Goal: Task Accomplishment & Management: Manage account settings

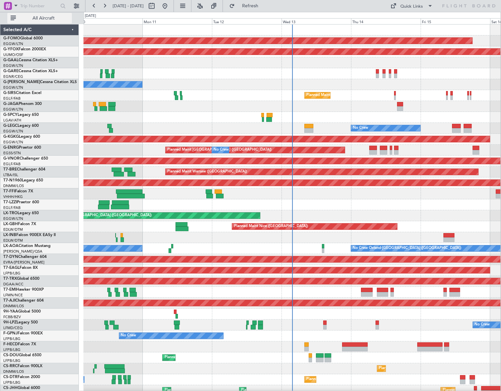
click at [24, 19] on span "All Aircraft" at bounding box center [43, 18] width 53 height 5
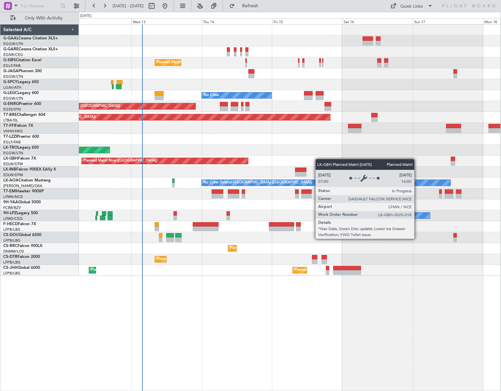
click at [228, 164] on div "Planned Maint [GEOGRAPHIC_DATA] ([GEOGRAPHIC_DATA]) No Crew Planned Maint [GEOG…" at bounding box center [290, 150] width 422 height 251
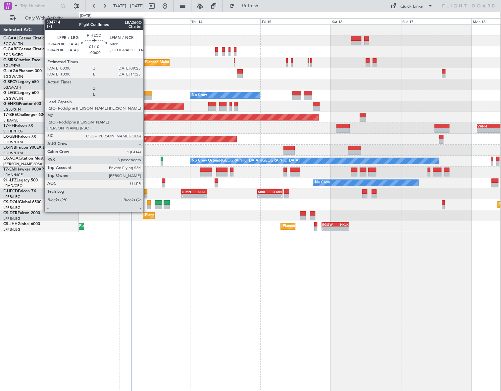
click at [146, 194] on div at bounding box center [145, 196] width 4 height 5
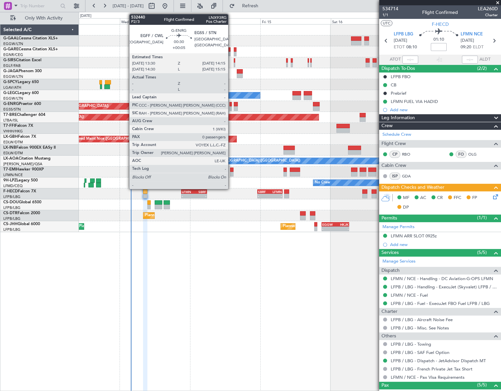
click at [231, 106] on div at bounding box center [231, 108] width 2 height 5
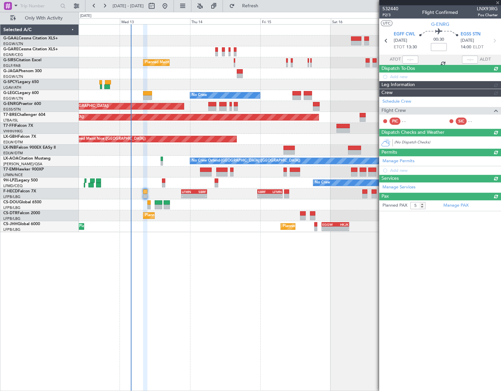
type input "+00:05"
type input "0"
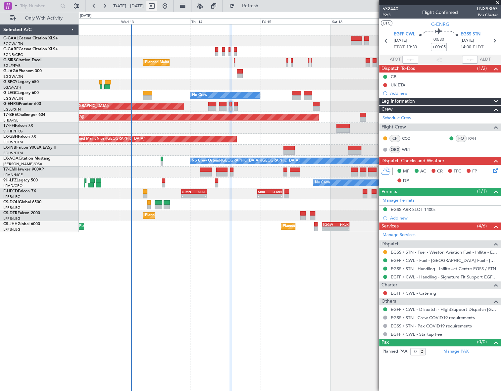
click at [157, 7] on button at bounding box center [151, 6] width 11 height 11
select select "8"
select select "2025"
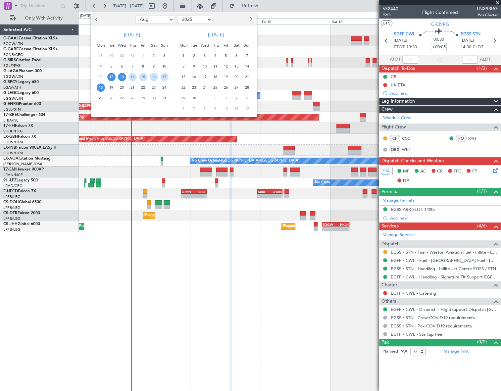
click at [122, 76] on span "13" at bounding box center [122, 77] width 8 height 8
click at [129, 86] on span "21" at bounding box center [133, 87] width 8 height 8
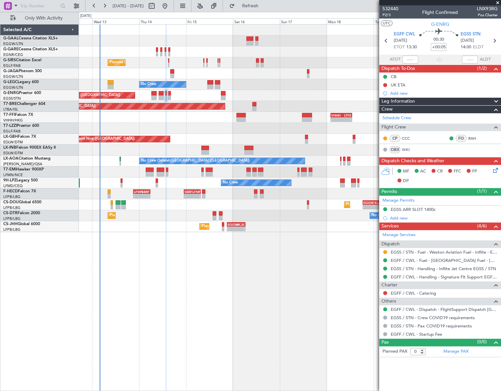
click at [172, 245] on div "Planned Maint London (Farnborough) No Crew A/C Unavailable London (Luton) Plann…" at bounding box center [290, 207] width 422 height 367
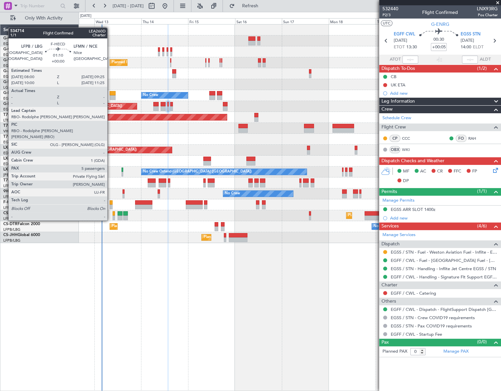
click at [110, 202] on div at bounding box center [111, 202] width 3 height 5
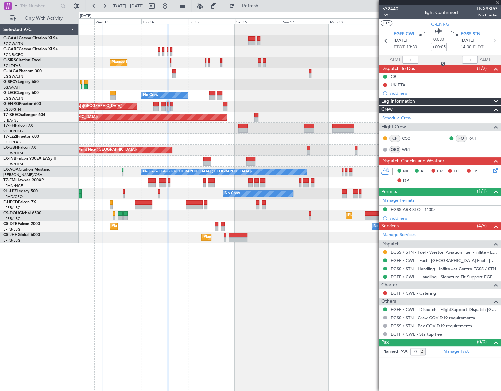
type input "5"
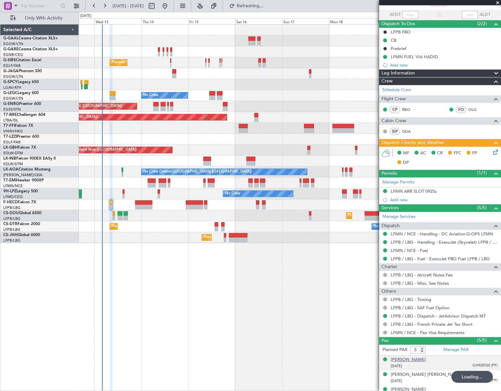
scroll to position [83, 0]
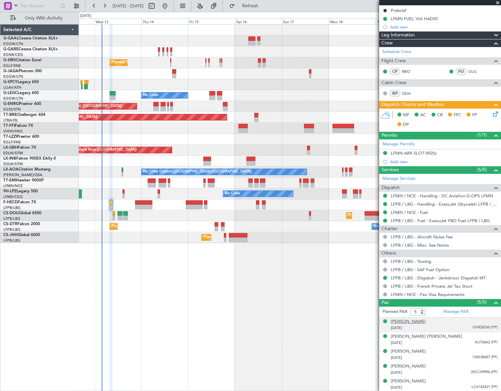
click at [410, 322] on div "Daria Panchenko" at bounding box center [408, 322] width 35 height 7
click at [414, 320] on div "Daria Panchenko" at bounding box center [408, 322] width 35 height 7
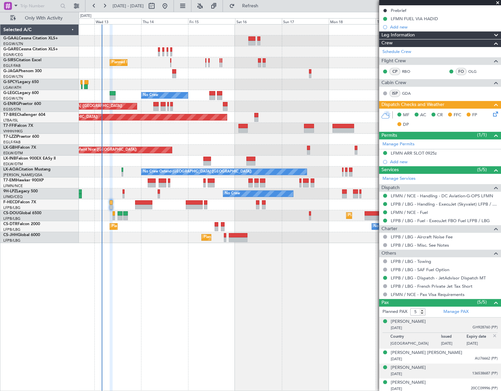
scroll to position [99, 0]
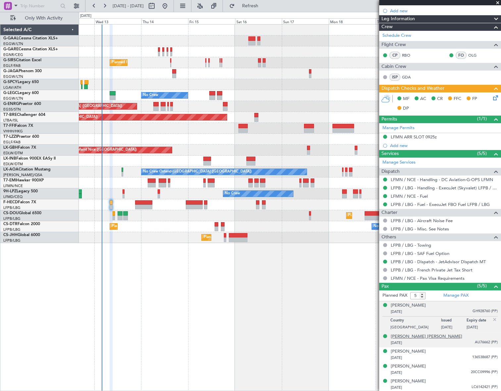
click at [407, 337] on div "Faisal Mohammed J Alshamrani" at bounding box center [427, 337] width 72 height 7
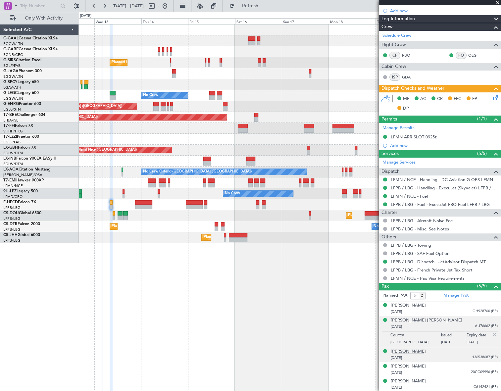
click at [407, 352] on div "Jack Nicolas Eaton-Morris" at bounding box center [408, 351] width 35 height 7
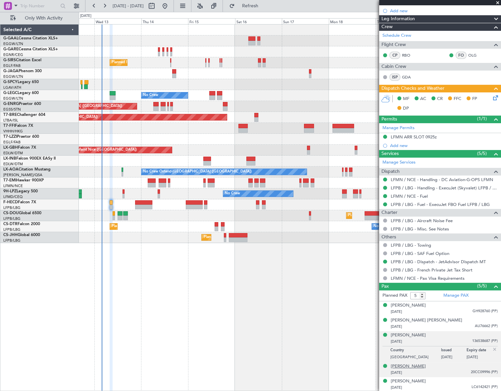
click at [409, 367] on div "Kamil Bennis" at bounding box center [408, 366] width 35 height 7
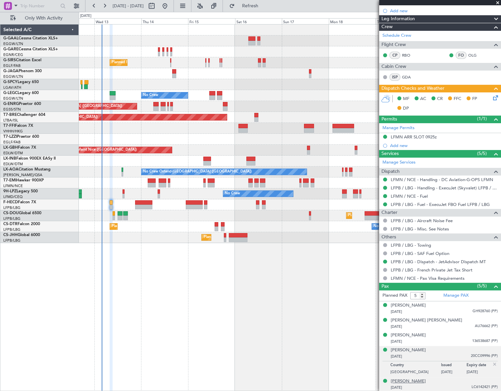
click at [421, 378] on div "Salah Eddine Mouhafry" at bounding box center [408, 381] width 35 height 7
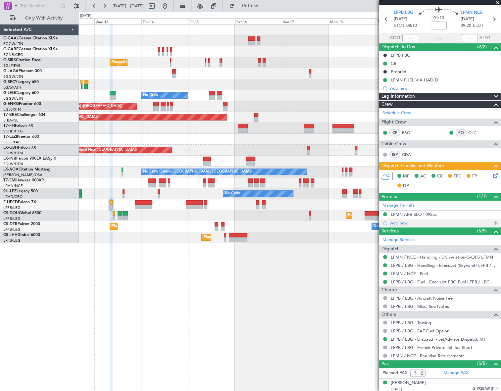
scroll to position [0, 0]
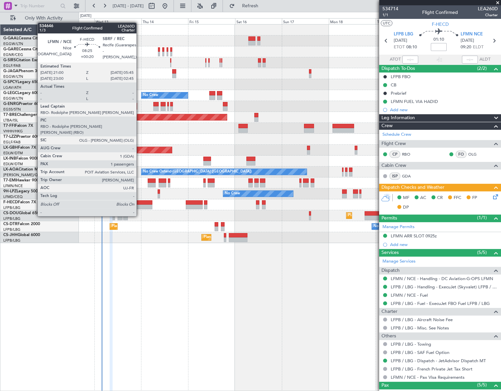
click at [139, 204] on div at bounding box center [143, 202] width 17 height 5
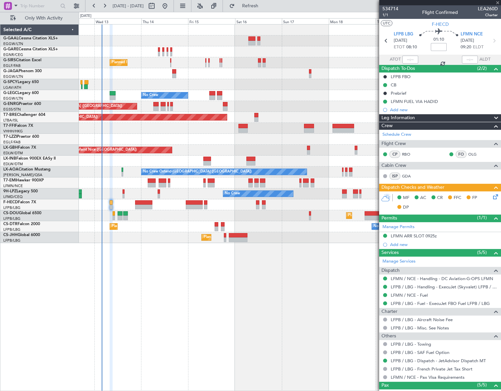
type input "+00:20"
type input "1"
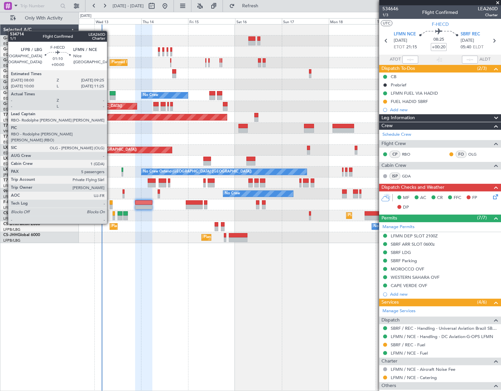
click at [110, 205] on div at bounding box center [111, 207] width 3 height 5
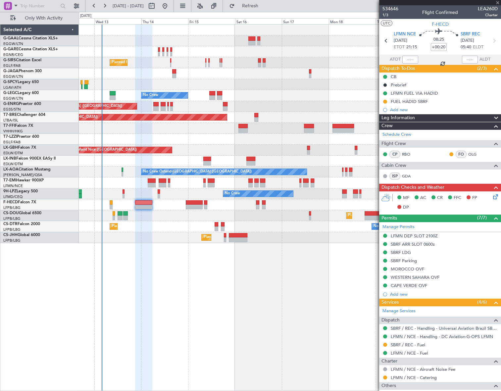
type input "5"
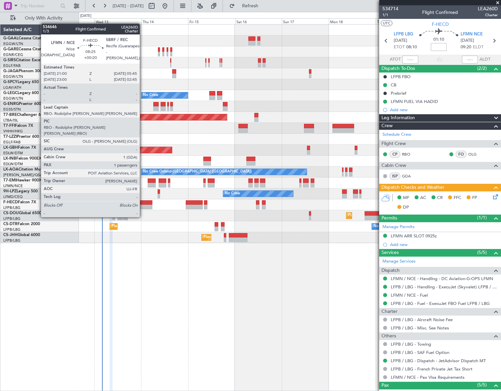
click at [143, 205] on div at bounding box center [143, 207] width 17 height 5
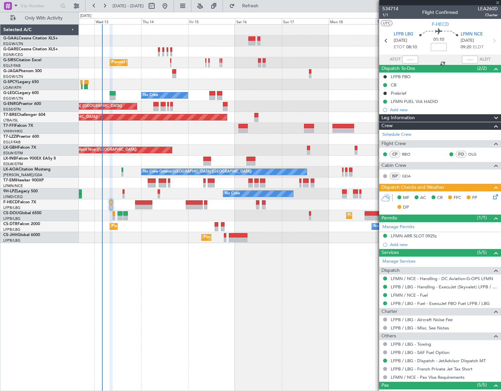
type input "+00:20"
type input "1"
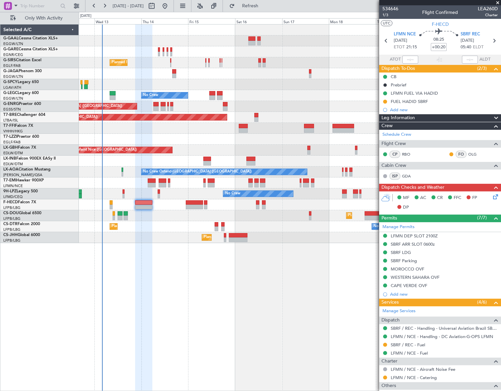
click at [458, 118] on div "Leg Information" at bounding box center [440, 118] width 122 height 8
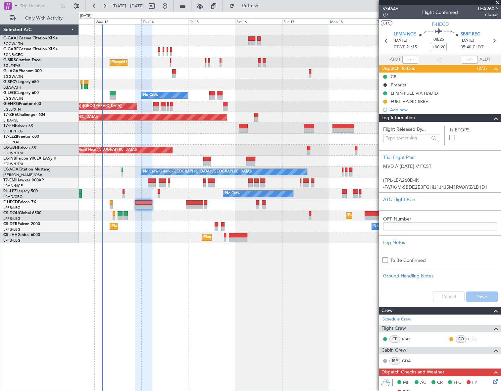
click at [458, 118] on div "Leg Information" at bounding box center [440, 118] width 122 height 8
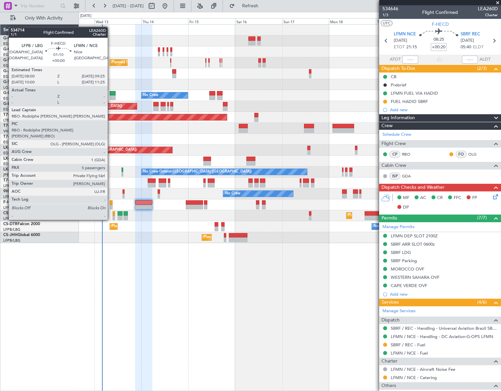
click at [111, 201] on div at bounding box center [111, 202] width 3 height 5
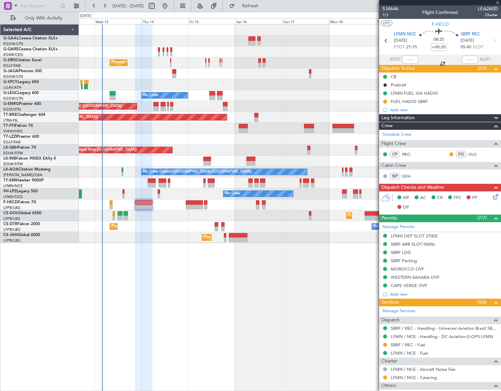
type input "5"
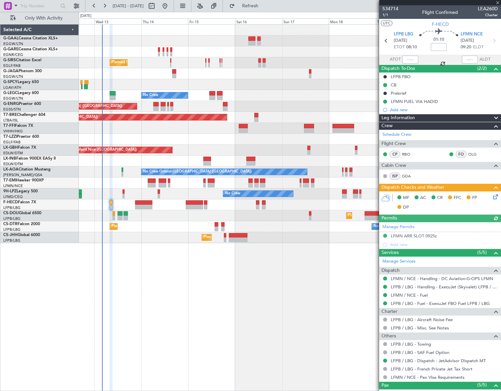
click at [435, 119] on div "Leg Information" at bounding box center [440, 118] width 122 height 8
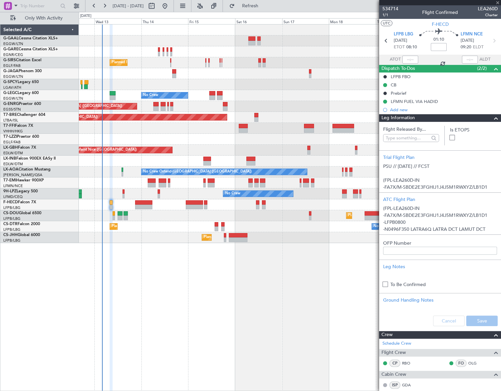
click at [435, 119] on div "Leg Information" at bounding box center [440, 118] width 122 height 8
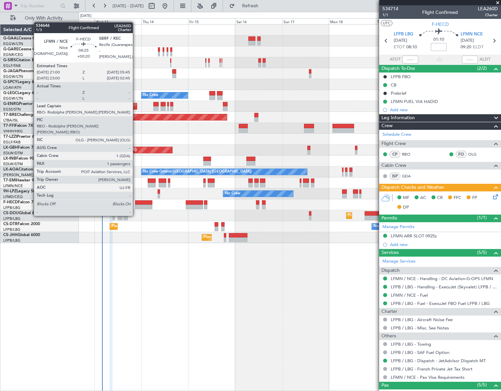
click at [136, 203] on div at bounding box center [143, 202] width 17 height 5
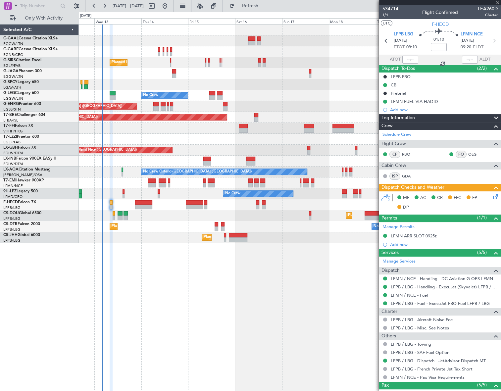
type input "+00:20"
type input "1"
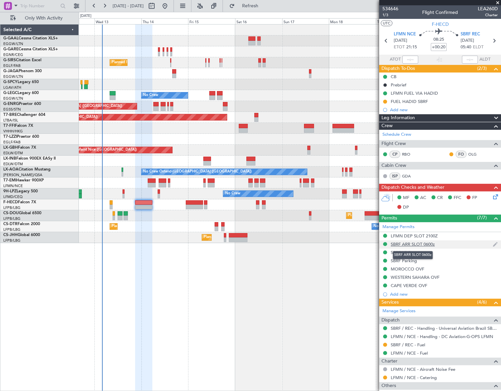
click at [419, 244] on div "SBRF ARR SLOT 0600z" at bounding box center [413, 244] width 44 height 6
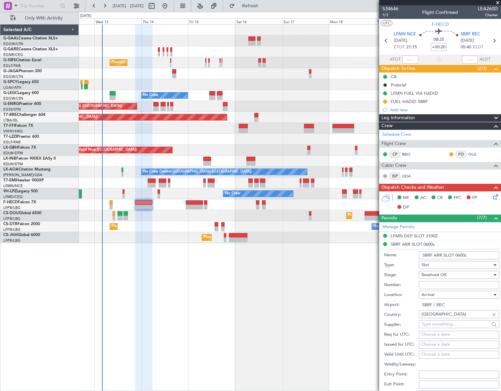
scroll to position [181, 0]
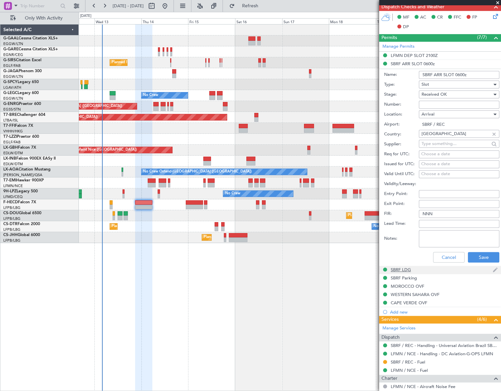
click at [407, 268] on div "SBRF LDG" at bounding box center [401, 270] width 20 height 6
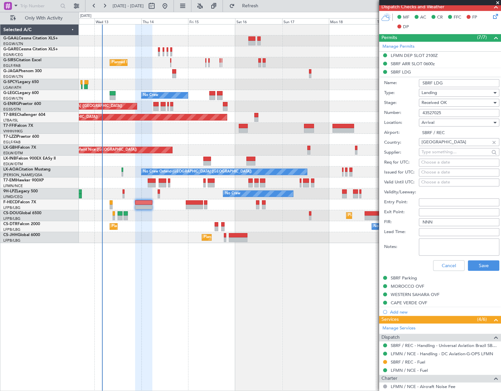
scroll to position [0, 0]
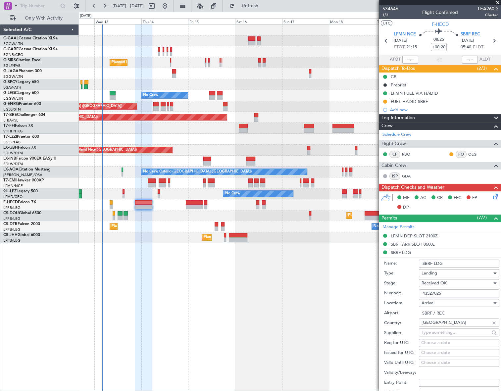
click at [465, 34] on span "SBRF REC" at bounding box center [471, 34] width 20 height 7
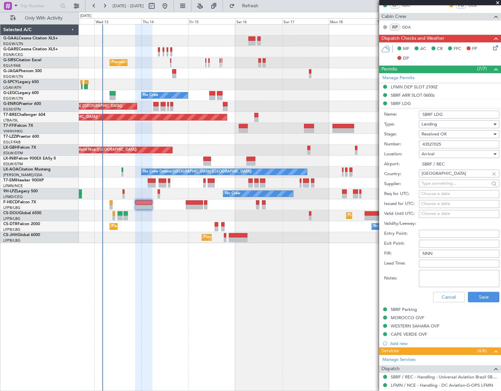
scroll to position [150, 0]
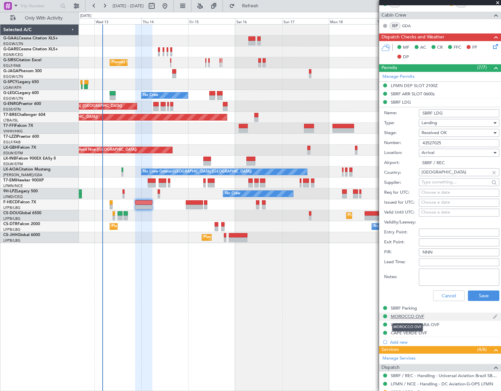
click at [412, 314] on div "MOROCCO OVF" at bounding box center [407, 317] width 33 height 6
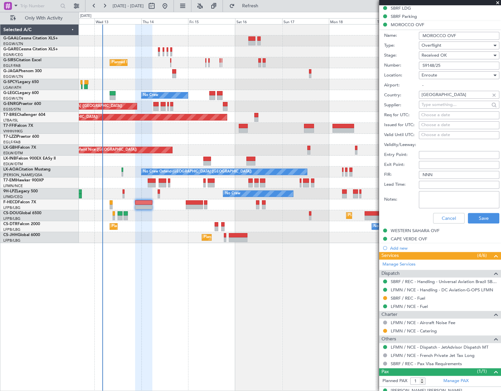
scroll to position [254, 0]
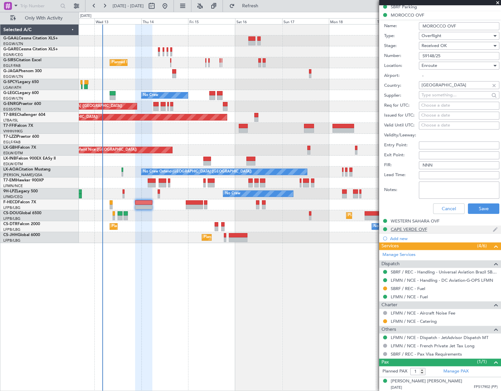
click at [423, 228] on div "CAPE VERDE OVF" at bounding box center [409, 230] width 36 height 6
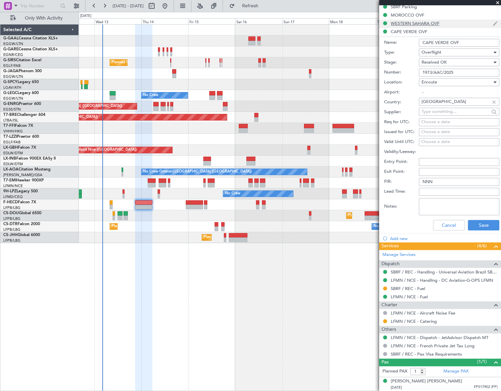
click at [414, 22] on div "WESTERN SAHARA OVF" at bounding box center [415, 24] width 49 height 6
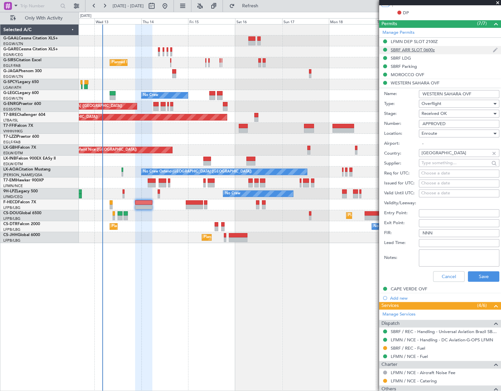
scroll to position [194, 0]
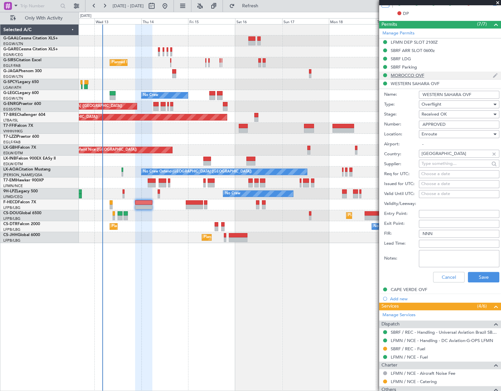
click at [410, 76] on div "MOROCCO OVF" at bounding box center [407, 76] width 33 height 6
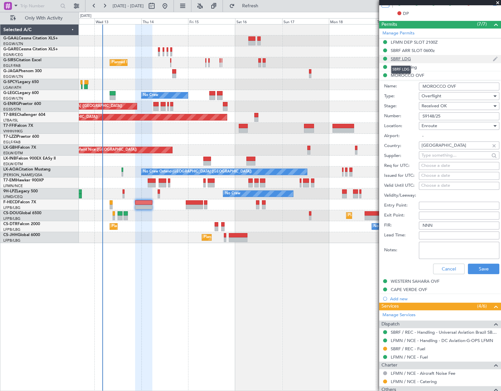
click at [400, 57] on div "SBRF LDG" at bounding box center [401, 59] width 20 height 6
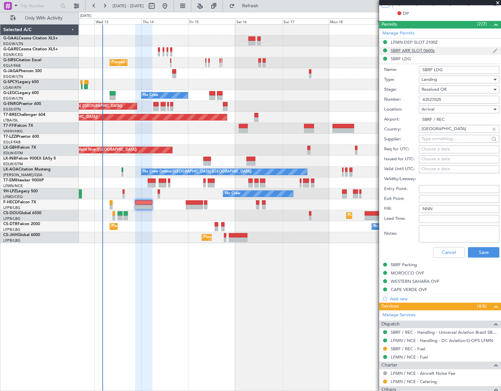
click at [402, 51] on div "SBRF ARR SLOT 0600z" at bounding box center [413, 51] width 44 height 6
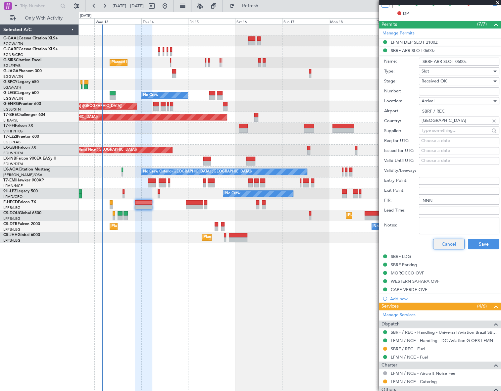
click at [446, 242] on button "Cancel" at bounding box center [448, 244] width 31 height 11
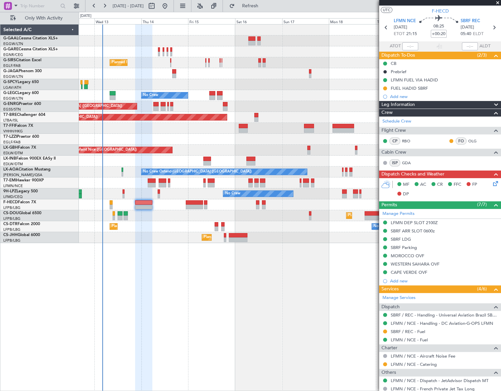
scroll to position [0, 0]
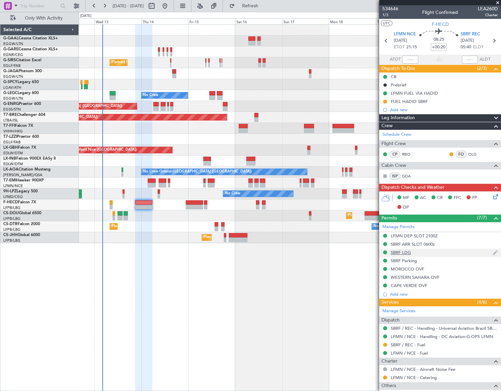
click at [404, 252] on div "SBRF LDG" at bounding box center [401, 253] width 20 height 6
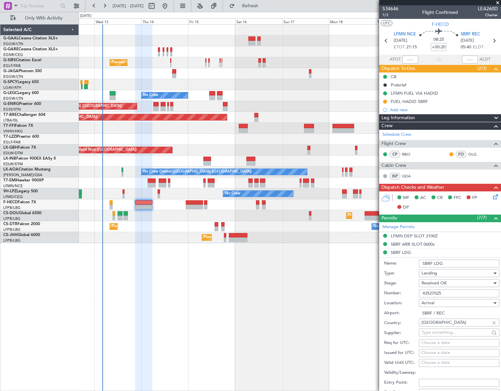
click at [437, 292] on input "43527025" at bounding box center [459, 294] width 80 height 8
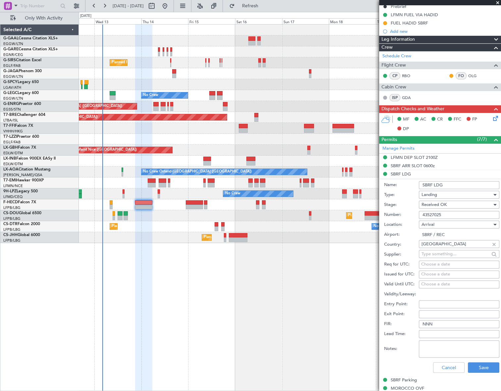
scroll to position [90, 0]
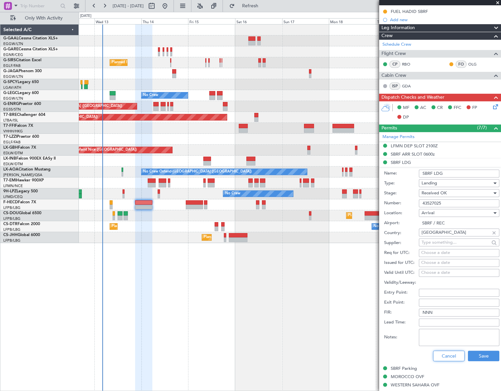
click at [449, 351] on button "Cancel" at bounding box center [448, 356] width 31 height 11
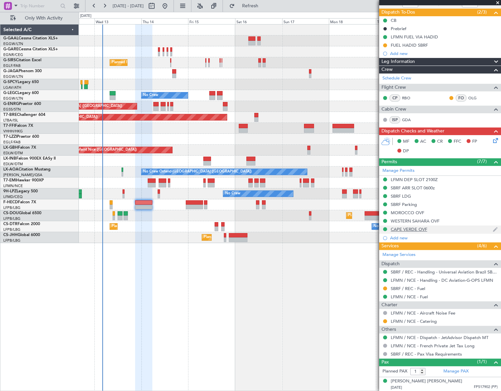
click at [416, 229] on div "CAPE VERDE OVF" at bounding box center [409, 230] width 36 height 6
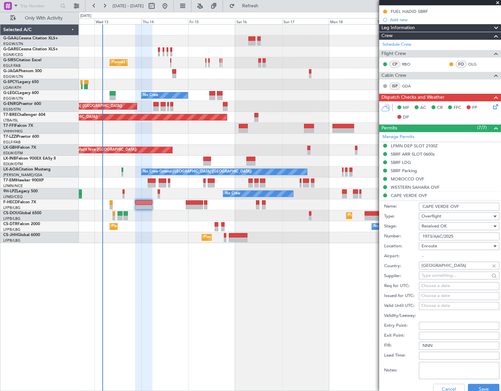
scroll to position [0, 0]
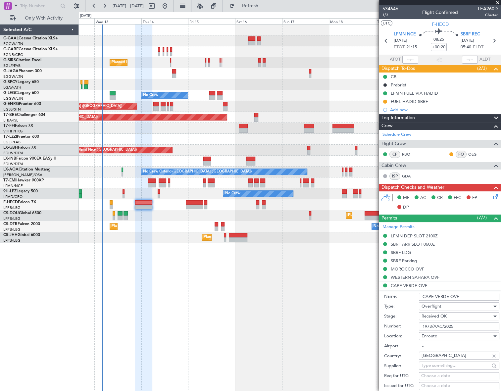
click at [404, 119] on span "Leg Information" at bounding box center [398, 118] width 33 height 8
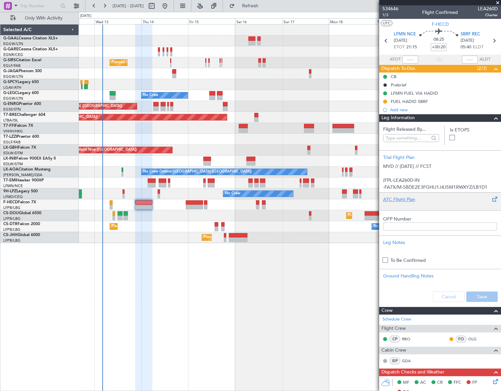
click at [414, 202] on div "ATC Flight Plan" at bounding box center [440, 199] width 114 height 7
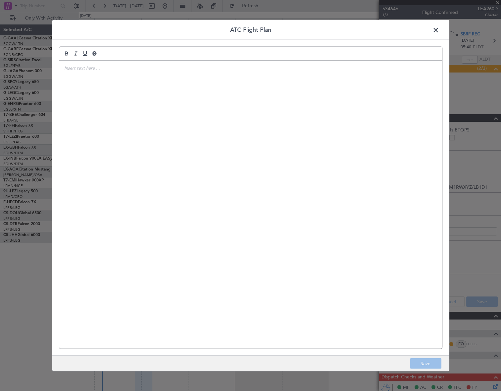
click at [252, 169] on div at bounding box center [250, 205] width 383 height 288
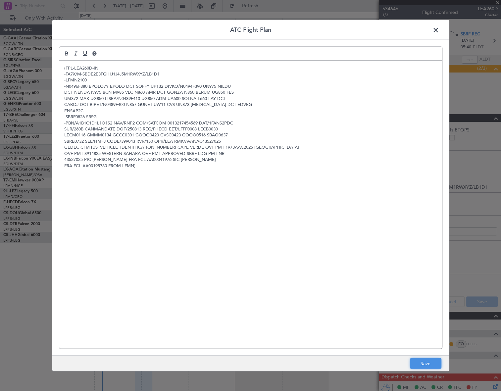
click at [430, 367] on button "Save" at bounding box center [425, 363] width 31 height 11
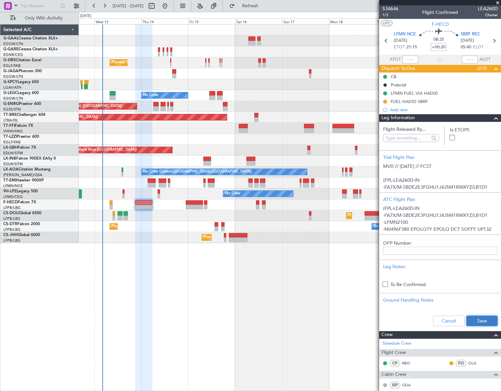
click at [479, 320] on button "Save" at bounding box center [481, 321] width 31 height 11
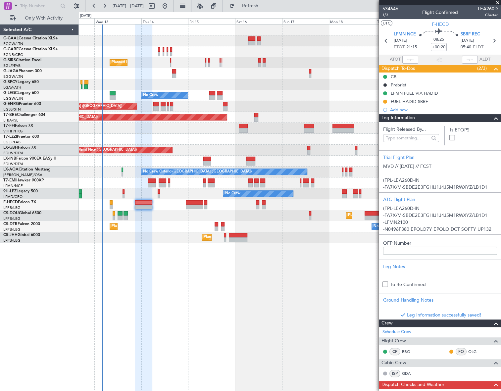
click at [494, 118] on span at bounding box center [496, 118] width 8 height 8
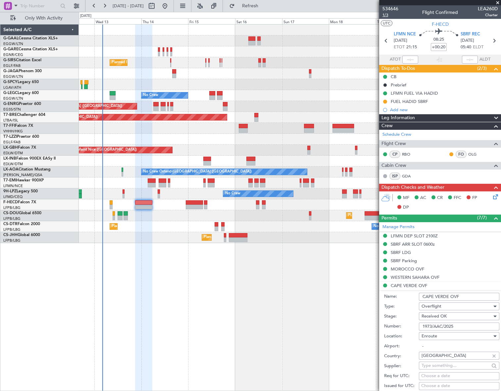
click at [385, 15] on span "1/3" at bounding box center [391, 15] width 16 height 6
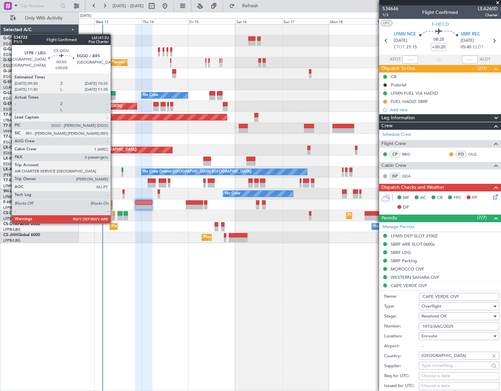
click at [114, 217] on div at bounding box center [114, 218] width 2 height 5
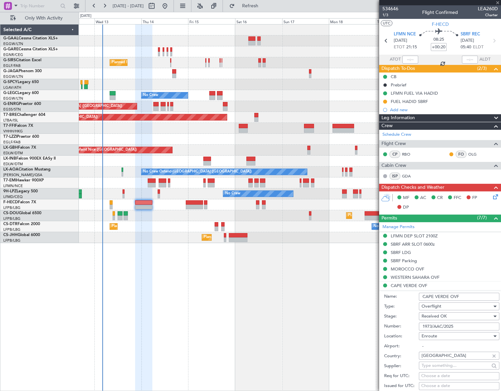
type input "+00:05"
type input "0"
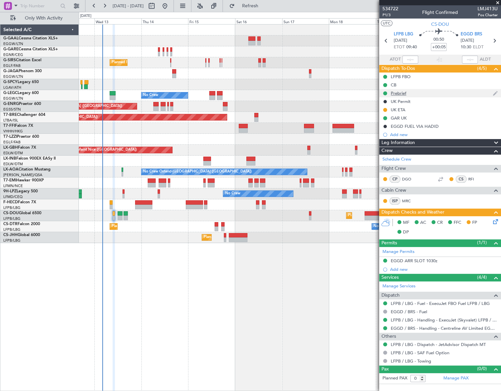
click at [398, 95] on div "Prebrief" at bounding box center [399, 93] width 16 height 6
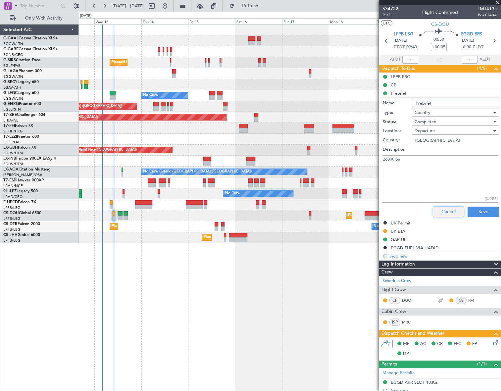
click at [445, 211] on button "Cancel" at bounding box center [448, 212] width 31 height 11
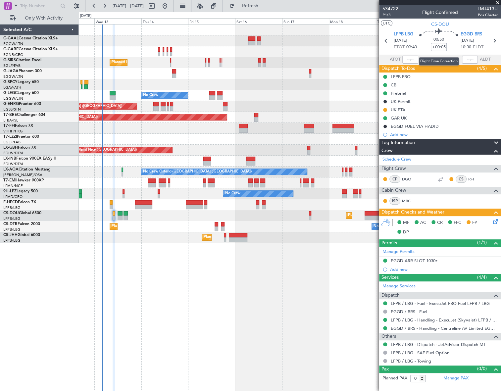
click at [443, 48] on input "+00:05" at bounding box center [439, 47] width 16 height 8
click at [445, 46] on input "+00:05" at bounding box center [439, 47] width 16 height 8
click at [291, 272] on div "Planned Maint London (Farnborough) No Crew A/C Unavailable London (Luton) Plann…" at bounding box center [290, 207] width 422 height 367
click at [428, 259] on div "EGGD ARR SLOT 1030z" at bounding box center [414, 261] width 47 height 6
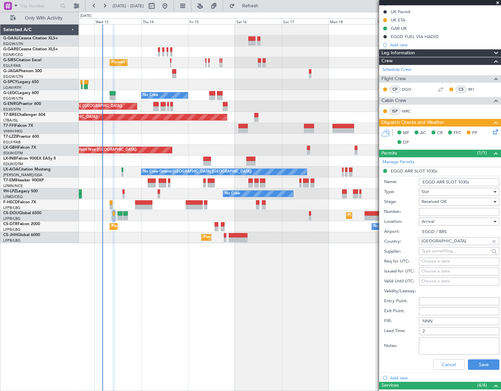
scroll to position [90, 0]
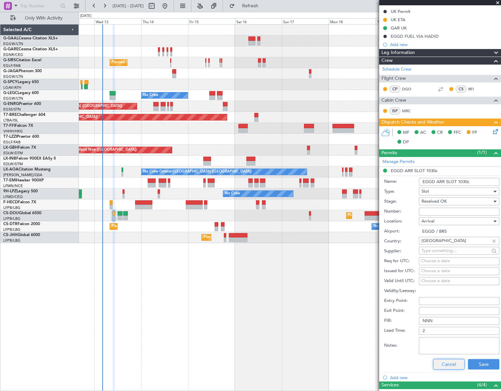
click at [447, 365] on button "Cancel" at bounding box center [448, 364] width 31 height 11
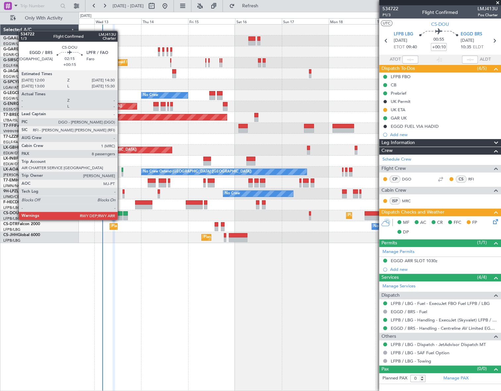
click at [121, 213] on div at bounding box center [120, 213] width 5 height 5
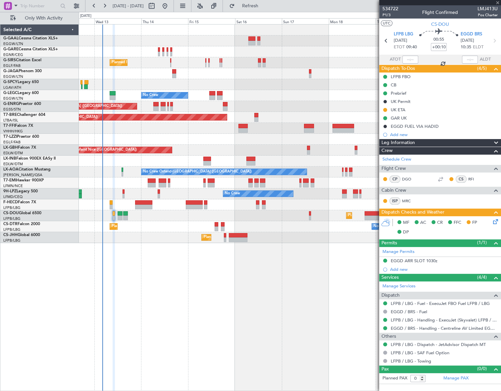
type input "+00:15"
type input "8"
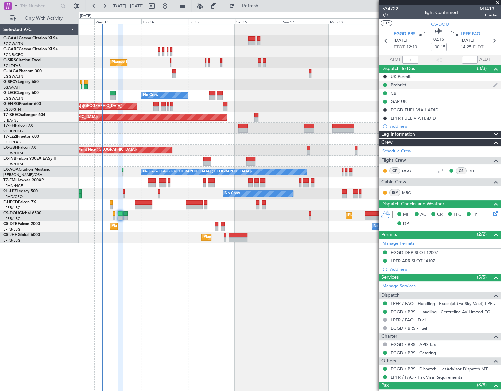
click at [403, 81] on div "Prebrief" at bounding box center [440, 85] width 122 height 8
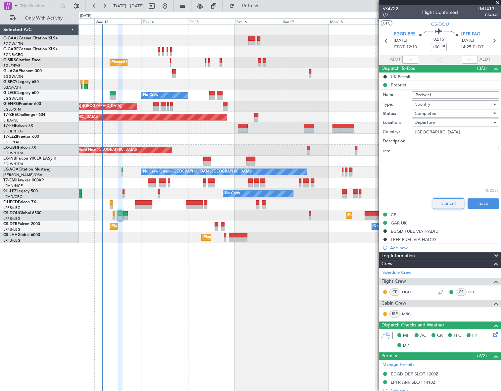
click at [453, 202] on button "Cancel" at bounding box center [448, 203] width 31 height 11
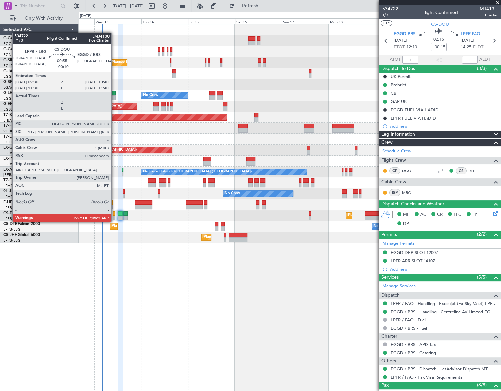
click at [114, 216] on div at bounding box center [114, 218] width 2 height 5
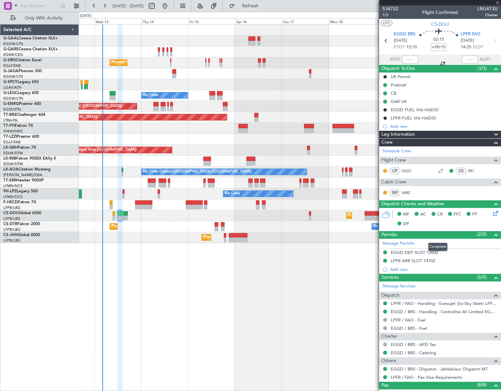
type input "+00:10"
type input "0"
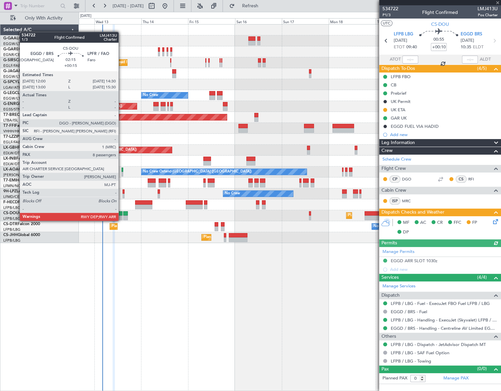
click at [120, 214] on div at bounding box center [120, 213] width 5 height 5
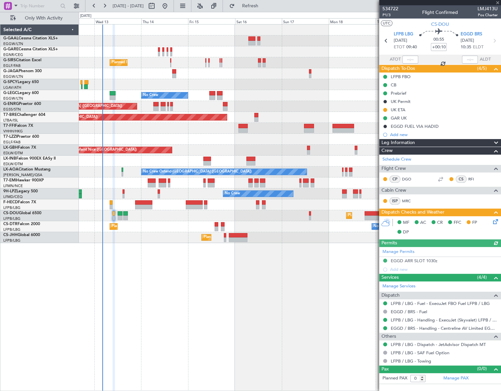
type input "+00:15"
type input "8"
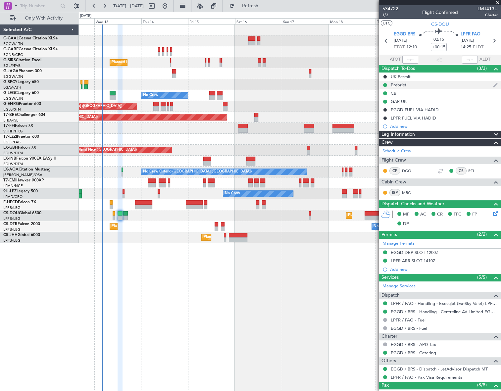
click at [403, 82] on div "Prebrief" at bounding box center [399, 85] width 16 height 6
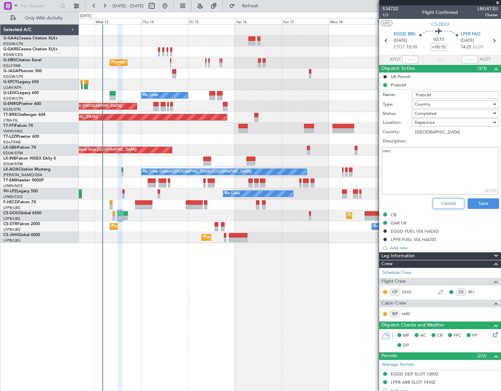
click at [447, 202] on button "Cancel" at bounding box center [448, 203] width 31 height 11
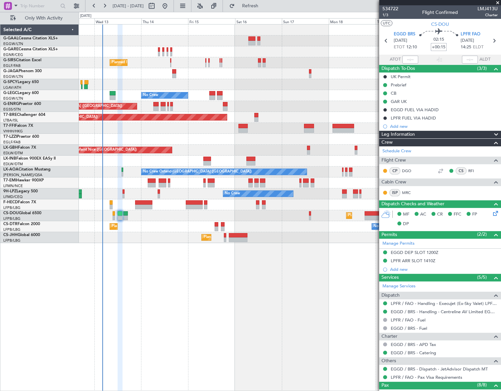
click at [444, 47] on input "+00:15" at bounding box center [439, 47] width 16 height 8
click at [443, 46] on input "+00:15" at bounding box center [439, 47] width 16 height 8
type input "+00:20"
click at [415, 260] on mat-tooltip-component "EGGD DEP SLOT 1200Z" at bounding box center [415, 264] width 52 height 18
click at [431, 261] on div "LPFR ARR SLOT 1410Z" at bounding box center [413, 261] width 45 height 6
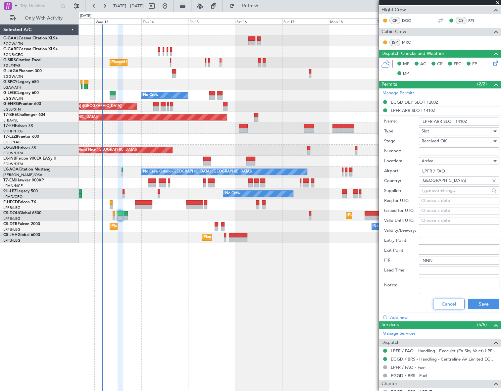
click at [446, 300] on button "Cancel" at bounding box center [448, 304] width 31 height 11
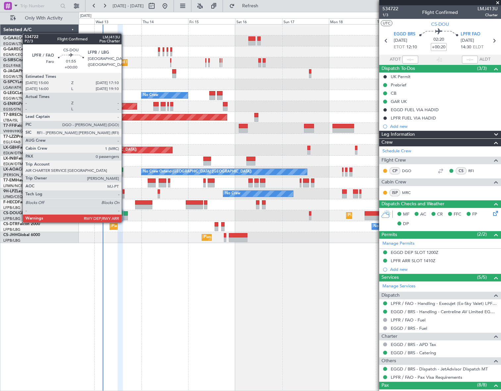
click at [125, 216] on div at bounding box center [126, 218] width 4 height 5
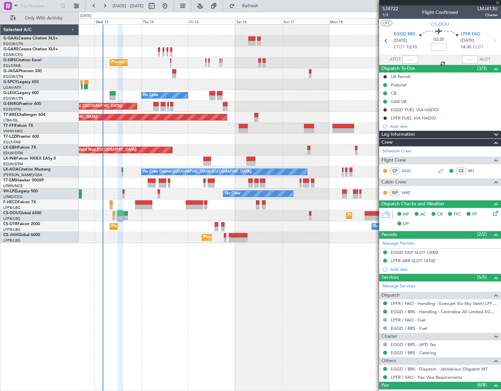
type input "0"
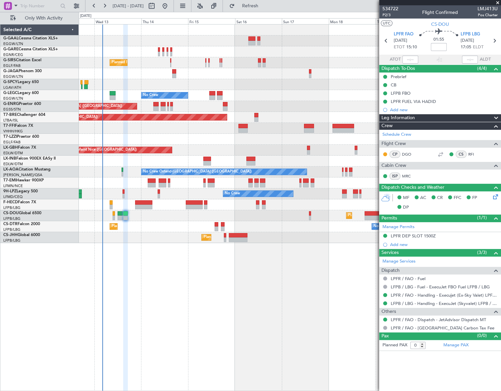
click at [294, 308] on div "Planned Maint London (Farnborough) No Crew A/C Unavailable London (Luton) Plann…" at bounding box center [290, 207] width 422 height 367
click at [432, 238] on div "LPFR DEP SLOT 1500Z" at bounding box center [413, 236] width 45 height 6
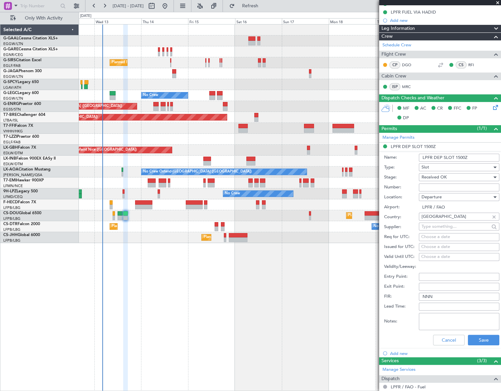
scroll to position [90, 0]
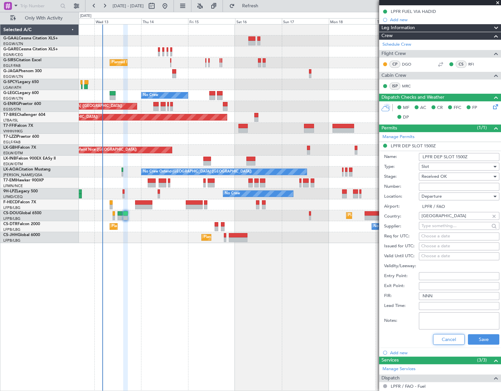
click at [444, 336] on button "Cancel" at bounding box center [448, 339] width 31 height 11
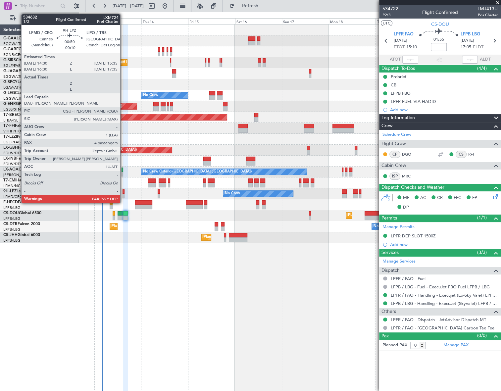
click at [123, 192] on div at bounding box center [124, 191] width 2 height 5
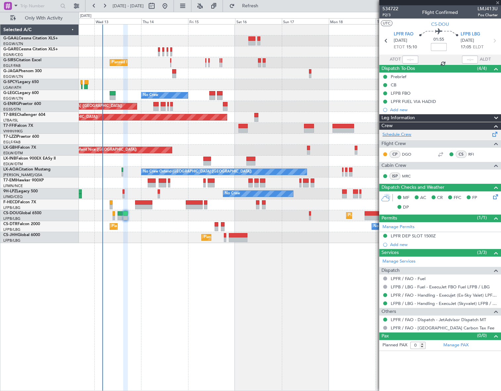
type input "-00:10"
type input "4"
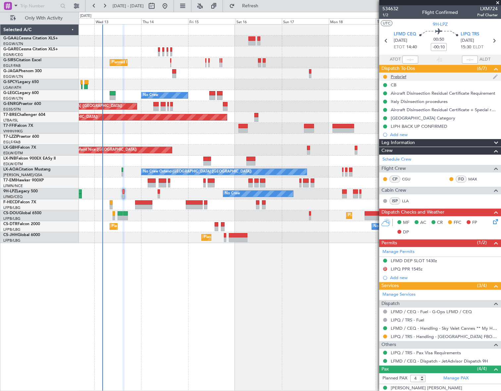
click at [393, 77] on div "Prebrief" at bounding box center [399, 77] width 16 height 6
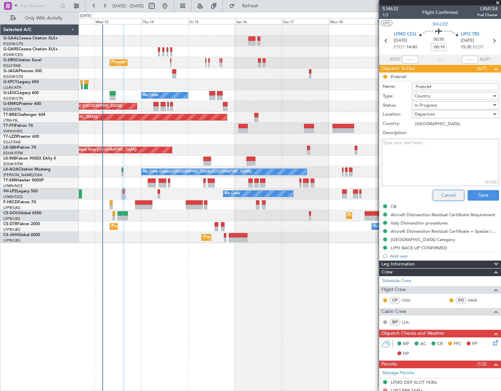
click at [441, 196] on button "Cancel" at bounding box center [448, 195] width 31 height 11
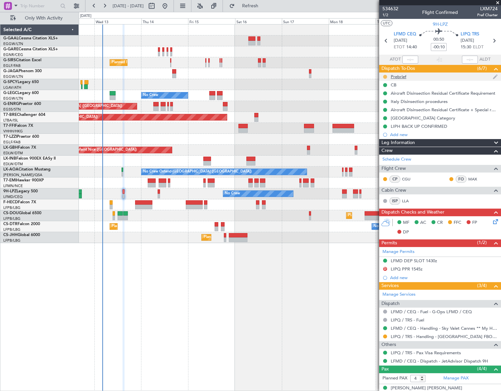
click at [386, 76] on button at bounding box center [385, 77] width 4 height 4
click at [389, 117] on span "Cancelled" at bounding box center [386, 116] width 19 height 7
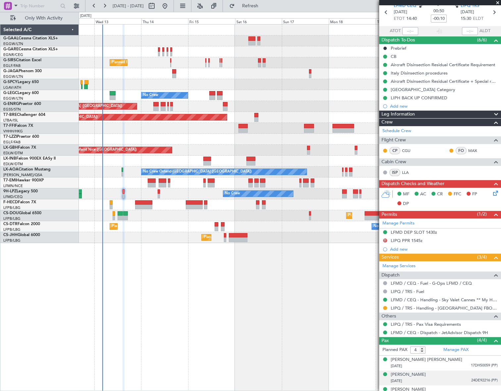
scroll to position [52, 0]
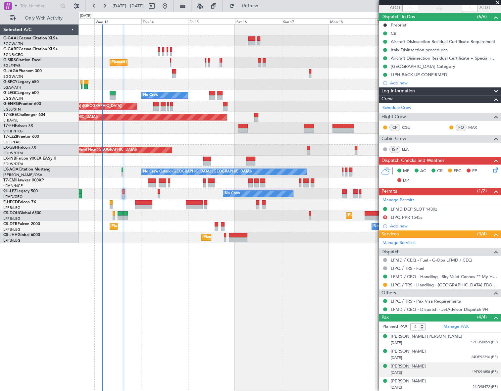
click at [416, 367] on div "Jeannine KRIKORIAN" at bounding box center [408, 366] width 35 height 7
click at [437, 210] on div "LFMD DEP SLOT 1430z" at bounding box center [440, 209] width 122 height 8
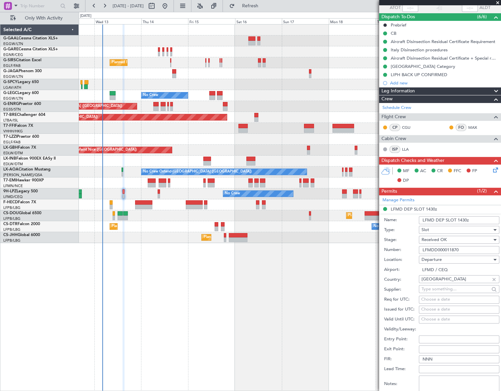
click at [437, 248] on input "LFMDD000011870" at bounding box center [459, 250] width 80 height 8
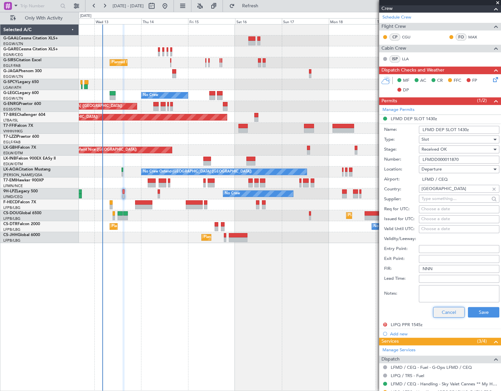
click at [448, 312] on button "Cancel" at bounding box center [448, 312] width 31 height 11
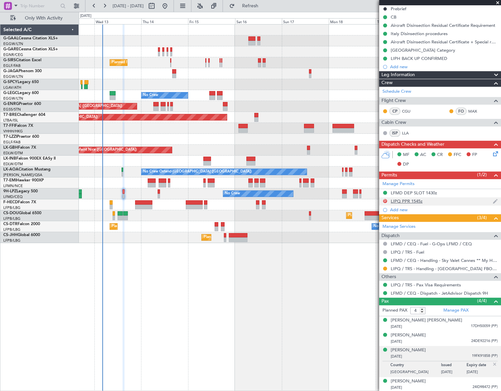
click at [417, 201] on div "LIPQ PPR 1545z" at bounding box center [407, 201] width 32 height 6
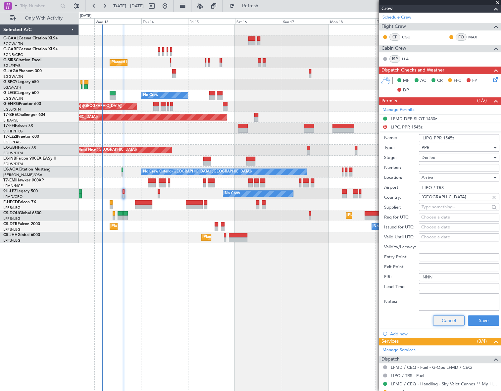
click at [454, 322] on button "Cancel" at bounding box center [448, 320] width 31 height 11
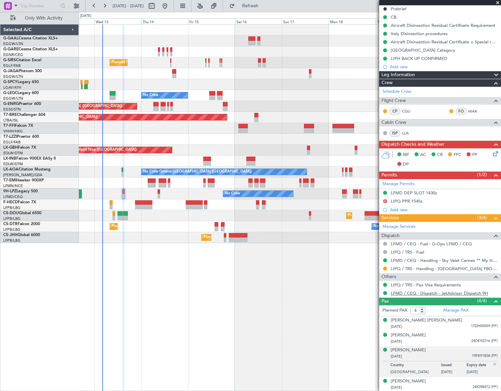
scroll to position [0, 0]
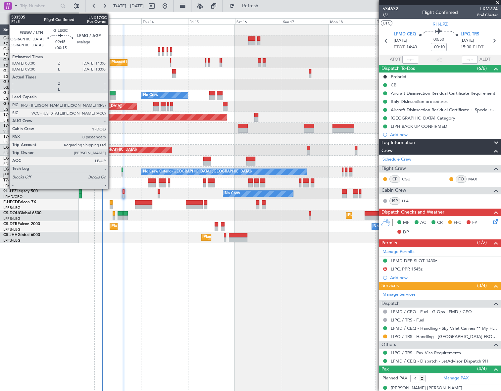
click at [111, 94] on div at bounding box center [113, 93] width 6 height 5
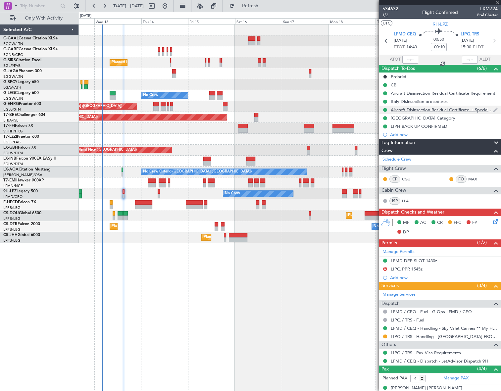
type input "+00:15"
type input "0"
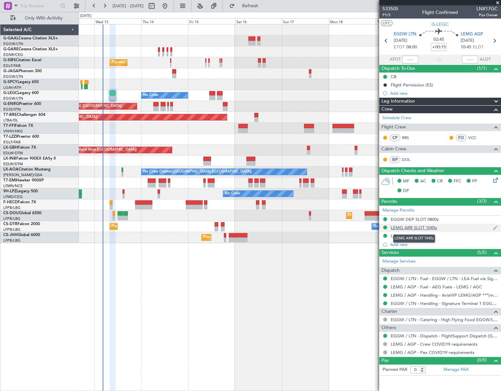
click at [409, 226] on div "LEMG ARR SLOT 1045z" at bounding box center [414, 228] width 46 height 6
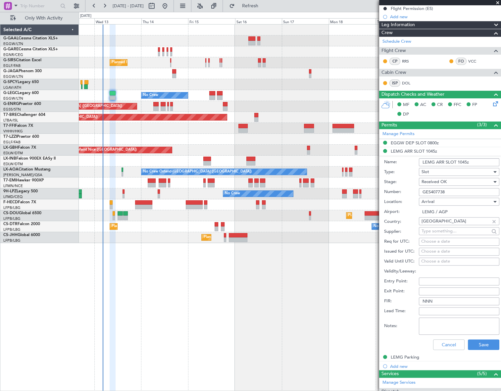
scroll to position [150, 0]
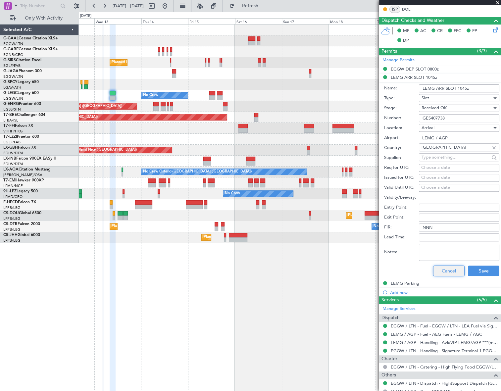
click at [444, 270] on button "Cancel" at bounding box center [448, 271] width 31 height 11
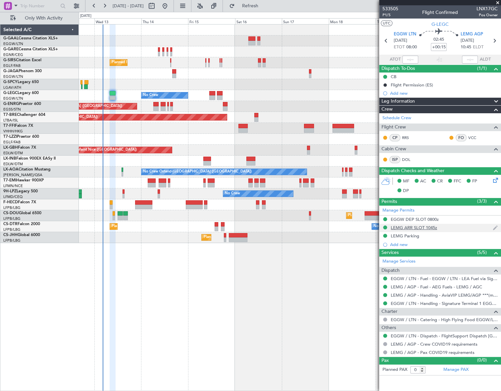
click at [425, 227] on div "LEMG ARR SLOT 1045z" at bounding box center [414, 228] width 46 height 6
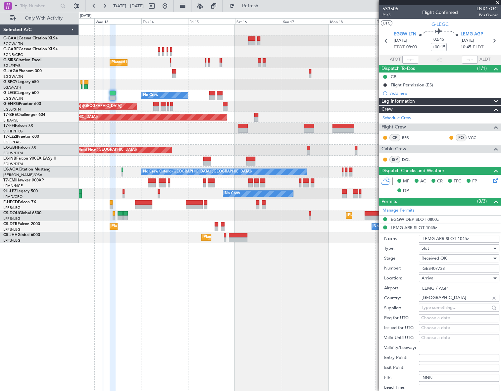
click at [434, 267] on input "GES407738" at bounding box center [459, 269] width 80 height 8
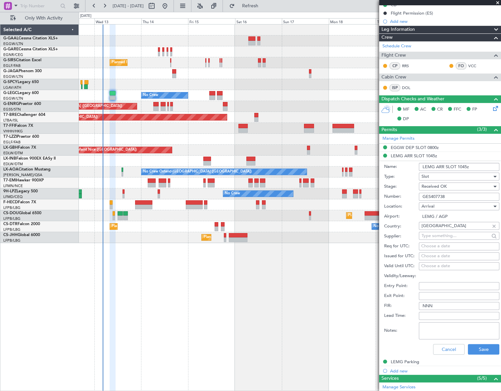
scroll to position [90, 0]
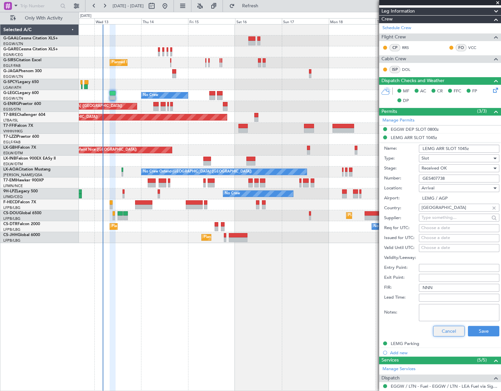
click at [453, 331] on button "Cancel" at bounding box center [448, 331] width 31 height 11
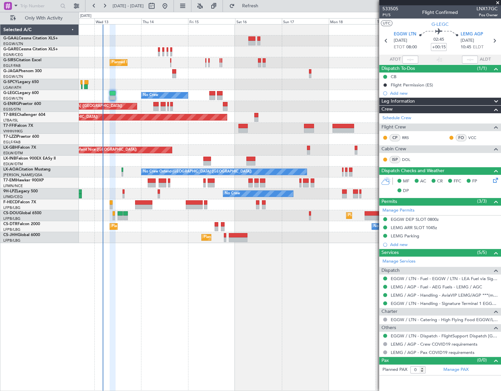
scroll to position [0, 0]
click at [445, 103] on div "Leg Information" at bounding box center [440, 102] width 122 height 8
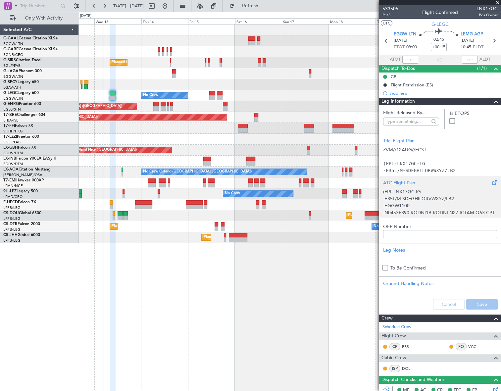
click at [413, 203] on p "-EGGW1100" at bounding box center [440, 205] width 114 height 7
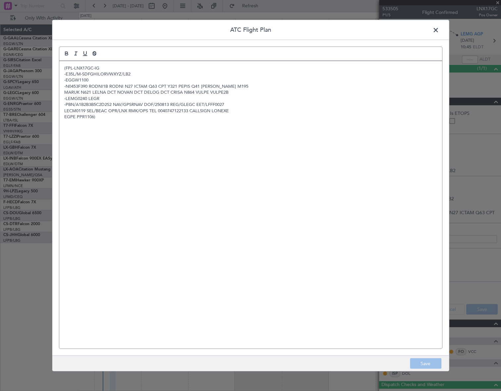
click at [439, 29] on span at bounding box center [439, 31] width 0 height 13
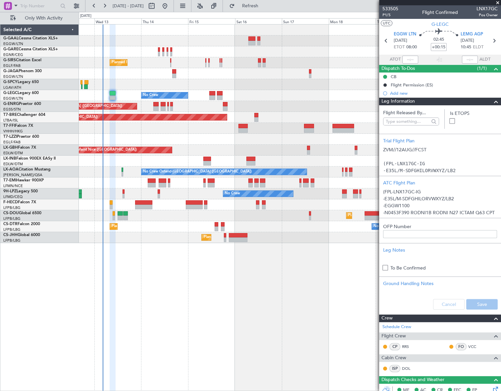
click at [492, 100] on span at bounding box center [496, 102] width 8 height 8
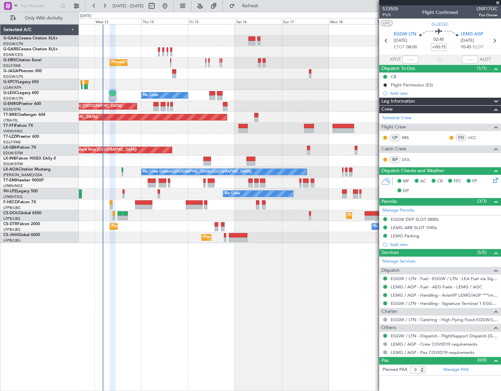
click at [414, 98] on span "Leg Information" at bounding box center [398, 102] width 33 height 8
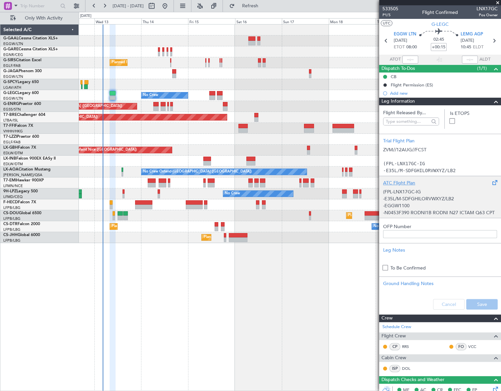
click at [445, 206] on p "-EGGW1100" at bounding box center [440, 205] width 114 height 7
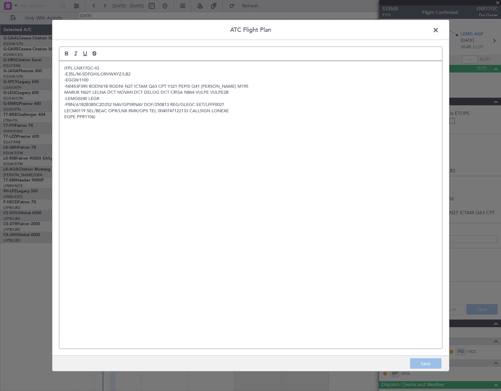
click at [144, 156] on div "(FPL-LNX17GC-IG -E35L/M-SDFGHILORVWXYZ/LB2 -EGGW1100 -N0453F390 RODNI1B RODNI N…" at bounding box center [250, 205] width 383 height 288
click at [419, 362] on button "Save" at bounding box center [425, 363] width 31 height 11
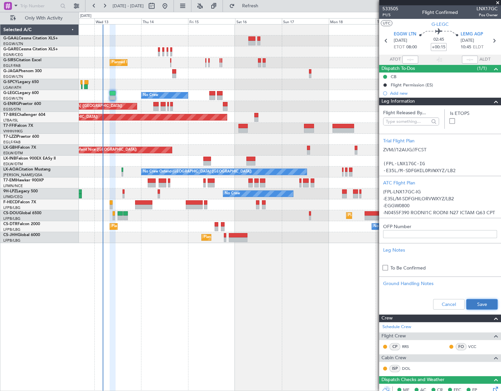
click at [476, 302] on button "Save" at bounding box center [481, 304] width 31 height 11
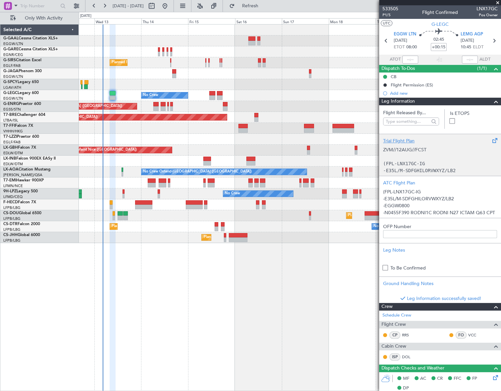
click at [433, 164] on p "(FPL-LNX17GC-IG" at bounding box center [440, 163] width 114 height 7
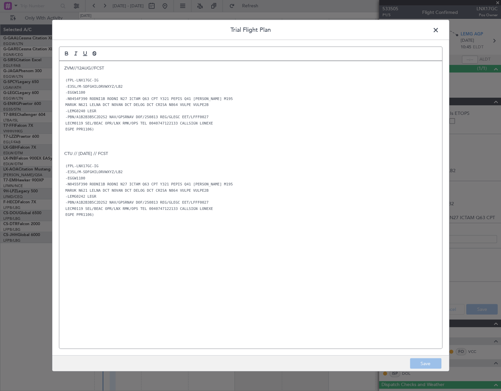
click at [439, 28] on span at bounding box center [439, 31] width 0 height 13
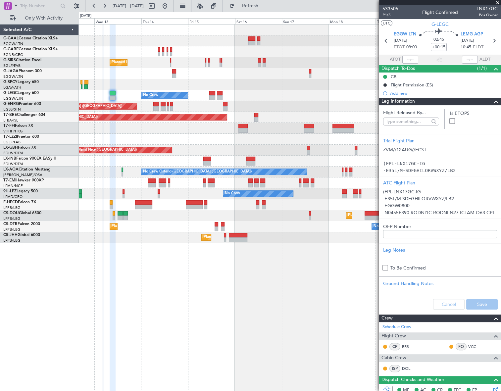
click at [492, 101] on span at bounding box center [496, 102] width 8 height 8
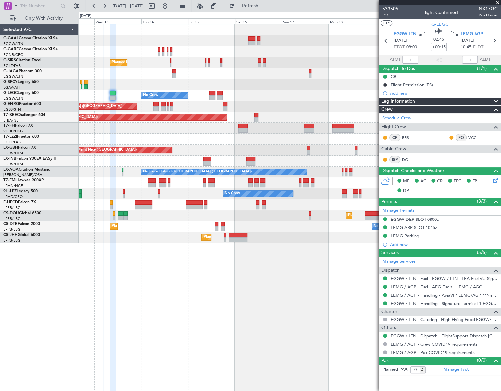
click at [388, 15] on span "P1/5" at bounding box center [391, 15] width 16 height 6
click at [491, 99] on div at bounding box center [493, 102] width 13 height 8
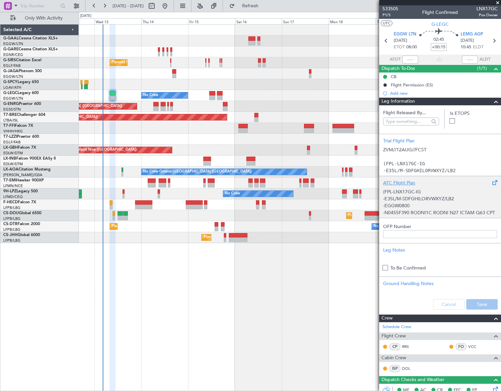
click at [457, 198] on p "-E35L/M-SDFGHILORVWXYZ/LB2" at bounding box center [440, 198] width 114 height 7
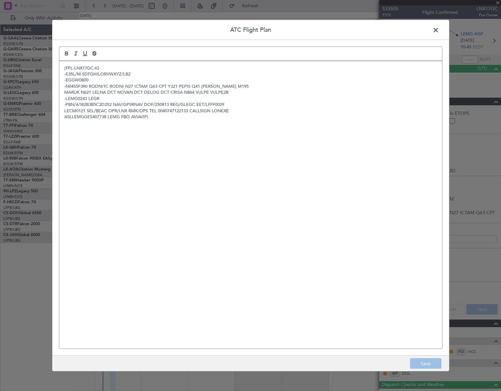
click at [439, 29] on span at bounding box center [439, 31] width 0 height 13
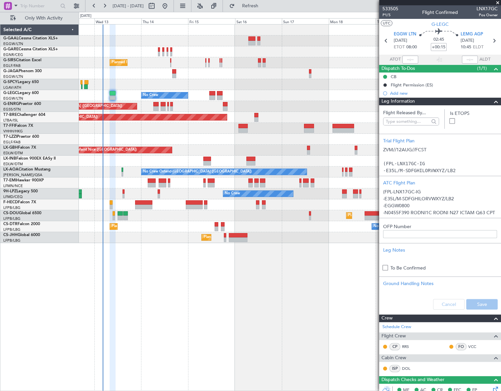
drag, startPoint x: 492, startPoint y: 102, endPoint x: 501, endPoint y: 104, distance: 9.0
click at [492, 102] on span at bounding box center [496, 102] width 8 height 8
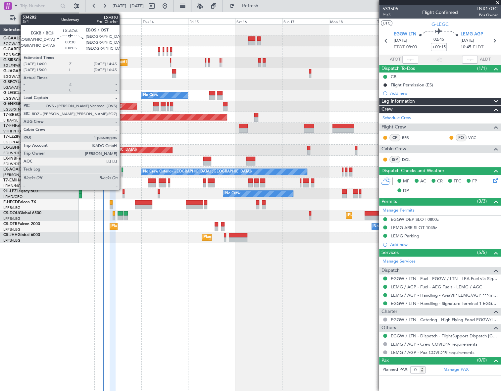
click at [123, 175] on div at bounding box center [123, 174] width 2 height 5
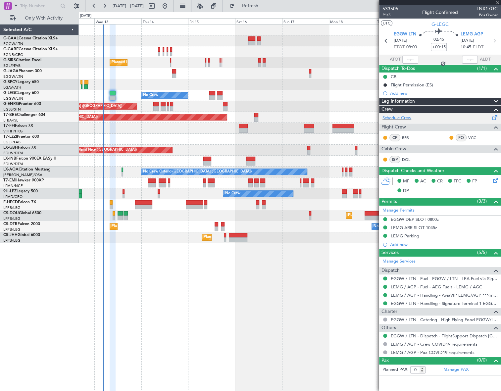
type input "+00:05"
type input "1"
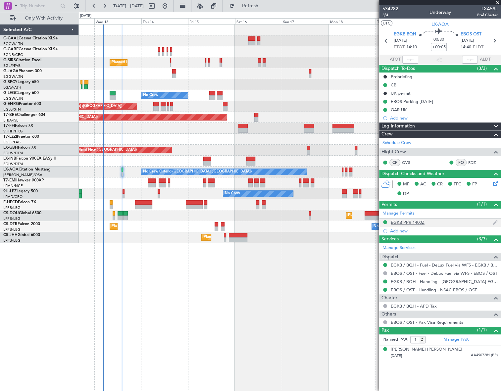
click at [416, 219] on div "EGKB PPR 1400Z" at bounding box center [440, 223] width 122 height 8
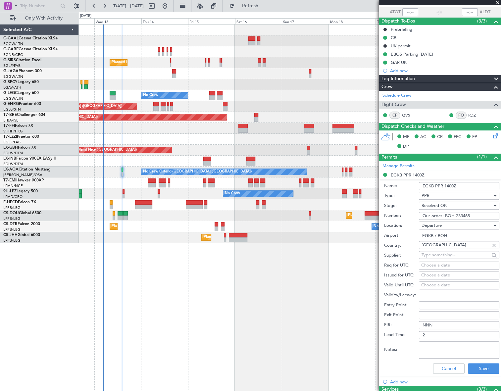
scroll to position [60, 0]
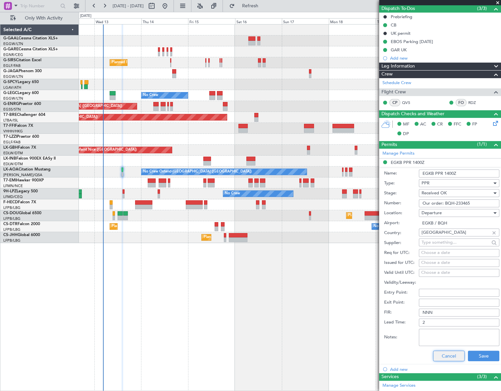
click at [448, 353] on button "Cancel" at bounding box center [448, 356] width 31 height 11
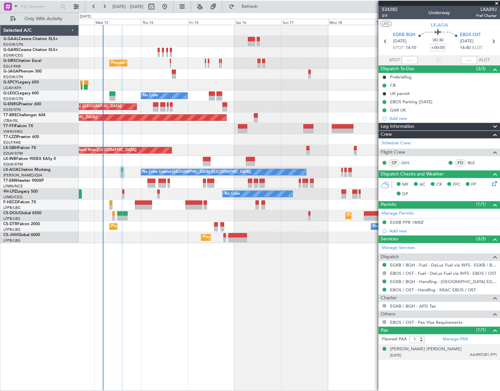
scroll to position [0, 0]
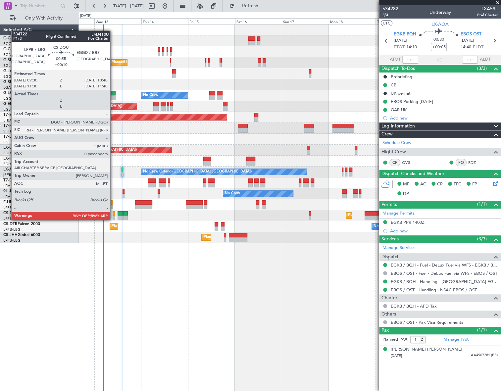
click at [113, 213] on div at bounding box center [114, 213] width 2 height 5
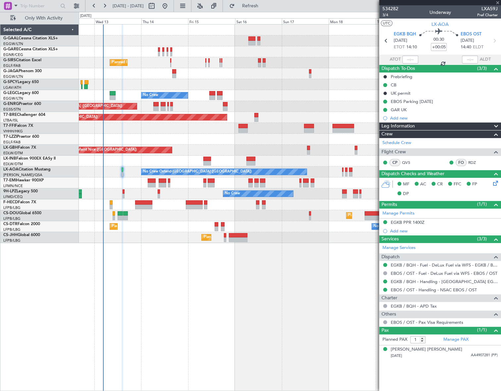
type input "+00:10"
type input "0"
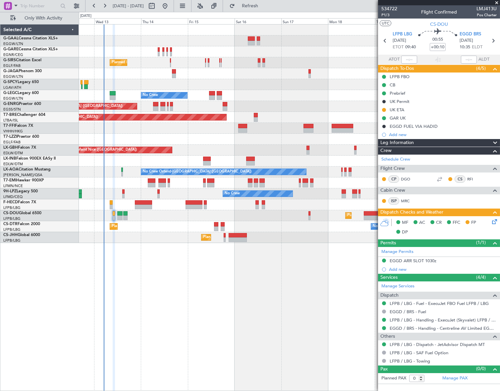
click at [177, 296] on div "Planned Maint London (Farnborough) No Crew A/C Unavailable London (Luton) Plann…" at bounding box center [289, 207] width 421 height 367
type input "5"
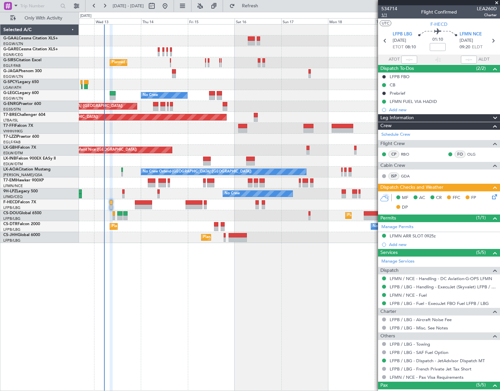
click at [384, 16] on span "1/1" at bounding box center [389, 15] width 16 height 6
click at [385, 13] on span "1/1" at bounding box center [389, 15] width 16 height 6
click at [489, 196] on icon at bounding box center [491, 195] width 5 height 5
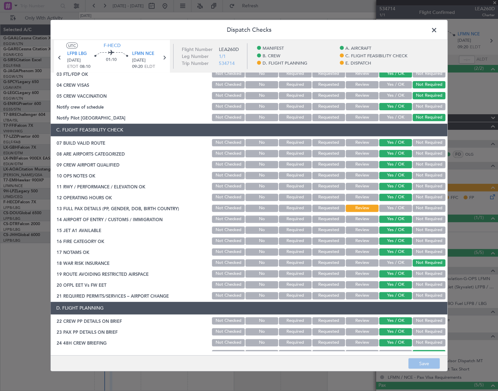
click at [388, 204] on button "Yes / OK" at bounding box center [395, 207] width 33 height 7
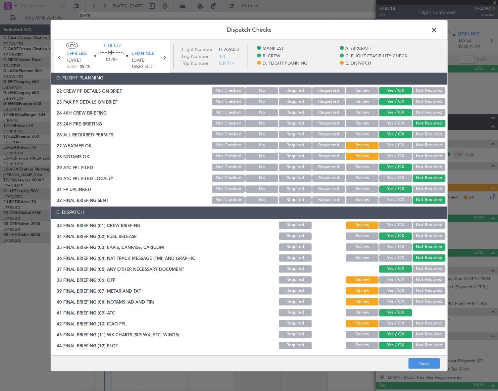
scroll to position [320, 0]
click at [391, 145] on button "Yes / OK" at bounding box center [395, 144] width 33 height 7
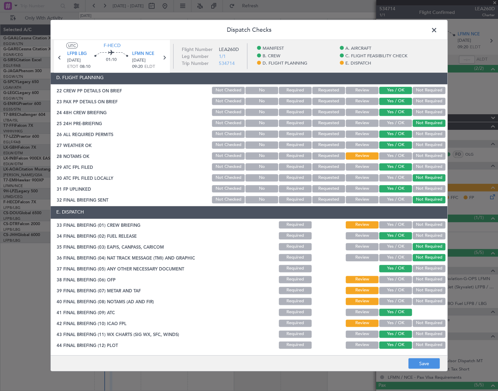
click at [392, 152] on button "Yes / OK" at bounding box center [395, 155] width 33 height 7
click at [399, 216] on header "E. DISPATCH" at bounding box center [249, 212] width 397 height 13
click at [401, 223] on button "Yes / OK" at bounding box center [395, 224] width 33 height 7
click at [395, 280] on button "Yes / OK" at bounding box center [395, 279] width 33 height 7
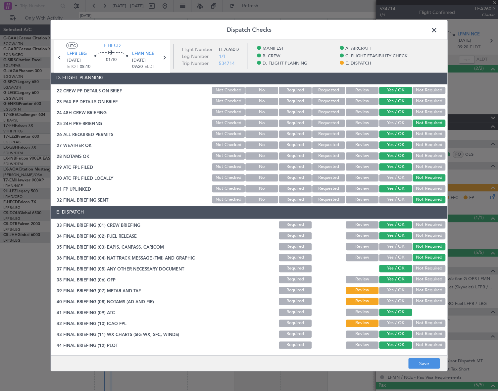
click at [396, 287] on button "Yes / OK" at bounding box center [395, 290] width 33 height 7
click at [393, 298] on button "Yes / OK" at bounding box center [395, 301] width 33 height 7
click at [398, 322] on button "Yes / OK" at bounding box center [395, 323] width 33 height 7
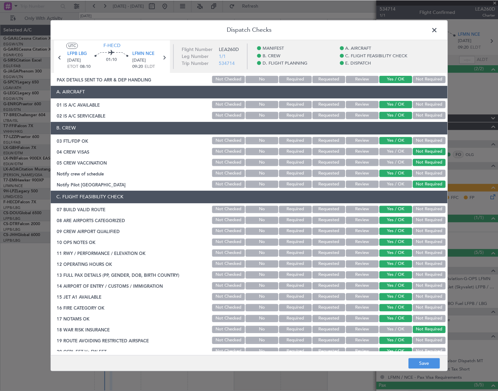
scroll to position [0, 0]
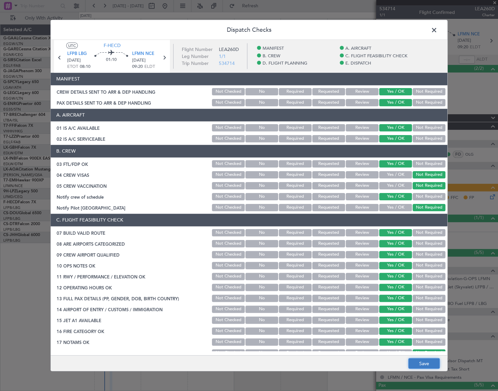
click at [428, 364] on button "Save" at bounding box center [423, 363] width 31 height 11
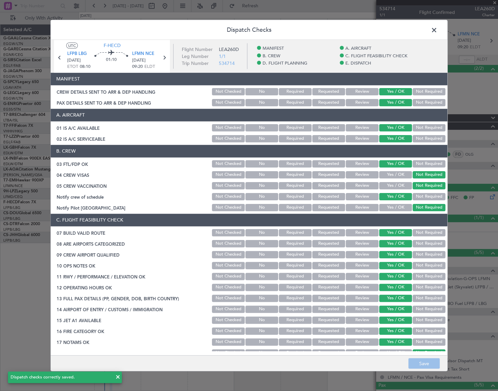
click at [438, 29] on span at bounding box center [438, 31] width 0 height 13
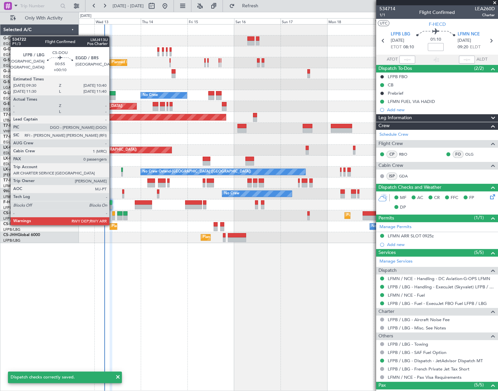
click at [112, 219] on div at bounding box center [113, 218] width 2 height 5
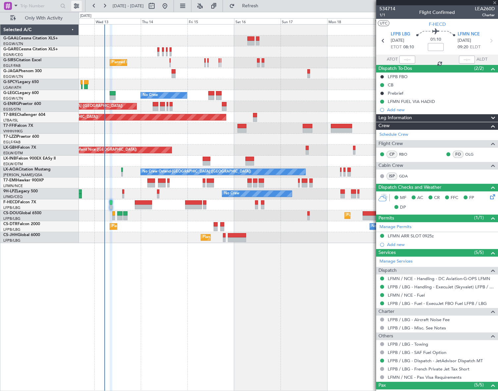
type input "+00:10"
type input "0"
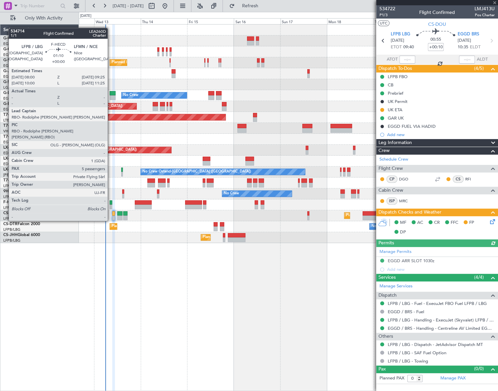
click at [111, 202] on div at bounding box center [111, 202] width 3 height 5
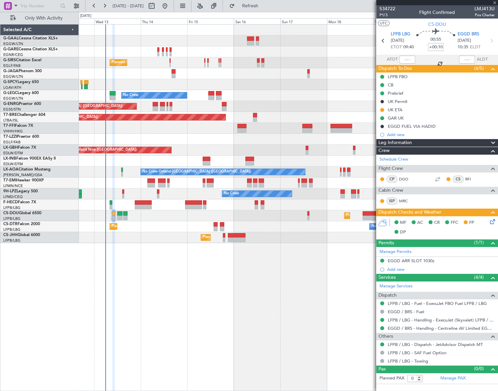
type input "5"
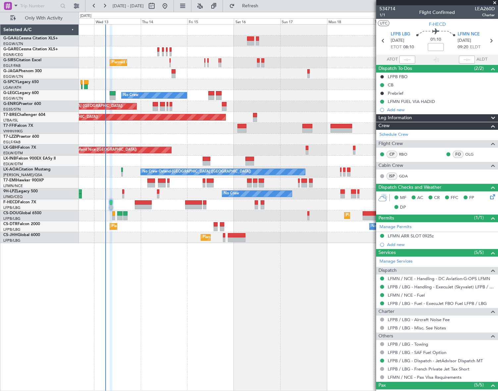
click at [401, 93] on div "Prebrief" at bounding box center [396, 93] width 16 height 6
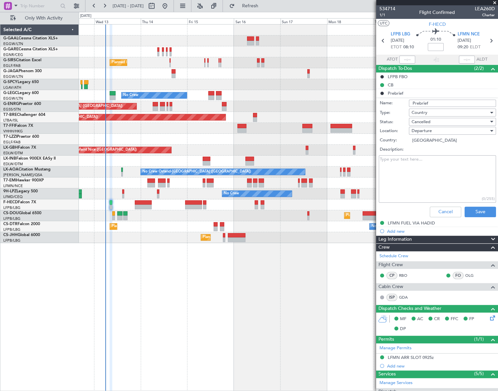
click at [400, 165] on textarea "Description:" at bounding box center [437, 178] width 117 height 47
type textarea "20000"
click at [478, 210] on button "Save" at bounding box center [480, 212] width 31 height 11
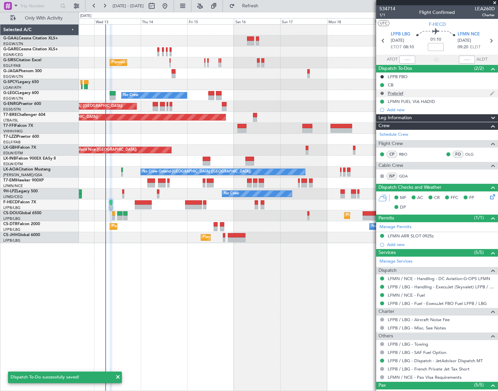
click at [381, 93] on button at bounding box center [382, 93] width 4 height 4
click at [381, 123] on span "Completed" at bounding box center [385, 122] width 22 height 7
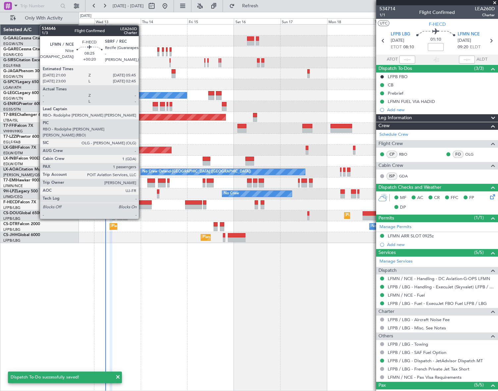
click at [142, 207] on div at bounding box center [143, 207] width 17 height 5
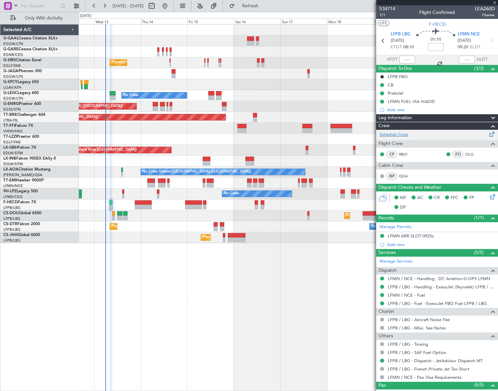
type input "+00:20"
type input "1"
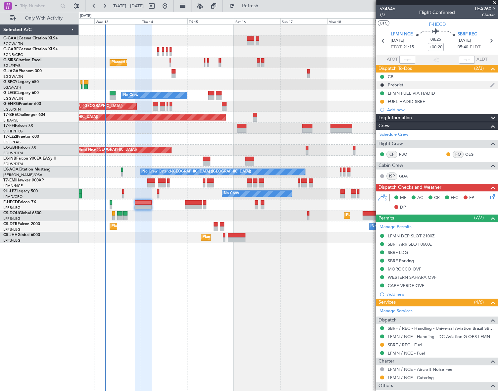
click at [393, 82] on div "Prebrief" at bounding box center [396, 85] width 16 height 6
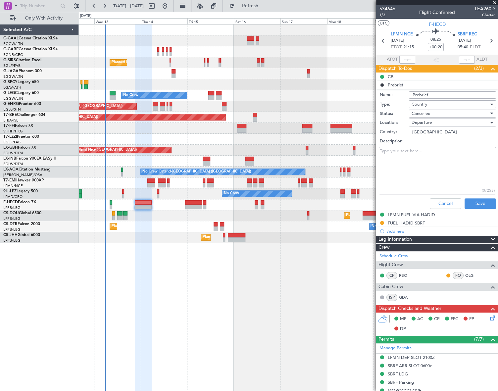
click at [417, 155] on textarea "Description:" at bounding box center [437, 170] width 117 height 47
paste textarea "30000"
type textarea "30000"
click at [422, 113] on span "Cancelled" at bounding box center [421, 114] width 19 height 6
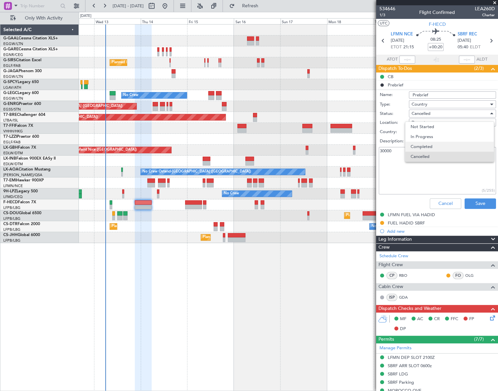
click at [431, 143] on span "Completed" at bounding box center [450, 147] width 78 height 10
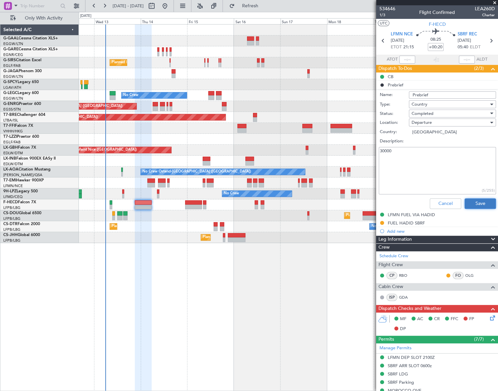
click at [484, 202] on button "Save" at bounding box center [480, 203] width 31 height 11
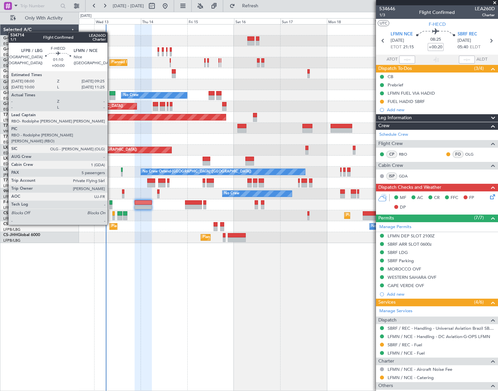
click at [110, 206] on div at bounding box center [110, 207] width 3 height 5
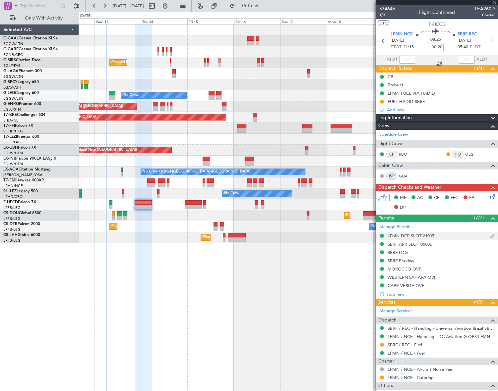
type input "5"
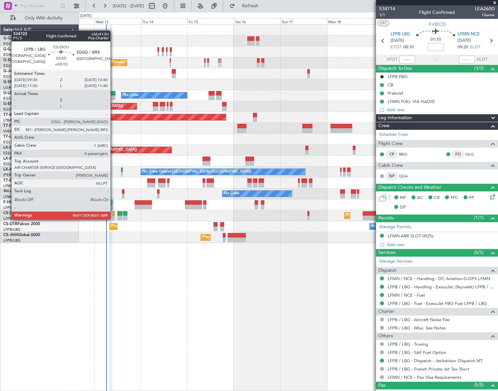
click at [113, 213] on div at bounding box center [113, 213] width 2 height 5
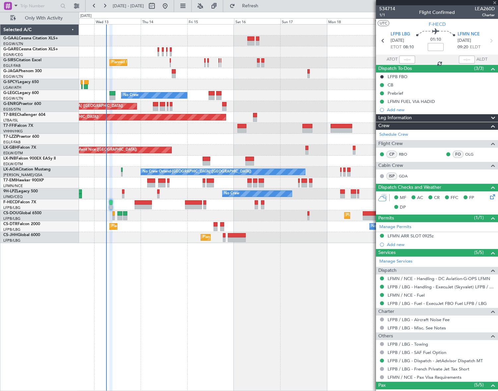
type input "+00:10"
type input "0"
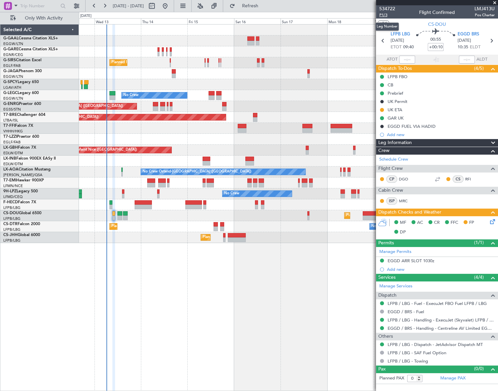
click at [385, 15] on span "P1/3" at bounding box center [387, 15] width 16 height 6
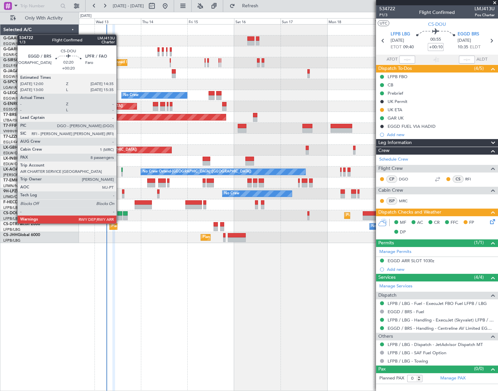
click at [119, 217] on div at bounding box center [119, 218] width 5 height 5
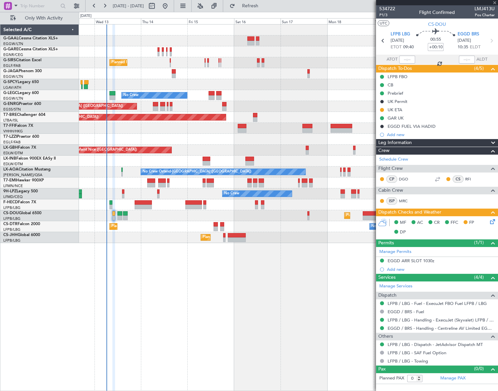
type input "+00:20"
type input "8"
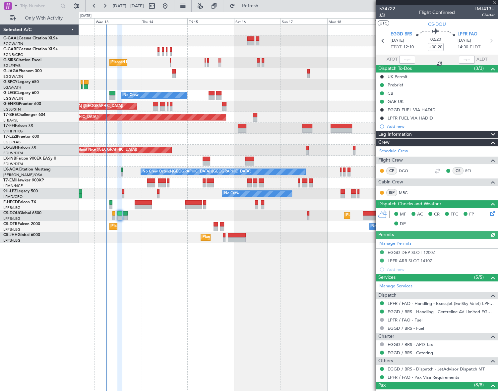
click at [380, 16] on span "1/3" at bounding box center [387, 15] width 16 height 6
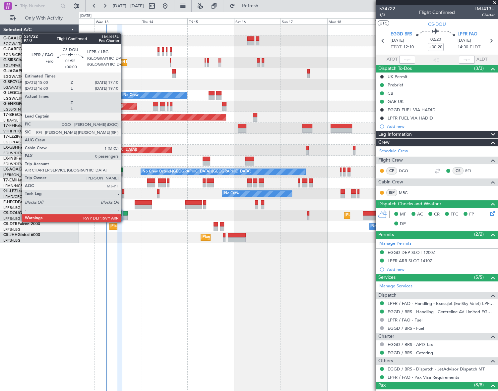
click at [124, 216] on div at bounding box center [125, 218] width 4 height 5
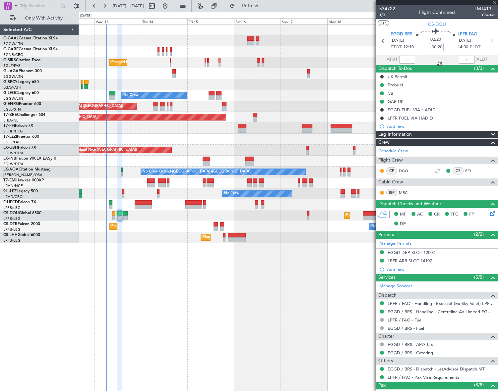
type input "0"
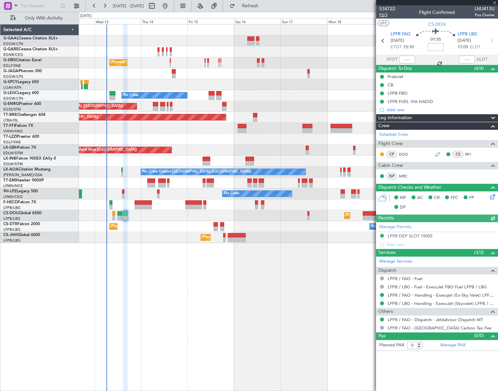
click at [381, 16] on span "P2/3" at bounding box center [387, 15] width 16 height 6
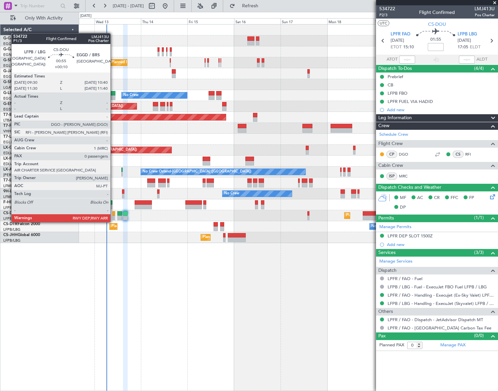
click at [113, 216] on div at bounding box center [113, 218] width 2 height 5
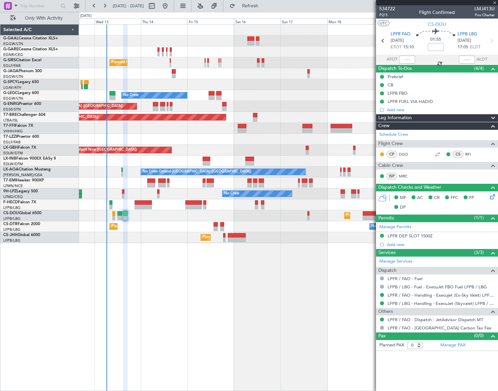
type input "+00:10"
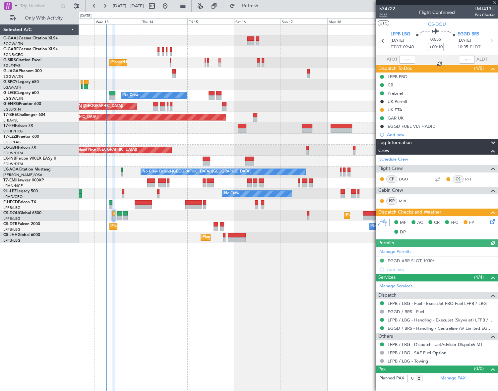
click at [384, 15] on span "P1/3" at bounding box center [387, 15] width 16 height 6
click at [491, 221] on icon at bounding box center [490, 220] width 5 height 5
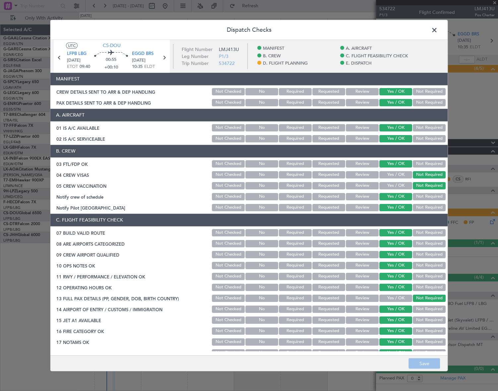
scroll to position [241, 0]
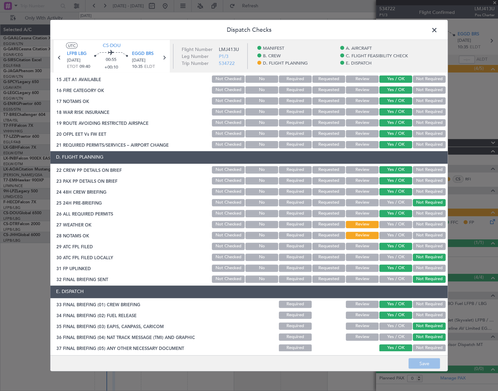
click at [398, 223] on button "Yes / OK" at bounding box center [395, 224] width 33 height 7
click at [399, 233] on button "Yes / OK" at bounding box center [395, 235] width 33 height 7
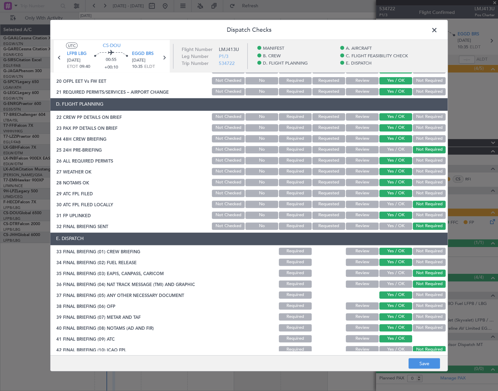
scroll to position [320, 0]
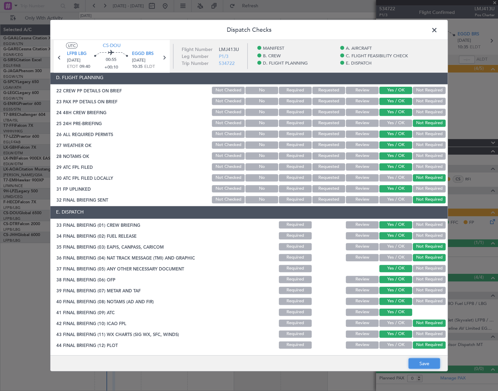
click at [427, 366] on button "Save" at bounding box center [423, 363] width 31 height 11
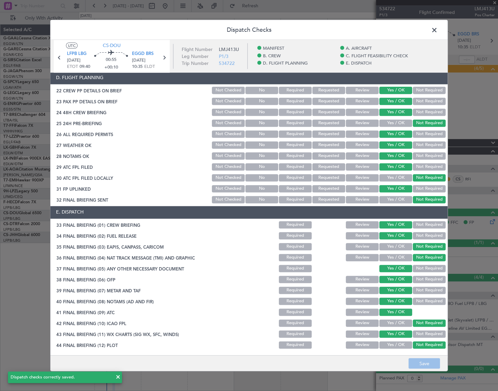
click at [437, 30] on span at bounding box center [437, 31] width 0 height 13
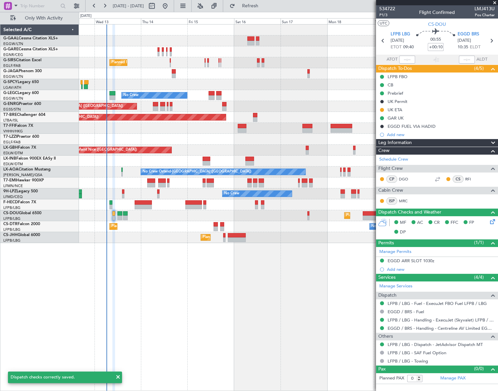
click at [143, 269] on div "Planned Maint [GEOGRAPHIC_DATA] ([GEOGRAPHIC_DATA]) No Crew A/C Unavailable [GE…" at bounding box center [288, 207] width 419 height 367
click at [400, 112] on div "UK ETA" at bounding box center [394, 110] width 15 height 6
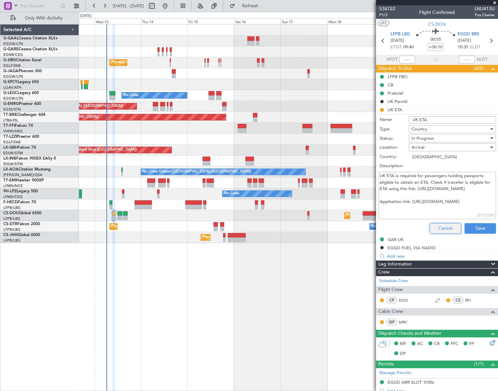
click at [446, 227] on button "Cancel" at bounding box center [444, 228] width 31 height 11
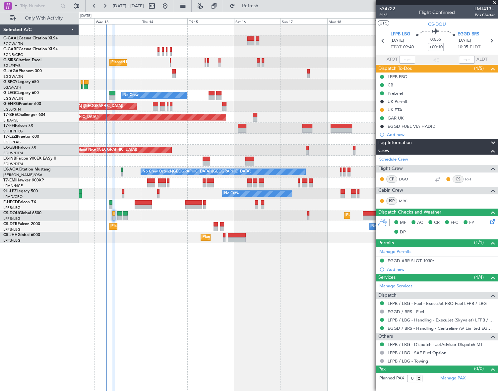
click at [282, 259] on div "Planned Maint [GEOGRAPHIC_DATA] ([GEOGRAPHIC_DATA]) No Crew A/C Unavailable [GE…" at bounding box center [288, 207] width 419 height 367
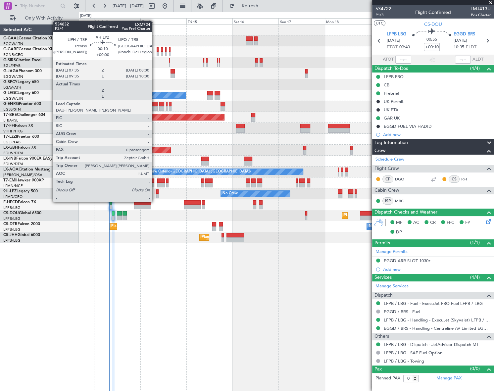
click at [155, 195] on div at bounding box center [155, 196] width 1 height 5
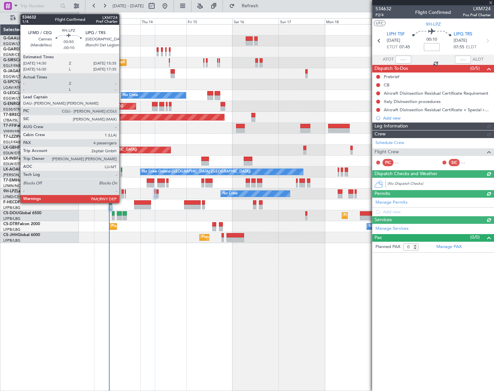
click at [122, 195] on div at bounding box center [123, 196] width 2 height 5
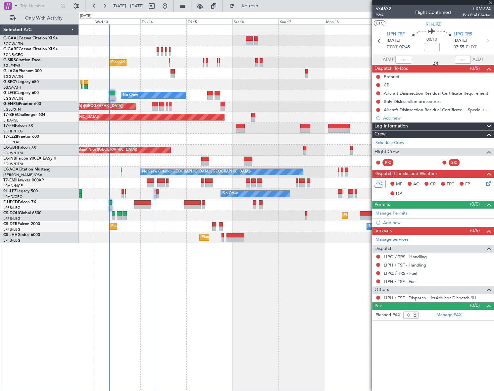
type input "-00:10"
type input "4"
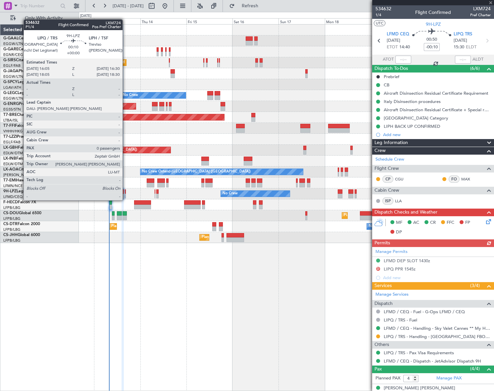
click at [126, 194] on div at bounding box center [125, 196] width 1 height 5
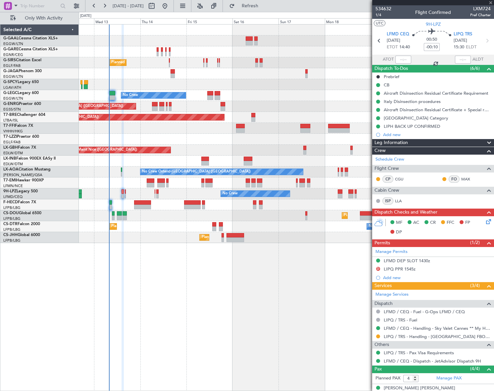
type input "0"
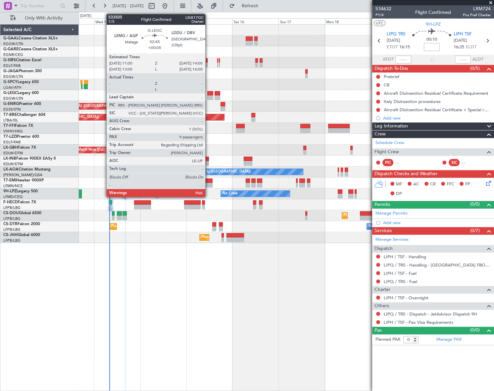
click at [208, 95] on div at bounding box center [210, 93] width 6 height 5
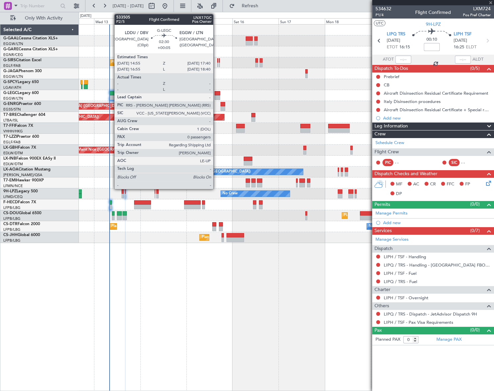
type input "+00:05"
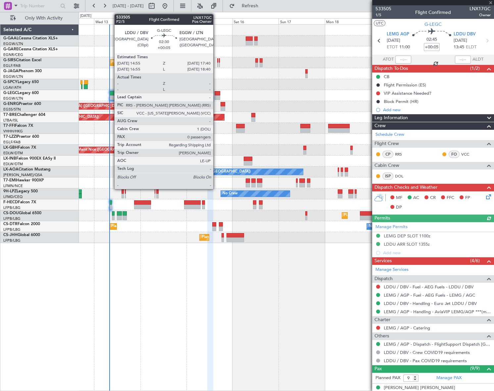
click at [216, 94] on div at bounding box center [217, 93] width 5 height 5
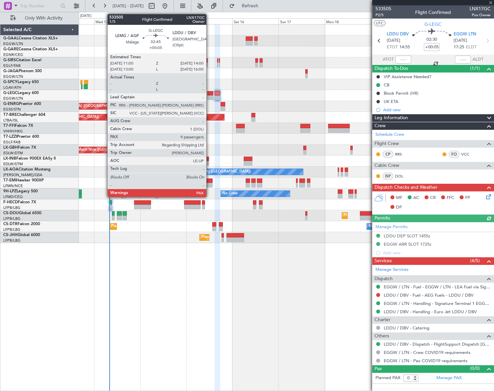
click at [209, 94] on div at bounding box center [210, 93] width 6 height 5
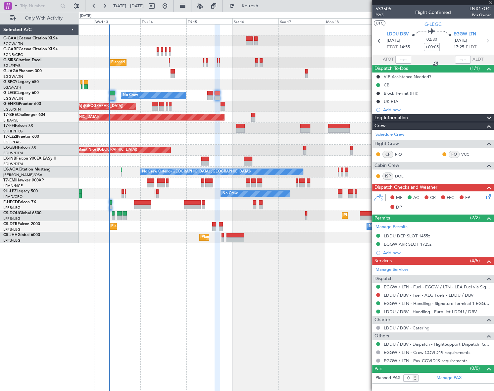
type input "9"
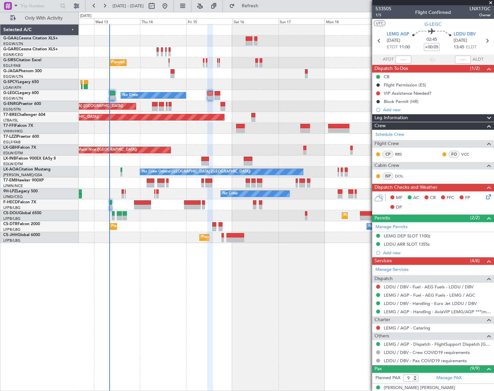
click at [199, 312] on div "Planned Maint [GEOGRAPHIC_DATA] ([GEOGRAPHIC_DATA]) No Crew A/C Unavailable [GE…" at bounding box center [286, 207] width 415 height 367
click at [378, 15] on span "1/5" at bounding box center [384, 15] width 16 height 6
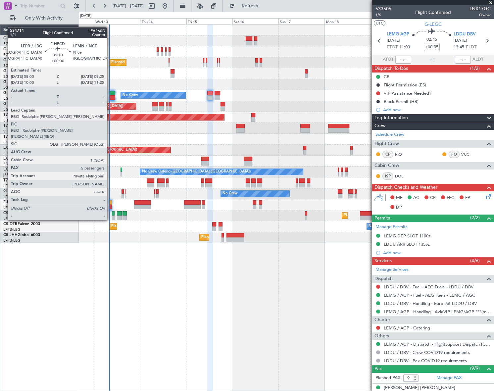
click at [110, 202] on div at bounding box center [110, 202] width 3 height 5
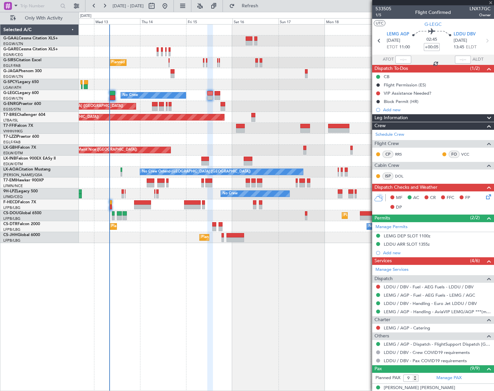
type input "5"
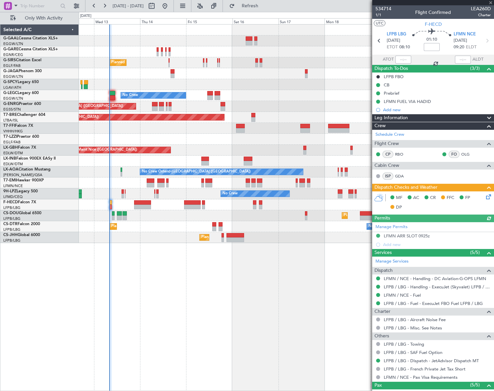
click at [480, 7] on span "LEA260D" at bounding box center [481, 8] width 20 height 7
copy span "LEA260D"
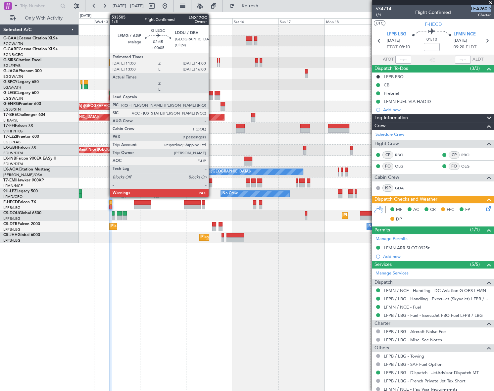
click at [212, 92] on div at bounding box center [210, 93] width 6 height 5
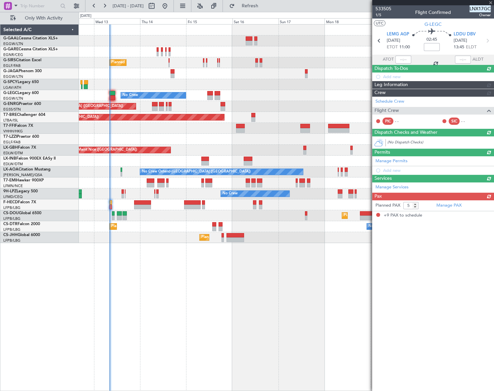
type input "+00:05"
type input "9"
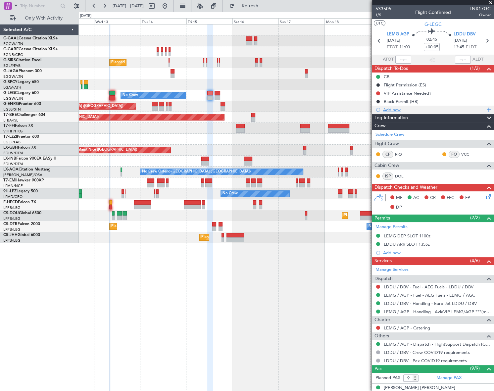
click at [399, 108] on div "Add new" at bounding box center [434, 110] width 102 height 6
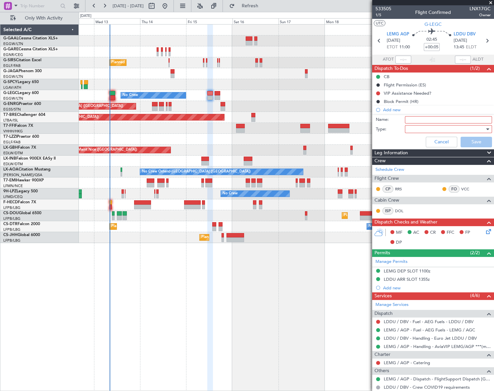
click at [429, 120] on input "Name:" at bounding box center [448, 119] width 87 height 7
click at [441, 126] on div at bounding box center [446, 129] width 77 height 10
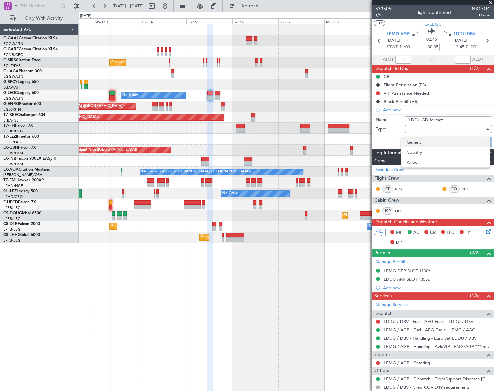
click at [422, 143] on span "Generic" at bounding box center [446, 142] width 78 height 10
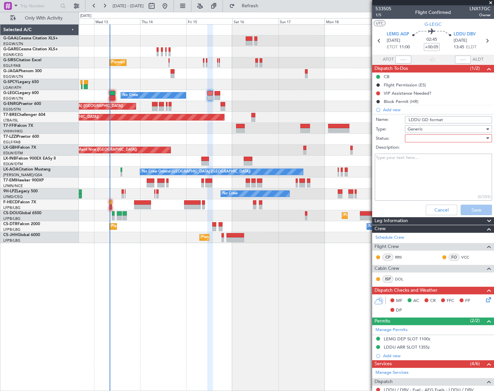
click at [440, 138] on div at bounding box center [446, 138] width 77 height 10
click at [435, 172] on span "Completed" at bounding box center [446, 172] width 78 height 10
click at [429, 119] on input "LDDU GD format" at bounding box center [448, 119] width 87 height 7
click at [427, 119] on input "LDDU GD format" at bounding box center [448, 119] width 87 height 7
type input "LDDU GD specific format"
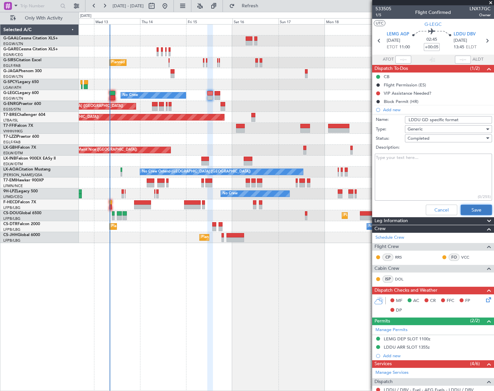
click at [475, 211] on button "Save" at bounding box center [476, 210] width 31 height 11
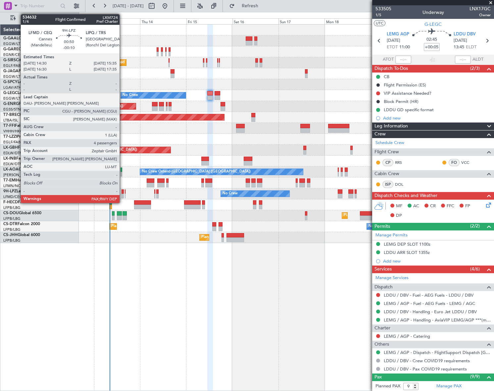
click at [123, 192] on div at bounding box center [123, 191] width 2 height 5
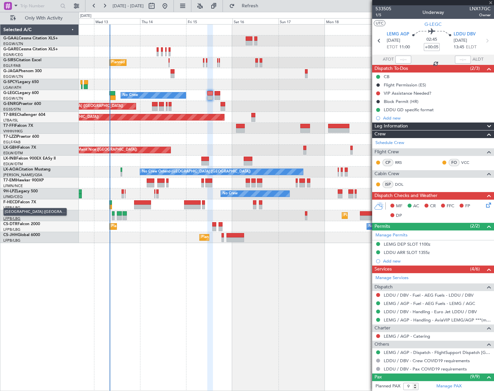
type input "-00:10"
type input "4"
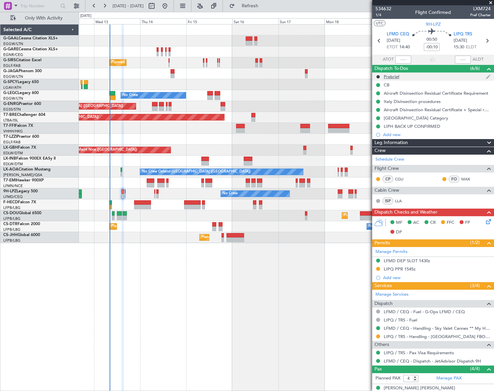
click at [396, 76] on div "Prebrief" at bounding box center [392, 77] width 16 height 6
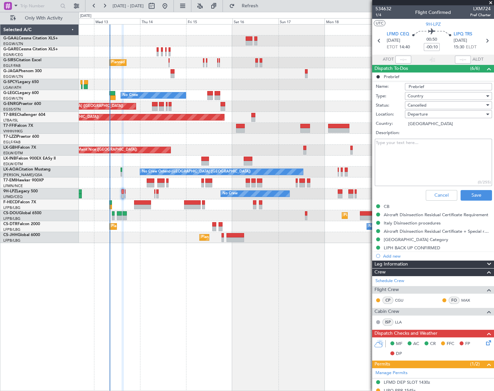
click at [402, 148] on textarea "Description:" at bounding box center [433, 162] width 117 height 47
paste textarea "3500"
type textarea "3500"
click at [419, 106] on span "Cancelled" at bounding box center [417, 105] width 19 height 6
click at [425, 138] on span "Completed" at bounding box center [446, 138] width 78 height 10
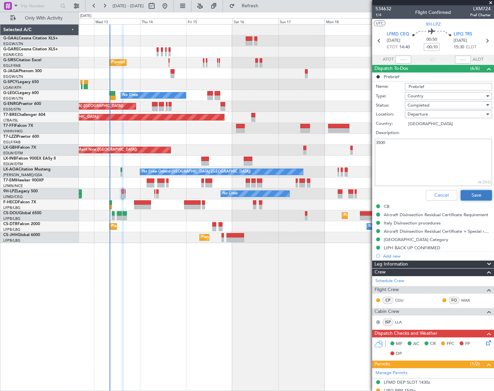
click at [471, 193] on button "Save" at bounding box center [476, 195] width 31 height 11
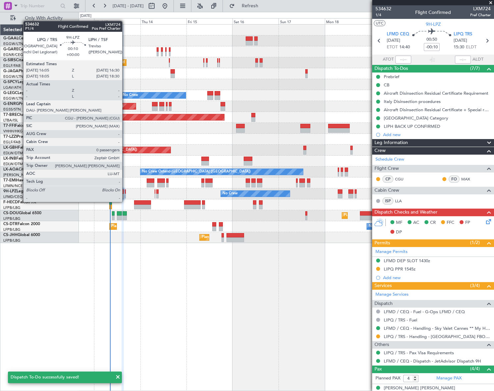
click at [125, 195] on div at bounding box center [125, 196] width 1 height 5
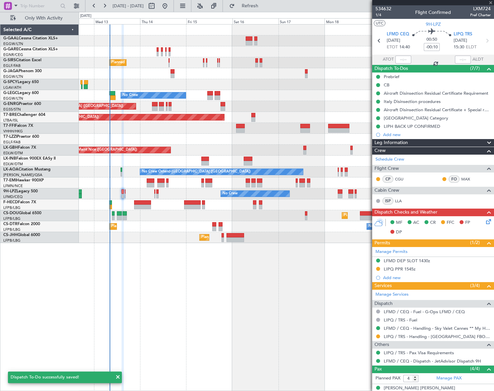
type input "0"
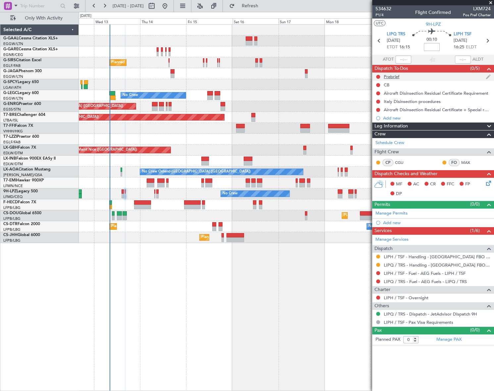
click at [391, 76] on div "Prebrief" at bounding box center [392, 77] width 16 height 6
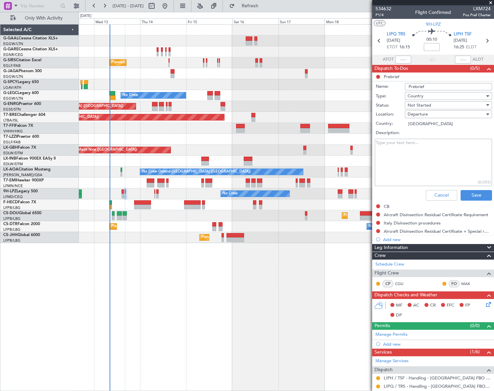
click at [400, 146] on textarea "Description:" at bounding box center [433, 162] width 117 height 47
type textarea "rem"
click at [415, 103] on span "Not Started" at bounding box center [420, 105] width 24 height 6
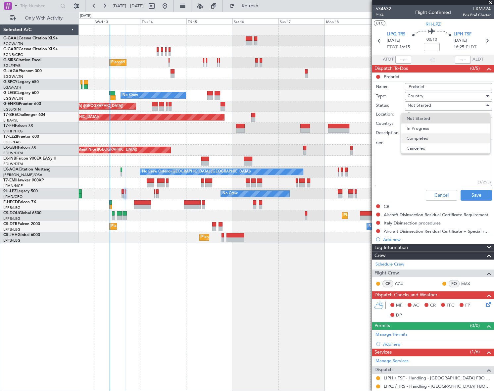
click at [427, 134] on span "Completed" at bounding box center [446, 138] width 78 height 10
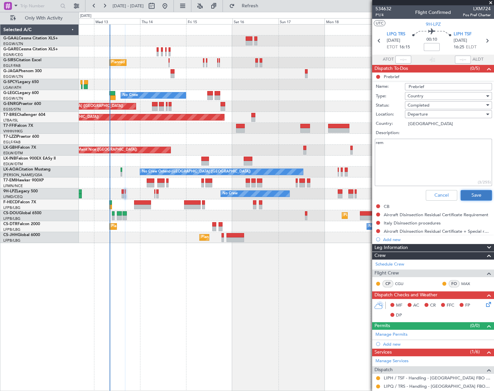
click at [480, 194] on button "Save" at bounding box center [476, 195] width 31 height 11
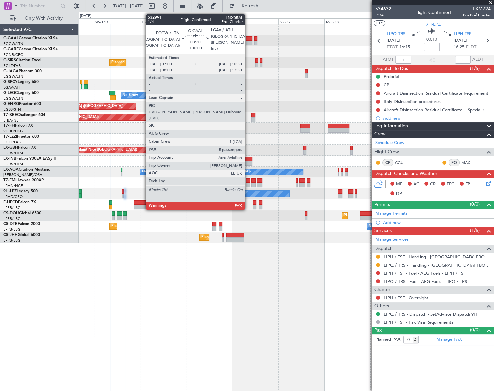
click at [248, 42] on div at bounding box center [249, 43] width 7 height 5
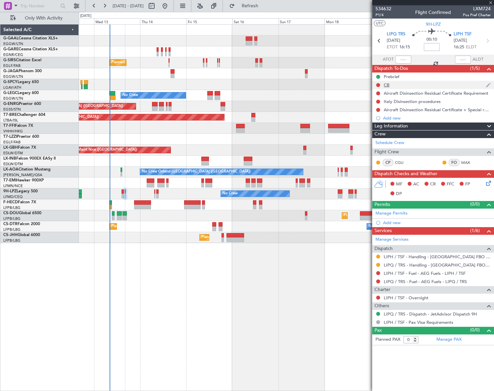
type input "5"
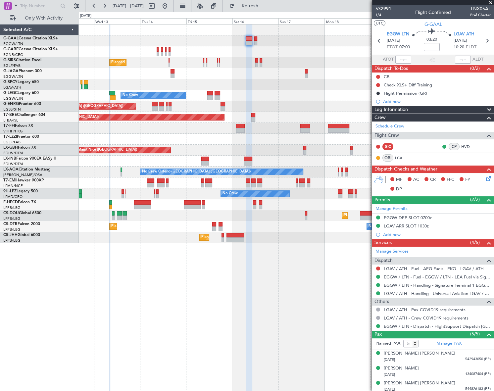
click at [480, 9] on span "LNX05AL" at bounding box center [480, 8] width 21 height 7
copy span "LNX05AL"
click at [403, 155] on link "LCA" at bounding box center [402, 158] width 15 height 6
click at [398, 108] on span "Leg Information" at bounding box center [391, 110] width 33 height 8
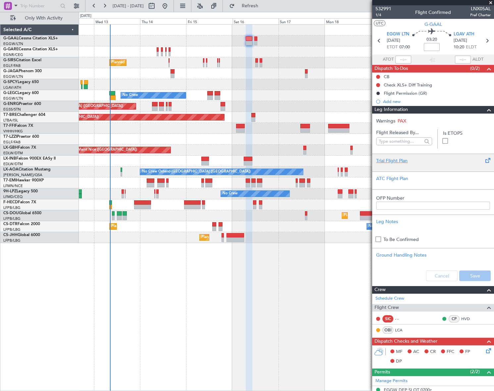
click at [388, 161] on div "Trial Flight Plan" at bounding box center [433, 160] width 114 height 7
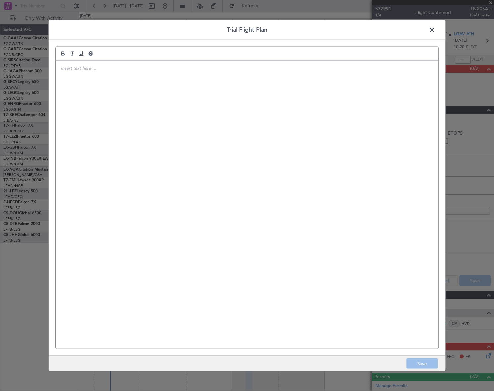
click at [248, 145] on div at bounding box center [247, 205] width 383 height 288
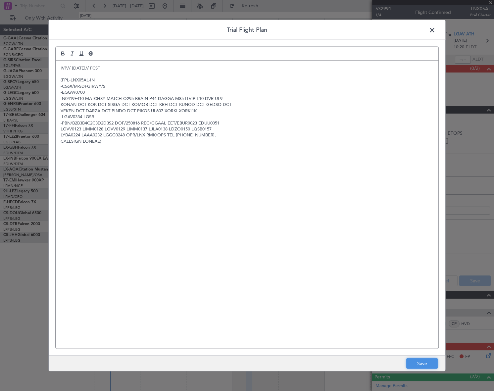
drag, startPoint x: 424, startPoint y: 368, endPoint x: 428, endPoint y: 361, distance: 8.1
click at [424, 368] on button "Save" at bounding box center [421, 363] width 31 height 11
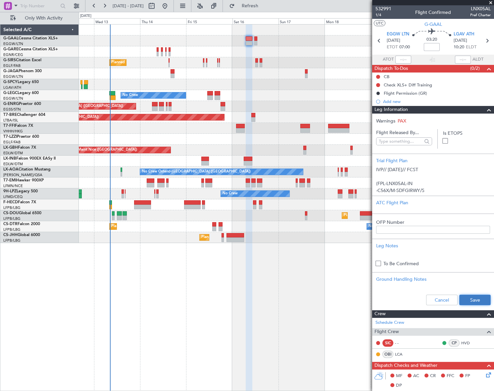
click at [476, 299] on button "Save" at bounding box center [474, 300] width 31 height 11
click at [277, 266] on div "Planned Maint London (Farnborough) No Crew A/C Unavailable London (Luton) Plann…" at bounding box center [286, 207] width 415 height 367
click at [485, 110] on span at bounding box center [489, 110] width 8 height 8
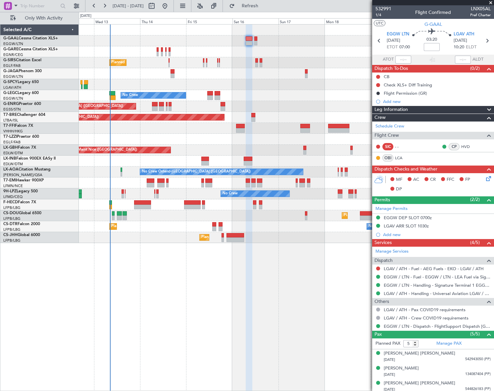
click at [485, 179] on icon at bounding box center [487, 177] width 5 height 5
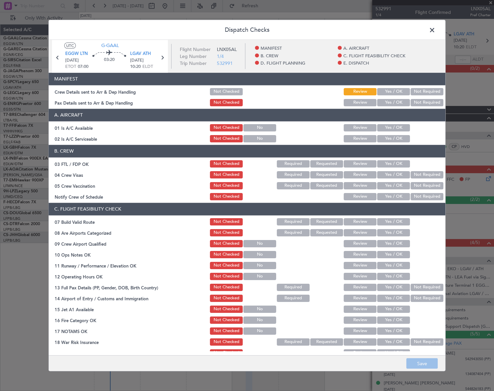
click at [392, 126] on button "Yes / OK" at bounding box center [393, 127] width 33 height 7
click at [393, 136] on button "Yes / OK" at bounding box center [393, 138] width 33 height 7
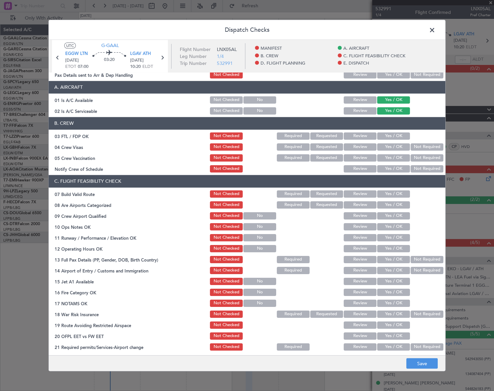
scroll to position [60, 0]
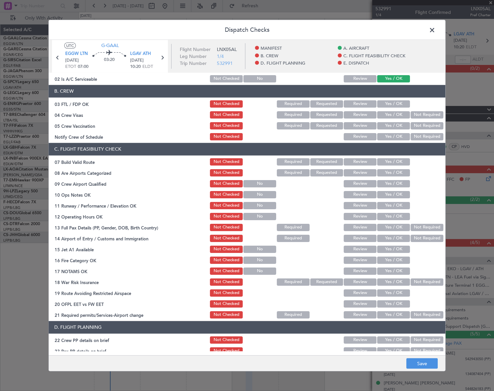
click at [402, 160] on button "Yes / OK" at bounding box center [393, 161] width 33 height 7
click at [402, 195] on button "Yes / OK" at bounding box center [393, 194] width 33 height 7
click at [401, 206] on button "Yes / OK" at bounding box center [393, 205] width 33 height 7
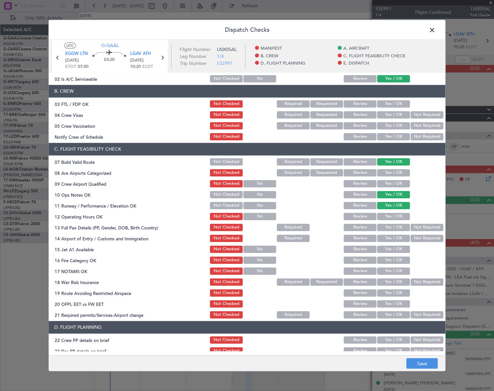
drag, startPoint x: 398, startPoint y: 216, endPoint x: 396, endPoint y: 227, distance: 11.7
click at [398, 216] on button "Yes / OK" at bounding box center [393, 216] width 33 height 7
click at [396, 230] on button "Yes / OK" at bounding box center [393, 227] width 33 height 7
click at [229, 228] on button "Not Checked" at bounding box center [226, 227] width 33 height 7
click at [398, 237] on button "Yes / OK" at bounding box center [393, 238] width 33 height 7
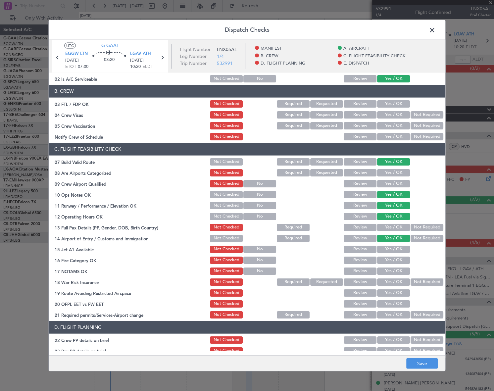
click at [398, 247] on button "Yes / OK" at bounding box center [393, 248] width 33 height 7
click at [397, 262] on button "Yes / OK" at bounding box center [393, 259] width 33 height 7
click at [396, 273] on button "Yes / OK" at bounding box center [393, 270] width 33 height 7
click at [414, 283] on button "Not Required" at bounding box center [427, 281] width 33 height 7
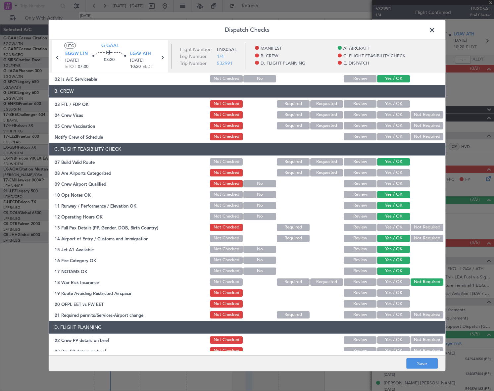
click at [398, 291] on button "Yes / OK" at bounding box center [393, 292] width 33 height 7
click at [398, 303] on button "Yes / OK" at bounding box center [393, 303] width 33 height 7
click at [399, 311] on button "Yes / OK" at bounding box center [393, 314] width 33 height 7
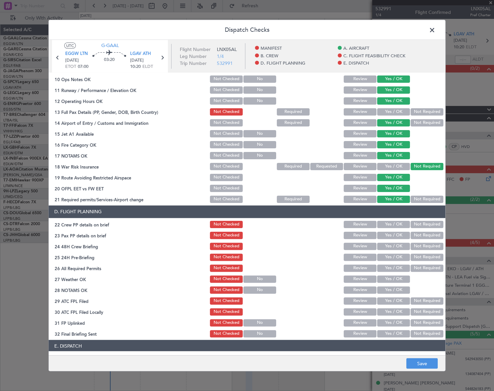
scroll to position [181, 0]
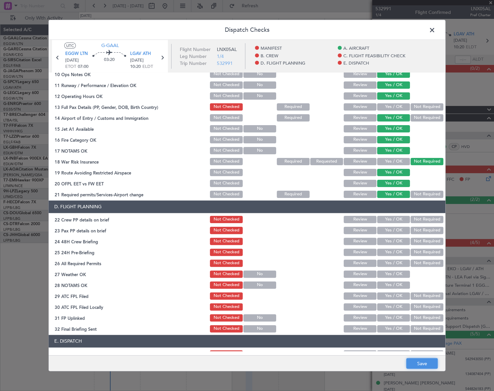
click at [413, 360] on button "Save" at bounding box center [421, 363] width 31 height 11
click at [436, 32] on span at bounding box center [436, 31] width 0 height 13
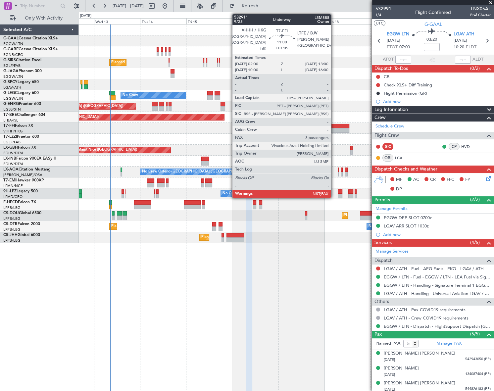
click at [334, 129] on div at bounding box center [338, 130] width 21 height 5
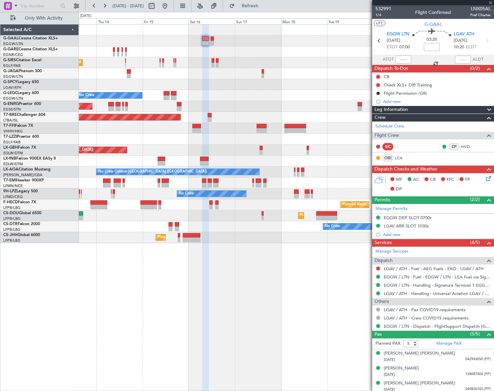
click at [282, 161] on div "Planned Maint London (Farnborough) No Crew A/C Unavailable London (Luton) Plann…" at bounding box center [286, 134] width 415 height 219
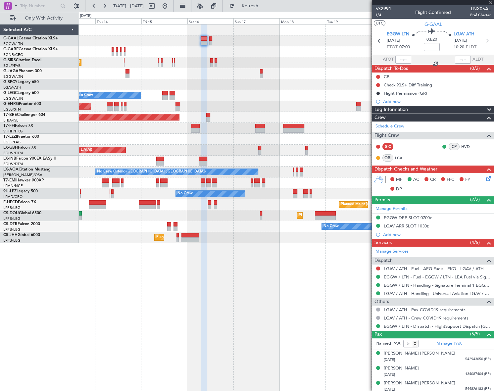
type input "+01:05"
type input "3"
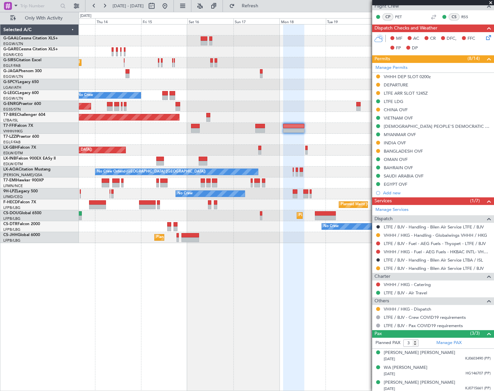
scroll to position [122, 0]
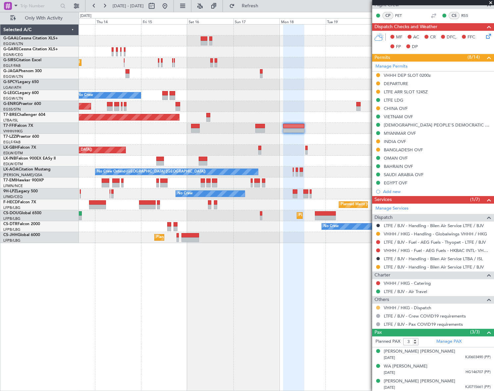
click at [378, 308] on button at bounding box center [378, 308] width 4 height 4
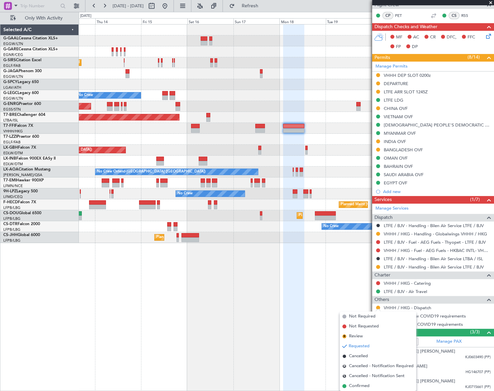
click at [359, 386] on span "Confirmed" at bounding box center [359, 386] width 21 height 7
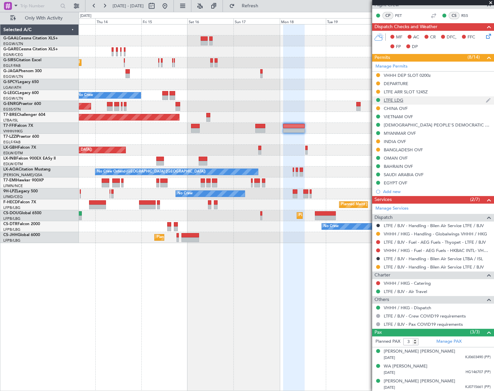
scroll to position [0, 0]
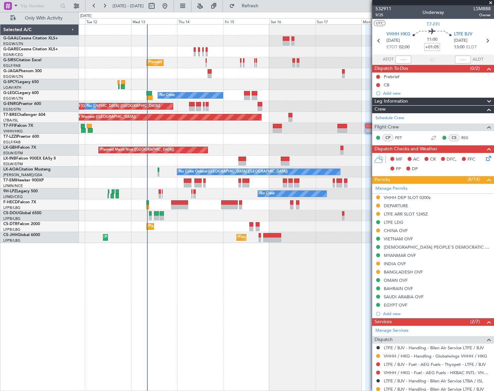
click at [219, 274] on div "Planned Maint London (Farnborough) No Crew A/C Unavailable London (Luton) Plann…" at bounding box center [286, 207] width 415 height 367
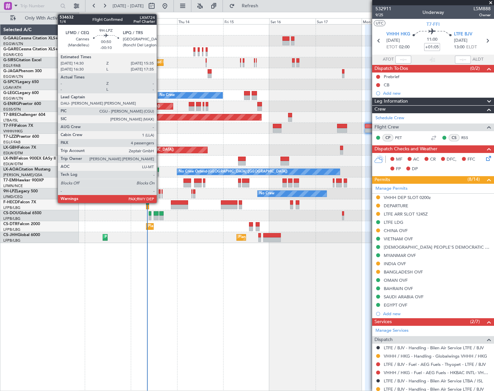
click at [160, 195] on div at bounding box center [160, 196] width 2 height 5
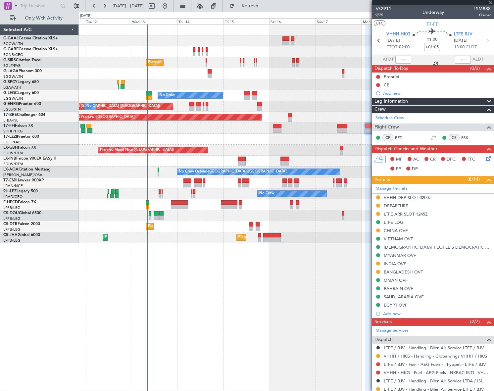
type input "-00:10"
type input "4"
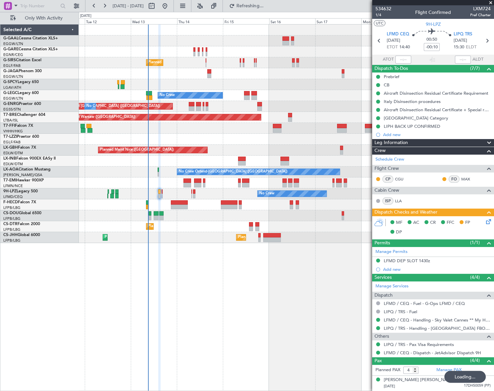
click at [195, 268] on div "Planned Maint London (Farnborough) No Crew A/C Unavailable London (Luton) Plann…" at bounding box center [286, 207] width 415 height 367
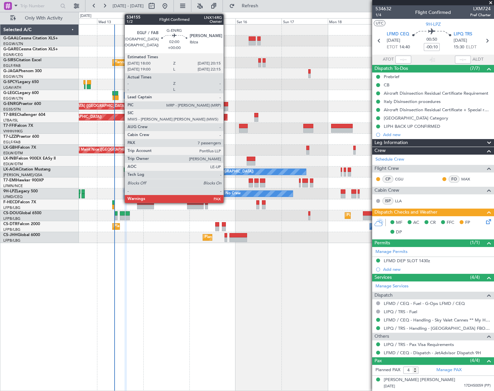
click at [227, 105] on div at bounding box center [226, 104] width 5 height 5
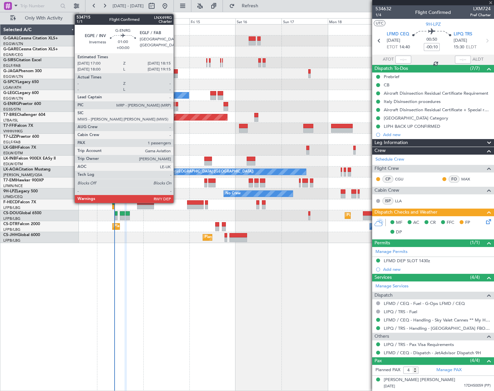
type input "7"
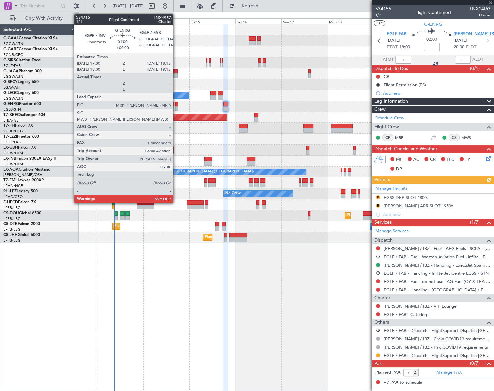
click at [176, 106] on div at bounding box center [177, 104] width 3 height 5
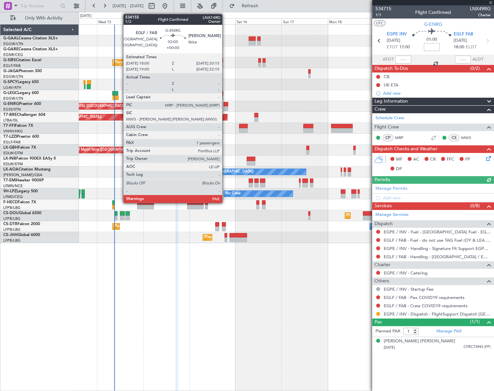
click at [225, 107] on div at bounding box center [226, 108] width 5 height 5
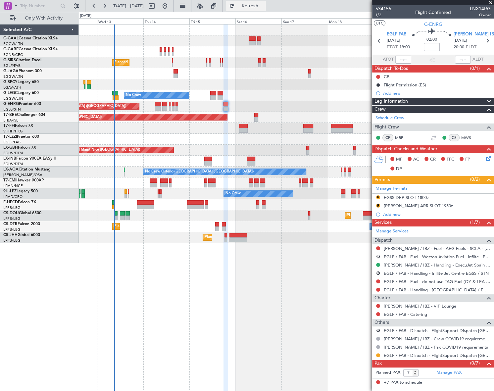
click at [264, 6] on span "Refresh" at bounding box center [250, 6] width 28 height 5
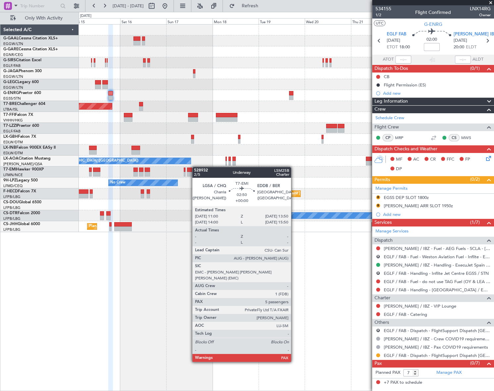
click at [192, 169] on div "Planned Maint Dusseldorf Planned Maint [GEOGRAPHIC_DATA] ([GEOGRAPHIC_DATA]) A/…" at bounding box center [286, 129] width 415 height 208
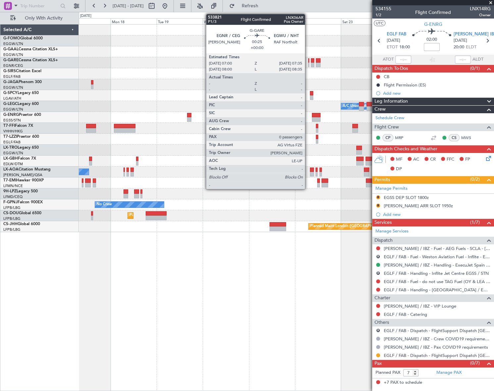
click at [308, 60] on div at bounding box center [308, 60] width 1 height 5
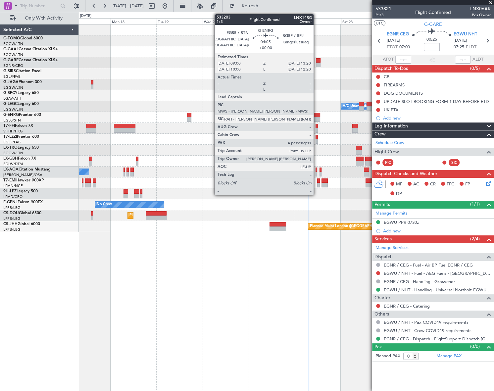
click at [317, 115] on div at bounding box center [316, 115] width 9 height 5
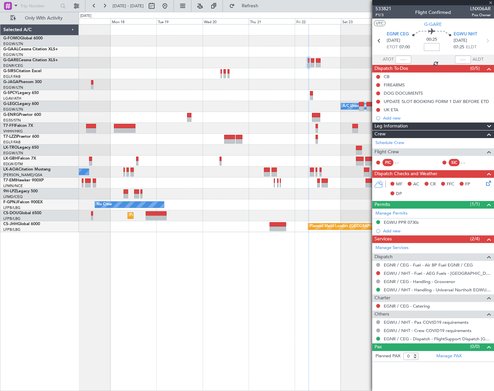
type input "4"
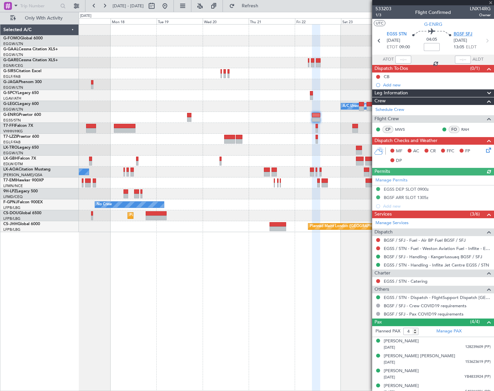
click at [461, 35] on span "BGSF SFJ" at bounding box center [463, 34] width 19 height 7
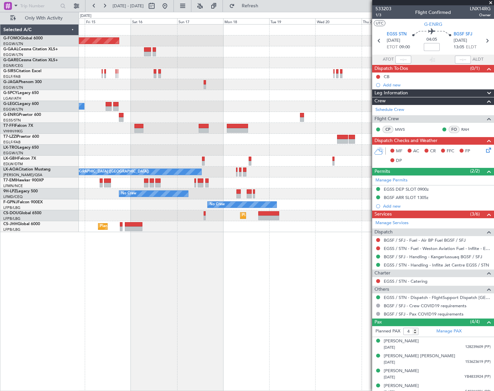
click at [286, 266] on div "Planned Maint Windsor Locks (Bradley Intl) Planned Maint London (Farnborough) A…" at bounding box center [286, 207] width 415 height 367
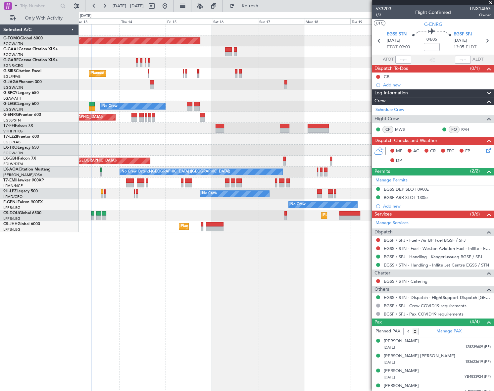
click at [217, 305] on div "Planned Maint Windsor Locks (Bradley Intl) Planned Maint London (Farnborough) N…" at bounding box center [286, 207] width 415 height 367
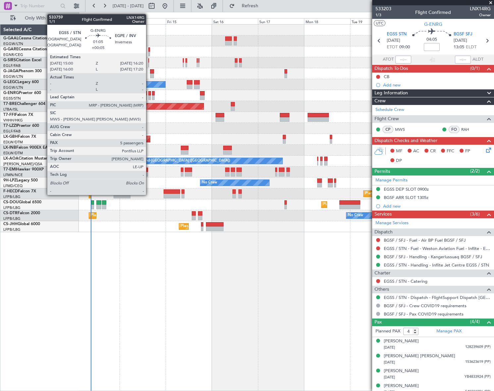
click at [149, 94] on div at bounding box center [149, 93] width 3 height 5
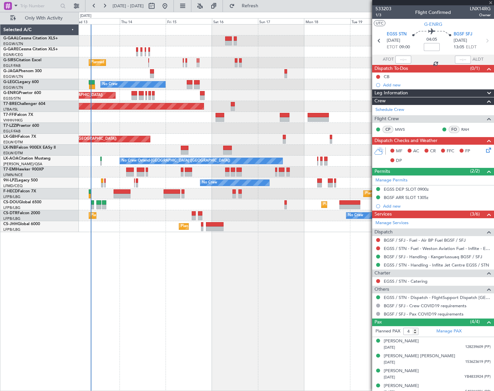
type input "+00:05"
type input "5"
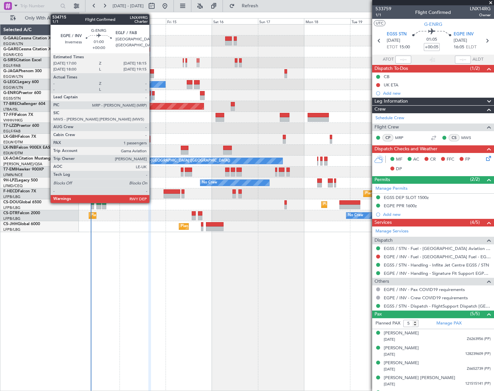
click at [152, 96] on div at bounding box center [153, 97] width 3 height 5
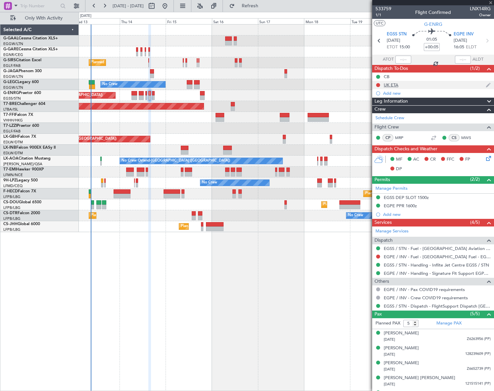
type input "1"
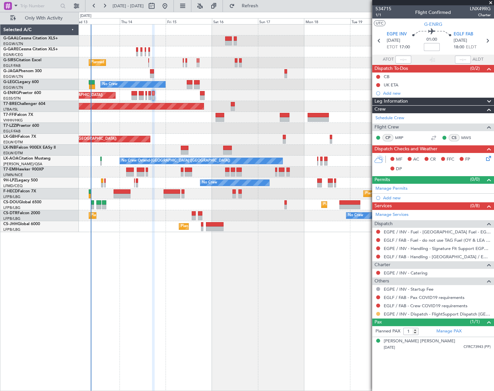
click at [378, 315] on button at bounding box center [378, 314] width 4 height 4
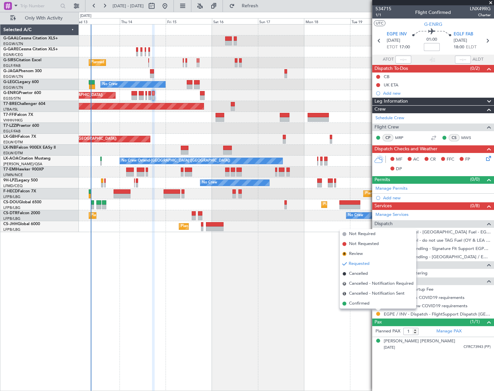
click at [367, 304] on span "Confirmed" at bounding box center [359, 303] width 21 height 7
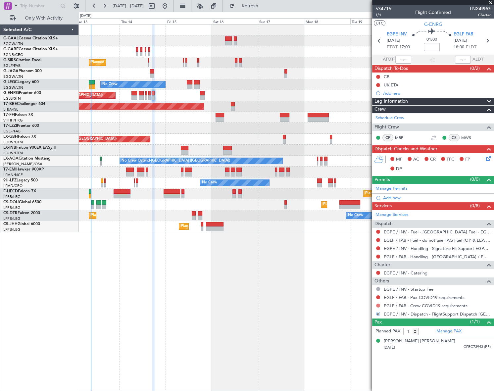
click at [378, 306] on button at bounding box center [378, 306] width 4 height 4
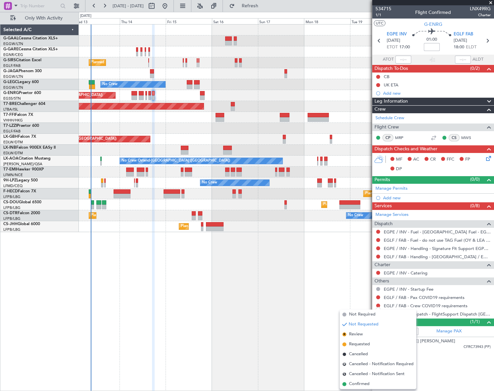
drag, startPoint x: 349, startPoint y: 317, endPoint x: 371, endPoint y: 301, distance: 26.4
click at [349, 316] on span "Not Required" at bounding box center [362, 314] width 27 height 7
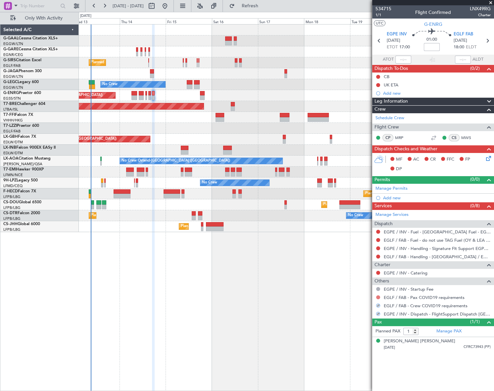
click at [378, 297] on button at bounding box center [378, 297] width 4 height 4
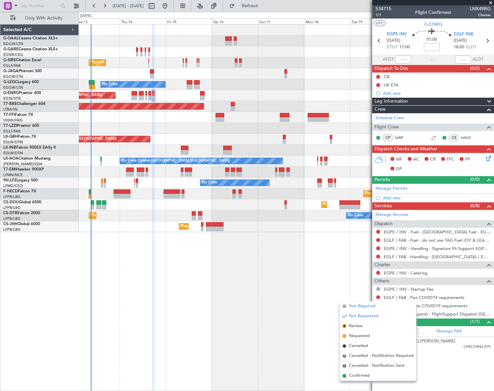
click at [353, 306] on span "Not Required" at bounding box center [362, 306] width 27 height 7
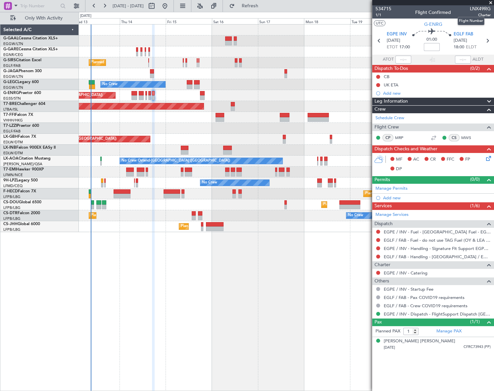
click at [484, 8] on span "LNX49RG" at bounding box center [480, 8] width 21 height 7
copy span "LNX49RG"
click at [433, 48] on input at bounding box center [432, 47] width 16 height 8
type input "+00:05"
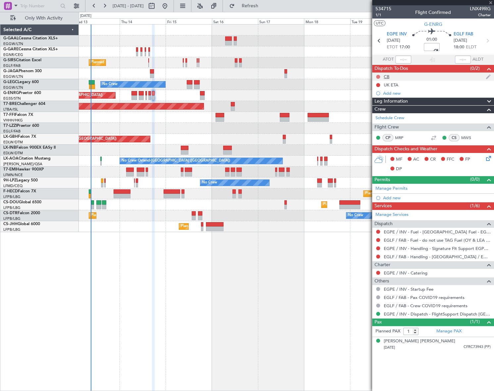
click at [378, 76] on button at bounding box center [378, 77] width 4 height 4
click at [374, 106] on span "Completed" at bounding box center [381, 106] width 22 height 7
click at [489, 158] on icon at bounding box center [487, 157] width 5 height 5
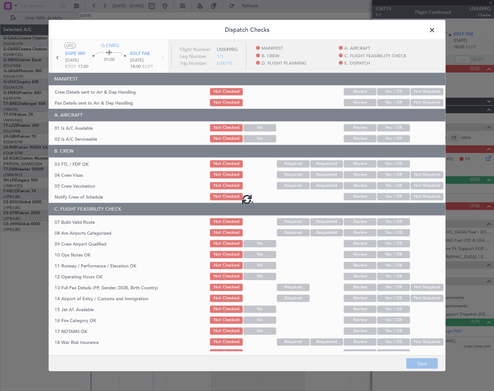
type input "+00:05"
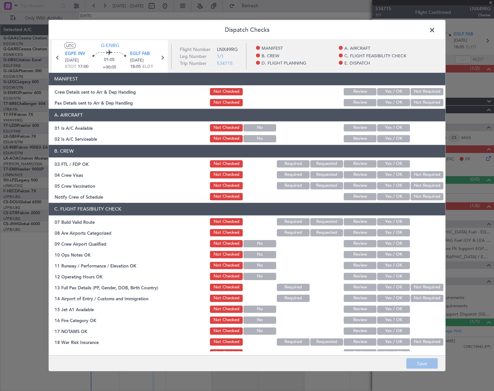
click at [397, 126] on button "Yes / OK" at bounding box center [393, 127] width 33 height 7
click at [400, 136] on button "Yes / OK" at bounding box center [393, 138] width 33 height 7
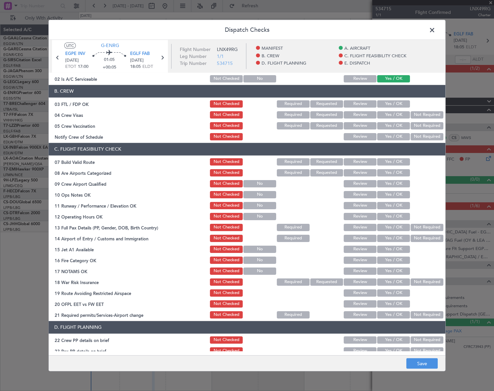
click at [396, 160] on button "Yes / OK" at bounding box center [393, 161] width 33 height 7
click at [396, 191] on button "Yes / OK" at bounding box center [393, 194] width 33 height 7
click at [397, 206] on button "Yes / OK" at bounding box center [393, 205] width 33 height 7
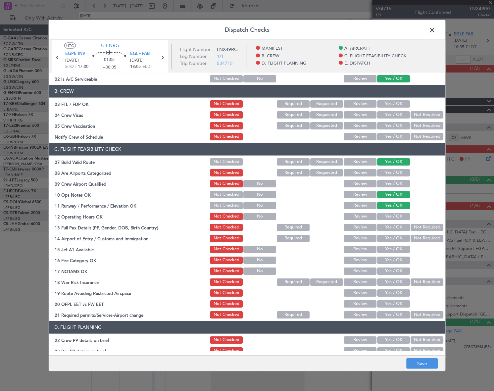
click at [396, 215] on button "Yes / OK" at bounding box center [393, 216] width 33 height 7
click at [397, 227] on button "Yes / OK" at bounding box center [393, 227] width 33 height 7
drag, startPoint x: 399, startPoint y: 236, endPoint x: 400, endPoint y: 244, distance: 8.3
click at [400, 238] on button "Yes / OK" at bounding box center [393, 238] width 33 height 7
drag, startPoint x: 401, startPoint y: 250, endPoint x: 400, endPoint y: 258, distance: 8.3
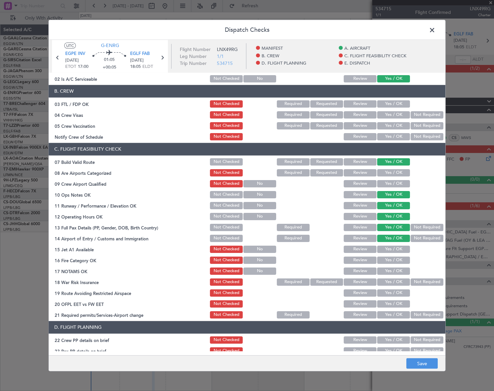
click at [401, 250] on button "Yes / OK" at bounding box center [393, 248] width 33 height 7
click at [399, 261] on button "Yes / OK" at bounding box center [393, 259] width 33 height 7
click at [400, 272] on button "Yes / OK" at bounding box center [393, 270] width 33 height 7
drag, startPoint x: 421, startPoint y: 284, endPoint x: 404, endPoint y: 293, distance: 19.4
click at [419, 285] on div "Not Required" at bounding box center [426, 281] width 33 height 9
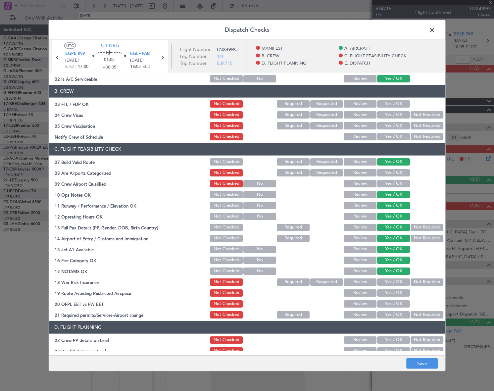
click at [398, 294] on button "Yes / OK" at bounding box center [393, 292] width 33 height 7
click at [398, 304] on button "Yes / OK" at bounding box center [393, 303] width 33 height 7
click at [398, 311] on button "Yes / OK" at bounding box center [393, 314] width 33 height 7
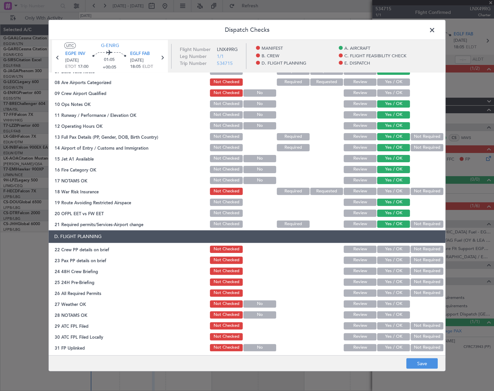
scroll to position [181, 0]
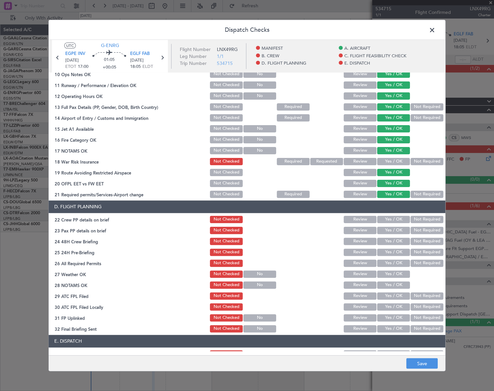
click at [395, 217] on button "Yes / OK" at bounding box center [393, 219] width 33 height 7
click at [394, 228] on button "Yes / OK" at bounding box center [393, 230] width 33 height 7
click at [398, 240] on button "Yes / OK" at bounding box center [393, 241] width 33 height 7
click at [422, 250] on button "Not Required" at bounding box center [427, 251] width 33 height 7
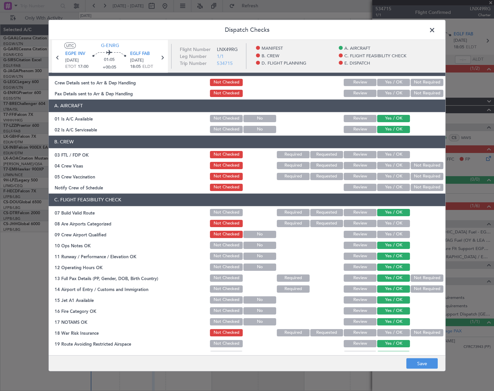
scroll to position [0, 0]
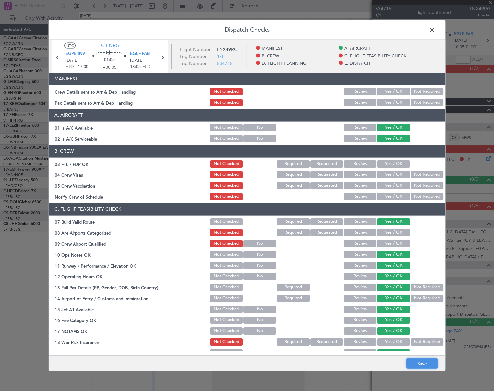
click at [429, 366] on button "Save" at bounding box center [421, 363] width 31 height 11
click at [436, 30] on span at bounding box center [436, 31] width 0 height 13
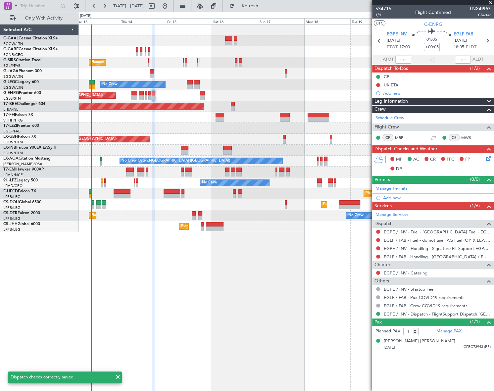
click at [409, 101] on div "Leg Information" at bounding box center [433, 102] width 122 height 8
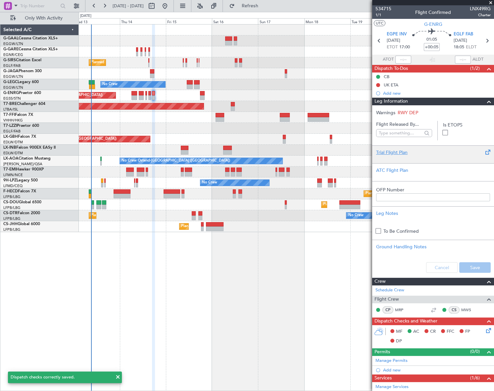
click at [395, 153] on div "Trial Flight Plan" at bounding box center [433, 152] width 114 height 7
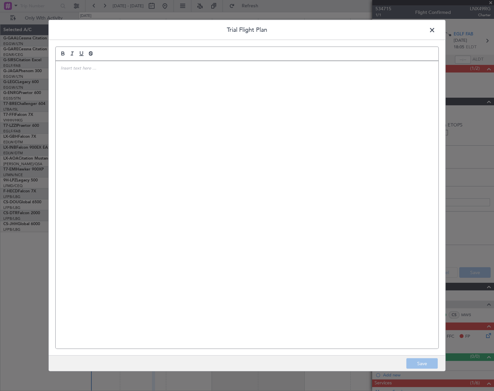
click at [231, 126] on div at bounding box center [247, 205] width 383 height 288
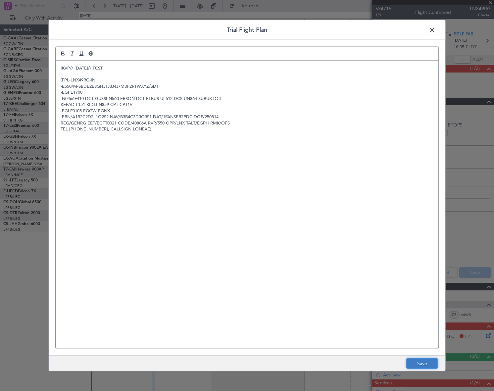
click at [424, 363] on button "Save" at bounding box center [421, 363] width 31 height 11
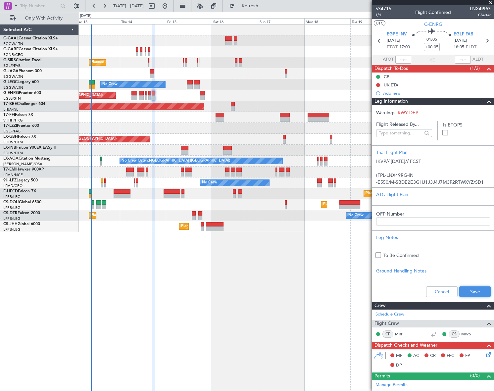
click at [472, 293] on button "Save" at bounding box center [474, 292] width 31 height 11
click at [485, 103] on span at bounding box center [489, 102] width 8 height 8
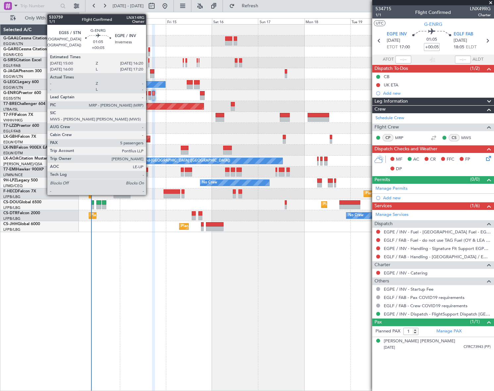
click at [149, 94] on div at bounding box center [149, 93] width 3 height 5
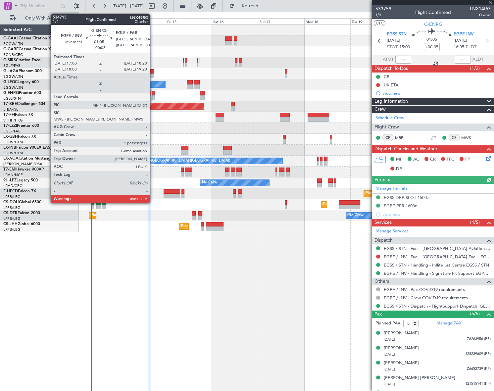
click at [153, 94] on div at bounding box center [153, 93] width 3 height 5
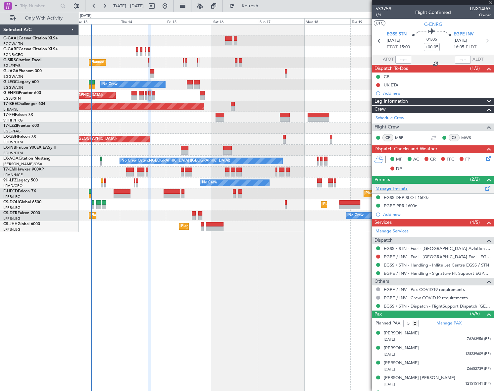
type input "1"
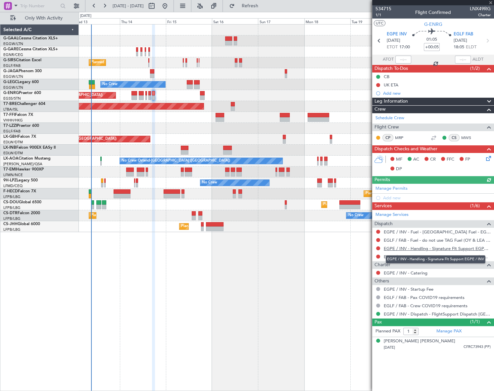
click at [436, 248] on link "EGPE / INV - Handling - Signature Flt Support EGPE / INV" at bounding box center [437, 249] width 107 height 6
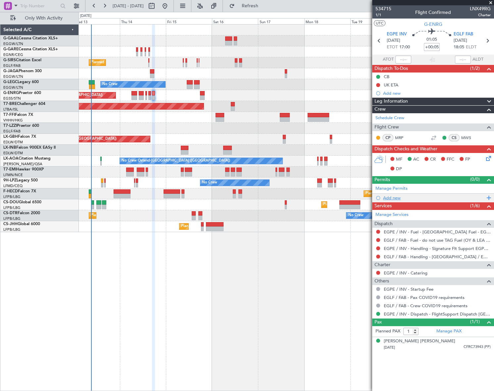
click at [393, 196] on div "Add new" at bounding box center [434, 198] width 102 height 6
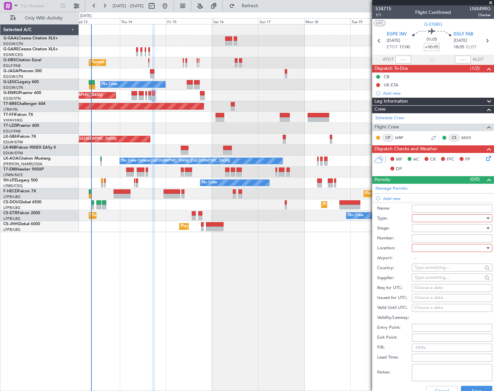
click at [449, 218] on div at bounding box center [450, 218] width 71 height 10
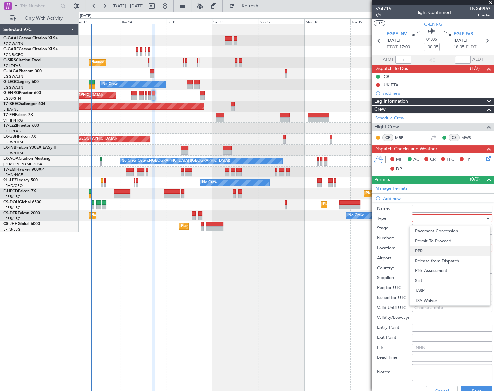
click at [430, 251] on span "PPR" at bounding box center [450, 251] width 70 height 10
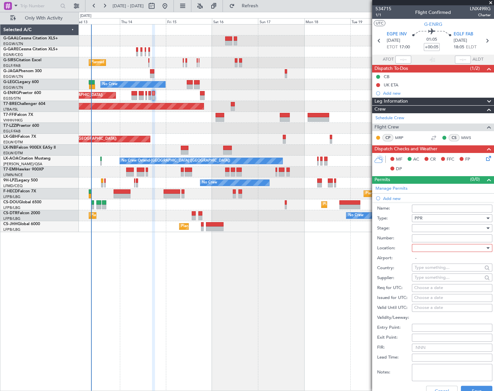
click at [463, 226] on div at bounding box center [450, 228] width 71 height 10
click at [433, 270] on span "Requested" at bounding box center [450, 271] width 70 height 10
click at [465, 246] on div at bounding box center [450, 248] width 71 height 10
click at [432, 262] on span "Departure" at bounding box center [450, 261] width 70 height 10
type input "EGPE / INV"
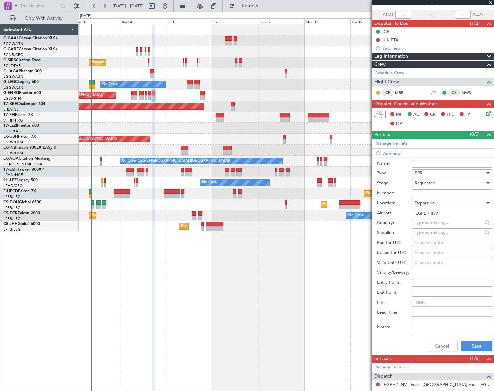
scroll to position [90, 0]
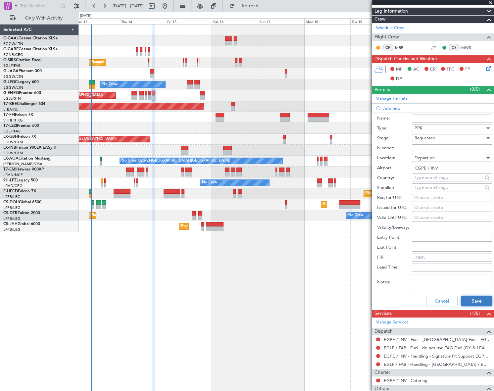
click at [479, 299] on button "Save" at bounding box center [476, 301] width 31 height 11
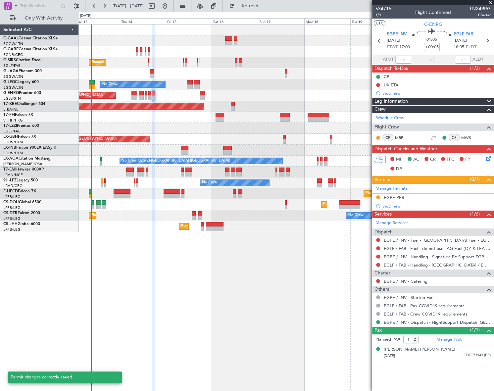
scroll to position [0, 0]
click at [395, 197] on div "EGPE PPR" at bounding box center [394, 198] width 21 height 6
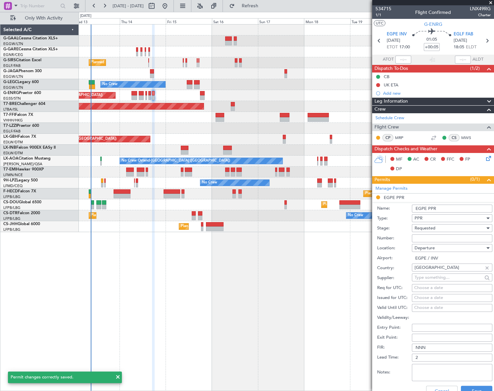
click at [446, 209] on input "EGPE PPR" at bounding box center [452, 209] width 80 height 8
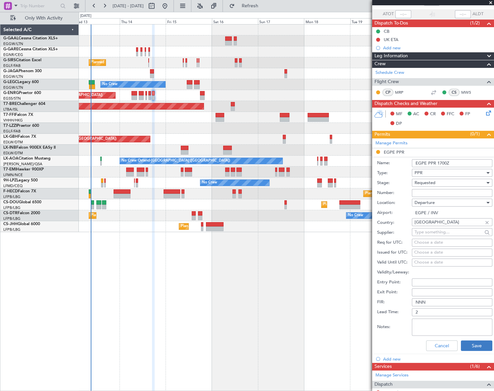
scroll to position [60, 0]
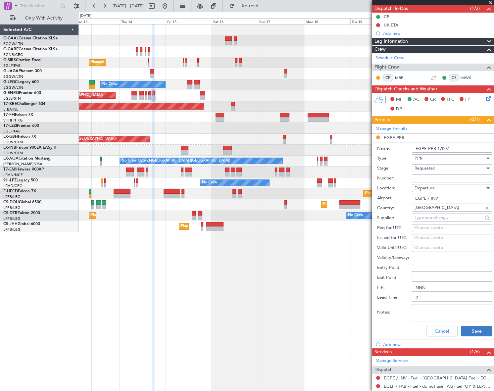
type input "EGPE PPR 1700Z"
click at [469, 331] on button "Save" at bounding box center [476, 331] width 31 height 11
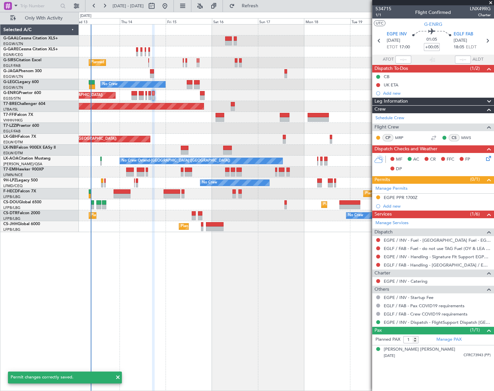
scroll to position [0, 0]
click at [394, 207] on div "EGPE PPR 1700Z" at bounding box center [401, 209] width 32 height 8
click at [398, 206] on div "Add new" at bounding box center [434, 206] width 102 height 6
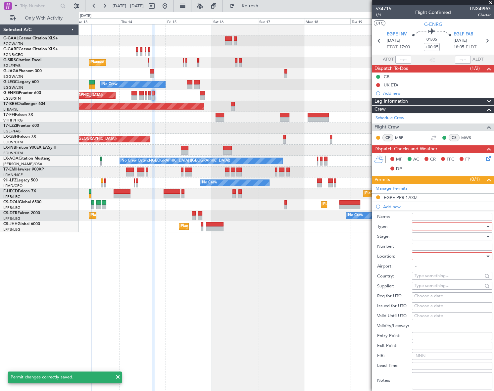
click at [444, 224] on div at bounding box center [450, 227] width 71 height 10
drag, startPoint x: 426, startPoint y: 261, endPoint x: 434, endPoint y: 252, distance: 12.4
click at [425, 261] on span "PPR" at bounding box center [450, 259] width 70 height 10
click at [480, 234] on div at bounding box center [450, 237] width 71 height 10
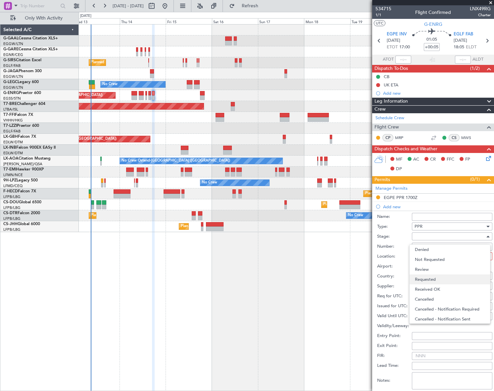
click at [435, 280] on span "Requested" at bounding box center [450, 280] width 70 height 10
click at [476, 259] on div at bounding box center [450, 256] width 71 height 10
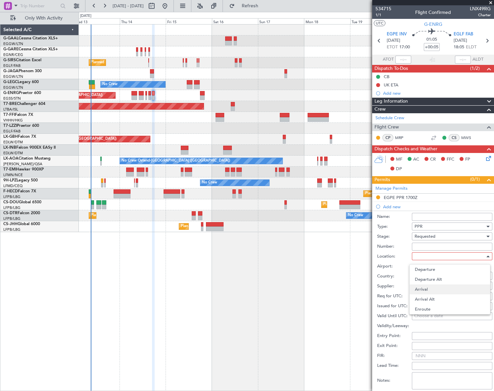
click at [427, 287] on span "Arrival" at bounding box center [450, 290] width 70 height 10
type input "EGLF / FAB"
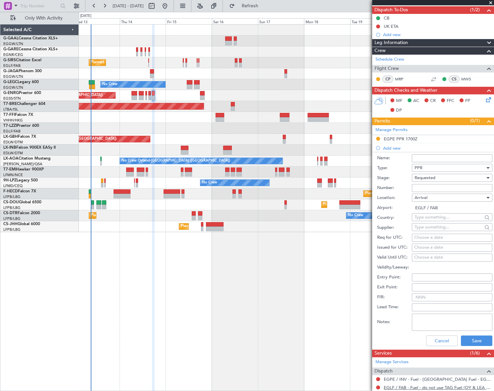
scroll to position [120, 0]
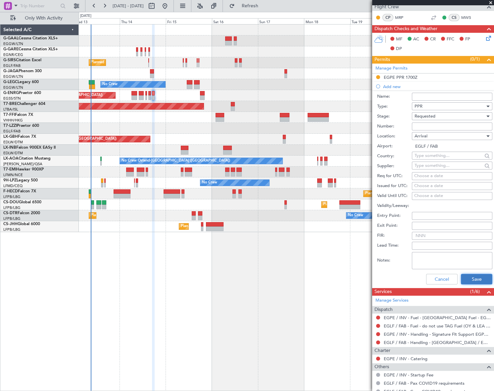
click at [476, 282] on button "Save" at bounding box center [476, 279] width 31 height 11
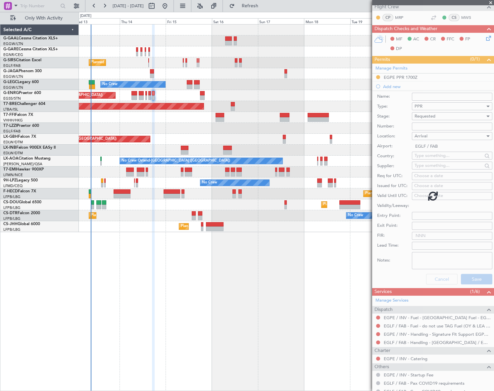
scroll to position [0, 0]
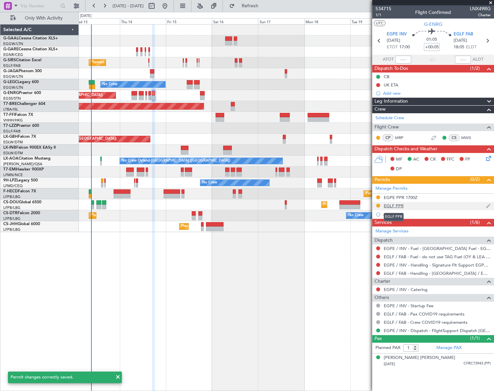
click at [392, 204] on div "EGLF PPR" at bounding box center [394, 206] width 20 height 6
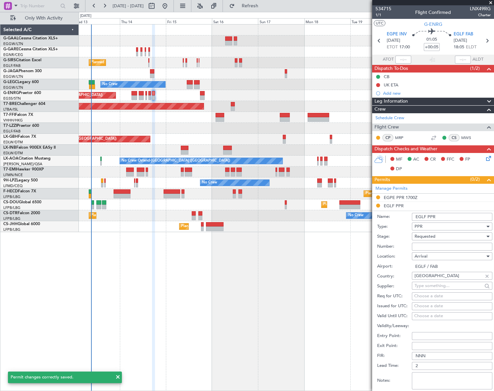
click at [455, 214] on input "EGLF PPR" at bounding box center [452, 217] width 80 height 8
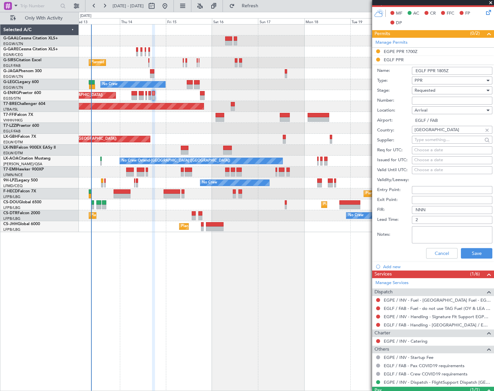
scroll to position [150, 0]
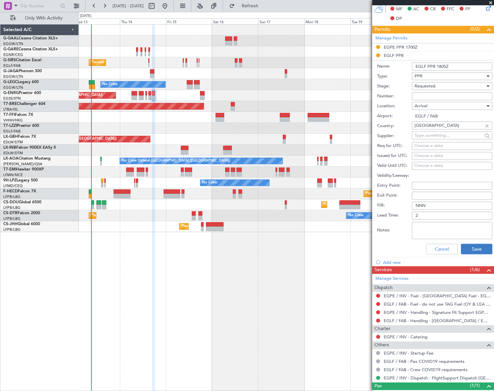
type input "EGLF PPR 1805Z"
click at [478, 251] on button "Save" at bounding box center [476, 249] width 31 height 11
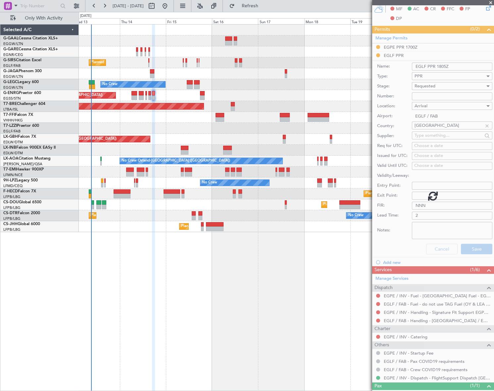
scroll to position [0, 0]
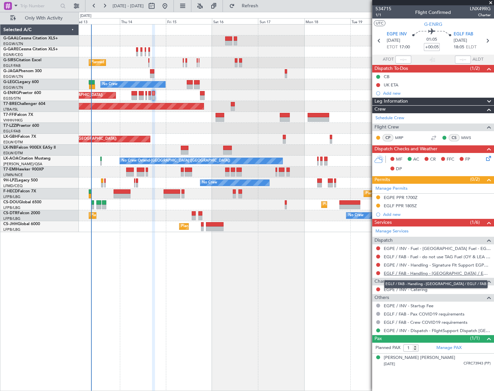
click at [438, 272] on link "EGLF / FAB - Handling - [GEOGRAPHIC_DATA] / EGLF / FAB" at bounding box center [437, 274] width 107 height 6
click at [378, 256] on button at bounding box center [378, 257] width 4 height 4
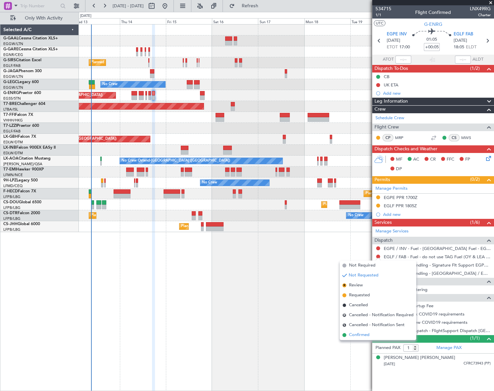
click at [362, 332] on span "Confirmed" at bounding box center [359, 335] width 21 height 7
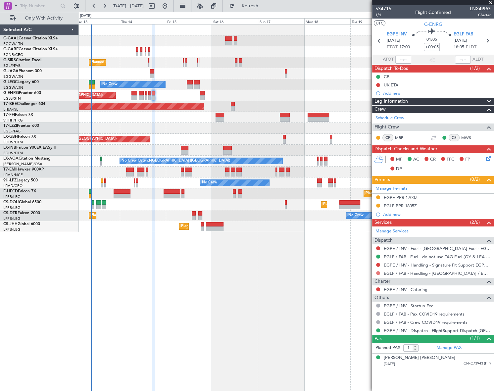
click at [378, 273] on button at bounding box center [378, 273] width 4 height 4
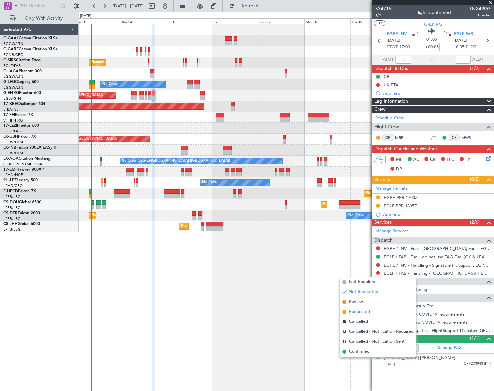
click at [351, 312] on span "Requested" at bounding box center [359, 312] width 21 height 7
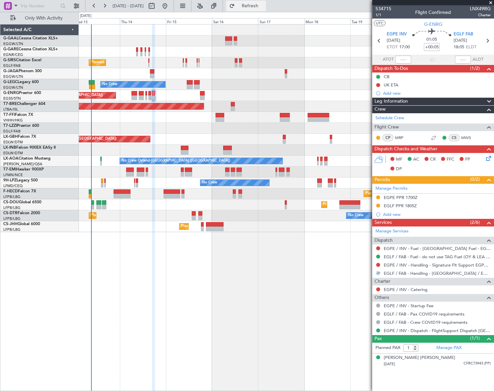
click at [264, 6] on span "Refresh" at bounding box center [250, 6] width 28 height 5
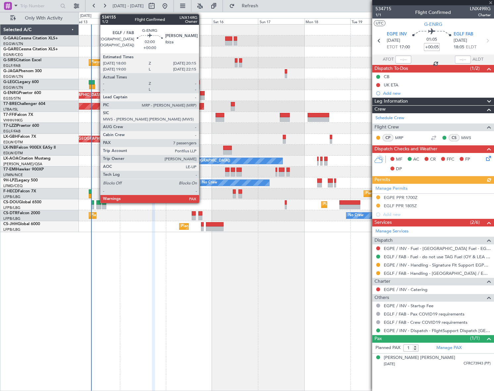
click at [202, 94] on div at bounding box center [202, 93] width 5 height 5
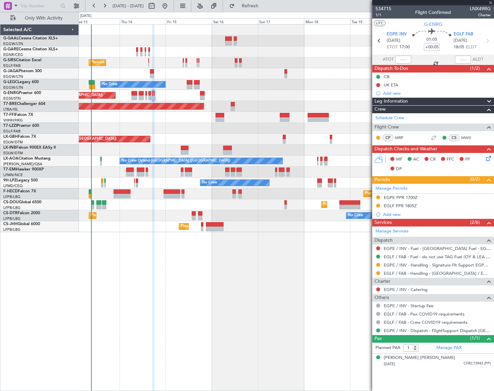
type input "7"
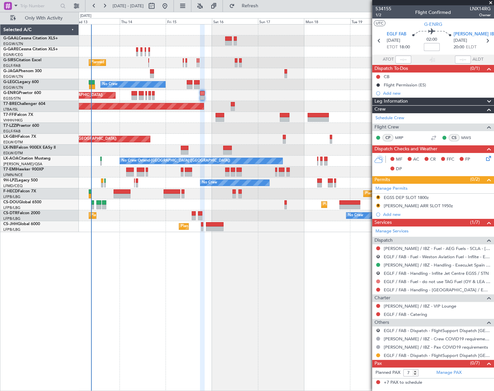
click at [378, 281] on button at bounding box center [378, 282] width 4 height 4
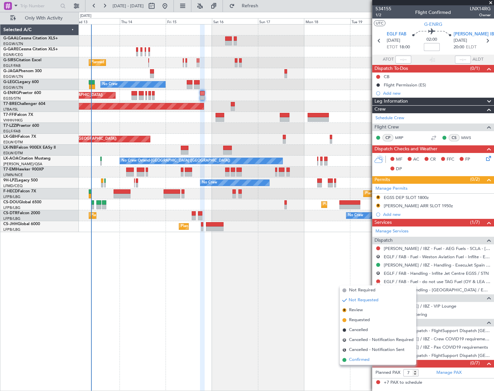
click at [360, 360] on span "Confirmed" at bounding box center [359, 360] width 21 height 7
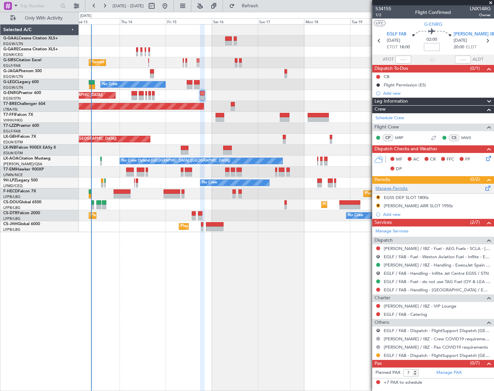
click at [485, 188] on span at bounding box center [488, 187] width 8 height 5
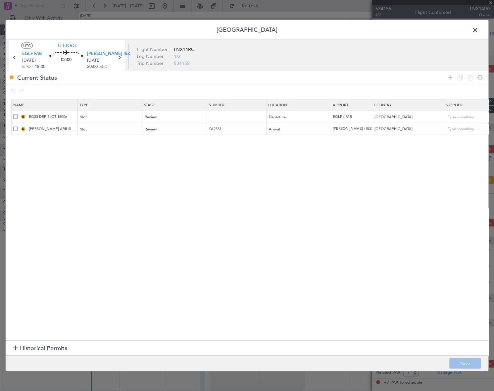
click at [15, 116] on span at bounding box center [15, 117] width 4 height 4
click at [18, 115] on input "checkbox" at bounding box center [18, 115] width 0 height 0
click at [471, 78] on icon at bounding box center [470, 78] width 8 height 8
type input "[PERSON_NAME] ARR SLOT 1950z"
type input "FA2331"
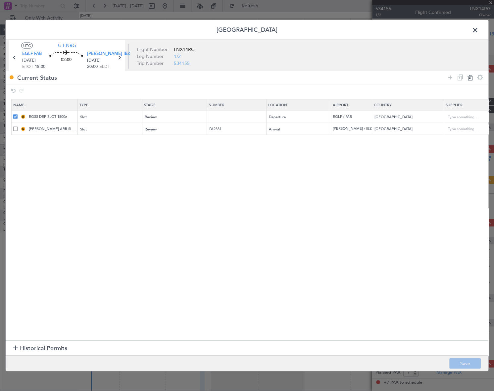
type input "[GEOGRAPHIC_DATA]"
click at [466, 360] on button "Save" at bounding box center [465, 363] width 31 height 11
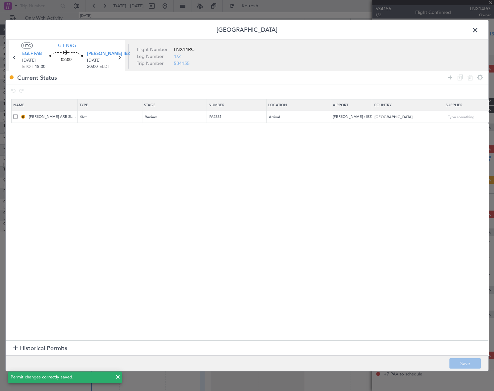
click at [479, 30] on span at bounding box center [479, 31] width 0 height 13
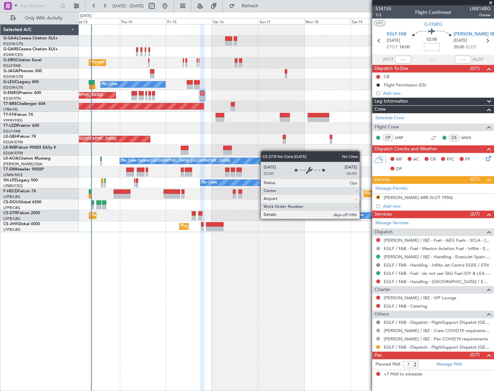
click at [378, 246] on button "R" at bounding box center [378, 248] width 4 height 4
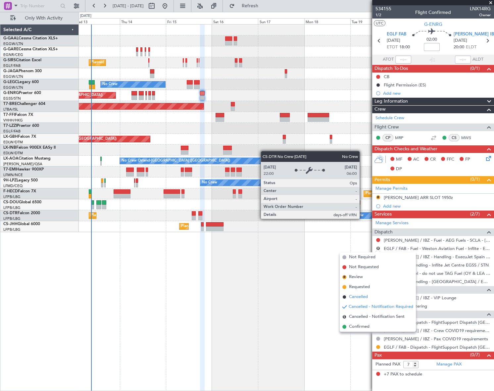
click at [359, 298] on span "Cancelled" at bounding box center [358, 297] width 19 height 7
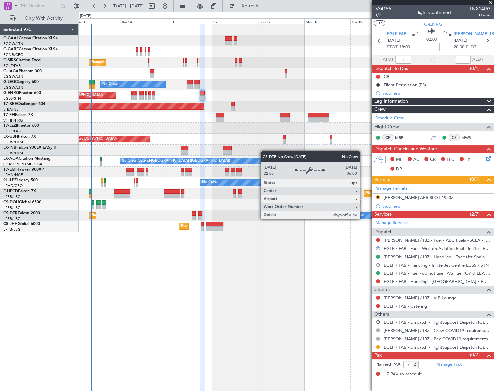
click at [379, 264] on button "R" at bounding box center [378, 265] width 4 height 4
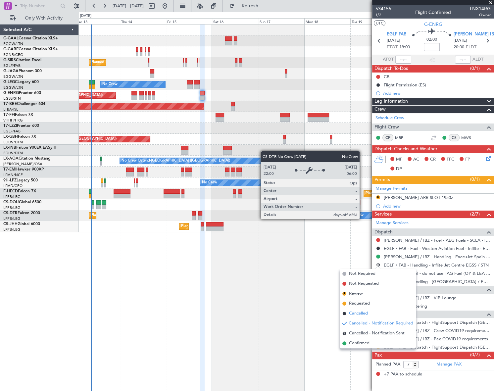
click at [358, 311] on span "Cancelled" at bounding box center [358, 313] width 19 height 7
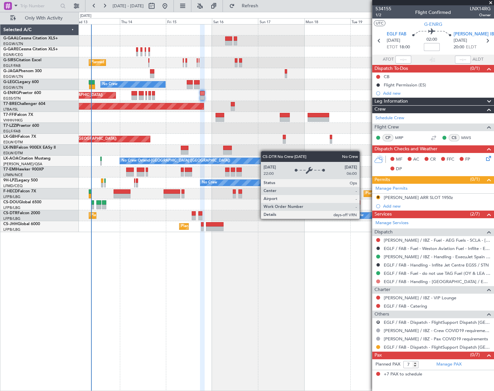
click at [377, 281] on button at bounding box center [378, 282] width 4 height 4
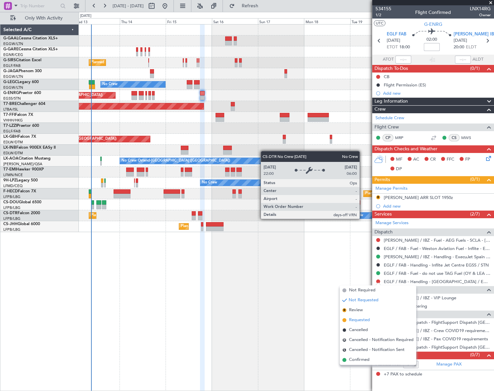
click at [354, 319] on span "Requested" at bounding box center [359, 320] width 21 height 7
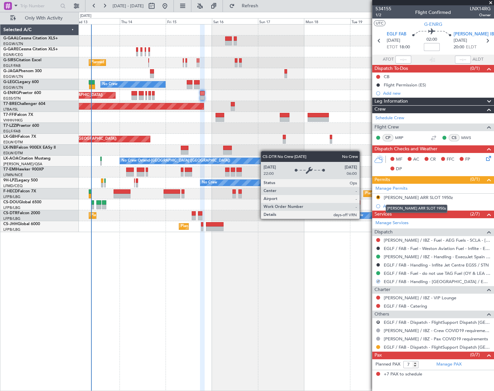
click at [396, 205] on div "[PERSON_NAME] ARR SLOT 1950z" at bounding box center [417, 209] width 62 height 8
click at [392, 205] on div "Add new" at bounding box center [434, 206] width 102 height 6
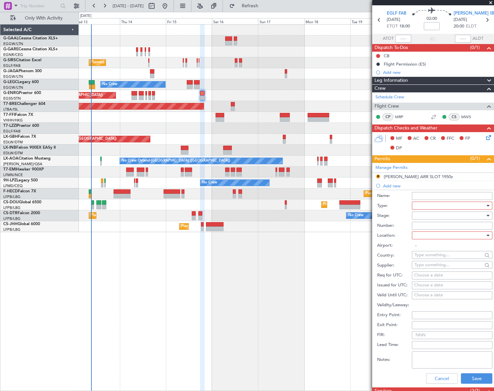
scroll to position [30, 0]
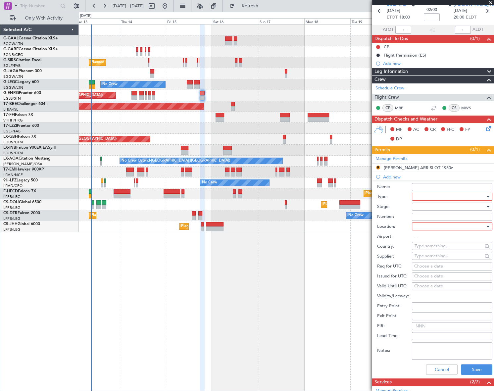
click at [475, 195] on div at bounding box center [450, 197] width 71 height 10
click at [428, 225] on span "PPR" at bounding box center [450, 229] width 70 height 10
click at [480, 206] on div at bounding box center [450, 207] width 71 height 10
click at [436, 249] on span "Requested" at bounding box center [450, 249] width 70 height 10
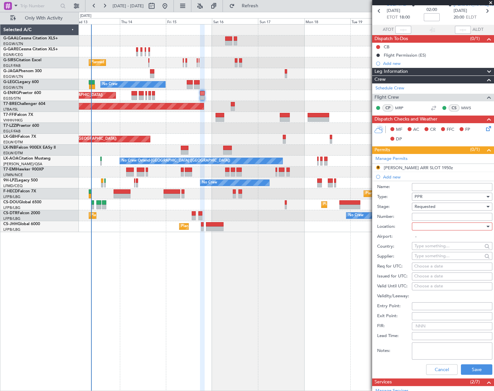
click at [485, 226] on div at bounding box center [487, 226] width 5 height 5
click at [433, 242] on span "Departure" at bounding box center [450, 240] width 70 height 10
type input "EGLF / FAB"
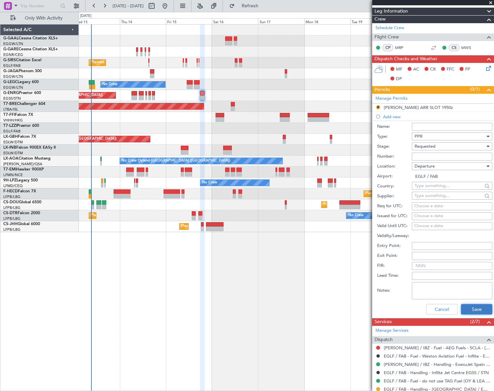
click at [480, 307] on button "Save" at bounding box center [476, 309] width 31 height 11
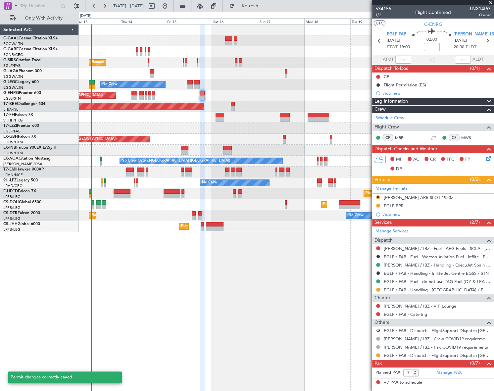
scroll to position [0, 0]
click at [398, 206] on div "EGLF PPR" at bounding box center [394, 206] width 20 height 6
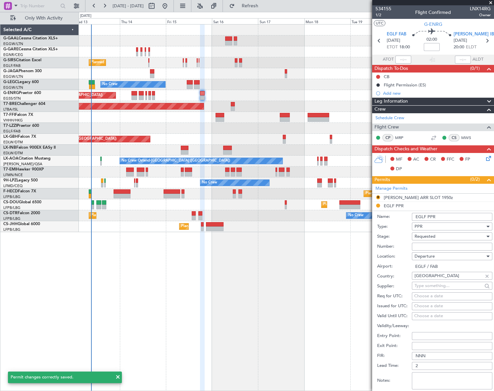
click at [451, 213] on input "EGLF PPR" at bounding box center [452, 217] width 80 height 8
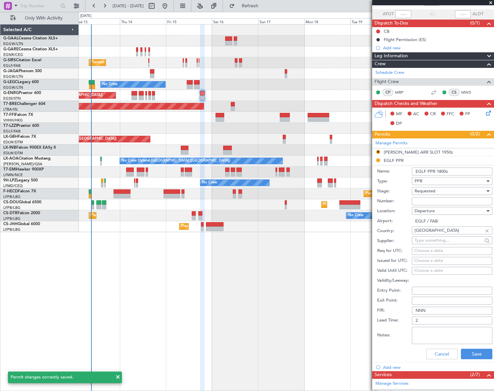
scroll to position [60, 0]
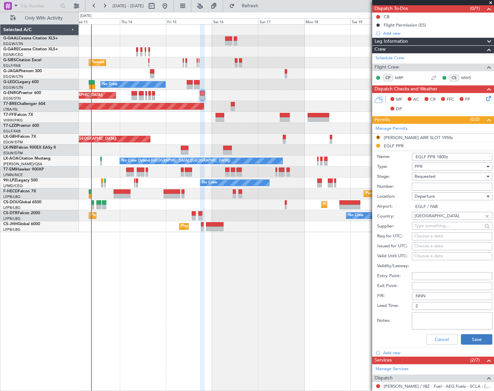
type input "EGLF PPR 1800z"
click at [478, 338] on button "Save" at bounding box center [476, 339] width 31 height 11
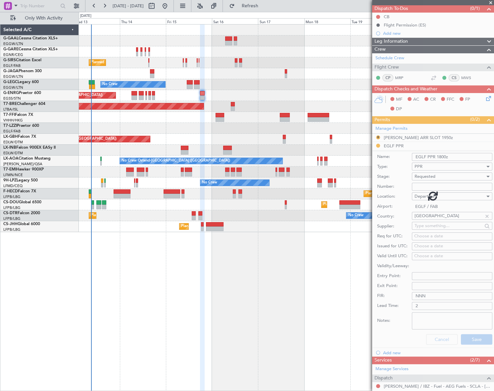
scroll to position [0, 0]
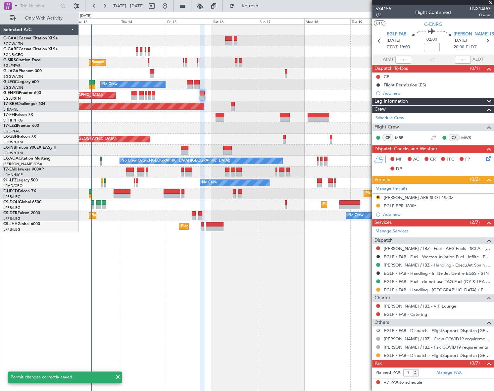
click at [378, 330] on button "R" at bounding box center [378, 331] width 4 height 4
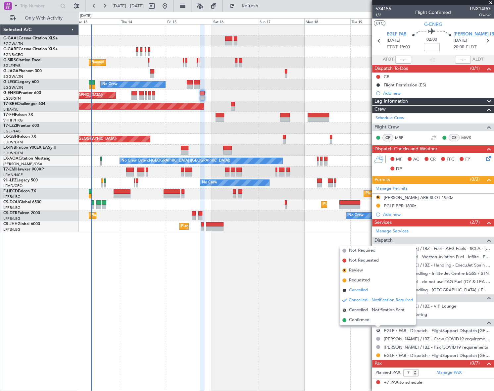
click at [363, 288] on span "Cancelled" at bounding box center [358, 290] width 19 height 7
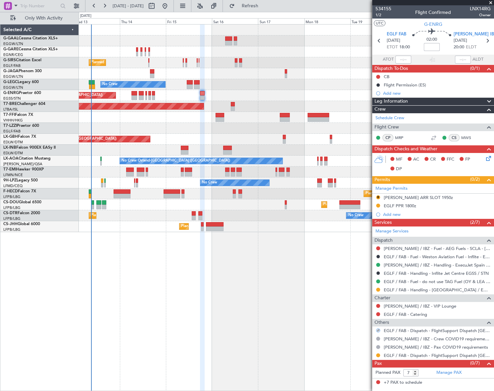
click at [380, 354] on div at bounding box center [378, 355] width 5 height 5
click at [376, 356] on button at bounding box center [378, 355] width 4 height 4
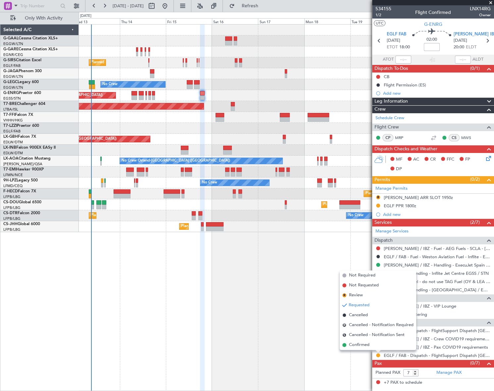
drag, startPoint x: 366, startPoint y: 347, endPoint x: 365, endPoint y: 340, distance: 6.8
click at [365, 346] on span "Confirmed" at bounding box center [359, 345] width 21 height 7
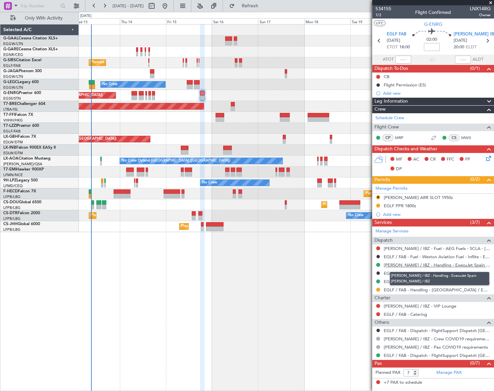
click at [449, 265] on link "[PERSON_NAME] / IBZ - Handling - ExecuJet Spain [PERSON_NAME] / IBZ" at bounding box center [437, 265] width 107 height 6
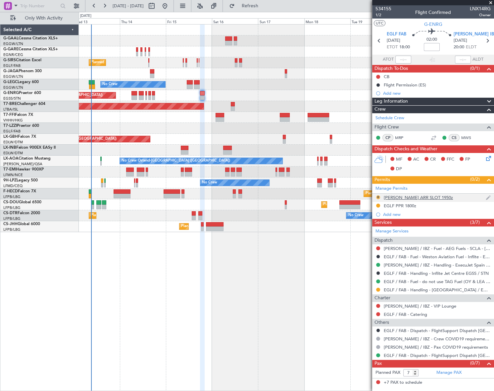
click at [378, 197] on button "R" at bounding box center [378, 197] width 4 height 4
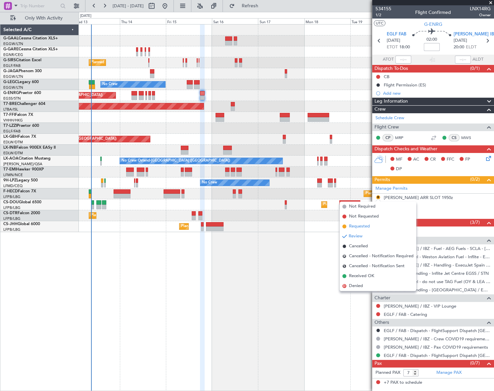
click at [361, 227] on span "Requested" at bounding box center [359, 226] width 21 height 7
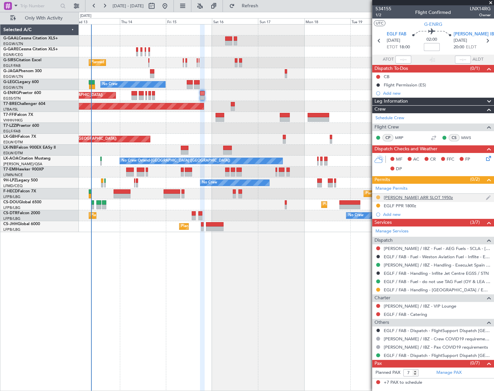
click at [378, 196] on button at bounding box center [378, 197] width 4 height 4
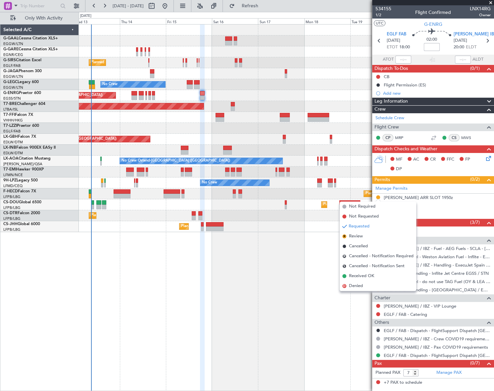
click at [357, 276] on span "Received OK" at bounding box center [361, 276] width 25 height 7
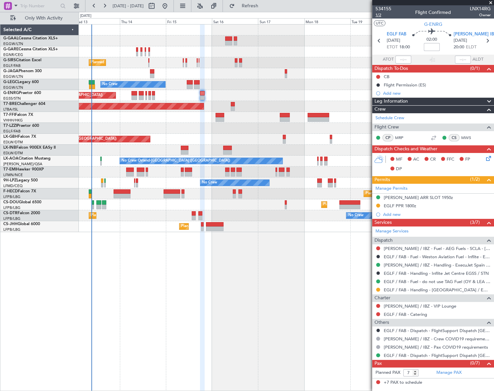
click at [378, 15] on span "1/2" at bounding box center [384, 15] width 16 height 6
click at [489, 158] on icon at bounding box center [487, 157] width 5 height 5
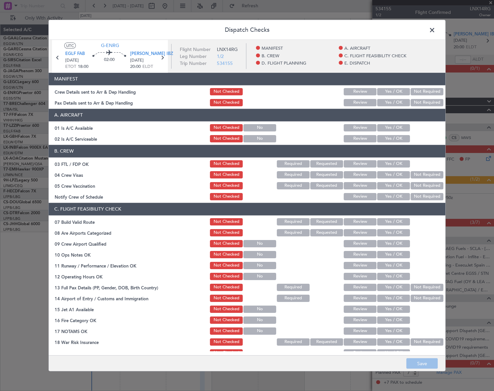
click at [392, 127] on button "Yes / OK" at bounding box center [393, 127] width 33 height 7
click at [393, 138] on button "Yes / OK" at bounding box center [393, 138] width 33 height 7
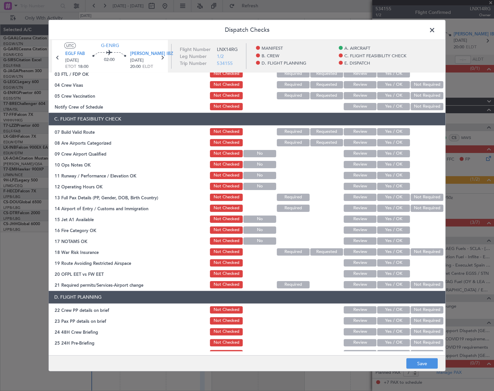
click at [398, 130] on button "Yes / OK" at bounding box center [393, 131] width 33 height 7
click at [398, 162] on button "Yes / OK" at bounding box center [393, 164] width 33 height 7
click at [396, 172] on button "Yes / OK" at bounding box center [393, 175] width 33 height 7
click at [398, 183] on button "Yes / OK" at bounding box center [393, 186] width 33 height 7
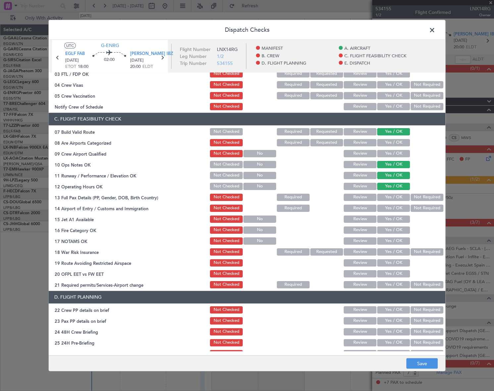
click at [400, 198] on button "Yes / OK" at bounding box center [393, 196] width 33 height 7
click at [401, 209] on button "Yes / OK" at bounding box center [393, 207] width 33 height 7
click at [400, 219] on button "Yes / OK" at bounding box center [393, 218] width 33 height 7
click at [399, 229] on button "Yes / OK" at bounding box center [393, 229] width 33 height 7
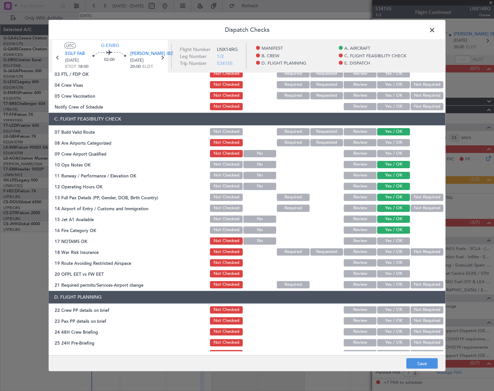
click at [401, 241] on button "Yes / OK" at bounding box center [393, 240] width 33 height 7
click at [417, 251] on button "Not Required" at bounding box center [427, 251] width 33 height 7
drag, startPoint x: 399, startPoint y: 262, endPoint x: 398, endPoint y: 275, distance: 12.6
click at [399, 263] on button "Yes / OK" at bounding box center [393, 262] width 33 height 7
drag, startPoint x: 398, startPoint y: 276, endPoint x: 398, endPoint y: 280, distance: 4.0
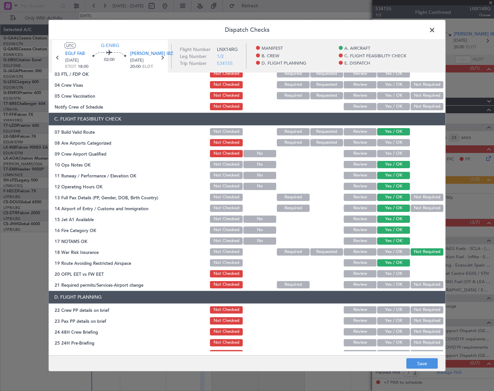
click at [398, 276] on button "Yes / OK" at bounding box center [393, 273] width 33 height 7
click at [399, 287] on button "Yes / OK" at bounding box center [393, 284] width 33 height 7
click at [398, 311] on button "Yes / OK" at bounding box center [393, 309] width 33 height 7
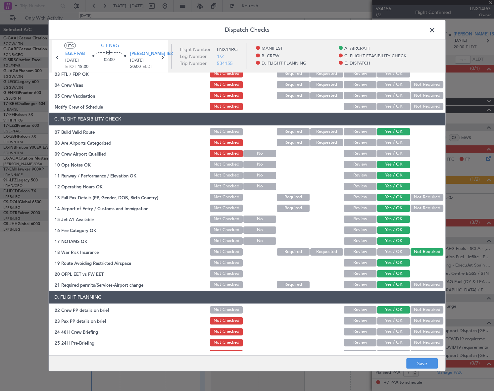
click at [397, 320] on button "Yes / OK" at bounding box center [393, 320] width 33 height 7
click at [398, 333] on button "Yes / OK" at bounding box center [393, 331] width 33 height 7
click at [416, 343] on button "Not Required" at bounding box center [427, 342] width 33 height 7
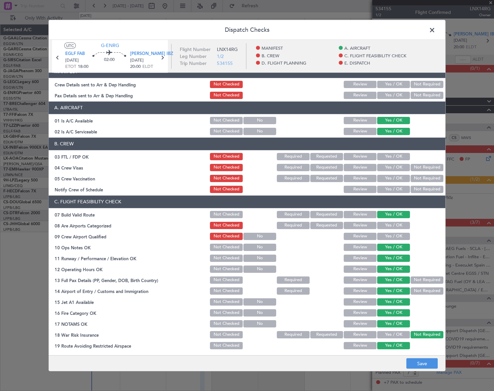
scroll to position [0, 0]
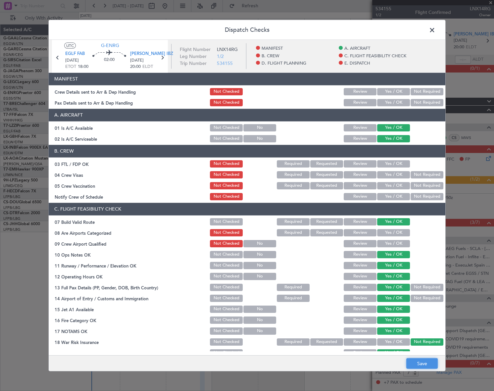
click at [426, 363] on button "Save" at bounding box center [421, 363] width 31 height 11
click at [436, 30] on span at bounding box center [436, 31] width 0 height 13
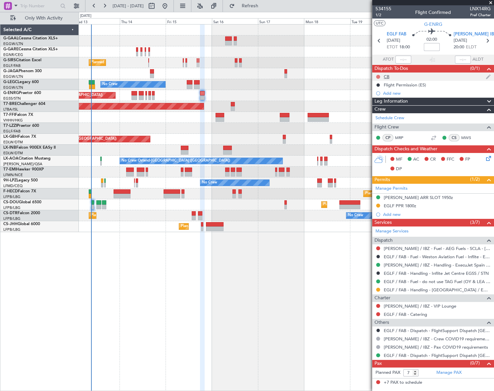
click at [378, 76] on button at bounding box center [378, 77] width 4 height 4
click at [378, 107] on span "Completed" at bounding box center [381, 106] width 22 height 7
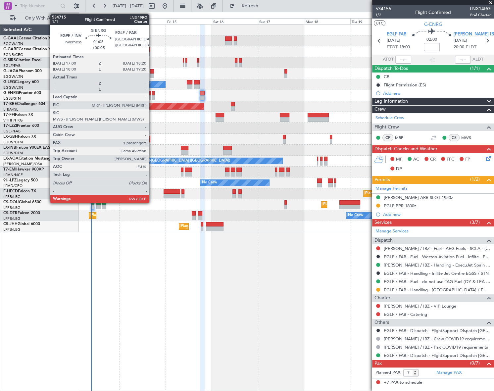
click at [152, 94] on div at bounding box center [153, 93] width 3 height 5
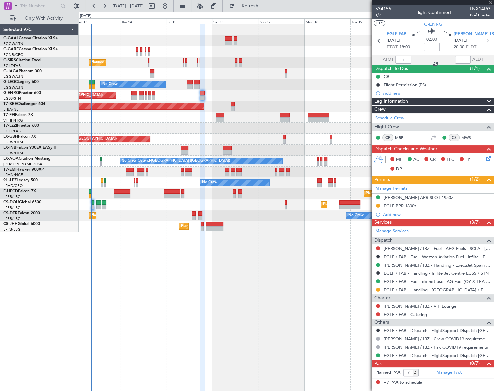
type input "+00:05"
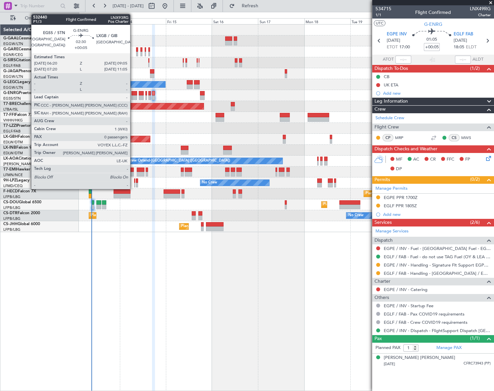
click at [133, 96] on div at bounding box center [134, 97] width 5 height 5
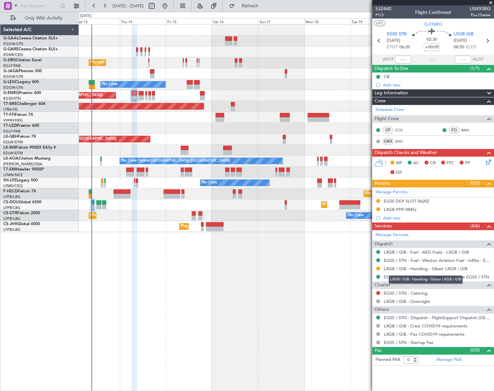
click at [411, 275] on mat-tooltip-component "LXGB / GIB - Handling - Gibair LXGB / GIB" at bounding box center [425, 280] width 83 height 18
click at [453, 278] on link "EGSS / STN - Handling - Inflite Jet Centre EGSS / STN" at bounding box center [436, 277] width 105 height 6
click at [433, 276] on mat-tooltip-component "EGSS / STN - Fuel - Weston Aviation Fuel - Inflite - EGSS / STN" at bounding box center [431, 272] width 115 height 18
click at [444, 278] on link "EGSS / STN - Handling - Inflite Jet Centre EGSS / STN" at bounding box center [436, 277] width 105 height 6
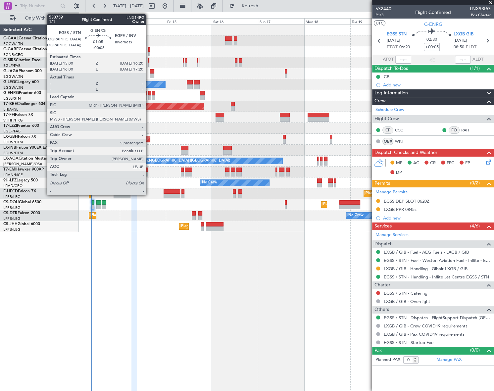
click at [149, 93] on div at bounding box center [149, 93] width 3 height 5
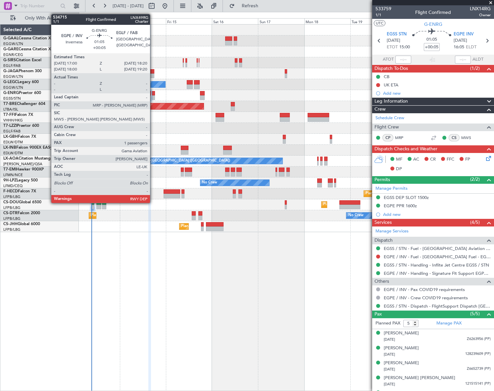
click at [153, 95] on div at bounding box center [153, 93] width 3 height 5
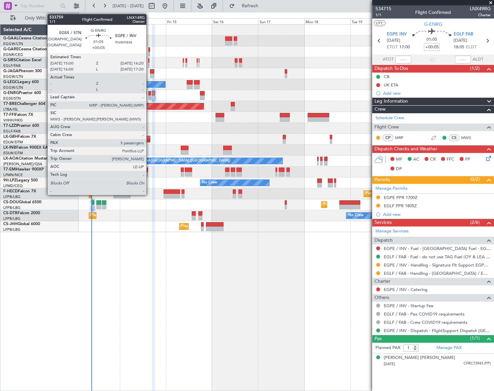
click at [149, 94] on div at bounding box center [149, 93] width 3 height 5
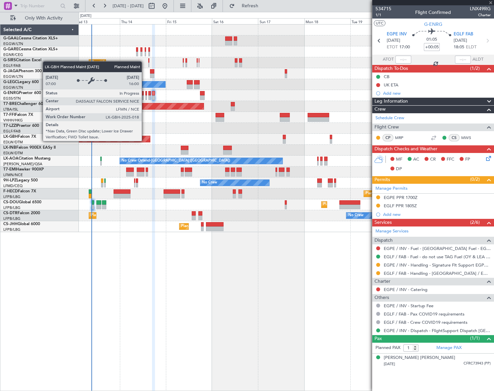
type input "5"
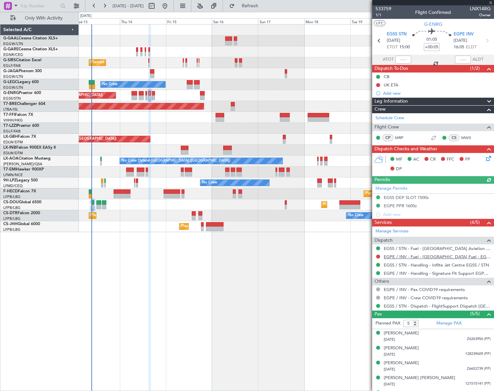
click at [463, 255] on link "EGPE / INV - Fuel - [GEOGRAPHIC_DATA] Fuel - EGPE / INV" at bounding box center [437, 257] width 107 height 6
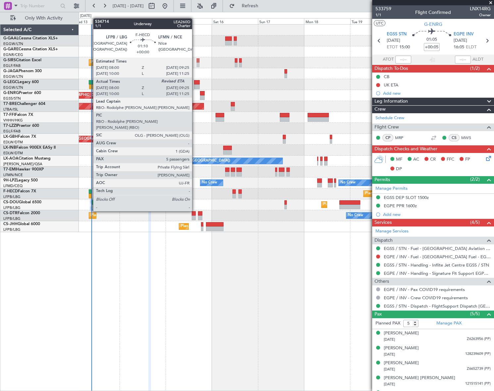
click at [89, 192] on div at bounding box center [90, 191] width 3 height 5
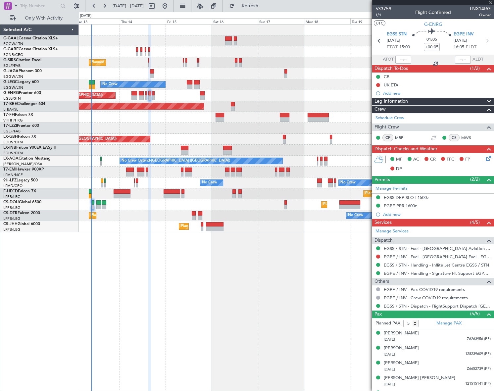
type input "08:10"
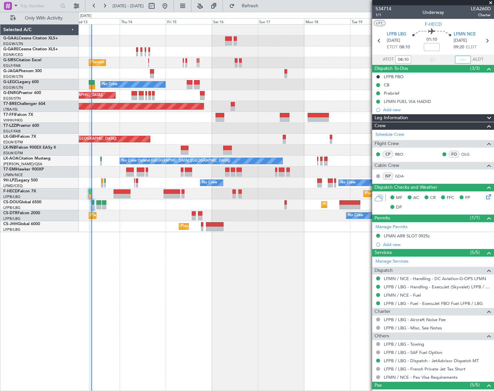
click at [466, 62] on input "text" at bounding box center [463, 60] width 16 height 8
click at [241, 90] on div "Planned Maint [GEOGRAPHIC_DATA] ([GEOGRAPHIC_DATA]) No Crew" at bounding box center [286, 95] width 415 height 11
type input "09:22"
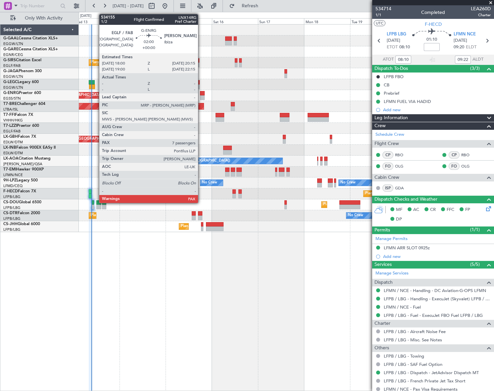
click at [201, 91] on div at bounding box center [202, 93] width 5 height 5
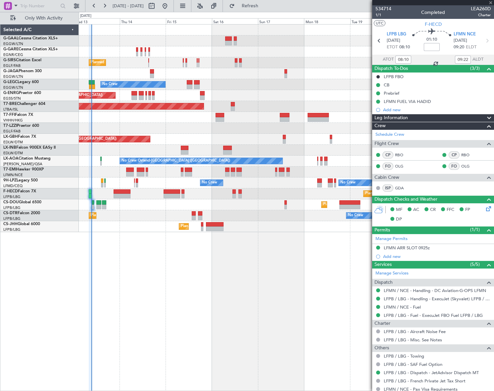
type input "7"
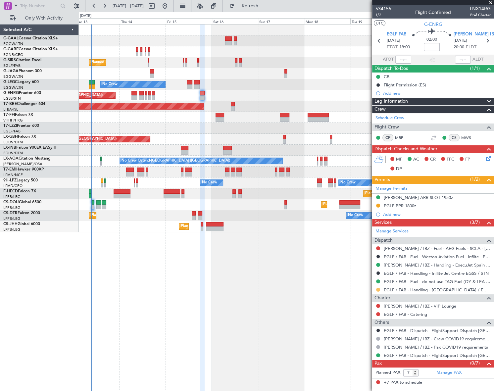
click at [378, 289] on button at bounding box center [378, 290] width 4 height 4
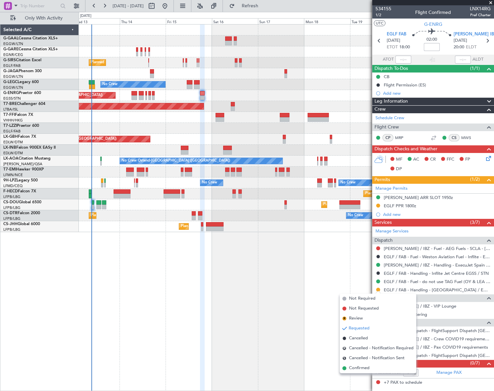
click at [359, 366] on span "Confirmed" at bounding box center [359, 368] width 21 height 7
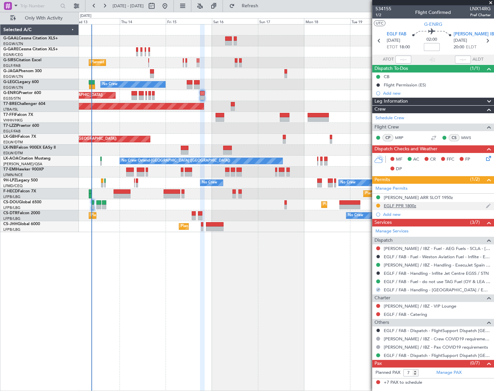
click at [410, 205] on div "EGLF PPR 1800z" at bounding box center [400, 206] width 32 height 6
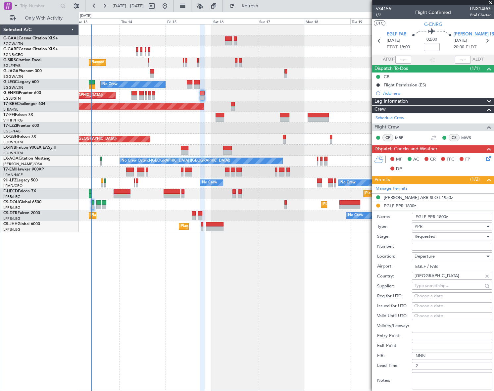
click at [435, 246] on input "Number:" at bounding box center [452, 247] width 80 height 8
paste input "370285"
type input "370285"
click at [441, 234] on div "Requested" at bounding box center [450, 237] width 71 height 10
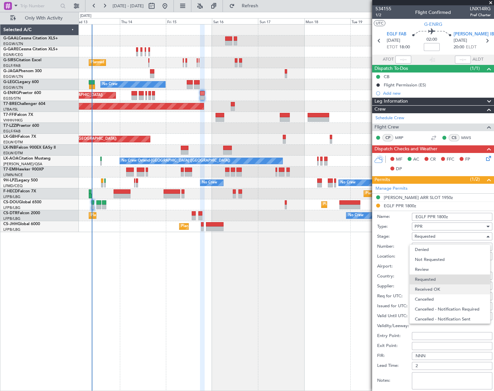
scroll to position [3, 0]
click at [437, 288] on span "Received OK" at bounding box center [450, 287] width 70 height 10
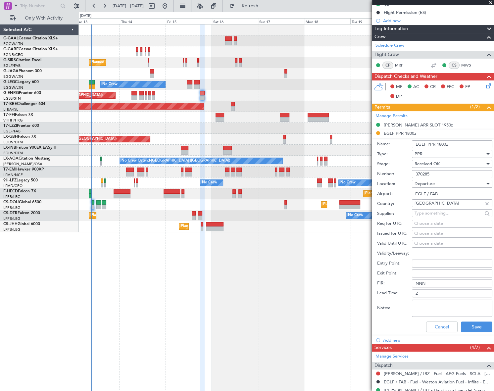
scroll to position [120, 0]
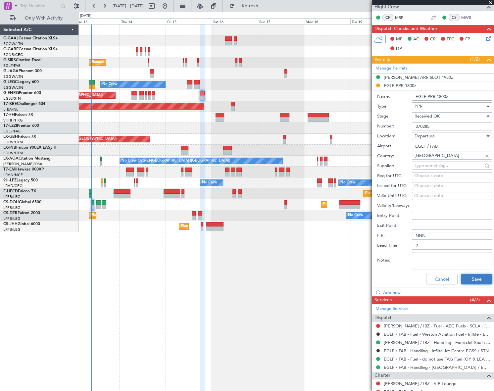
click at [470, 275] on button "Save" at bounding box center [476, 279] width 31 height 11
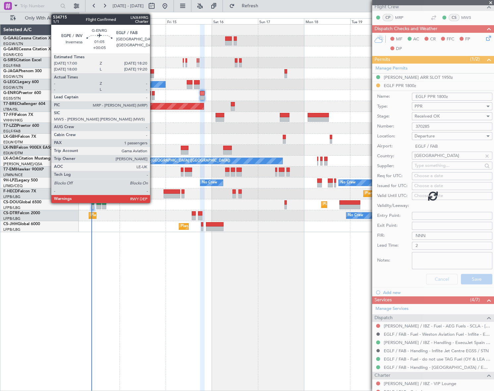
click at [153, 92] on div at bounding box center [153, 93] width 3 height 5
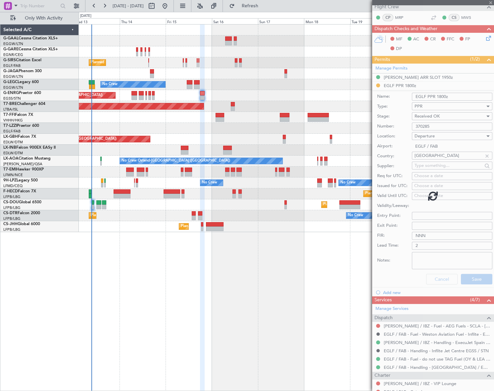
type input "+00:05"
type input "1"
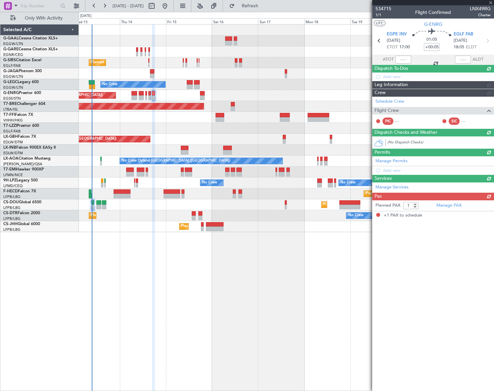
scroll to position [0, 0]
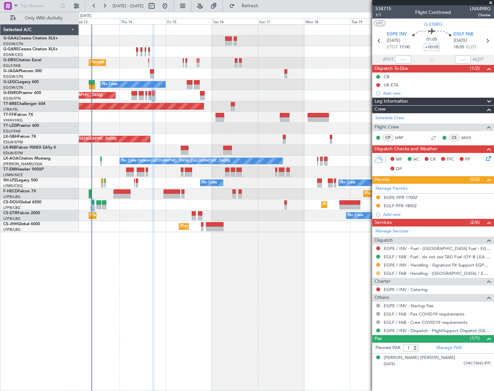
click at [378, 273] on button at bounding box center [378, 273] width 4 height 4
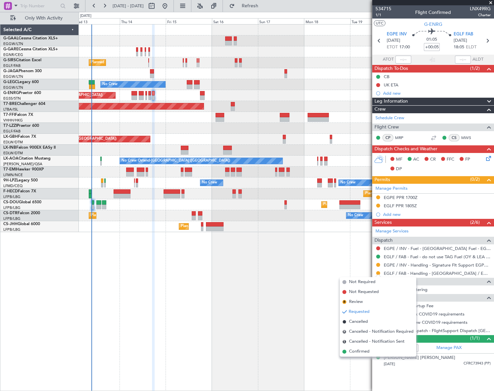
click at [356, 354] on span "Confirmed" at bounding box center [359, 351] width 21 height 7
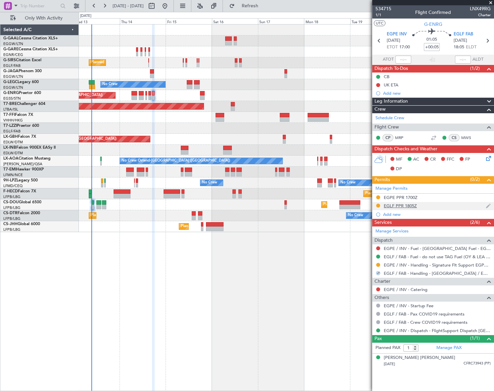
click at [402, 205] on div "EGLF PPR 1805Z" at bounding box center [400, 206] width 33 height 6
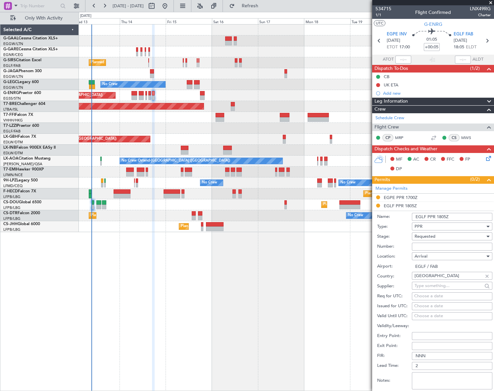
click at [424, 245] on input "Number:" at bounding box center [452, 247] width 80 height 8
paste input "370284"
type input "370284"
click at [450, 236] on div "Requested" at bounding box center [450, 237] width 71 height 10
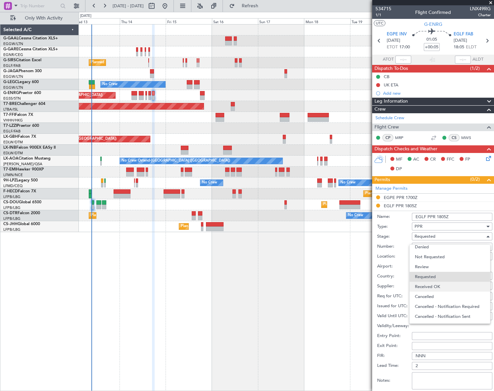
click at [449, 290] on span "Received OK" at bounding box center [450, 287] width 70 height 10
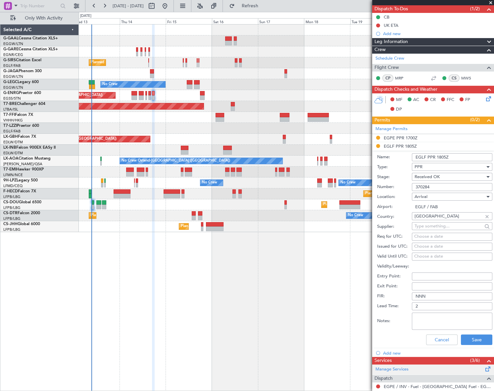
scroll to position [90, 0]
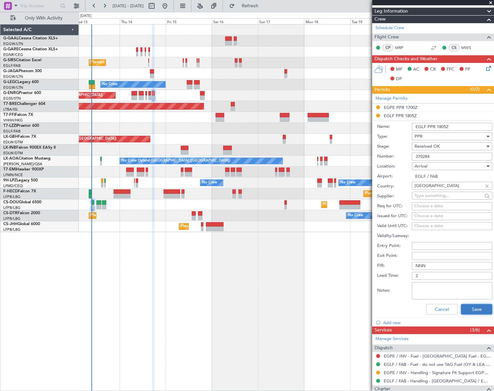
click at [472, 310] on button "Save" at bounding box center [476, 309] width 31 height 11
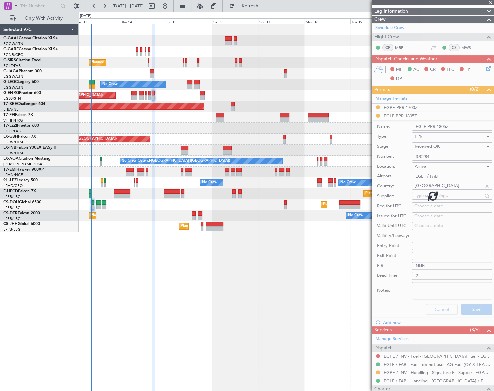
scroll to position [0, 0]
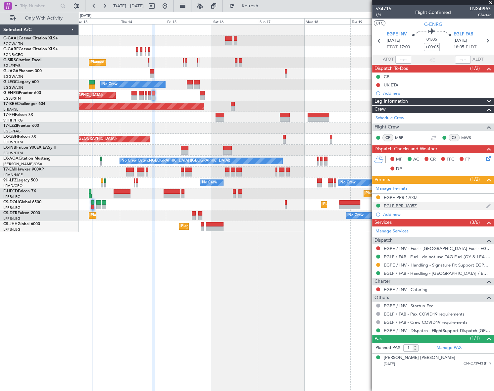
click at [399, 206] on div "EGLF PPR 1805Z" at bounding box center [400, 206] width 33 height 6
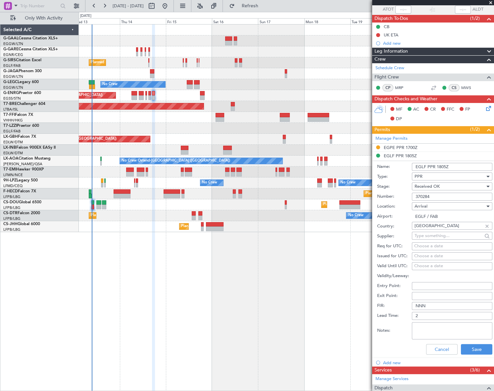
scroll to position [90, 0]
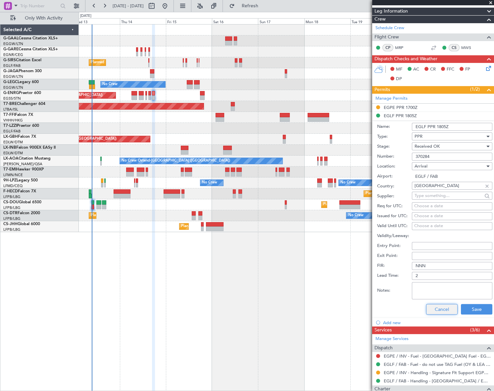
click at [437, 311] on button "Cancel" at bounding box center [441, 309] width 31 height 11
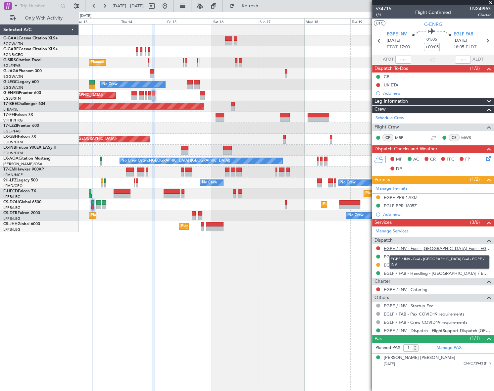
click at [428, 249] on link "EGPE / INV - Fuel - [GEOGRAPHIC_DATA] Fuel - EGPE / INV" at bounding box center [437, 249] width 107 height 6
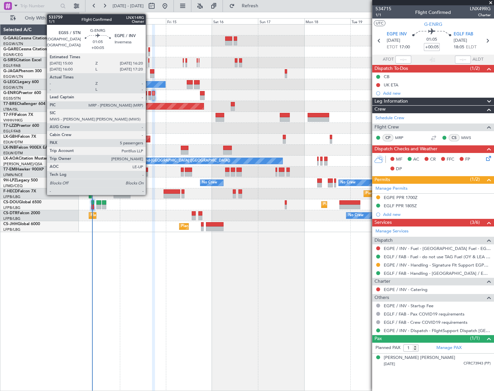
click at [149, 94] on div at bounding box center [149, 93] width 3 height 5
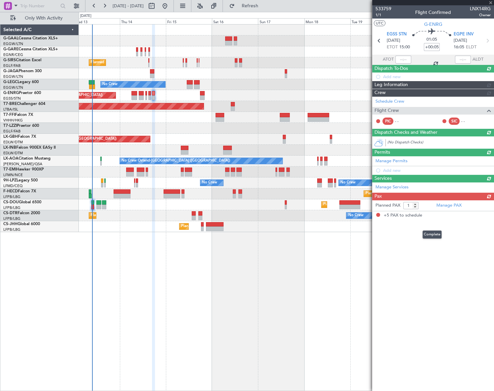
type input "5"
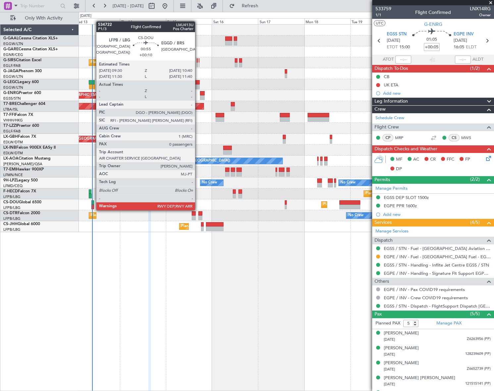
click at [93, 204] on div at bounding box center [92, 202] width 2 height 5
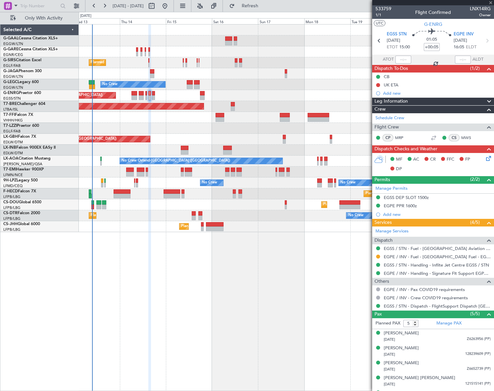
type input "+00:10"
type input "0"
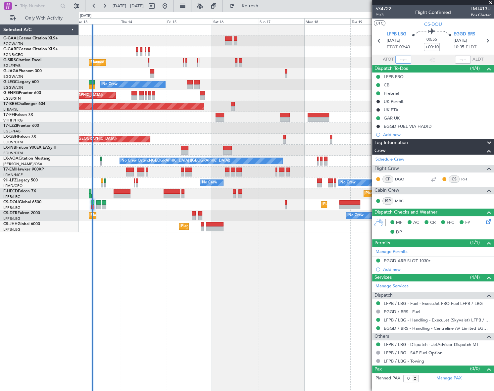
drag, startPoint x: 405, startPoint y: 59, endPoint x: 408, endPoint y: 60, distance: 4.0
click at [405, 59] on input "text" at bounding box center [404, 60] width 16 height 8
click at [282, 261] on div "Planned Maint [GEOGRAPHIC_DATA] ([GEOGRAPHIC_DATA]) No Crew A/C Unavailable [GE…" at bounding box center [286, 207] width 415 height 367
type input "09:40"
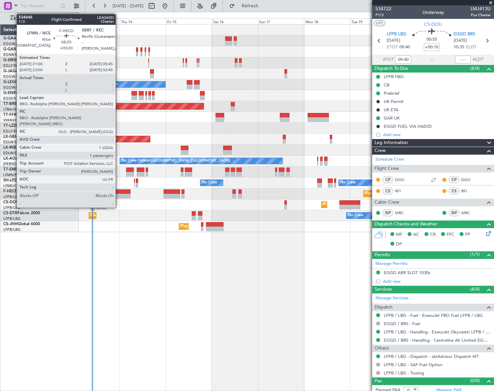
click at [119, 192] on div at bounding box center [122, 191] width 17 height 5
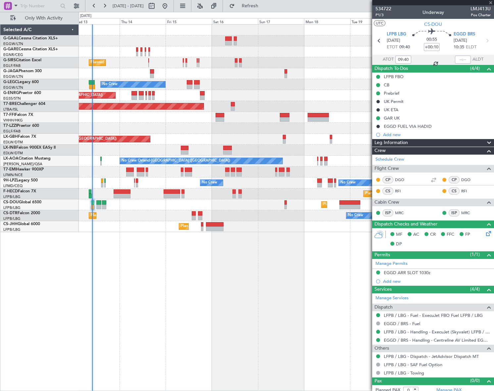
type input "+00:20"
type input "1"
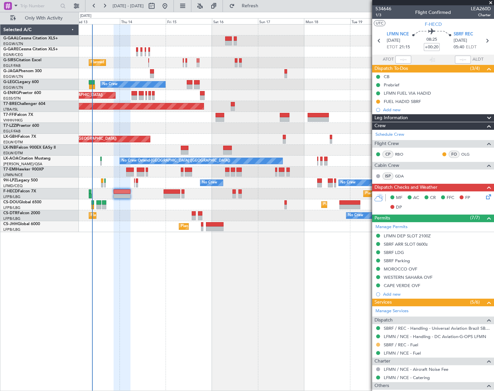
click at [378, 344] on button at bounding box center [378, 345] width 4 height 4
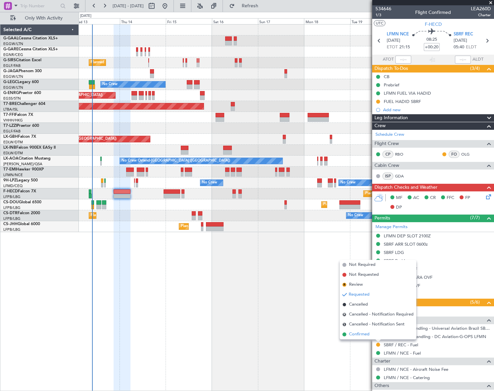
click at [353, 334] on span "Confirmed" at bounding box center [359, 334] width 21 height 7
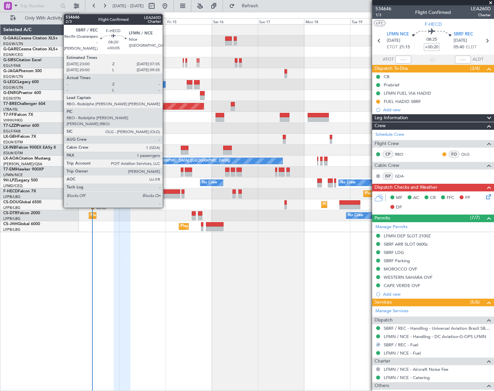
click at [168, 193] on div at bounding box center [172, 191] width 17 height 5
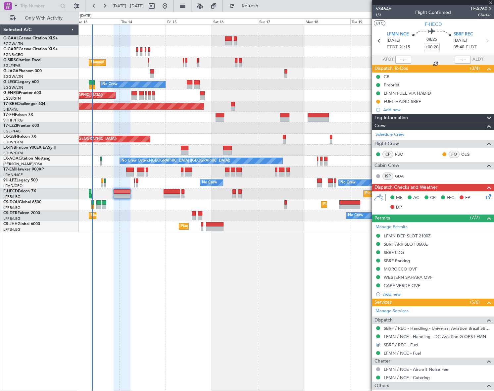
type input "+00:05"
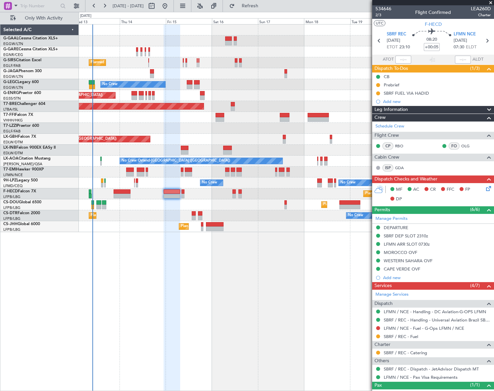
click at [256, 292] on div "Planned Maint [GEOGRAPHIC_DATA] ([GEOGRAPHIC_DATA]) No Crew A/C Unavailable [GE…" at bounding box center [286, 207] width 415 height 367
click at [379, 335] on button at bounding box center [378, 337] width 4 height 4
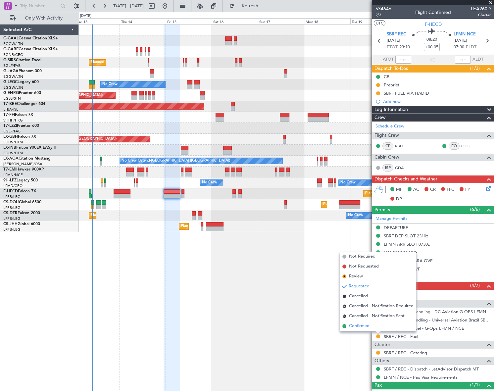
click at [361, 325] on span "Confirmed" at bounding box center [359, 326] width 21 height 7
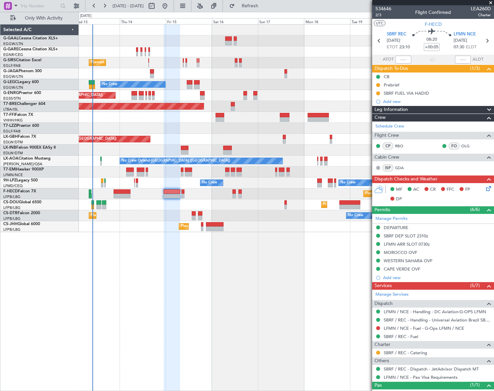
drag, startPoint x: 276, startPoint y: 10, endPoint x: 267, endPoint y: 41, distance: 33.0
click at [266, 10] on button "Refresh" at bounding box center [246, 6] width 40 height 11
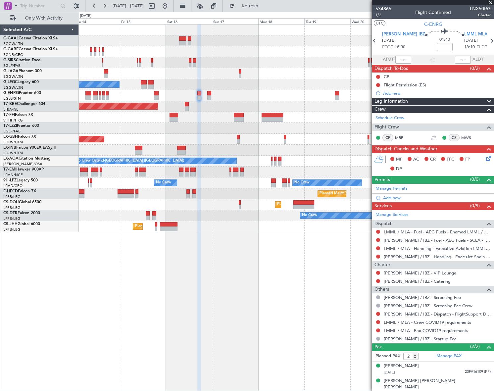
click at [229, 103] on div "Planned Maint [GEOGRAPHIC_DATA] ([GEOGRAPHIC_DATA]) No Crew A/C Unavailable [GE…" at bounding box center [286, 129] width 415 height 208
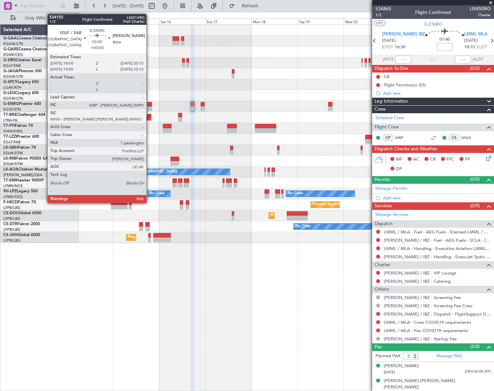
click at [149, 107] on div at bounding box center [149, 108] width 5 height 5
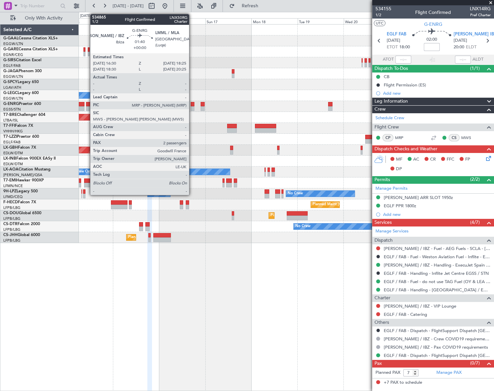
click at [192, 105] on div at bounding box center [193, 104] width 4 height 5
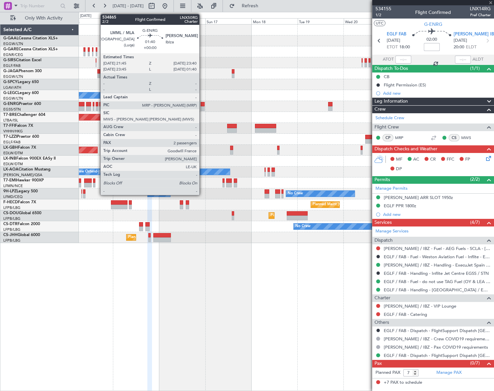
type input "2"
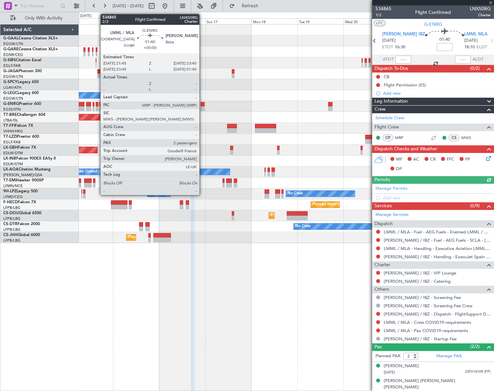
click at [202, 106] on div at bounding box center [203, 108] width 4 height 5
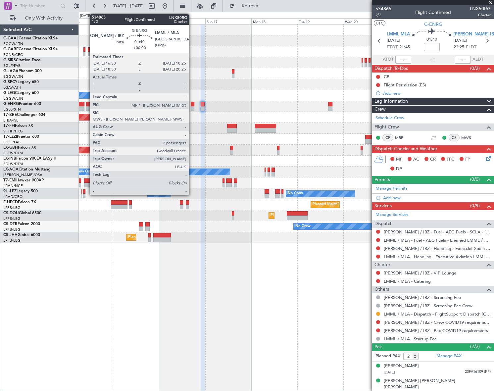
click at [192, 104] on div at bounding box center [193, 104] width 4 height 5
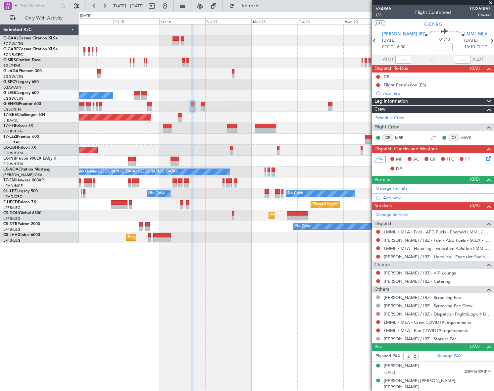
click at [378, 313] on button at bounding box center [378, 314] width 4 height 4
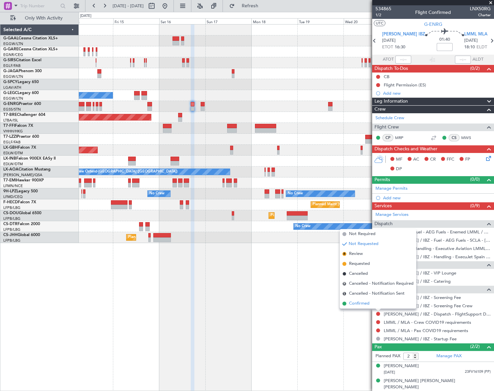
click at [361, 302] on span "Confirmed" at bounding box center [359, 303] width 21 height 7
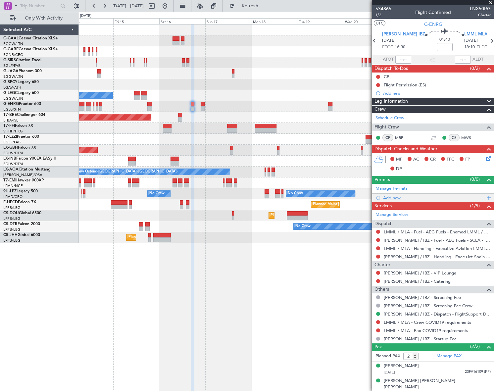
click at [396, 199] on div "Add new" at bounding box center [434, 198] width 102 height 6
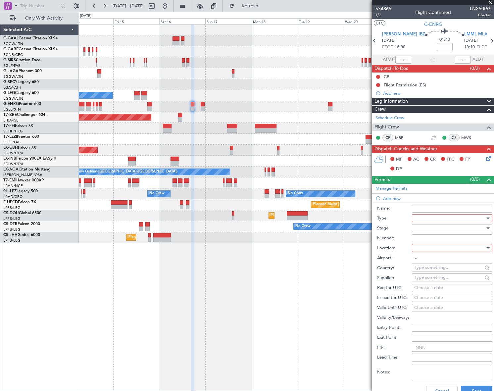
click at [421, 217] on div at bounding box center [450, 218] width 71 height 10
click at [421, 278] on span "Slot" at bounding box center [450, 281] width 70 height 10
click at [476, 226] on div at bounding box center [450, 228] width 71 height 10
click at [443, 272] on span "Requested" at bounding box center [450, 271] width 70 height 10
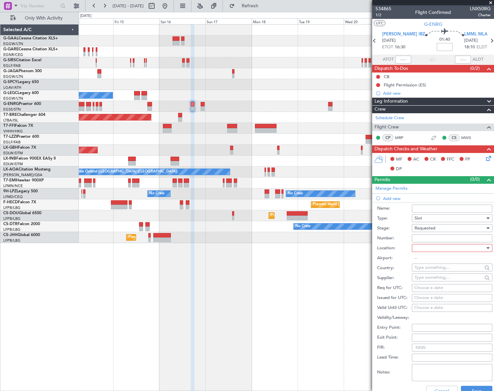
click at [444, 226] on div "Requested" at bounding box center [450, 228] width 71 height 10
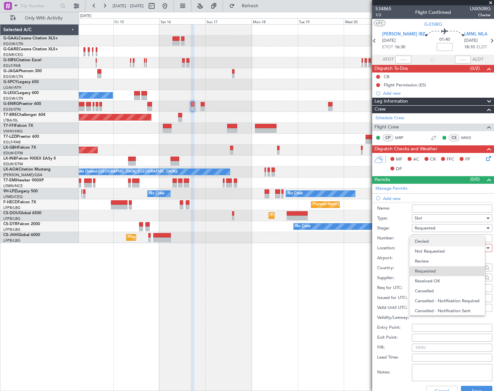
scroll to position [3, 0]
click at [435, 248] on span "Not Requested" at bounding box center [450, 249] width 70 height 10
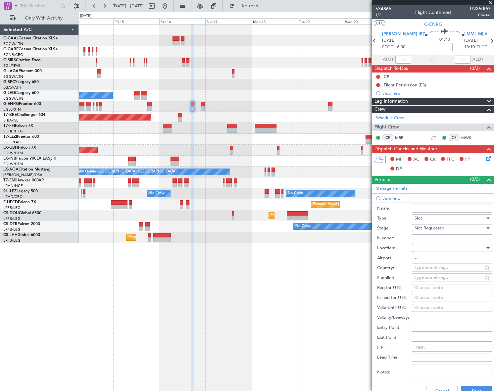
click at [470, 246] on div at bounding box center [450, 248] width 71 height 10
click at [432, 263] on span "Departure" at bounding box center [450, 261] width 70 height 10
type input "[PERSON_NAME] / IBZ"
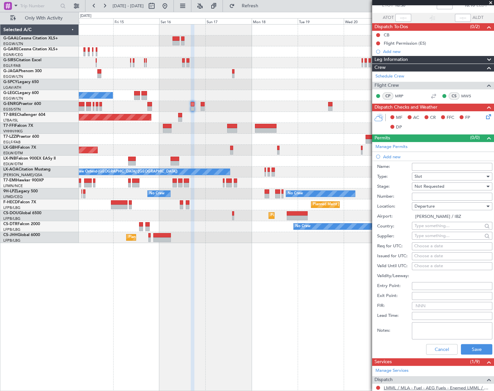
scroll to position [120, 0]
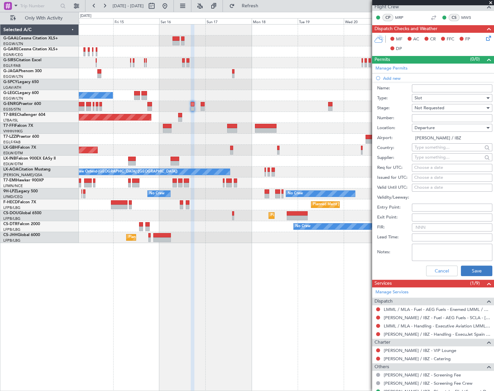
click at [474, 274] on div "Cancel Save" at bounding box center [434, 270] width 115 height 17
click at [475, 272] on button "Save" at bounding box center [476, 271] width 31 height 11
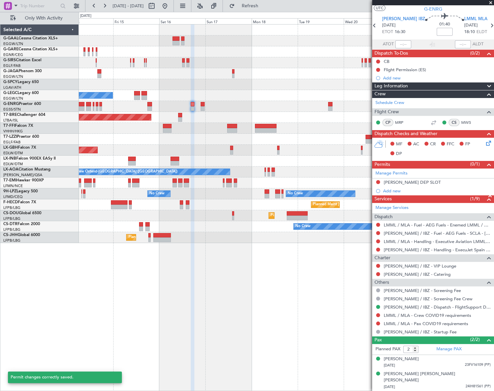
scroll to position [8, 0]
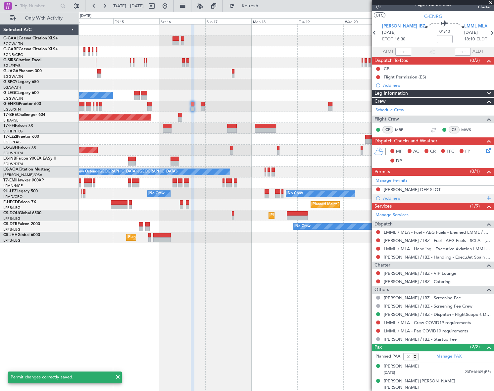
click at [396, 197] on div "Add new" at bounding box center [434, 198] width 102 height 6
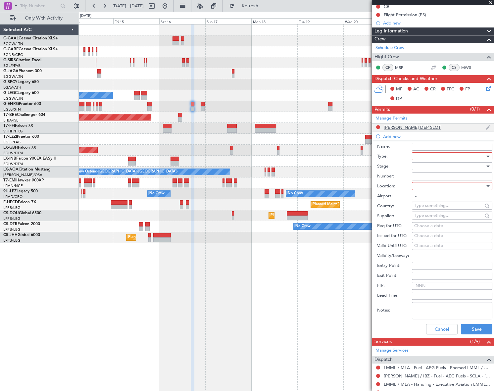
scroll to position [60, 0]
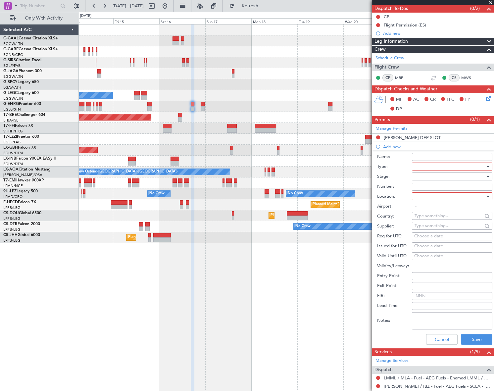
click at [469, 169] on div at bounding box center [450, 167] width 71 height 10
click at [427, 230] on span "Slot" at bounding box center [450, 229] width 70 height 10
click at [474, 172] on div at bounding box center [450, 177] width 71 height 10
click at [468, 209] on span "Review" at bounding box center [450, 209] width 70 height 10
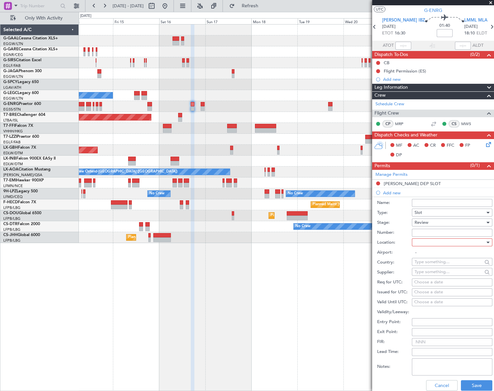
scroll to position [0, 0]
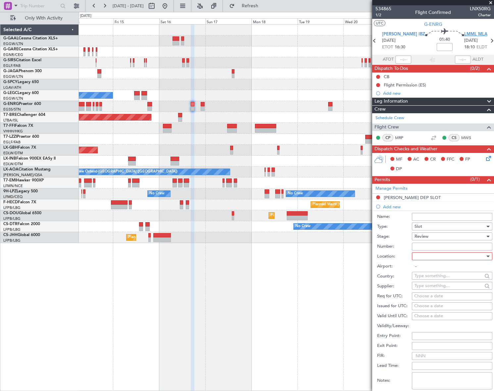
click at [465, 35] on span "LMML MLA" at bounding box center [475, 34] width 23 height 7
click at [435, 235] on div "Review" at bounding box center [450, 237] width 71 height 10
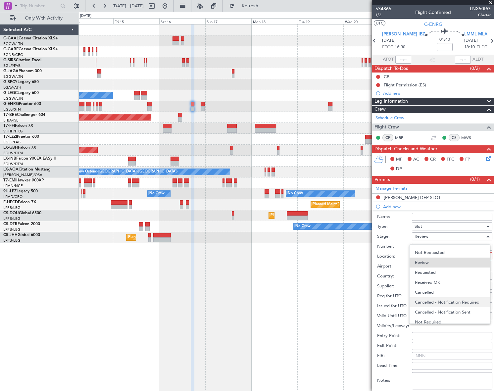
scroll to position [10, 0]
click at [432, 250] on span "Not Requested" at bounding box center [450, 249] width 70 height 10
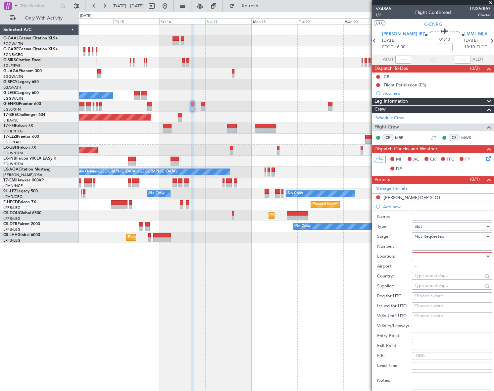
click at [456, 257] on div at bounding box center [450, 256] width 71 height 10
click at [425, 289] on span "Arrival" at bounding box center [450, 290] width 70 height 10
type input "LMML / MLA"
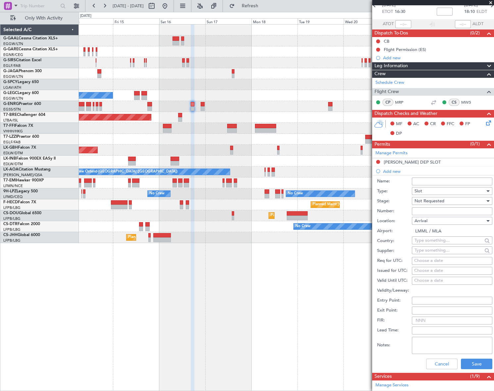
scroll to position [90, 0]
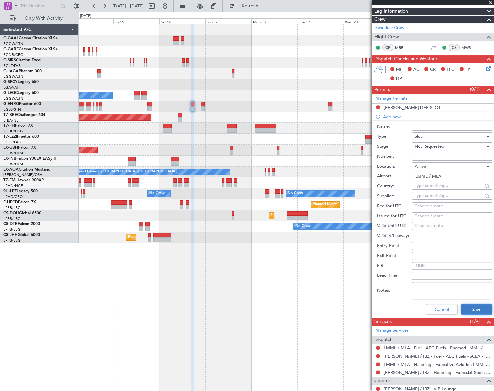
click at [475, 308] on button "Save" at bounding box center [476, 309] width 31 height 11
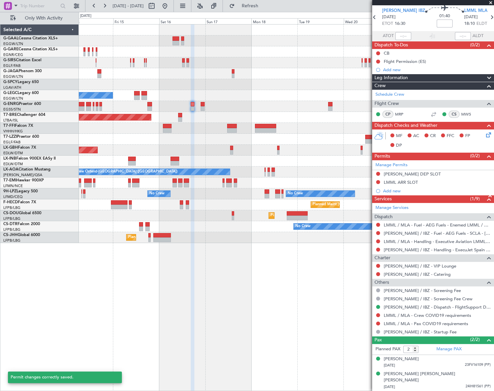
scroll to position [17, 0]
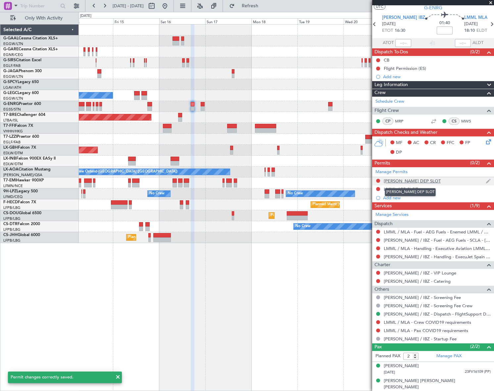
click at [410, 181] on div "[PERSON_NAME] DEP SLOT" at bounding box center [412, 181] width 57 height 6
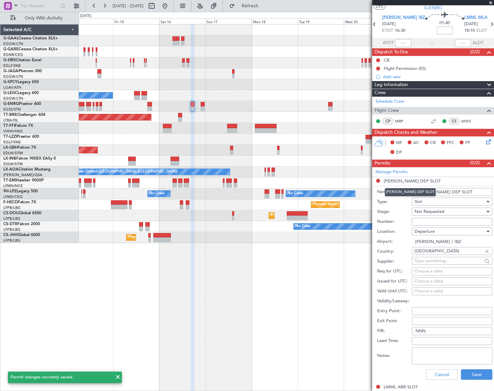
scroll to position [90, 0]
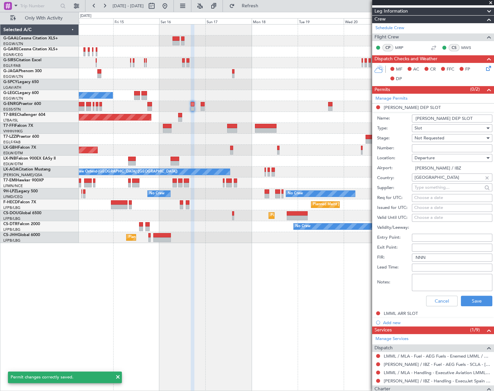
click at [451, 118] on input "[PERSON_NAME] DEP SLOT" at bounding box center [452, 119] width 80 height 8
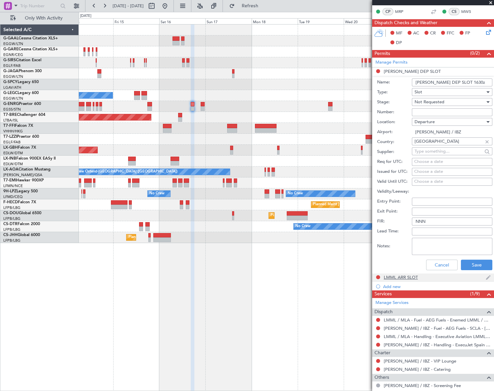
scroll to position [181, 0]
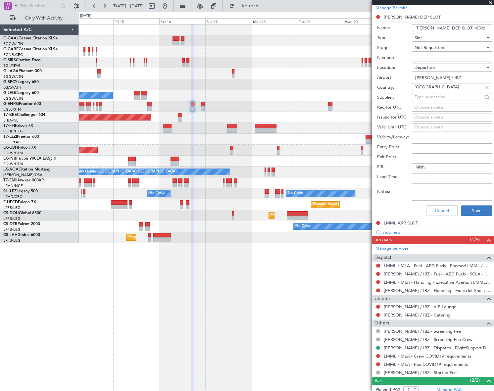
type input "[PERSON_NAME] DEP SLOT 1630z"
click at [478, 210] on button "Save" at bounding box center [476, 210] width 31 height 11
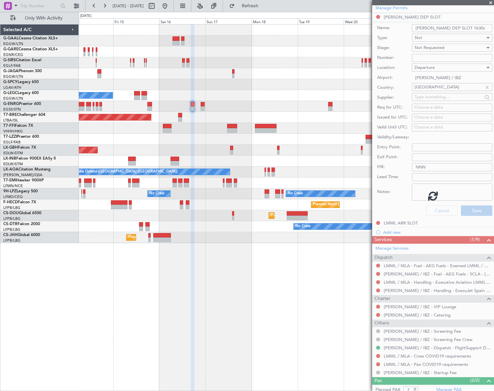
scroll to position [17, 0]
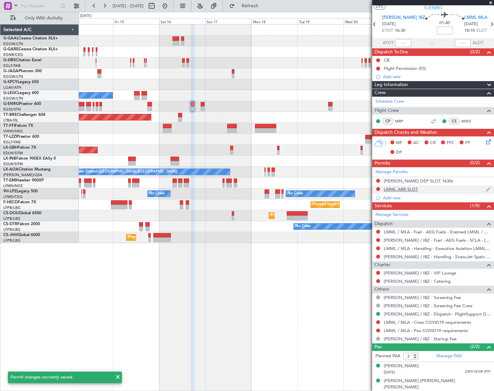
click at [411, 187] on div "LMML ARR SLOT" at bounding box center [401, 190] width 34 height 6
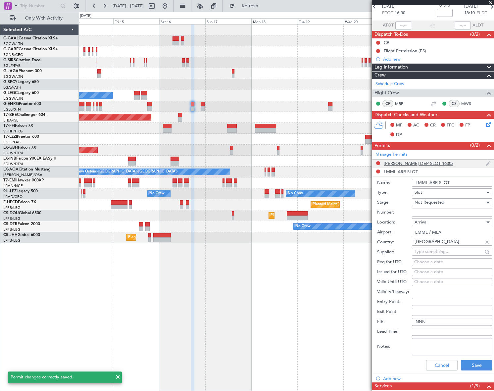
scroll to position [0, 0]
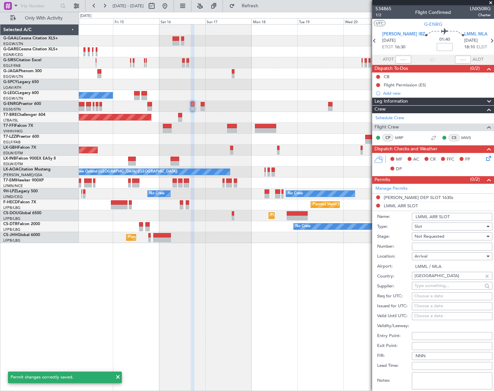
click at [454, 218] on input "LMML ARR SLOT" at bounding box center [452, 217] width 80 height 8
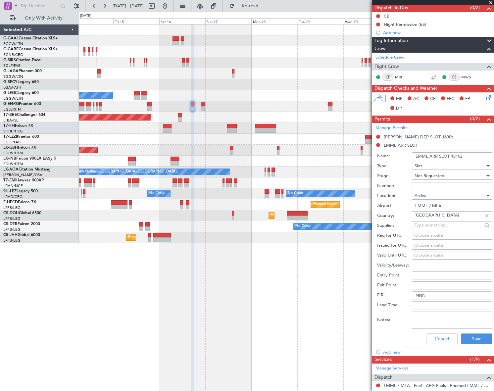
scroll to position [120, 0]
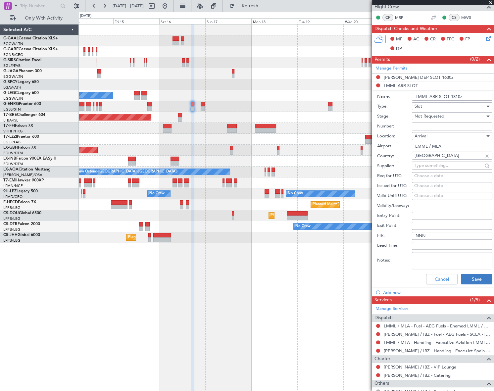
type input "LMML ARR SLOT 1810z"
click at [469, 278] on button "Save" at bounding box center [476, 279] width 31 height 11
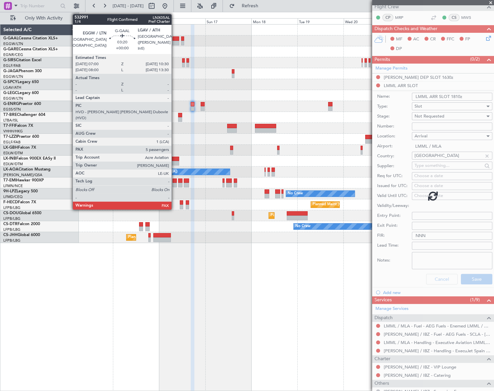
scroll to position [17, 0]
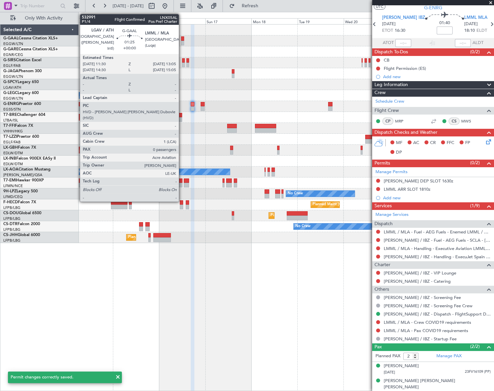
click at [182, 38] on div at bounding box center [182, 38] width 3 height 5
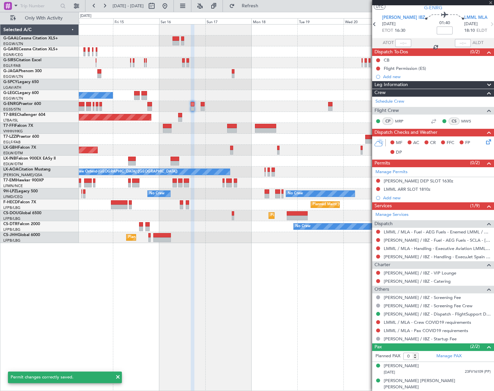
scroll to position [0, 0]
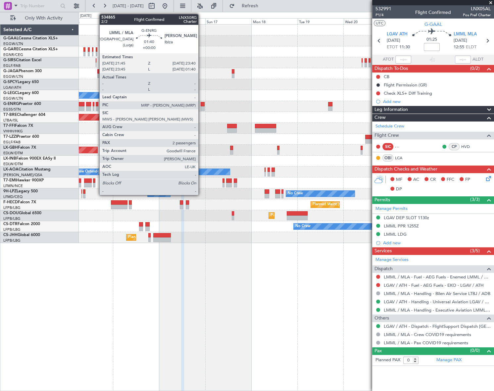
click at [201, 107] on div at bounding box center [203, 108] width 4 height 5
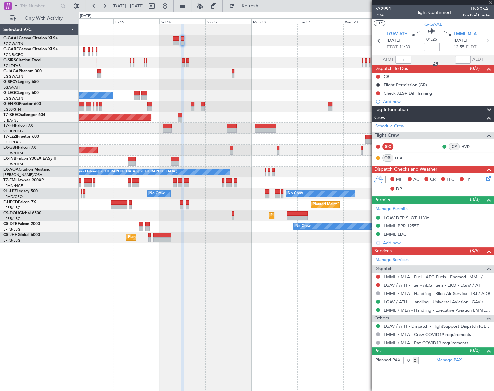
type input "2"
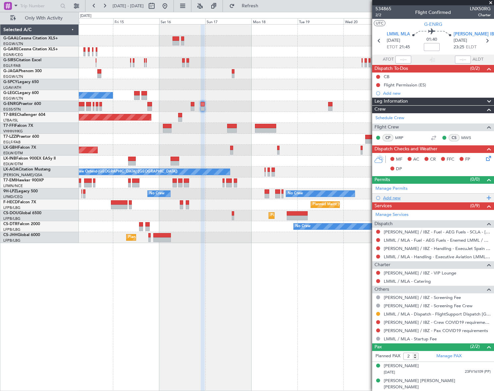
click at [397, 198] on div "Add new" at bounding box center [434, 198] width 102 height 6
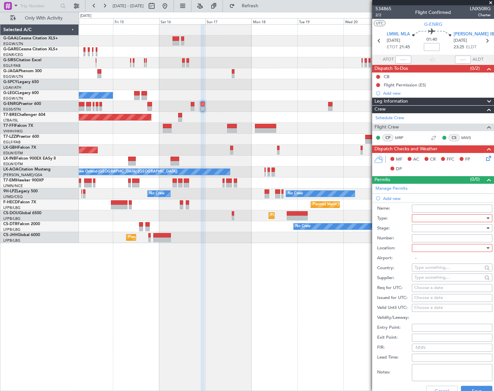
click at [433, 218] on div at bounding box center [450, 218] width 71 height 10
click at [426, 278] on span "Slot" at bounding box center [450, 281] width 70 height 10
click at [463, 226] on div at bounding box center [450, 228] width 71 height 10
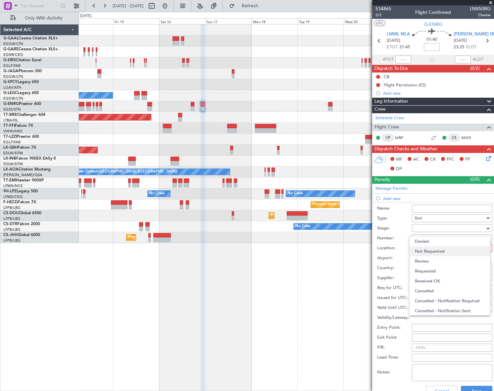
click at [434, 249] on span "Not Requested" at bounding box center [450, 251] width 70 height 10
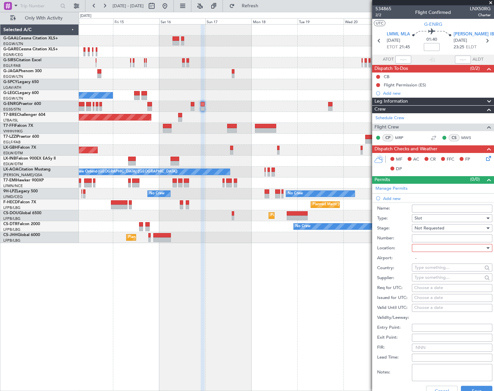
click at [464, 245] on div at bounding box center [450, 248] width 71 height 10
click at [438, 261] on span "Departure" at bounding box center [450, 261] width 70 height 10
type input "LMML / MLA"
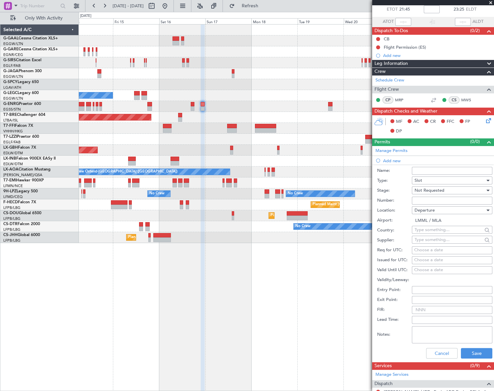
scroll to position [60, 0]
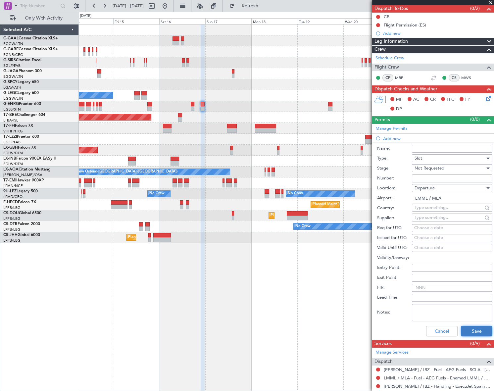
click at [472, 329] on button "Save" at bounding box center [476, 331] width 31 height 11
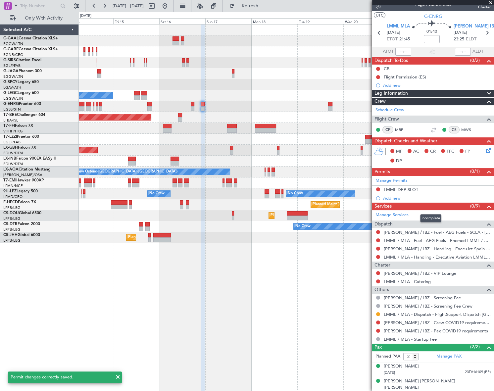
scroll to position [0, 0]
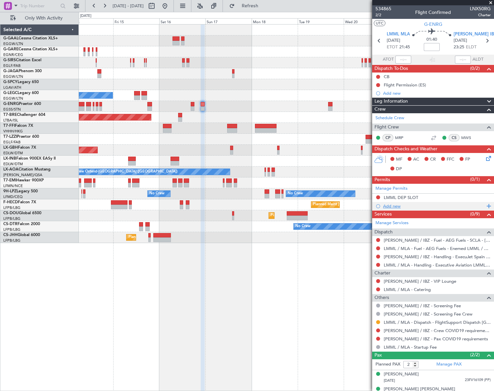
click at [395, 207] on div "Add new" at bounding box center [434, 206] width 102 height 6
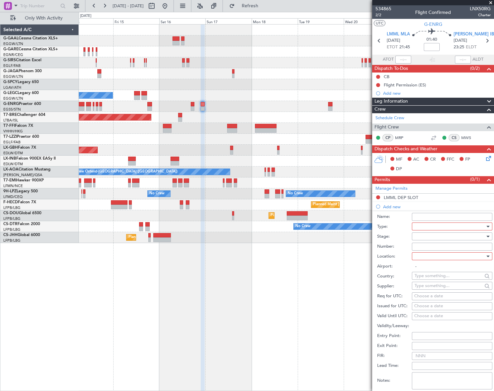
click at [436, 222] on div at bounding box center [450, 227] width 71 height 10
click at [426, 287] on span "Slot" at bounding box center [450, 289] width 70 height 10
click at [465, 236] on div at bounding box center [450, 237] width 71 height 10
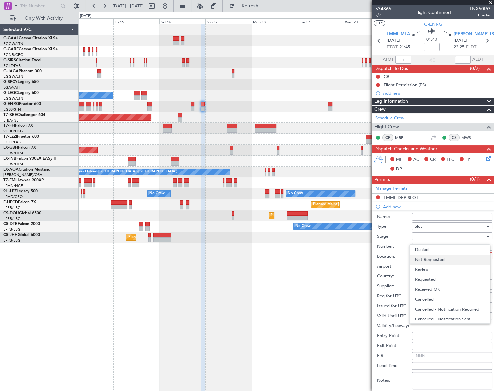
click at [437, 257] on span "Not Requested" at bounding box center [450, 260] width 70 height 10
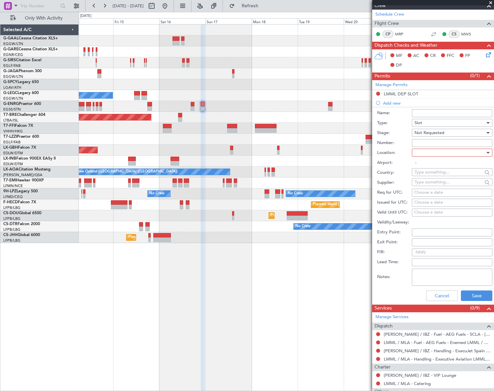
scroll to position [150, 0]
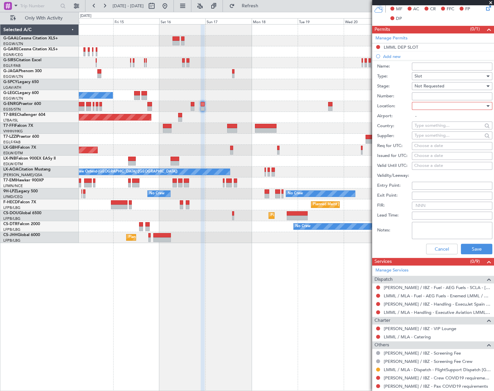
drag, startPoint x: 469, startPoint y: 111, endPoint x: 469, endPoint y: 107, distance: 4.0
click at [469, 107] on form "Name: Type: Slot Stage: Not Requested Number: Location: Airport: - Country: Sup…" at bounding box center [433, 159] width 122 height 198
click at [469, 106] on div at bounding box center [450, 106] width 71 height 10
click at [425, 140] on span "Arrival" at bounding box center [450, 139] width 70 height 10
type input "[PERSON_NAME] / IBZ"
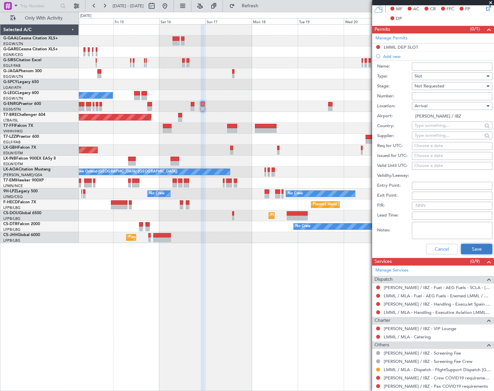
click at [481, 245] on button "Save" at bounding box center [476, 249] width 31 height 11
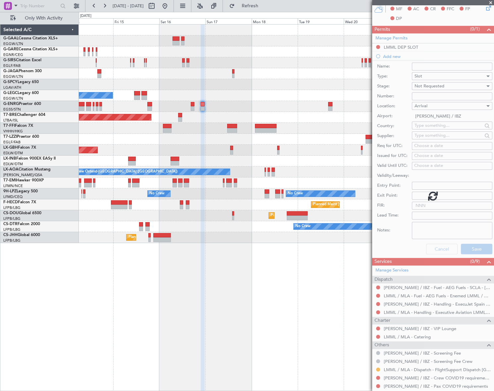
scroll to position [17, 0]
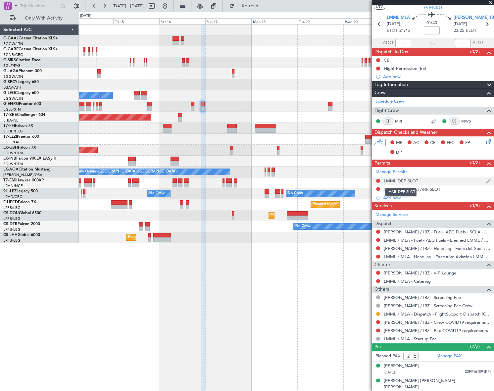
click at [409, 180] on div "LMML DEP SLOT" at bounding box center [401, 181] width 34 height 6
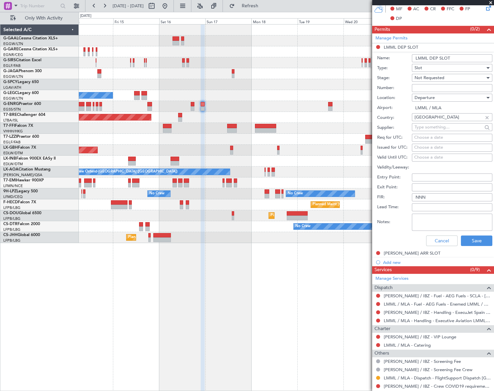
click at [461, 56] on input "LMML DEP SLOT" at bounding box center [452, 58] width 80 height 8
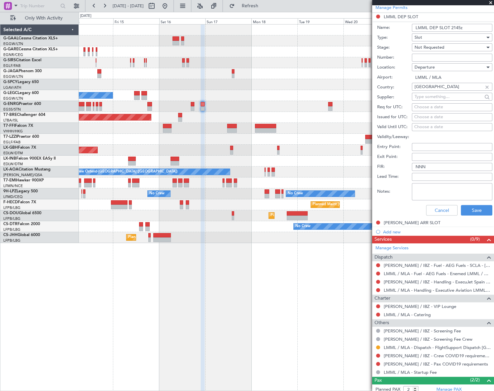
scroll to position [214, 0]
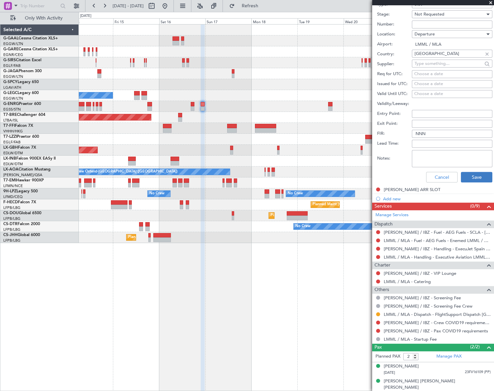
type input "LMML DEP SLOT 2145z"
click at [472, 179] on button "Save" at bounding box center [476, 177] width 31 height 11
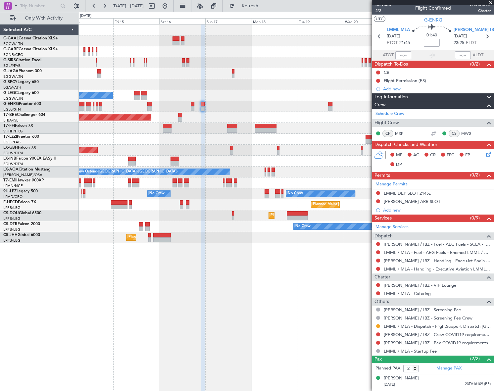
scroll to position [0, 0]
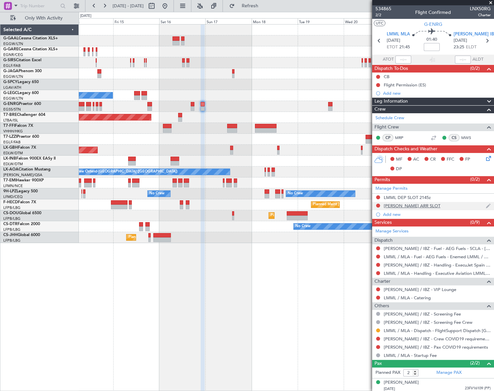
click at [407, 207] on div "[PERSON_NAME] ARR SLOT" at bounding box center [412, 206] width 57 height 6
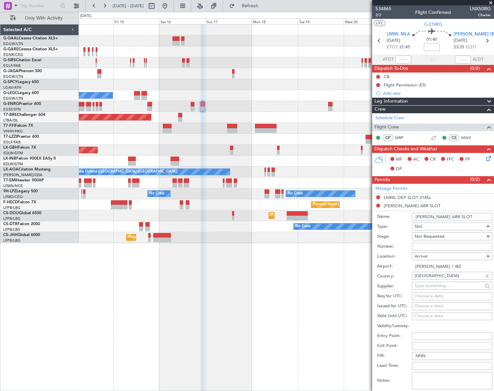
click at [456, 215] on input "[PERSON_NAME] ARR SLOT" at bounding box center [452, 217] width 80 height 8
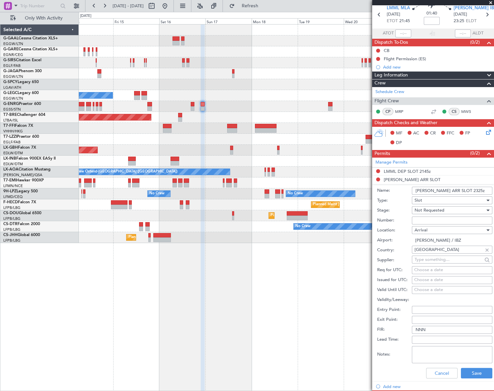
scroll to position [60, 0]
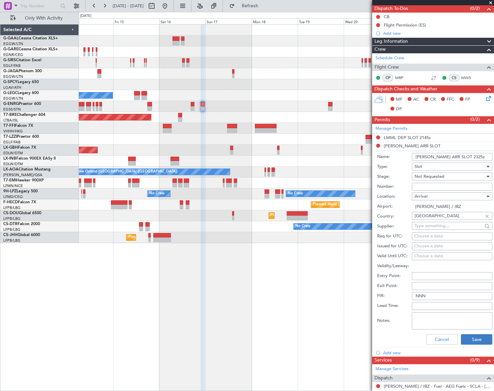
type input "[PERSON_NAME] ARR SLOT 2325z"
click at [473, 338] on button "Save" at bounding box center [476, 339] width 31 height 11
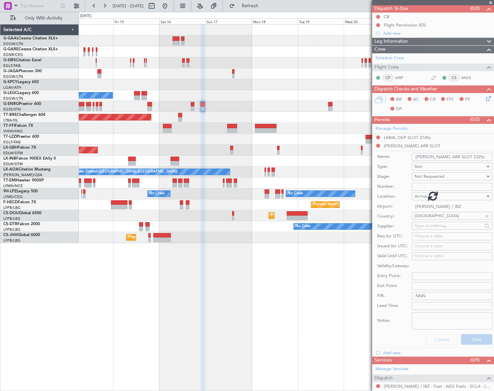
scroll to position [17, 0]
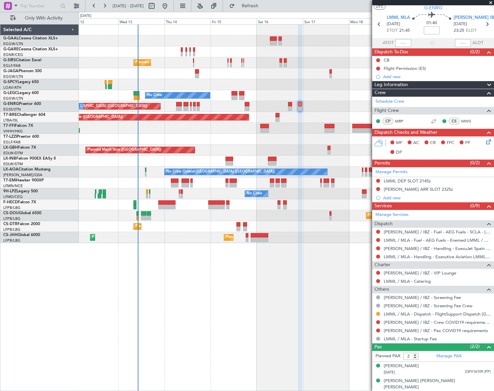
click at [300, 293] on div at bounding box center [300, 208] width 4 height 367
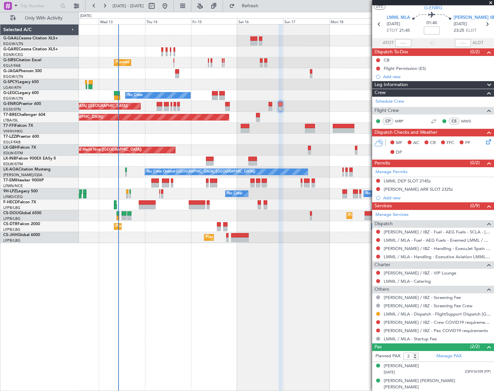
click at [204, 304] on div "Planned Maint [GEOGRAPHIC_DATA] ([GEOGRAPHIC_DATA]) No Crew A/C Unavailable [GE…" at bounding box center [286, 207] width 415 height 367
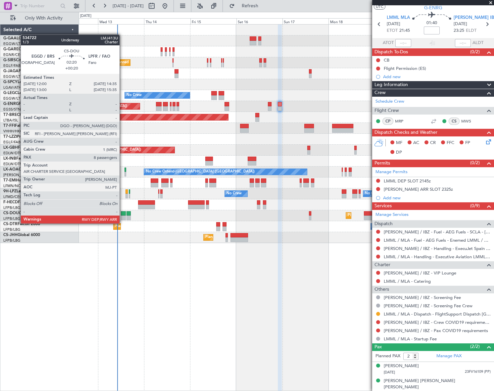
click at [123, 217] on div at bounding box center [123, 218] width 5 height 5
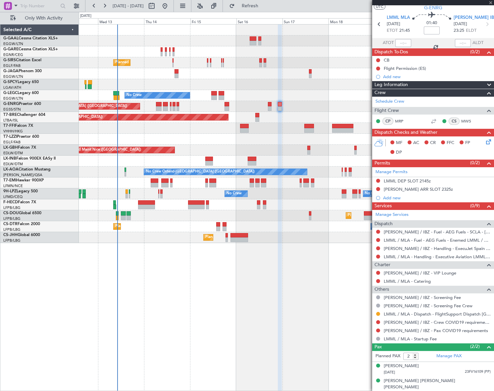
type input "+00:20"
type input "8"
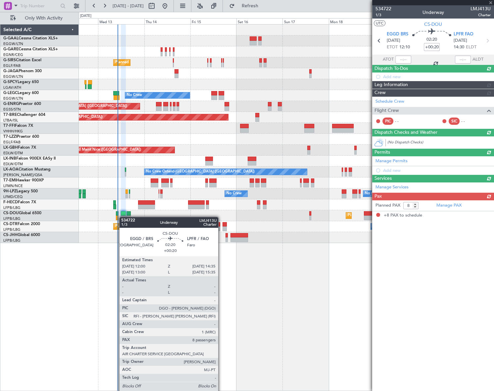
scroll to position [0, 0]
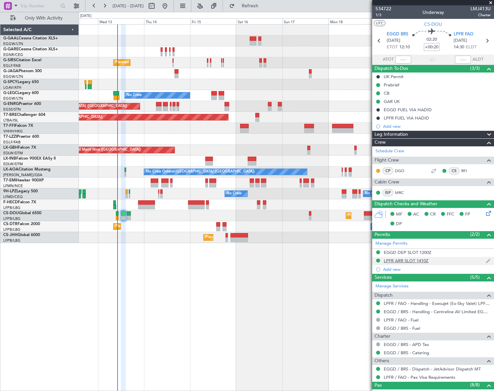
click at [421, 262] on div "LPFR ARR SLOT 1410Z" at bounding box center [406, 261] width 45 height 6
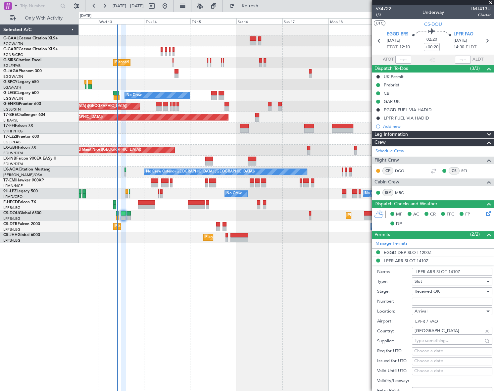
click at [457, 271] on input "LPFR ARR SLOT 1410Z" at bounding box center [452, 272] width 80 height 8
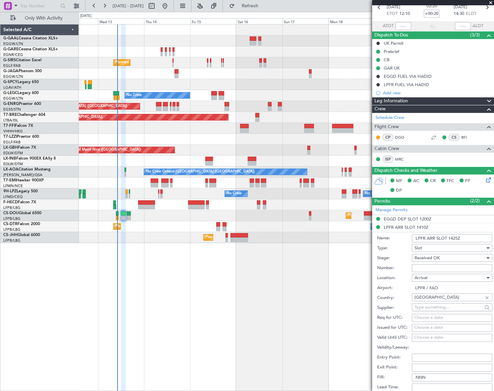
scroll to position [60, 0]
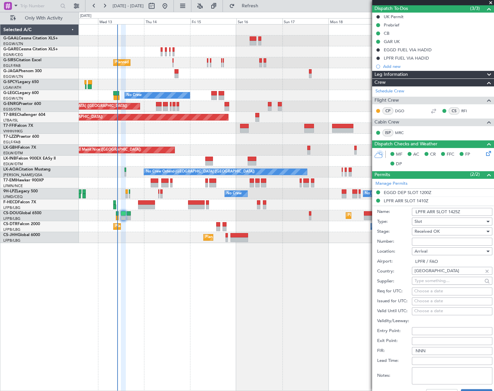
type input "LPFR ARR SLOT 1425Z"
click at [474, 389] on button "Save" at bounding box center [476, 394] width 31 height 11
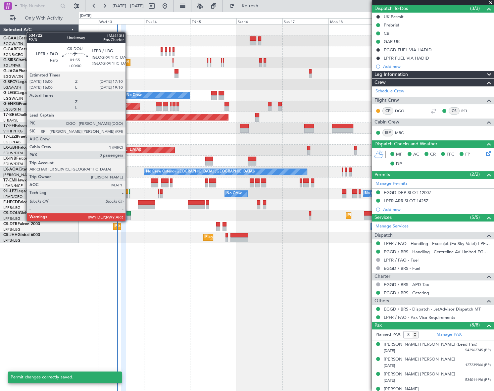
click at [129, 215] on div at bounding box center [129, 213] width 4 height 5
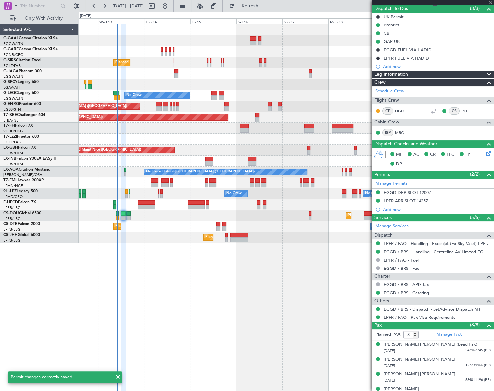
type input "0"
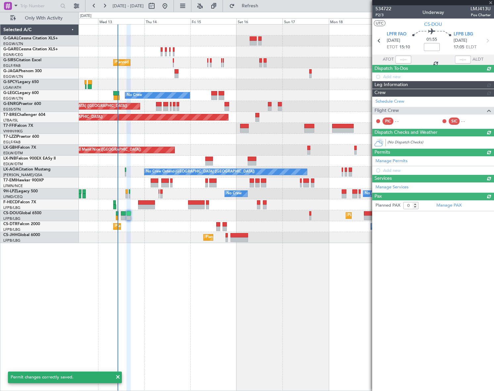
scroll to position [0, 0]
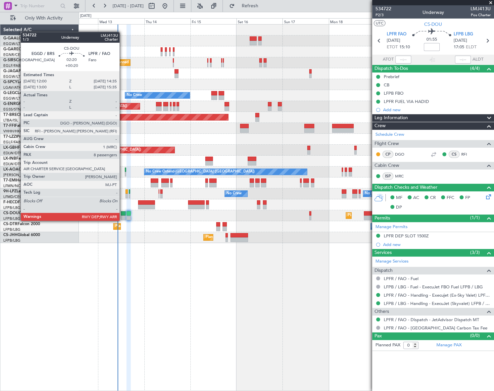
click at [123, 214] on div at bounding box center [123, 213] width 5 height 5
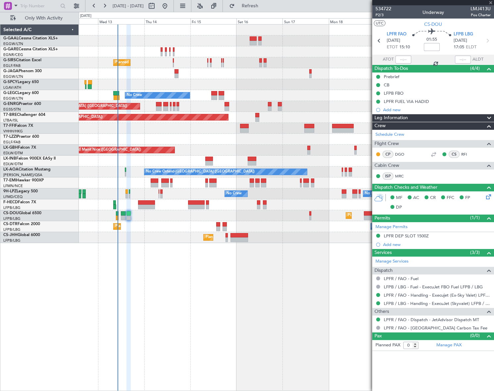
type input "+00:20"
type input "8"
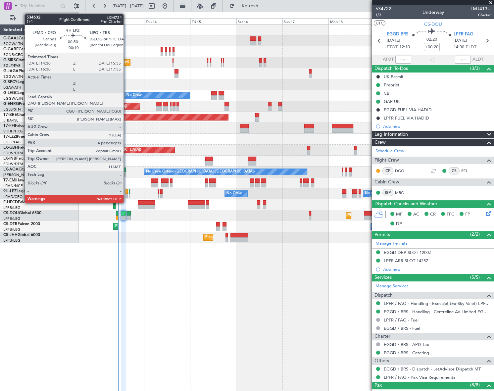
click at [127, 196] on div at bounding box center [127, 196] width 2 height 5
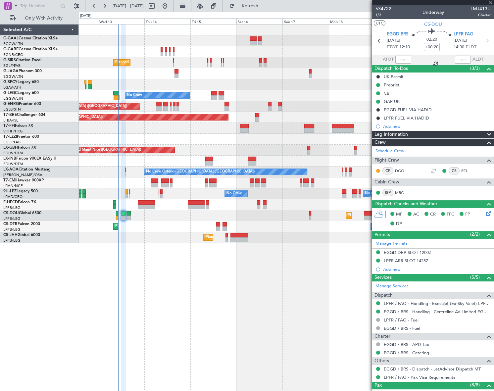
type input "-00:10"
type input "4"
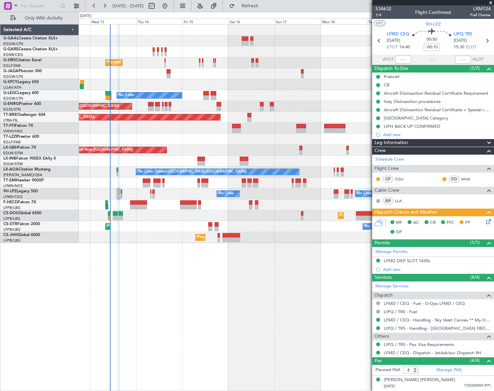
click at [159, 275] on div "Planned Maint [GEOGRAPHIC_DATA] ([GEOGRAPHIC_DATA]) No Crew A/C Unavailable [GE…" at bounding box center [286, 207] width 415 height 367
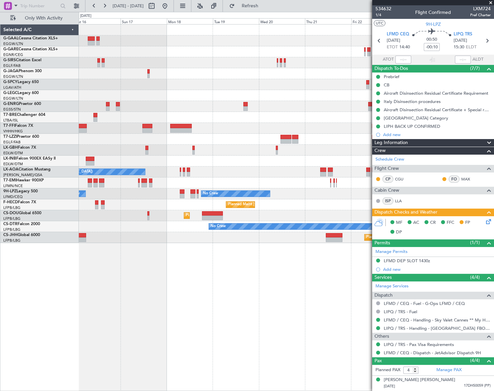
click at [107, 301] on div "Planned Maint Dusseldorf A/C Unavailable [GEOGRAPHIC_DATA] ([GEOGRAPHIC_DATA]) …" at bounding box center [286, 207] width 415 height 367
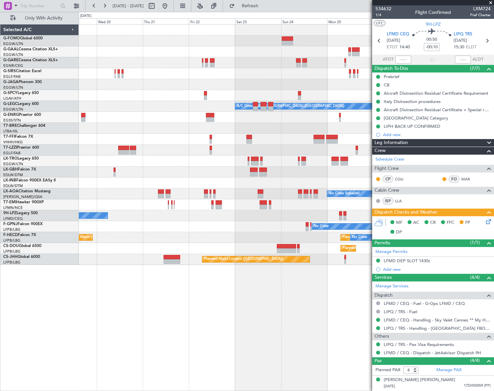
click at [97, 311] on div "Planned Maint Windsor Locks ([PERSON_NAME] Intl) Planned [GEOGRAPHIC_DATA] A/C …" at bounding box center [286, 207] width 415 height 367
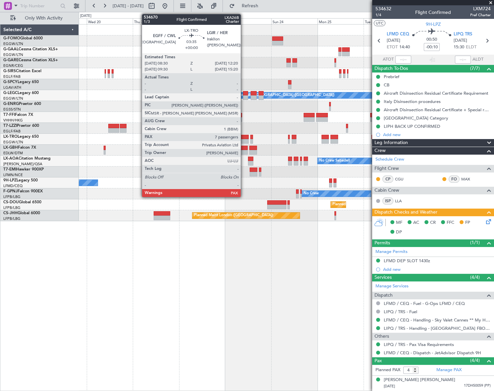
click at [244, 137] on div at bounding box center [245, 137] width 8 height 5
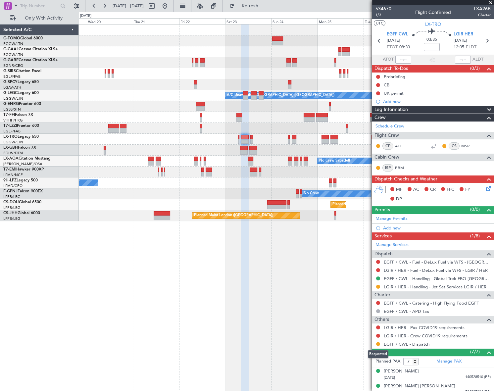
click at [379, 344] on button at bounding box center [378, 344] width 4 height 4
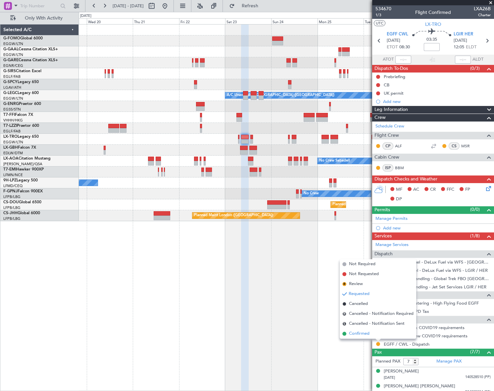
click at [356, 332] on span "Confirmed" at bounding box center [359, 334] width 21 height 7
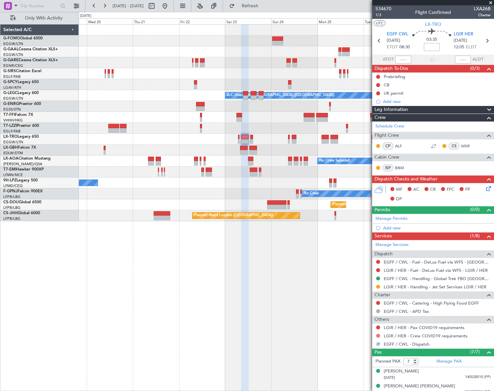
click at [377, 336] on button at bounding box center [378, 336] width 4 height 4
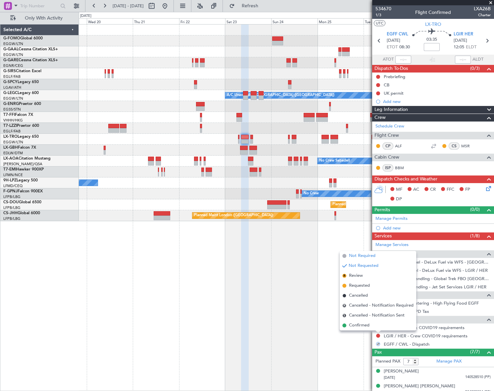
click at [368, 254] on span "Not Required" at bounding box center [362, 256] width 27 height 7
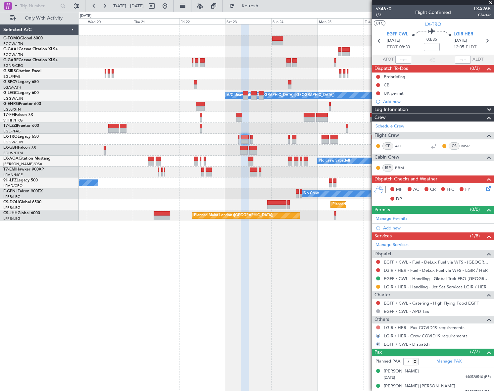
click at [378, 326] on button at bounding box center [378, 328] width 4 height 4
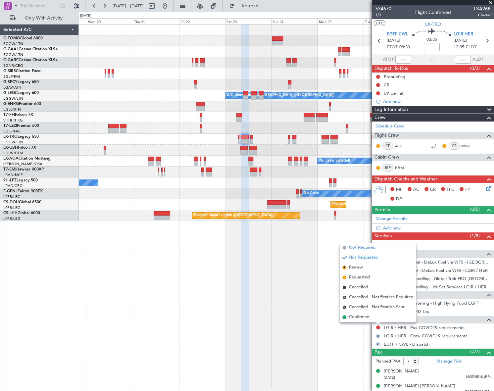
click at [361, 247] on span "Not Required" at bounding box center [362, 247] width 27 height 7
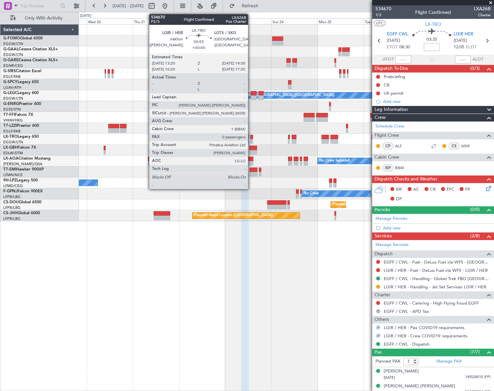
click at [251, 139] on div at bounding box center [251, 141] width 2 height 5
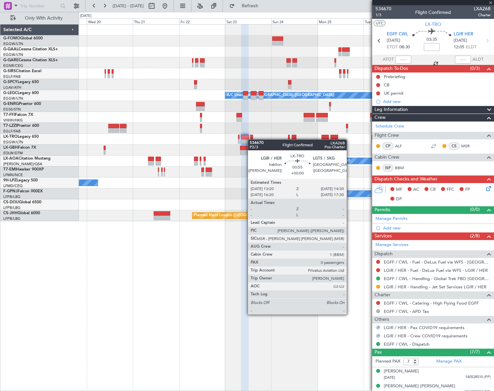
type input "0"
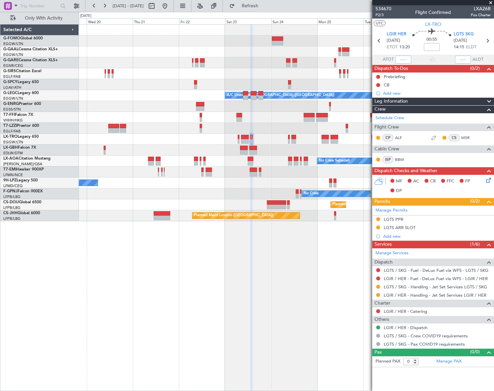
click at [403, 205] on fb-app "[DATE] - [DATE] Refresh Quick Links Only With Activity Planned Maint Windsor Lo…" at bounding box center [247, 198] width 494 height 386
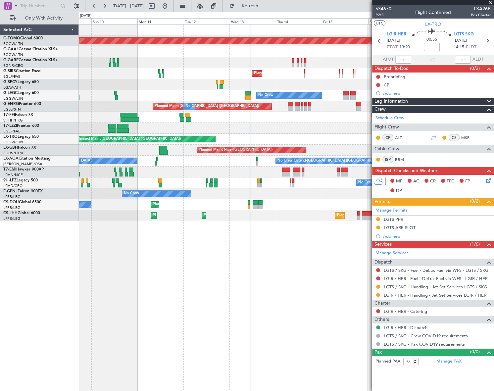
click at [379, 259] on fb-app "[DATE] - [DATE] Refresh Quick Links Only With Activity Planned Maint Windsor Lo…" at bounding box center [247, 198] width 494 height 386
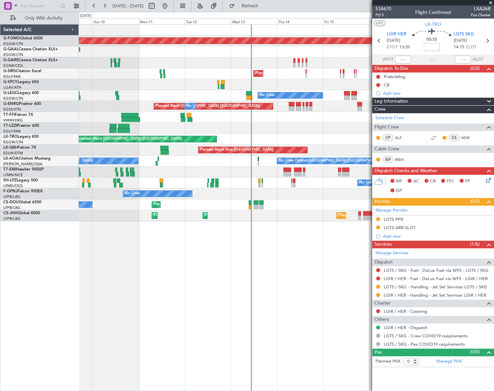
click at [192, 267] on div "Planned Maint Windsor Locks ([PERSON_NAME] Intl) No Crew Planned Maint [GEOGRAP…" at bounding box center [286, 207] width 415 height 367
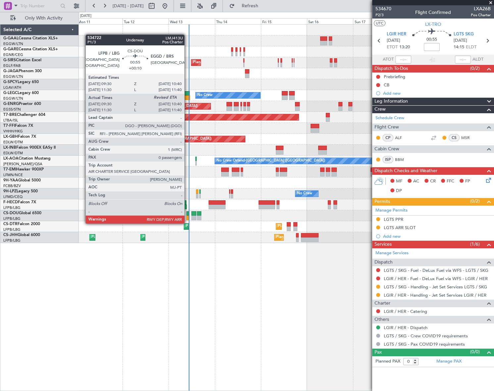
click at [187, 217] on div at bounding box center [188, 218] width 2 height 5
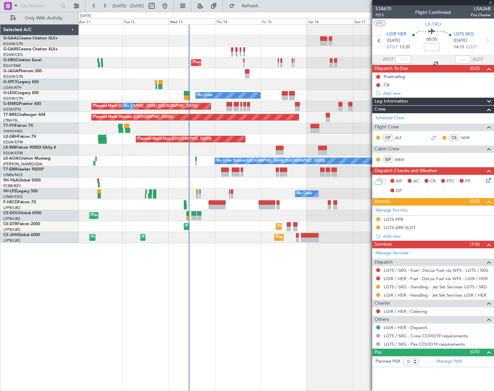
type input "+00:10"
type input "09:40"
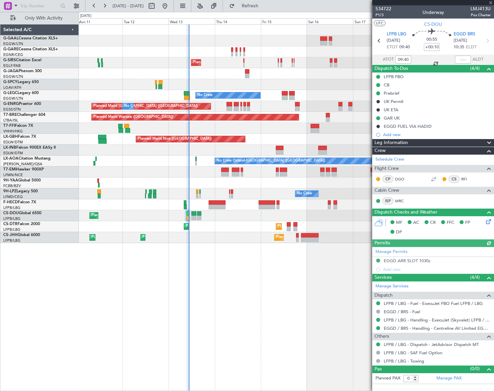
drag, startPoint x: 466, startPoint y: 59, endPoint x: 469, endPoint y: 63, distance: 4.7
click at [466, 59] on mat-tooltip-component "Estimated Landing Time" at bounding box center [463, 53] width 52 height 18
click at [466, 61] on input "text" at bounding box center [463, 60] width 16 height 8
click at [323, 284] on div "No Crew Planned Maint [GEOGRAPHIC_DATA] ([GEOGRAPHIC_DATA]) No Crew Planned Mai…" at bounding box center [286, 207] width 415 height 367
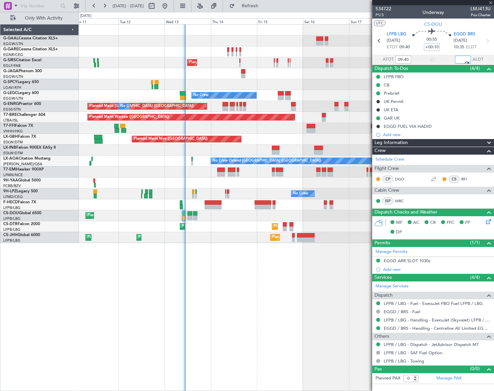
type input "10:32"
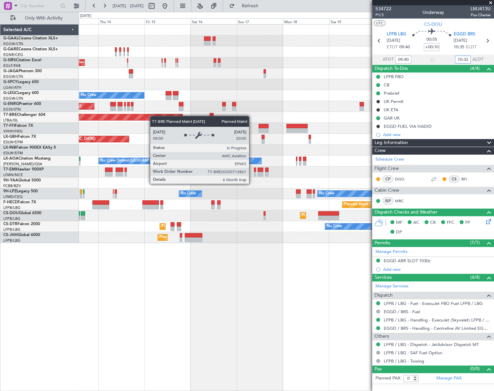
click at [134, 121] on div "Planned Maint [GEOGRAPHIC_DATA] ([GEOGRAPHIC_DATA]) No Crew A/C Unavailable [GE…" at bounding box center [286, 134] width 415 height 219
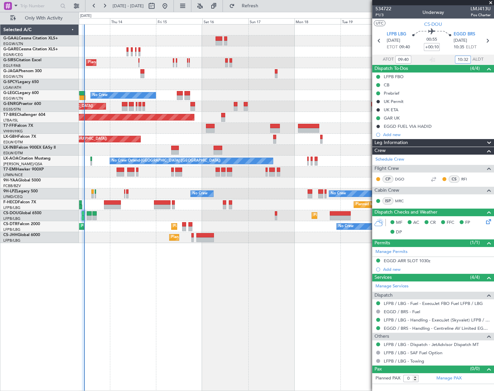
click at [189, 104] on div "Planned Maint [GEOGRAPHIC_DATA] ([GEOGRAPHIC_DATA]) No Crew A/C Unavailable [GE…" at bounding box center [286, 134] width 415 height 219
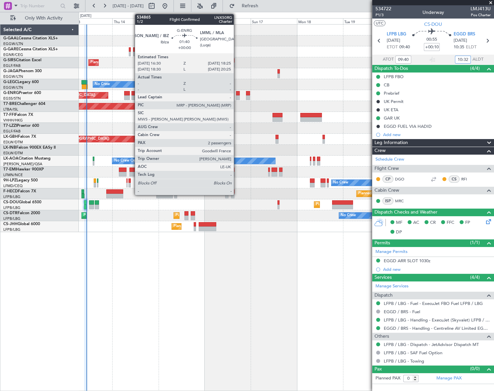
click at [237, 94] on div at bounding box center [238, 93] width 4 height 5
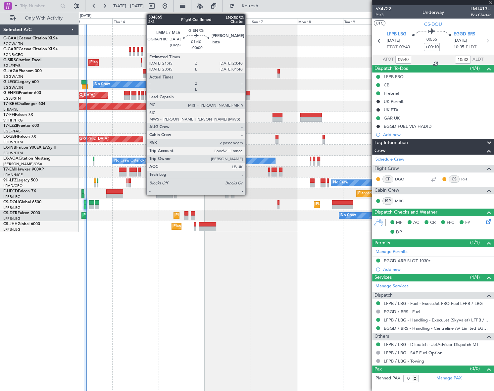
type input "2"
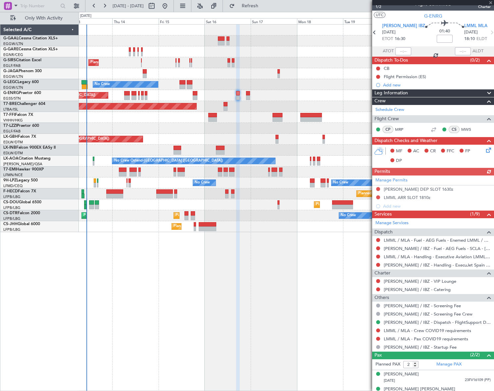
scroll to position [16, 0]
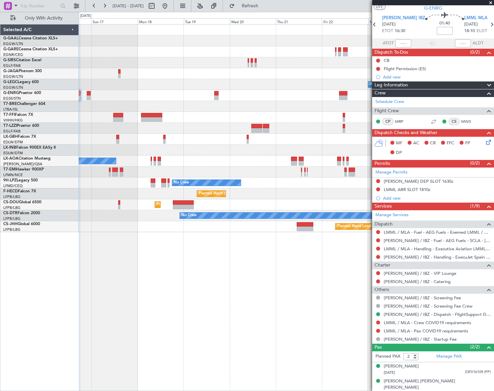
click at [48, 272] on div "Planned Maint Dusseldorf A/C Unavailable [GEOGRAPHIC_DATA] ([GEOGRAPHIC_DATA]) …" at bounding box center [247, 201] width 494 height 379
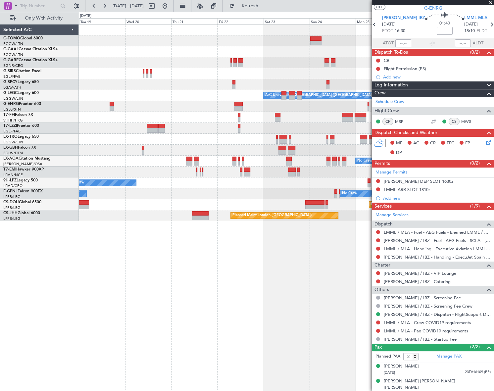
click at [210, 263] on div "Planned Maint Windsor Locks ([PERSON_NAME] Intl) Planned [GEOGRAPHIC_DATA] A/C …" at bounding box center [286, 207] width 415 height 367
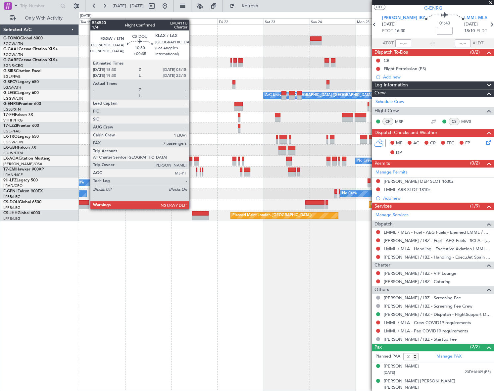
click at [87, 203] on div at bounding box center [78, 202] width 21 height 5
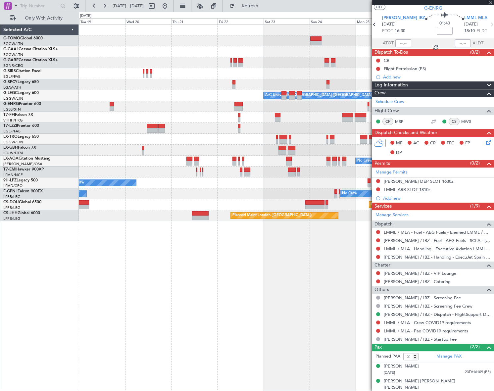
type input "+00:35"
type input "7"
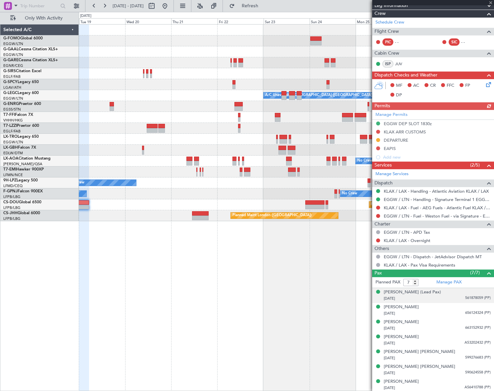
scroll to position [154, 0]
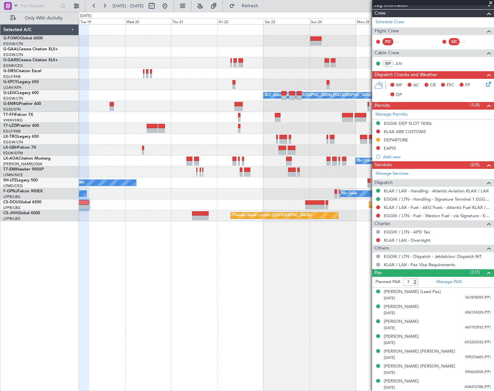
click at [117, 238] on div "Planned Maint Windsor Locks ([PERSON_NAME] Intl) Planned [GEOGRAPHIC_DATA] A/C …" at bounding box center [286, 207] width 415 height 367
click at [367, 260] on div "Planned Maint Windsor Locks ([PERSON_NAME] Intl) Planned [GEOGRAPHIC_DATA] A/C …" at bounding box center [286, 207] width 415 height 367
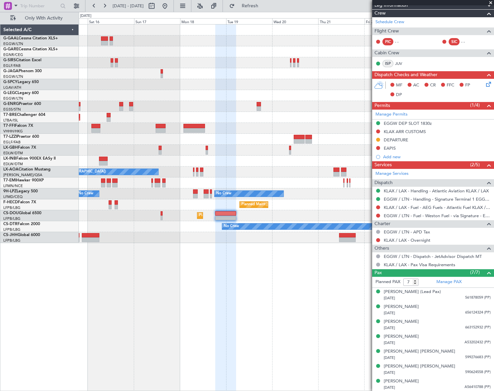
click at [360, 272] on div "Planned Maint Dusseldorf Planned Maint [GEOGRAPHIC_DATA] ([GEOGRAPHIC_DATA]) A/…" at bounding box center [286, 207] width 415 height 367
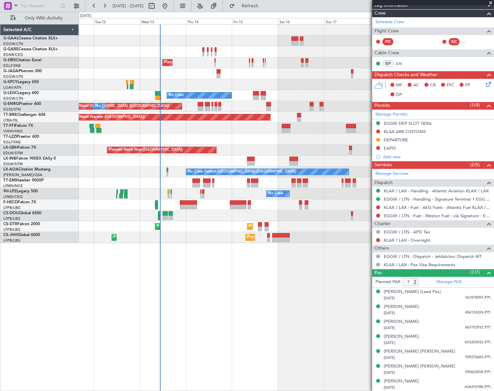
click at [245, 300] on div "Planned Maint [GEOGRAPHIC_DATA] ([GEOGRAPHIC_DATA]) No Crew Planned Maint [GEOG…" at bounding box center [286, 207] width 415 height 367
click at [283, 326] on div "Planned Maint [GEOGRAPHIC_DATA] ([GEOGRAPHIC_DATA]) No Crew Planned Maint [GEOG…" at bounding box center [286, 207] width 415 height 367
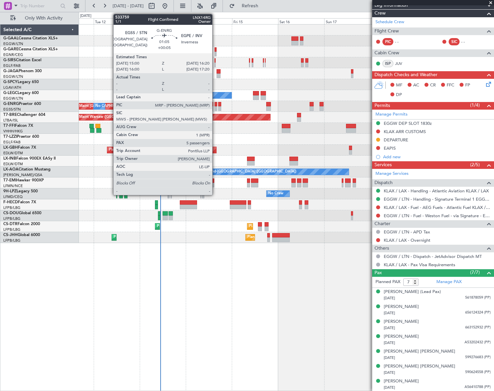
click at [215, 105] on div at bounding box center [216, 104] width 3 height 5
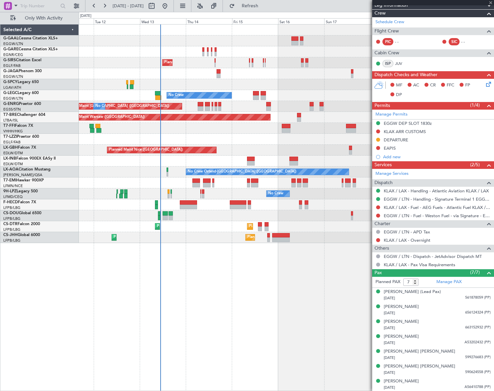
type input "+00:05"
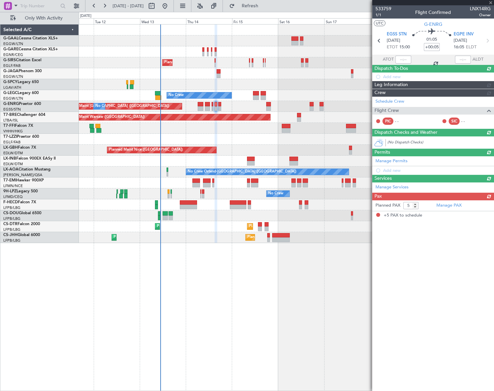
scroll to position [0, 0]
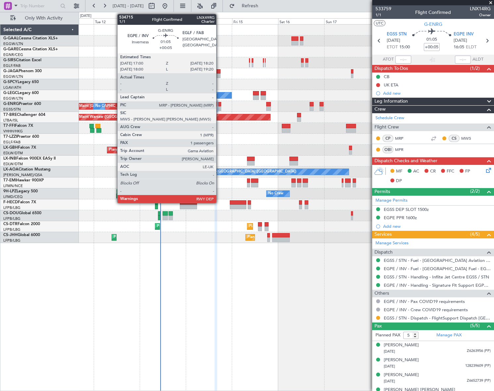
click at [219, 108] on div at bounding box center [219, 108] width 3 height 5
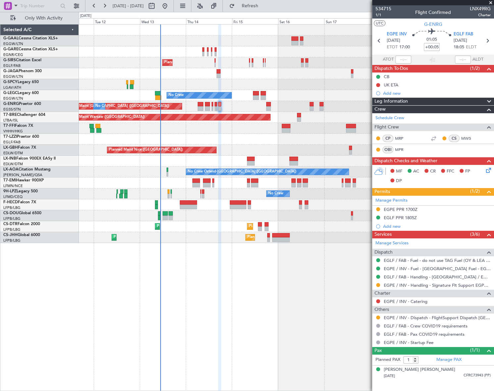
click at [214, 106] on div "Planned Maint [GEOGRAPHIC_DATA] ([GEOGRAPHIC_DATA]) No Crew" at bounding box center [286, 106] width 415 height 11
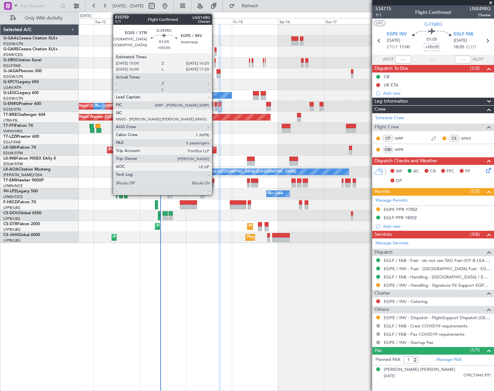
click at [215, 106] on div at bounding box center [216, 108] width 3 height 5
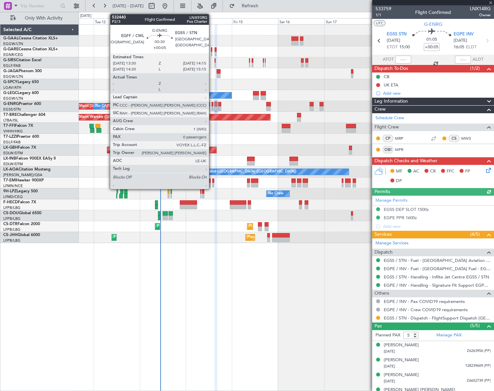
click at [212, 106] on div at bounding box center [213, 104] width 2 height 5
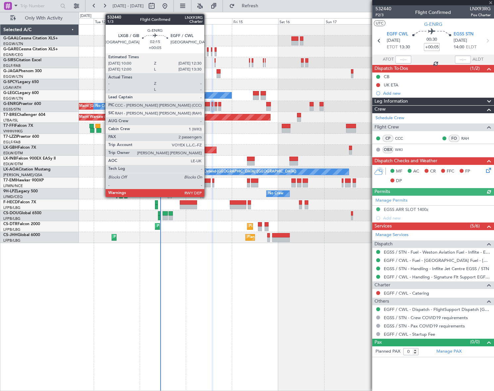
click at [207, 106] on div at bounding box center [207, 108] width 5 height 5
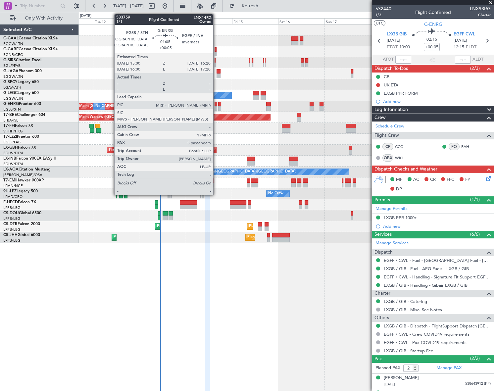
click at [216, 106] on div at bounding box center [216, 108] width 3 height 5
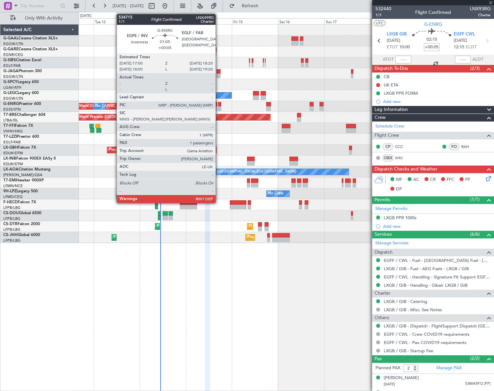
click at [219, 107] on div at bounding box center [219, 108] width 3 height 5
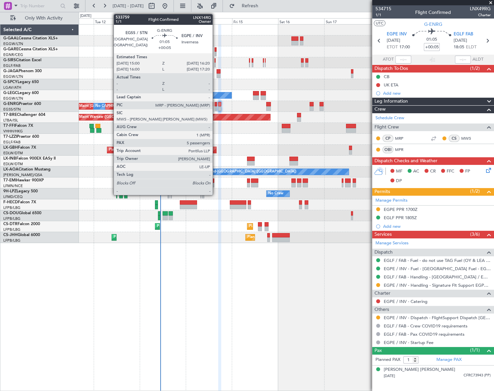
click at [216, 106] on div at bounding box center [216, 108] width 3 height 5
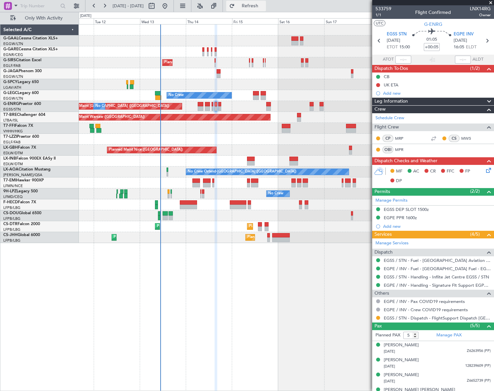
click at [264, 4] on span "Refresh" at bounding box center [250, 6] width 28 height 5
click at [402, 149] on link "MPR" at bounding box center [402, 150] width 15 height 6
click at [398, 148] on link "MPR" at bounding box center [402, 150] width 15 height 6
click at [378, 317] on button at bounding box center [378, 318] width 4 height 4
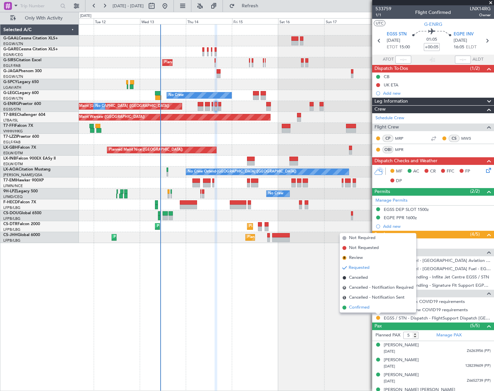
click at [361, 308] on span "Confirmed" at bounding box center [359, 307] width 21 height 7
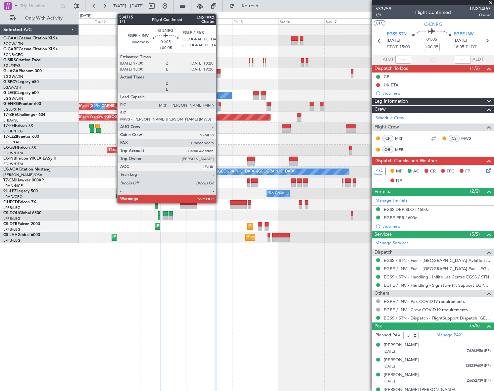
click at [219, 106] on div at bounding box center [220, 108] width 3 height 5
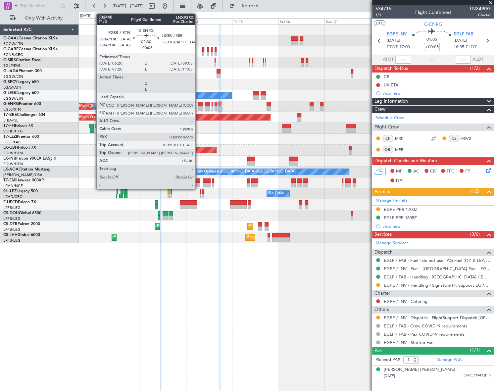
click at [198, 106] on div at bounding box center [200, 108] width 5 height 5
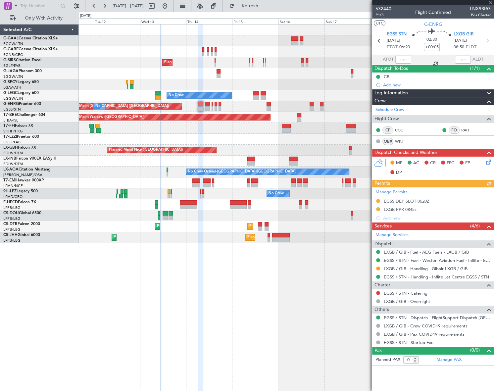
click at [486, 162] on icon at bounding box center [487, 160] width 5 height 5
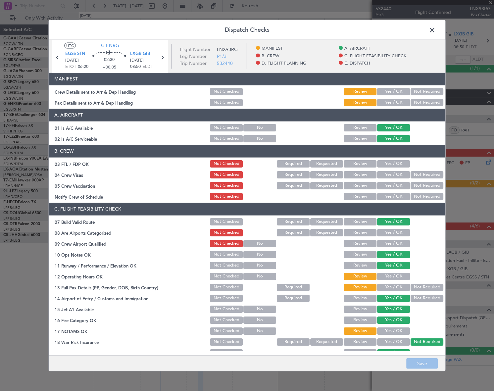
click at [396, 88] on button "Yes / OK" at bounding box center [393, 91] width 33 height 7
drag, startPoint x: 397, startPoint y: 99, endPoint x: 395, endPoint y: 111, distance: 11.7
click at [397, 99] on button "Yes / OK" at bounding box center [393, 102] width 33 height 7
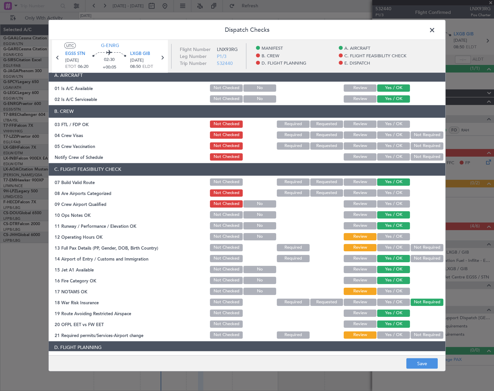
scroll to position [90, 0]
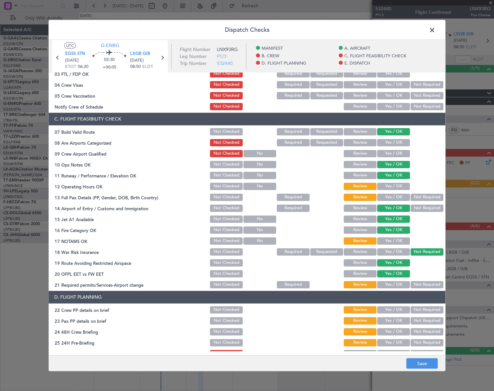
click at [393, 184] on button "Yes / OK" at bounding box center [393, 186] width 33 height 7
click at [394, 194] on button "Yes / OK" at bounding box center [393, 196] width 33 height 7
click at [398, 240] on button "Yes / OK" at bounding box center [393, 240] width 33 height 7
click at [398, 283] on button "Yes / OK" at bounding box center [393, 284] width 33 height 7
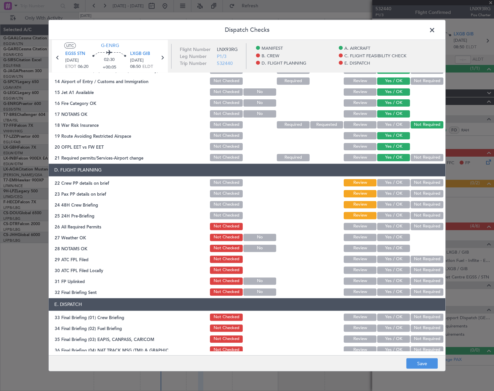
scroll to position [241, 0]
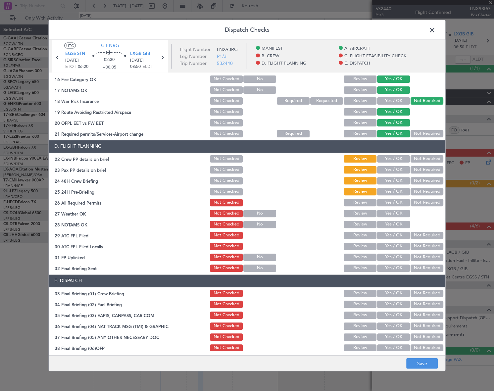
click at [393, 157] on button "Yes / OK" at bounding box center [393, 158] width 33 height 7
click at [393, 169] on button "Yes / OK" at bounding box center [393, 169] width 33 height 7
click at [392, 178] on button "Yes / OK" at bounding box center [393, 180] width 33 height 7
click at [411, 190] on button "Not Required" at bounding box center [427, 191] width 33 height 7
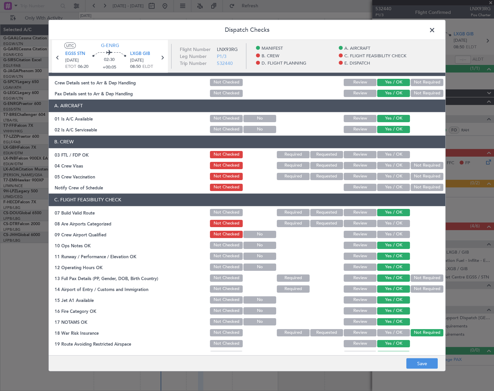
scroll to position [0, 0]
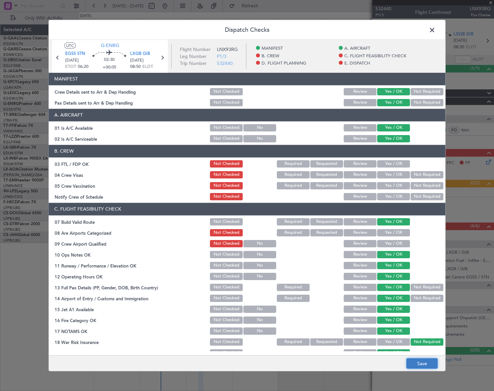
click at [430, 363] on button "Save" at bounding box center [421, 363] width 31 height 11
click at [436, 29] on span at bounding box center [436, 31] width 0 height 13
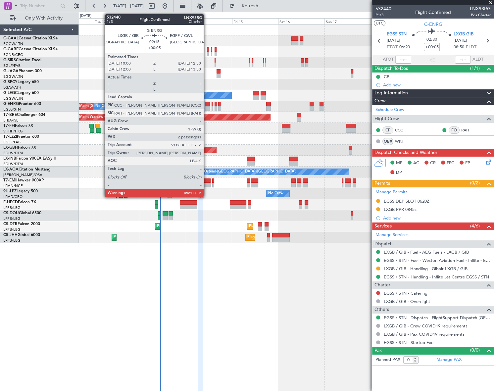
click at [207, 108] on div at bounding box center [207, 108] width 5 height 5
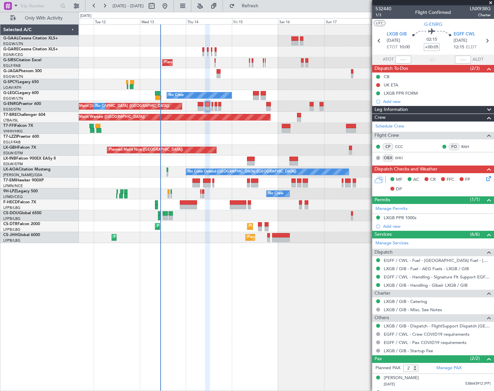
click at [485, 180] on icon at bounding box center [487, 177] width 5 height 5
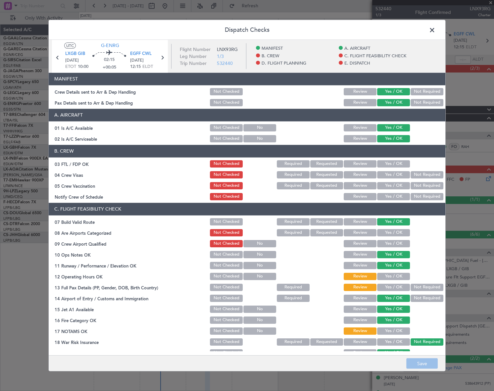
scroll to position [90, 0]
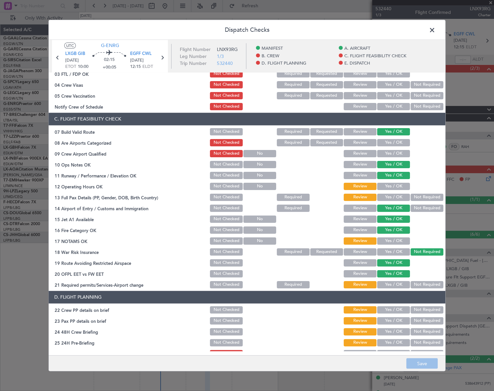
click at [390, 186] on button "Yes / OK" at bounding box center [393, 186] width 33 height 7
click at [398, 196] on button "Yes / OK" at bounding box center [393, 196] width 33 height 7
click at [396, 241] on button "Yes / OK" at bounding box center [393, 240] width 33 height 7
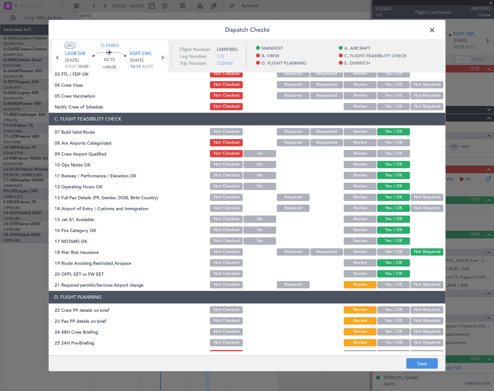
click at [400, 285] on button "Yes / OK" at bounding box center [393, 284] width 33 height 7
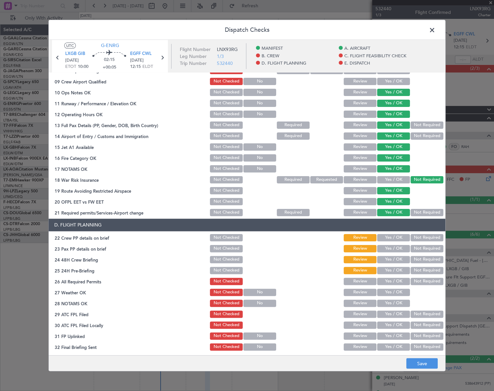
scroll to position [211, 0]
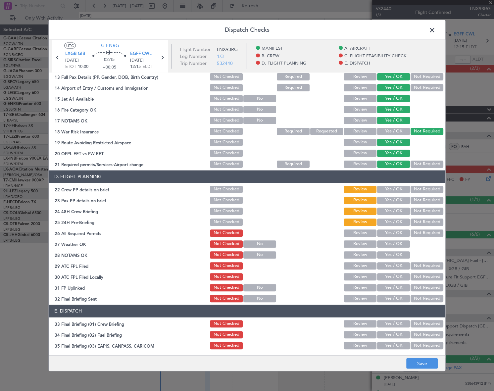
click at [395, 189] on button "Yes / OK" at bounding box center [393, 189] width 33 height 7
click at [393, 199] on button "Yes / OK" at bounding box center [393, 199] width 33 height 7
click at [393, 209] on button "Yes / OK" at bounding box center [393, 210] width 33 height 7
click at [420, 222] on button "Not Required" at bounding box center [427, 221] width 33 height 7
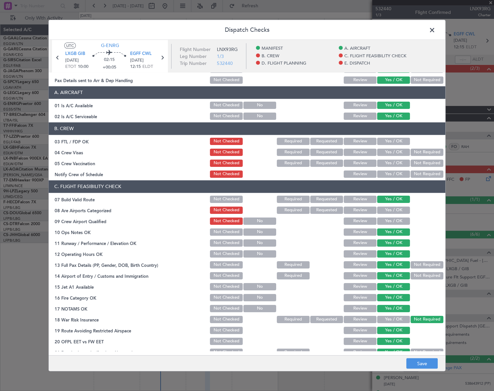
scroll to position [0, 0]
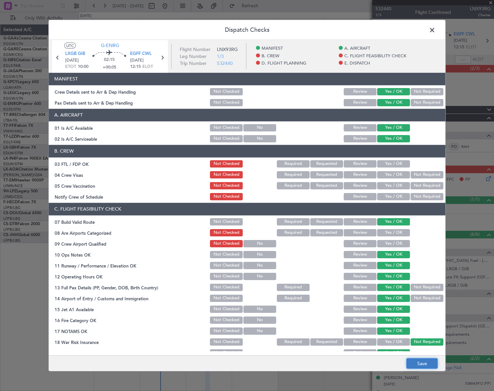
click at [424, 364] on button "Save" at bounding box center [421, 363] width 31 height 11
click at [436, 27] on span at bounding box center [436, 31] width 0 height 13
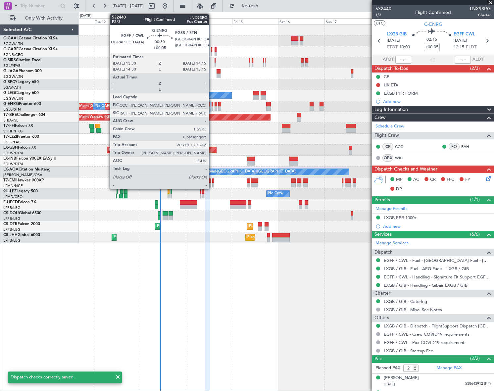
click at [212, 105] on div at bounding box center [213, 104] width 2 height 5
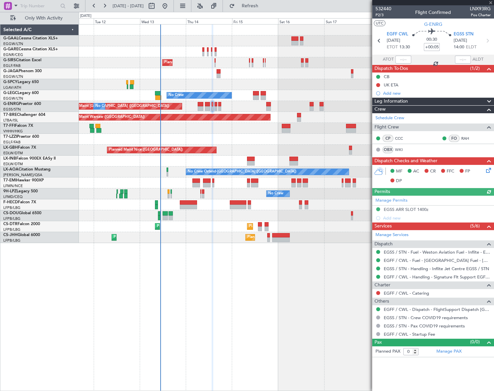
click at [487, 171] on icon at bounding box center [487, 169] width 5 height 5
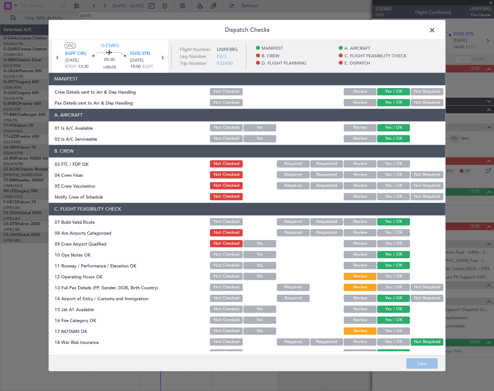
scroll to position [90, 0]
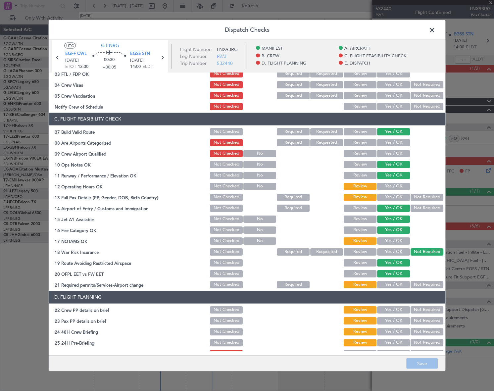
click at [398, 188] on button "Yes / OK" at bounding box center [393, 186] width 33 height 7
click at [399, 199] on button "Yes / OK" at bounding box center [393, 196] width 33 height 7
click at [400, 241] on button "Yes / OK" at bounding box center [393, 240] width 33 height 7
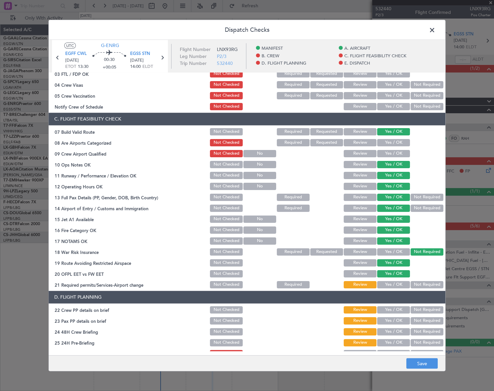
click at [401, 283] on button "Yes / OK" at bounding box center [393, 284] width 33 height 7
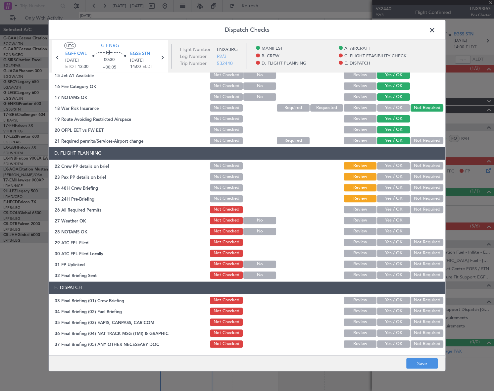
scroll to position [241, 0]
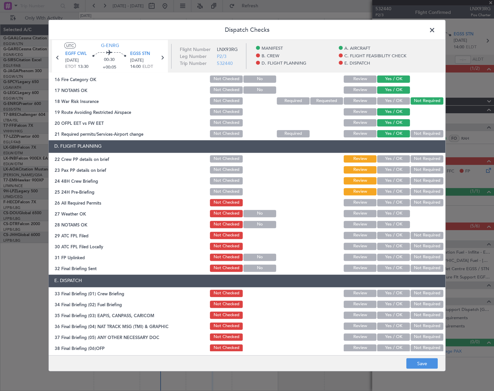
click at [395, 159] on button "Yes / OK" at bounding box center [393, 158] width 33 height 7
click at [393, 167] on button "Yes / OK" at bounding box center [393, 169] width 33 height 7
click at [393, 180] on button "Yes / OK" at bounding box center [393, 180] width 33 height 7
click at [418, 190] on button "Not Required" at bounding box center [427, 191] width 33 height 7
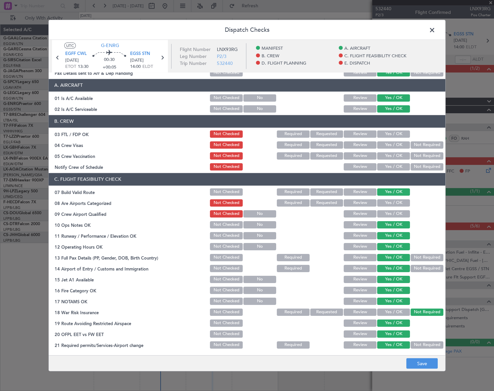
scroll to position [0, 0]
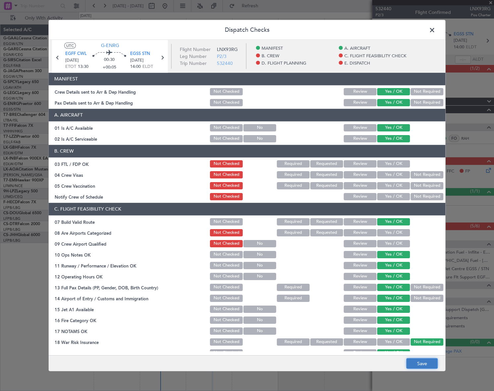
click at [429, 364] on button "Save" at bounding box center [421, 363] width 31 height 11
click at [436, 29] on span at bounding box center [436, 31] width 0 height 13
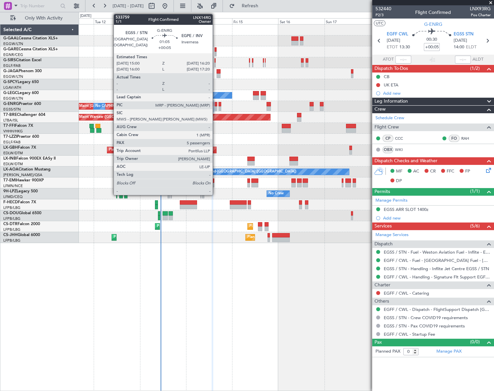
click at [216, 104] on div at bounding box center [216, 104] width 3 height 5
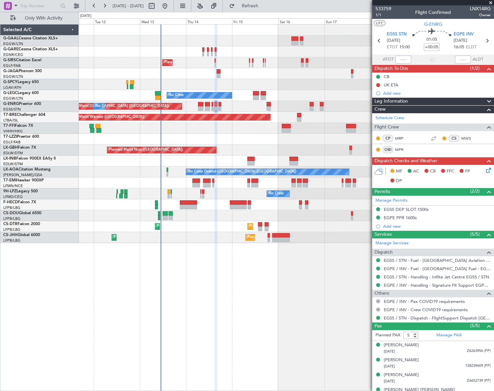
click at [486, 169] on icon at bounding box center [487, 169] width 5 height 5
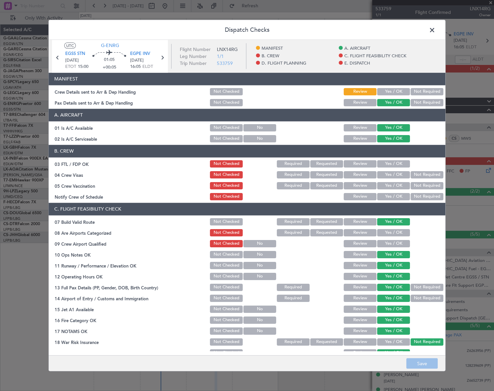
click at [397, 91] on button "Yes / OK" at bounding box center [393, 91] width 33 height 7
click at [429, 361] on button "Save" at bounding box center [421, 363] width 31 height 11
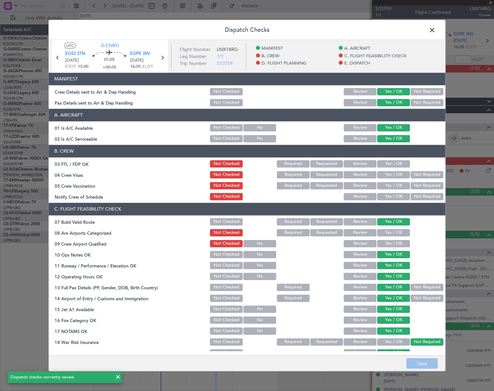
drag, startPoint x: 434, startPoint y: 28, endPoint x: 411, endPoint y: 33, distance: 23.1
click at [436, 28] on span at bounding box center [436, 31] width 0 height 13
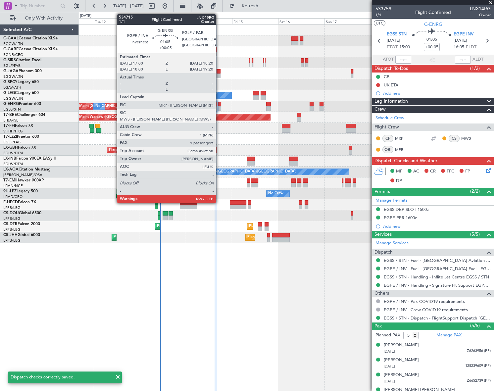
click at [219, 107] on div at bounding box center [219, 108] width 3 height 5
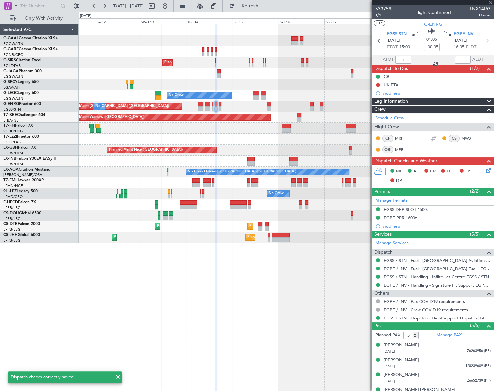
type input "1"
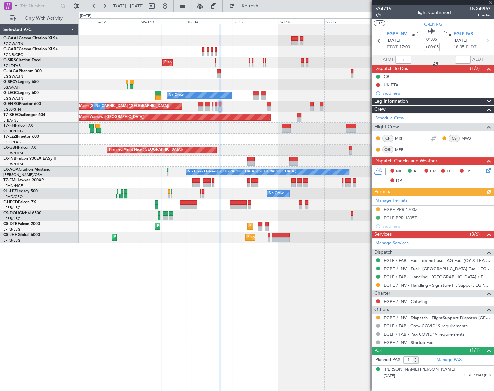
click at [488, 172] on icon at bounding box center [487, 169] width 5 height 5
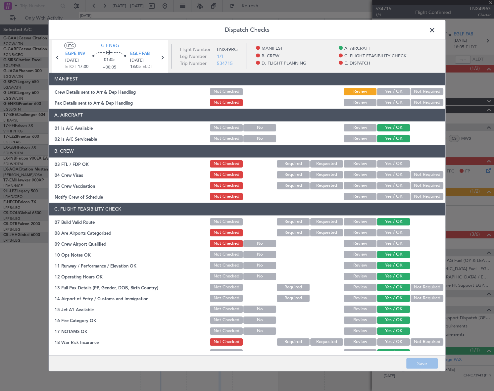
click at [394, 90] on button "Yes / OK" at bounding box center [393, 91] width 33 height 7
click at [396, 103] on button "Yes / OK" at bounding box center [393, 102] width 33 height 7
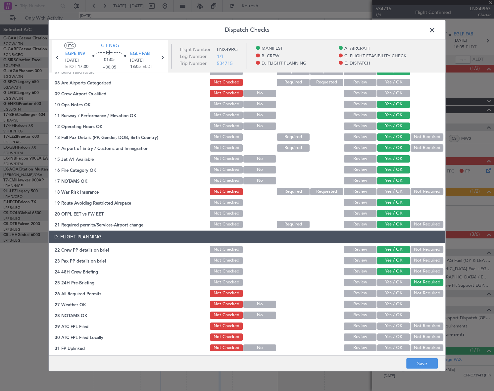
click at [420, 189] on button "Not Required" at bounding box center [427, 191] width 33 height 7
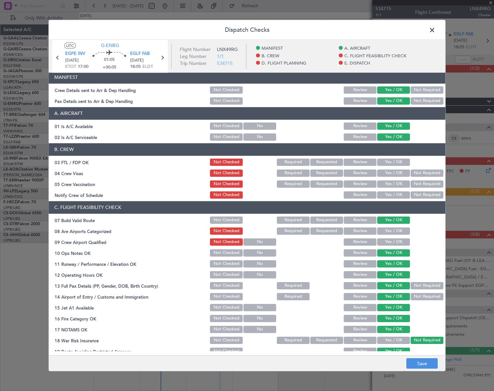
scroll to position [0, 0]
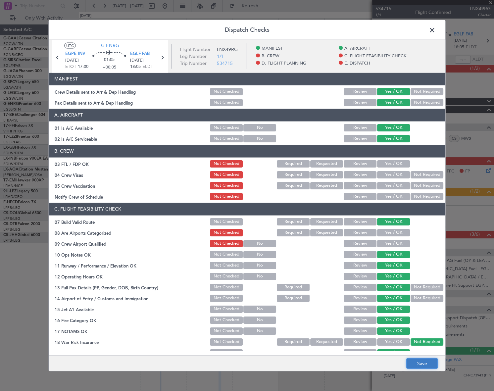
click at [416, 366] on button "Save" at bounding box center [421, 363] width 31 height 11
click at [436, 29] on span at bounding box center [436, 31] width 0 height 13
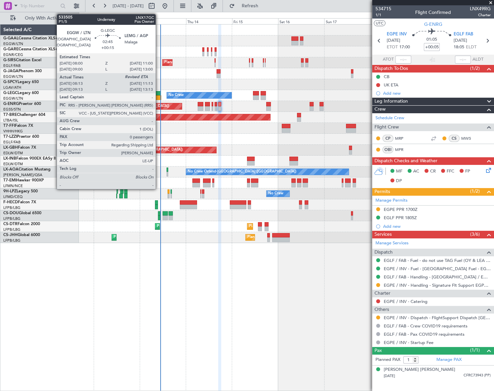
click at [159, 94] on div at bounding box center [158, 93] width 6 height 5
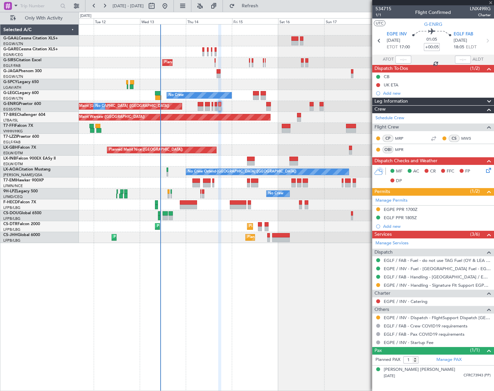
type input "+00:15"
type input "08:13"
type input "0"
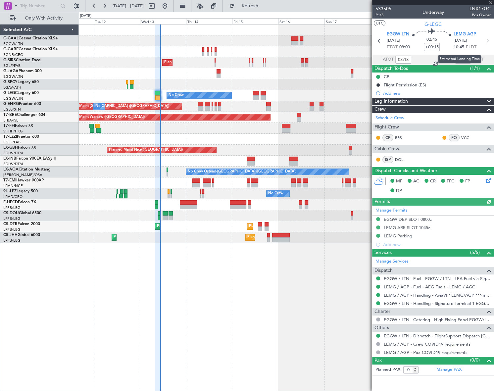
click at [469, 56] on div "Estimated Landing Time" at bounding box center [459, 59] width 43 height 8
click at [464, 58] on div at bounding box center [463, 60] width 16 height 8
click at [463, 61] on input "text" at bounding box center [463, 60] width 16 height 8
click at [309, 306] on div "Planned Maint London (Farnborough) No Crew Planned Maint London (Stansted) No C…" at bounding box center [286, 207] width 415 height 367
type input "10:48"
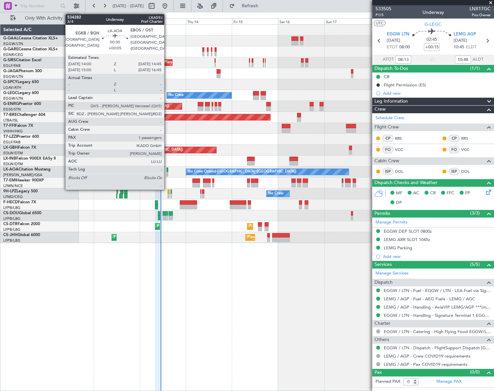
click at [167, 170] on div at bounding box center [168, 170] width 2 height 5
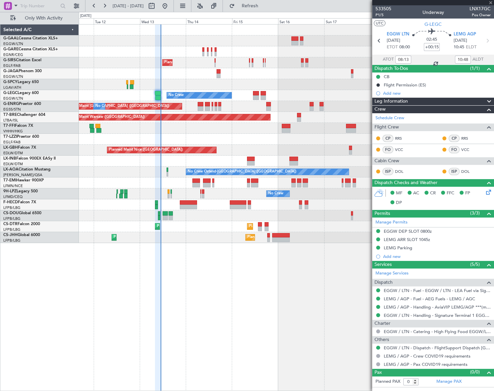
type input "+00:05"
type input "1"
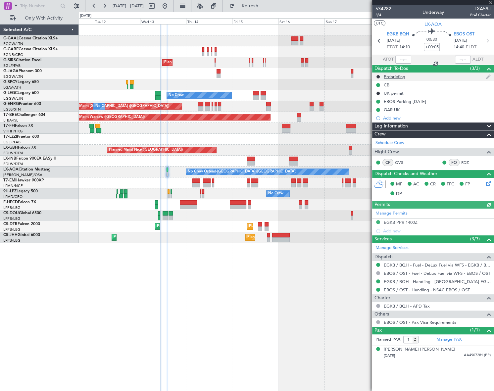
click at [397, 76] on div "Prebriefing" at bounding box center [395, 77] width 22 height 6
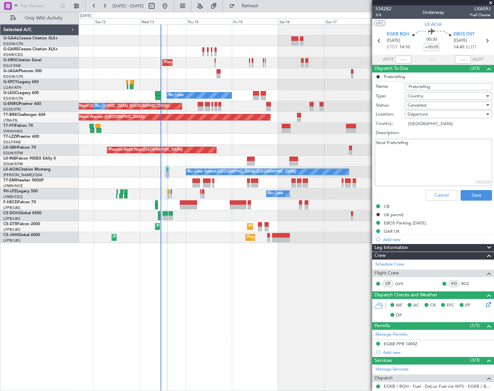
click at [400, 147] on textarea "Send Prebriefing" at bounding box center [433, 162] width 117 height 47
drag, startPoint x: 422, startPoint y: 142, endPoint x: 362, endPoint y: 145, distance: 60.0
click at [362, 145] on fb-app "11 Aug 2025 - 20 Aug 2025 Refreshing... Quick Links Only With Activity Planned …" at bounding box center [247, 198] width 494 height 386
paste textarea "227"
type textarea "227"
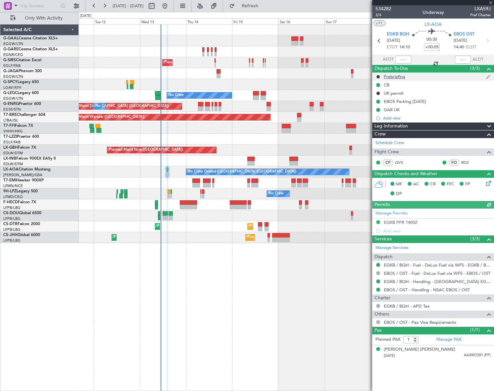
click at [394, 79] on div "Prebriefing" at bounding box center [395, 77] width 22 height 6
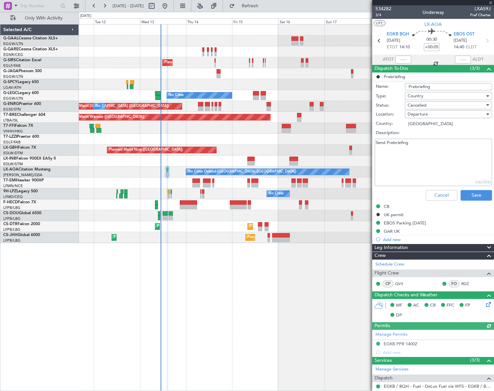
click at [386, 142] on textarea "Send Prebriefing" at bounding box center [433, 162] width 117 height 47
drag, startPoint x: 402, startPoint y: 145, endPoint x: 356, endPoint y: 148, distance: 46.1
click at [356, 148] on fb-app "11 Aug 2025 - 20 Aug 2025 Refresh Quick Links Only With Activity Planned Maint …" at bounding box center [247, 198] width 494 height 386
type textarea "1800"
click at [432, 105] on div "Cancelled" at bounding box center [446, 105] width 77 height 10
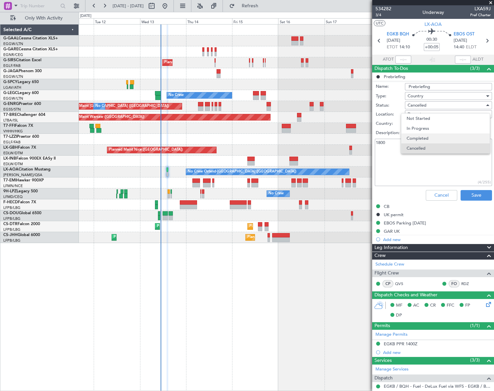
click at [426, 137] on span "Completed" at bounding box center [446, 138] width 78 height 10
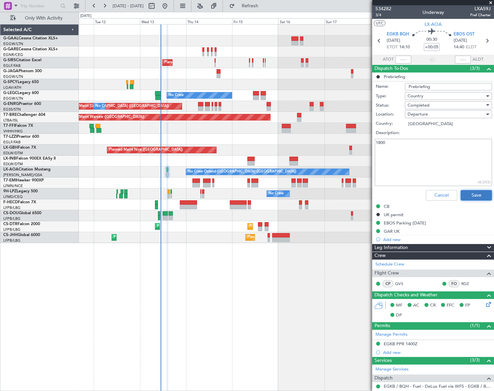
click at [467, 193] on button "Save" at bounding box center [476, 195] width 31 height 11
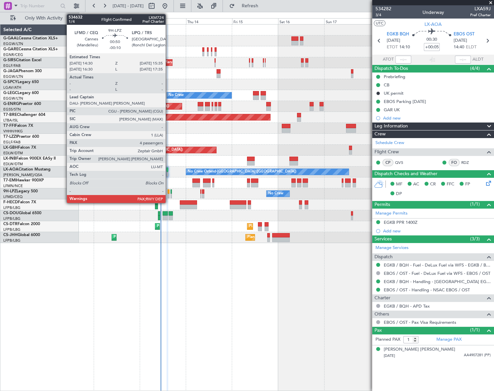
click at [169, 194] on div at bounding box center [169, 196] width 2 height 5
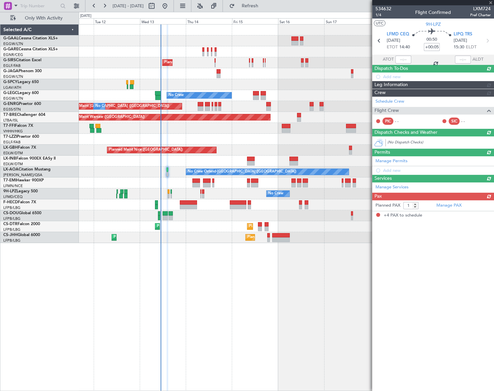
type input "-00:10"
type input "4"
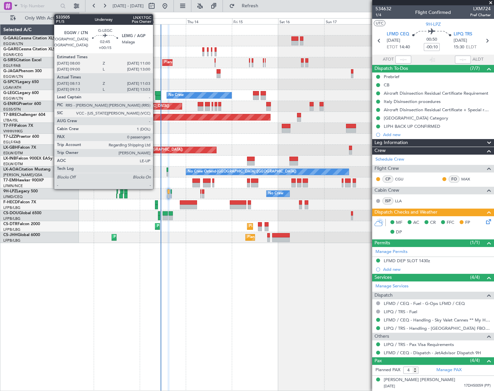
click at [156, 94] on div at bounding box center [158, 93] width 6 height 5
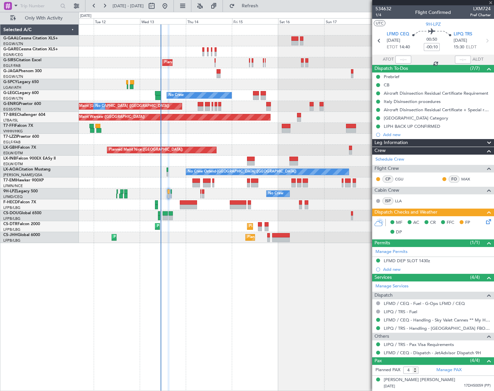
type input "+00:15"
type input "08:13"
type input "10:48"
type input "0"
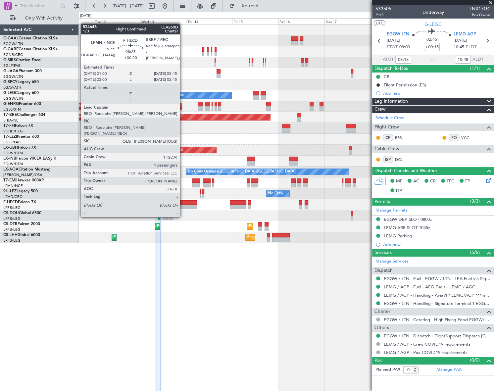
click at [183, 205] on div at bounding box center [188, 207] width 17 height 5
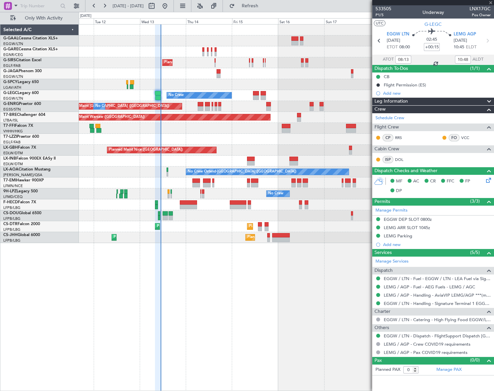
type input "+00:20"
type input "1"
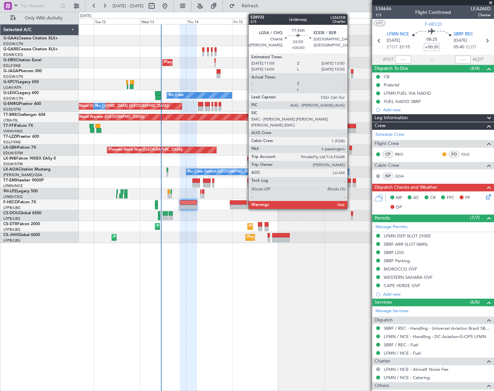
click at [350, 183] on div at bounding box center [349, 185] width 6 height 5
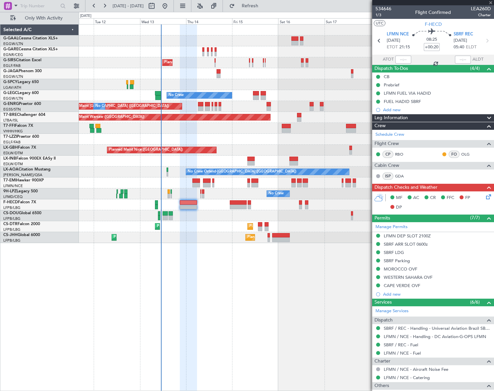
type input "5"
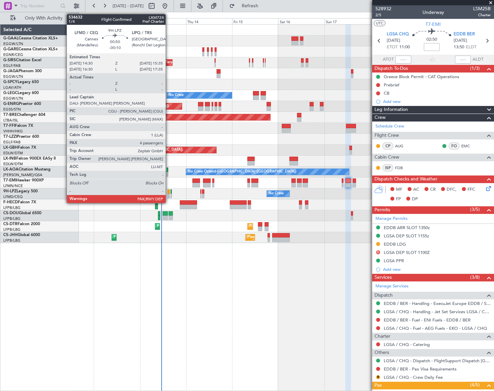
click at [169, 195] on div at bounding box center [169, 196] width 2 height 5
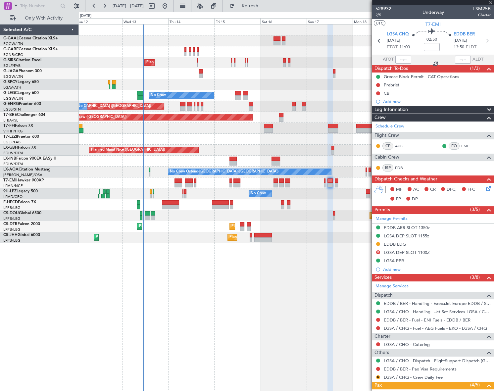
click at [194, 273] on div "Planned Maint [GEOGRAPHIC_DATA] ([GEOGRAPHIC_DATA]) No Crew A/C Unavailable [GE…" at bounding box center [286, 207] width 415 height 367
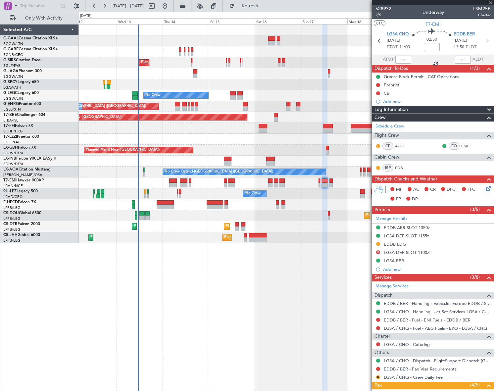
type input "-00:10"
type input "4"
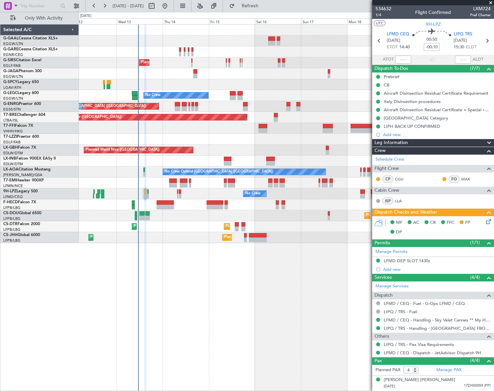
click at [209, 298] on div "Planned Maint [GEOGRAPHIC_DATA] ([GEOGRAPHIC_DATA]) No Crew A/C Unavailable [GE…" at bounding box center [286, 207] width 415 height 367
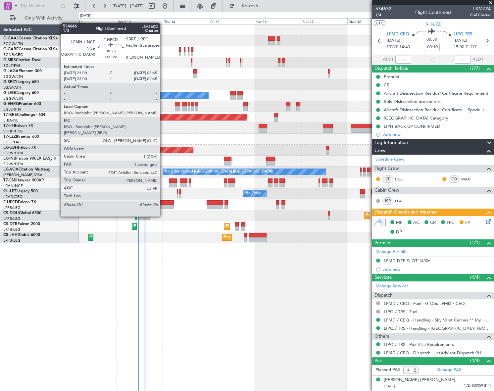
click at [163, 204] on div at bounding box center [165, 202] width 17 height 5
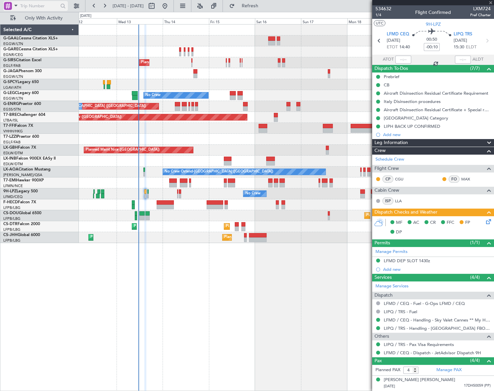
type input "+00:20"
type input "1"
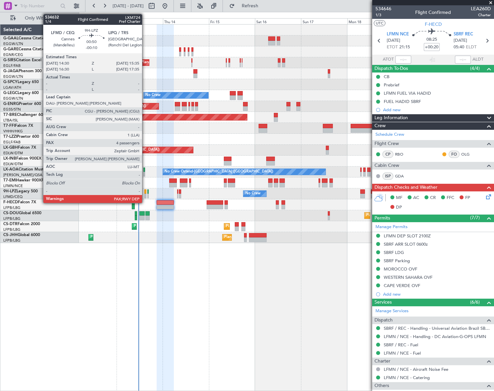
click at [145, 191] on div at bounding box center [145, 191] width 2 height 5
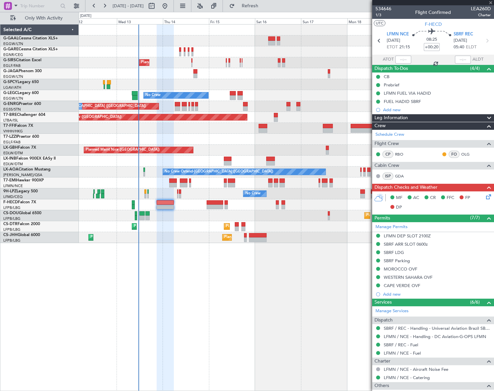
type input "-00:10"
type input "4"
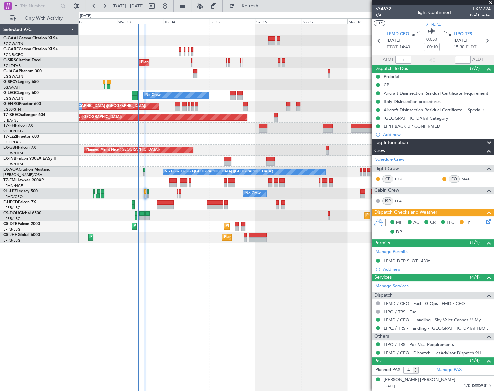
click at [378, 16] on span "1/4" at bounding box center [384, 15] width 16 height 6
click at [485, 222] on icon at bounding box center [487, 220] width 5 height 5
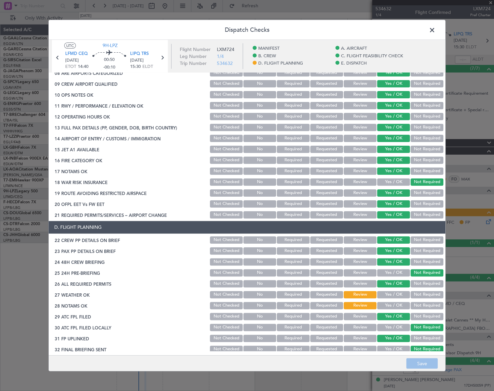
scroll to position [211, 0]
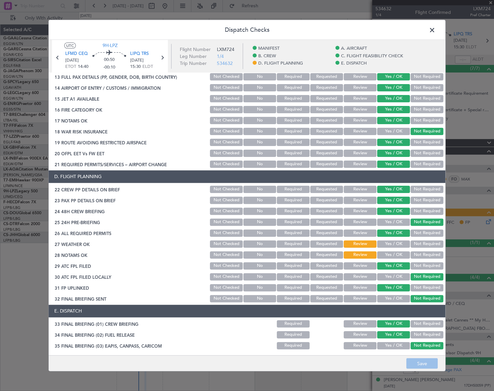
click at [392, 243] on button "Yes / OK" at bounding box center [393, 243] width 33 height 7
click at [390, 254] on button "Yes / OK" at bounding box center [393, 254] width 33 height 7
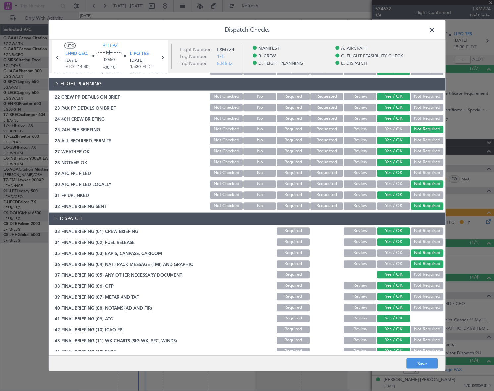
scroll to position [309, 0]
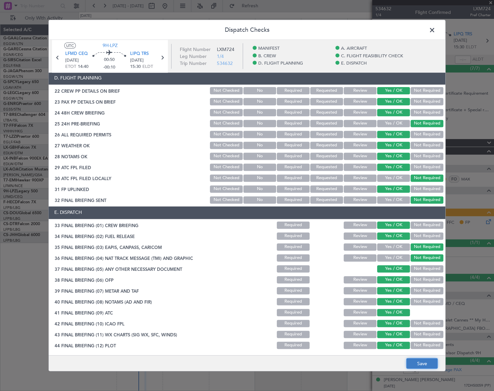
click at [428, 366] on button "Save" at bounding box center [421, 363] width 31 height 11
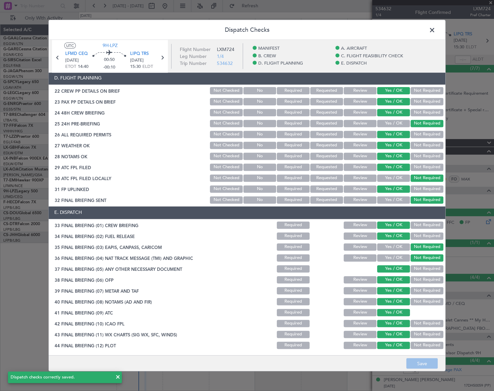
click at [436, 30] on span at bounding box center [436, 31] width 0 height 13
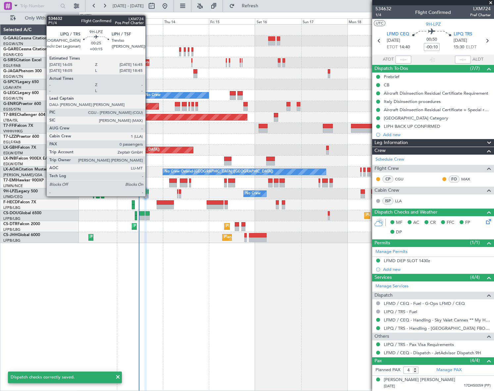
click at [148, 190] on div at bounding box center [147, 191] width 1 height 5
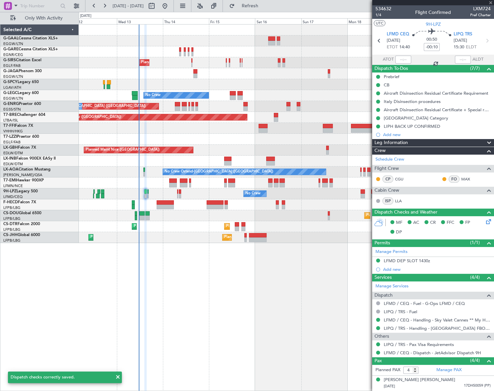
type input "+00:15"
type input "0"
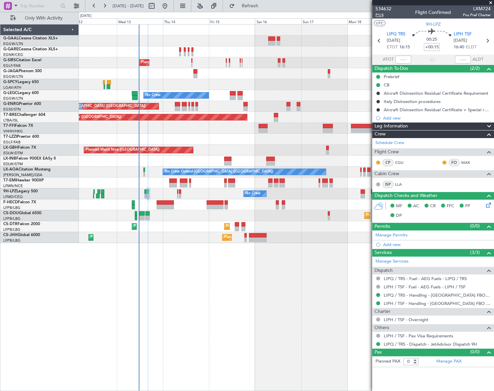
click at [379, 15] on span "P1/4" at bounding box center [384, 15] width 16 height 6
click at [264, 320] on div "Planned Maint [GEOGRAPHIC_DATA] ([GEOGRAPHIC_DATA]) No Crew A/C Unavailable [GE…" at bounding box center [286, 207] width 415 height 367
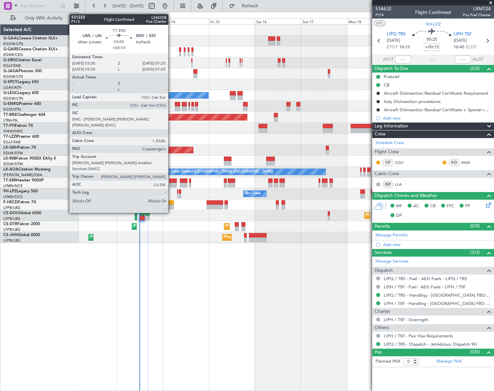
click at [171, 183] on div at bounding box center [173, 185] width 8 height 5
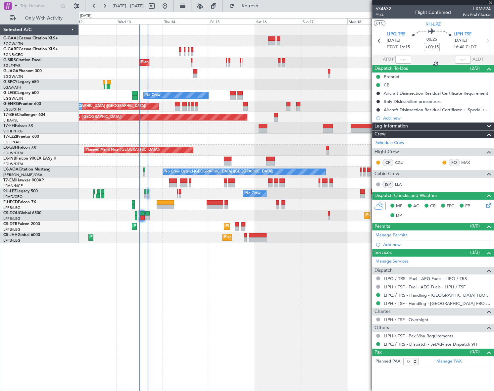
type input "+00:10"
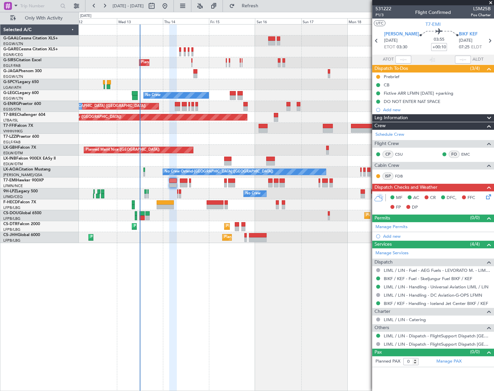
click at [57, 309] on div "Planned Maint [GEOGRAPHIC_DATA] ([GEOGRAPHIC_DATA]) No Crew A/C Unavailable [GE…" at bounding box center [247, 201] width 494 height 379
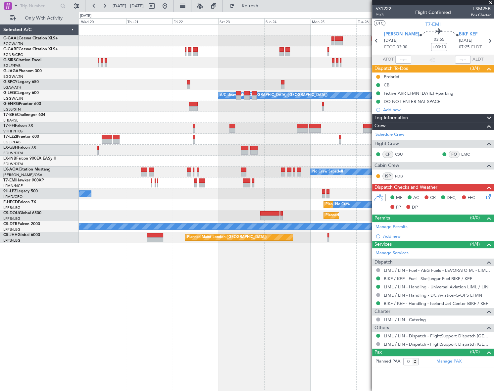
click at [117, 307] on div "Planned Maint Dusseldorf A/C Unavailable [GEOGRAPHIC_DATA] ([GEOGRAPHIC_DATA]) …" at bounding box center [286, 207] width 415 height 367
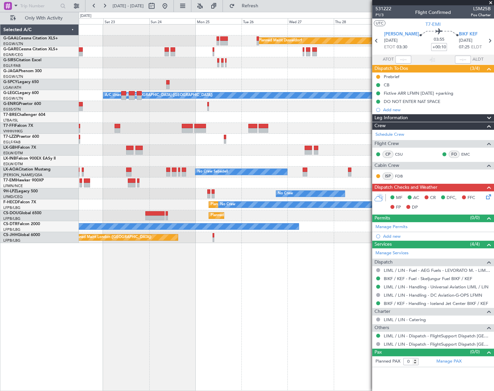
click at [148, 320] on div "Planned Maint Dusseldorf A/C Unavailable [GEOGRAPHIC_DATA] ([GEOGRAPHIC_DATA]) …" at bounding box center [286, 207] width 415 height 367
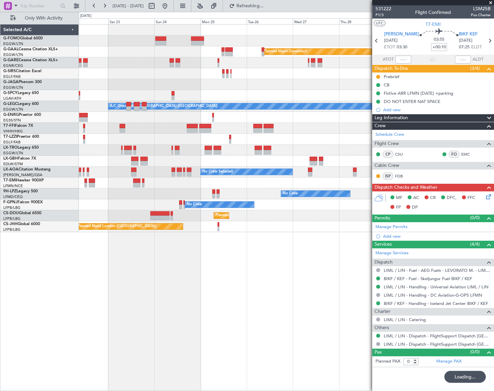
click at [223, 283] on div "Planned Maint Dusseldorf A/C Unavailable [GEOGRAPHIC_DATA] ([GEOGRAPHIC_DATA]) …" at bounding box center [286, 207] width 415 height 367
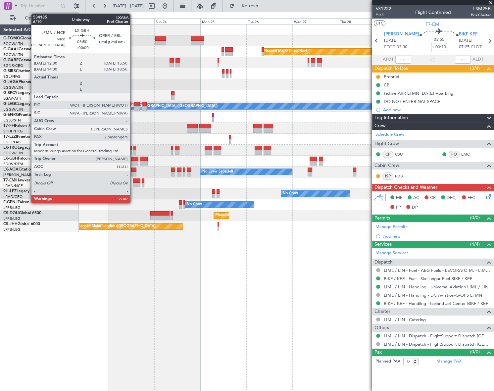
click at [133, 159] on div at bounding box center [135, 159] width 8 height 5
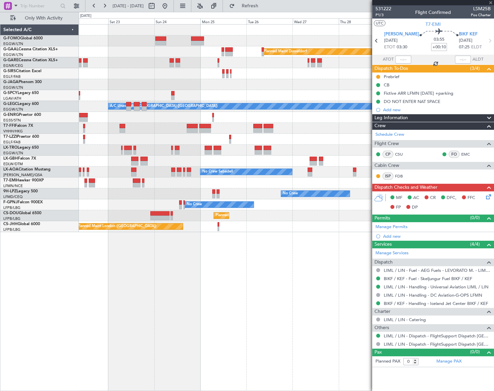
type input "2"
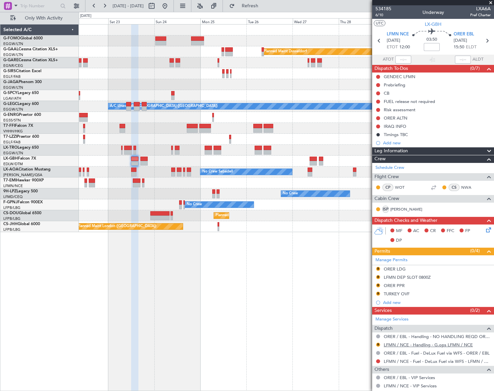
click at [433, 343] on link "LFMN / NCE - Handling - G.ops LFMN / NCE" at bounding box center [428, 345] width 89 height 6
click at [377, 293] on button "R" at bounding box center [378, 294] width 4 height 4
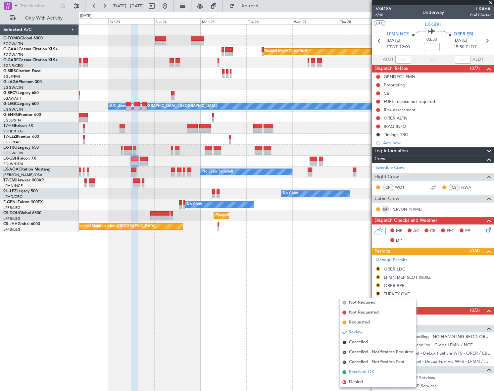
click at [358, 373] on span "Received OK" at bounding box center [361, 372] width 25 height 7
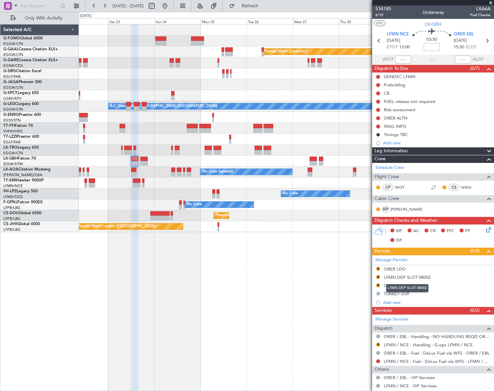
click at [421, 278] on div "LFMN DEP SLOT 0800Z" at bounding box center [407, 278] width 47 height 6
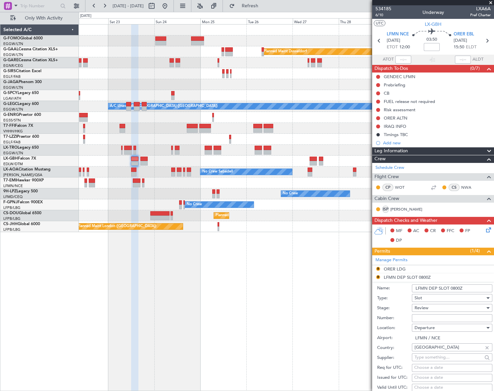
click at [455, 288] on input "LFMN DEP SLOT 0800Z" at bounding box center [452, 289] width 80 height 8
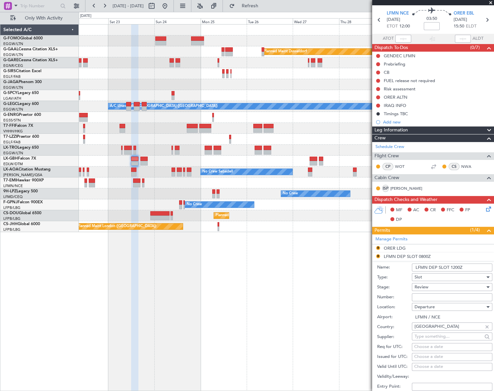
scroll to position [30, 0]
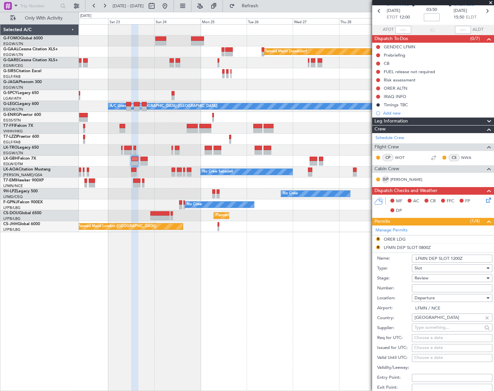
type input "LFMN DEP SLOT 1200Z"
click at [439, 278] on div "Review" at bounding box center [450, 278] width 71 height 10
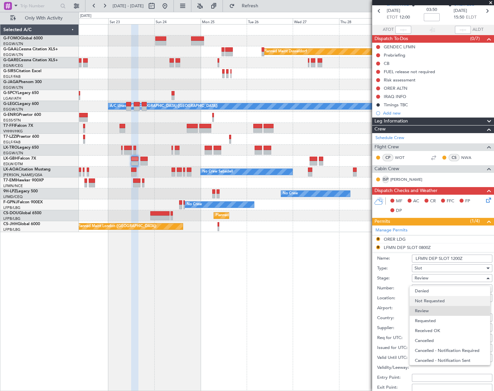
click at [438, 298] on span "Not Requested" at bounding box center [450, 301] width 70 height 10
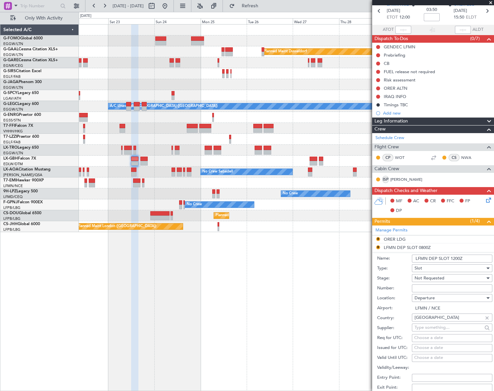
click at [446, 276] on div "Not Requested" at bounding box center [450, 278] width 71 height 10
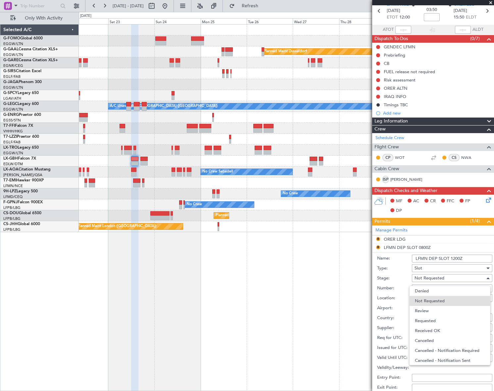
click at [434, 320] on span "Requested" at bounding box center [450, 321] width 70 height 10
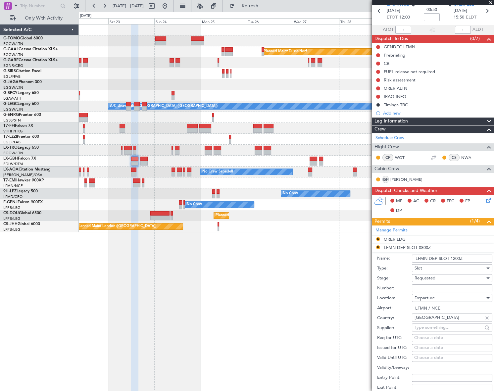
scroll to position [120, 0]
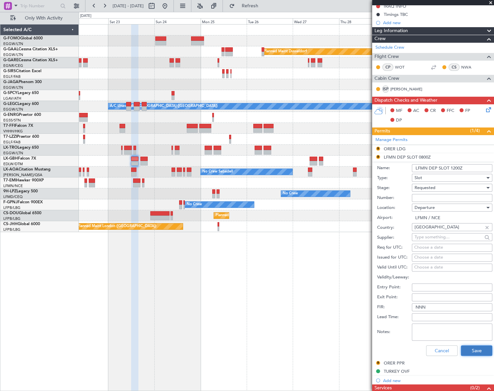
click at [481, 349] on button "Save" at bounding box center [476, 351] width 31 height 11
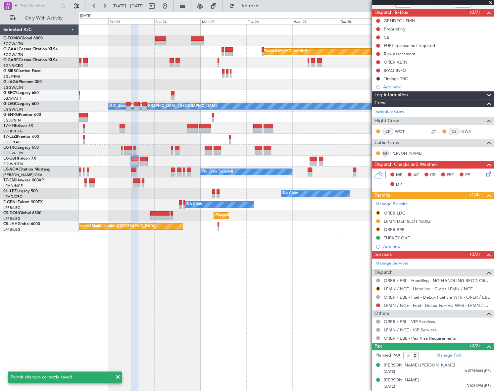
scroll to position [55, 0]
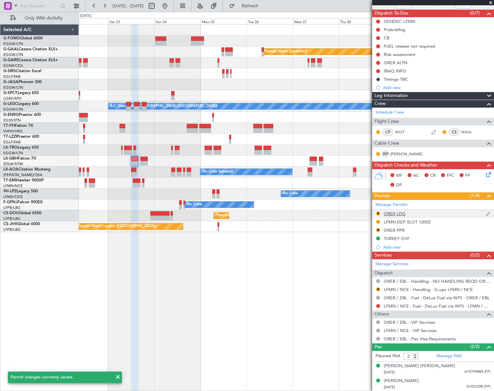
click at [401, 213] on div "ORER LDG" at bounding box center [395, 214] width 22 height 6
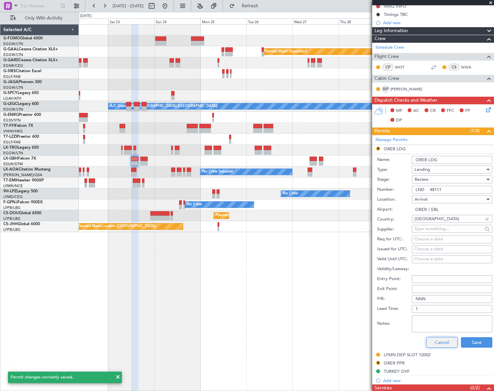
click at [444, 342] on button "Cancel" at bounding box center [441, 342] width 31 height 11
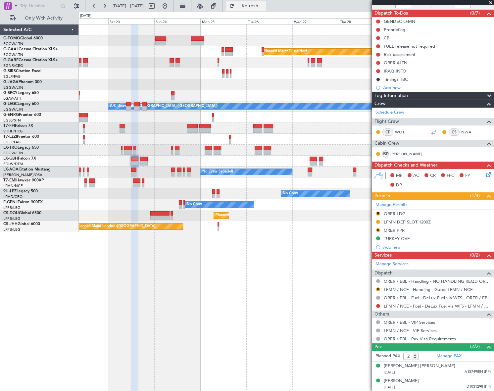
click at [256, 5] on button "Refresh" at bounding box center [246, 6] width 40 height 11
click at [377, 213] on button "R" at bounding box center [378, 214] width 4 height 4
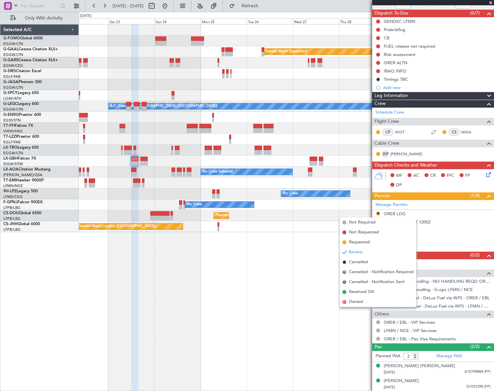
drag, startPoint x: 356, startPoint y: 243, endPoint x: 360, endPoint y: 238, distance: 6.6
click at [356, 243] on span "Requested" at bounding box center [359, 242] width 21 height 7
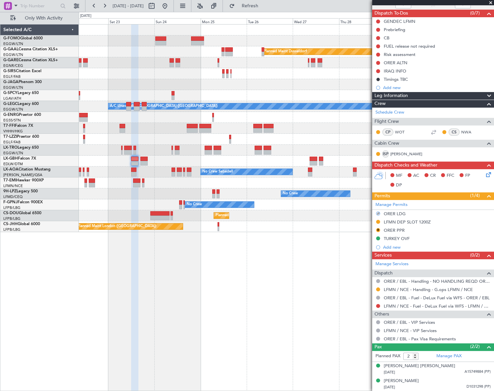
click at [378, 230] on button "R" at bounding box center [378, 230] width 4 height 4
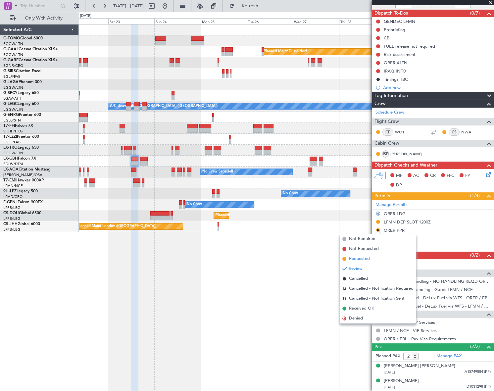
click at [364, 257] on span "Requested" at bounding box center [359, 259] width 21 height 7
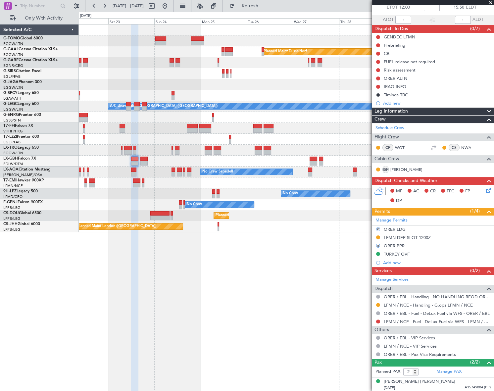
scroll to position [0, 0]
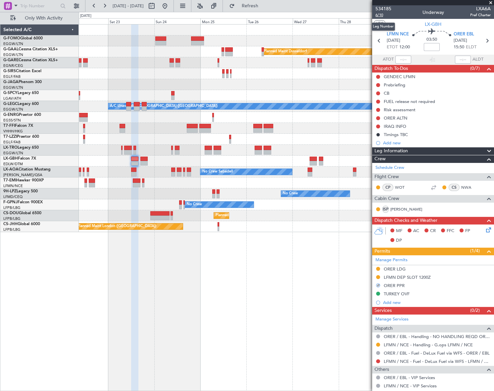
click at [381, 15] on span "6/10" at bounding box center [384, 15] width 16 height 6
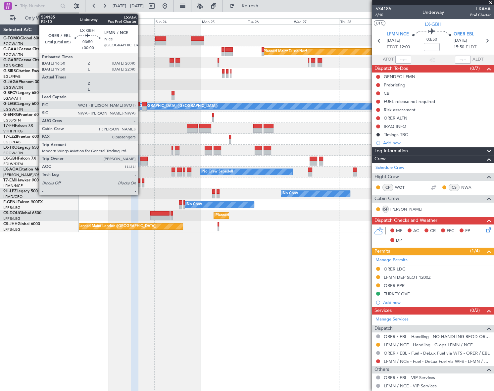
click at [141, 160] on div at bounding box center [144, 159] width 8 height 5
type input "0"
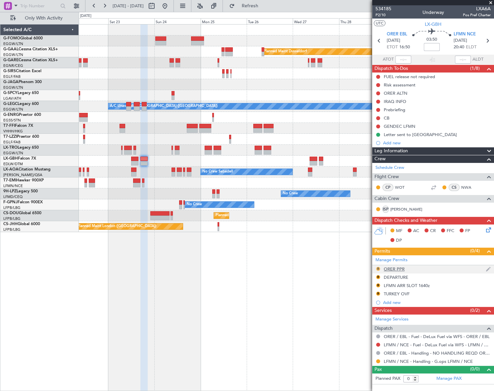
click at [379, 267] on button "R" at bounding box center [378, 269] width 4 height 4
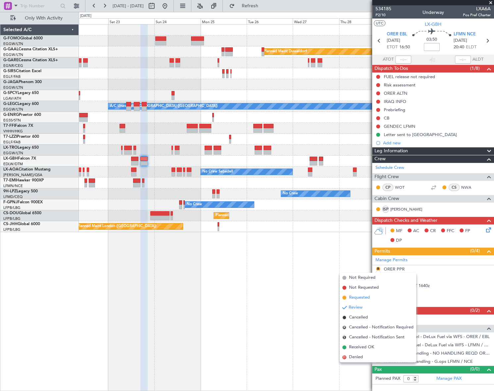
click at [357, 296] on span "Requested" at bounding box center [359, 297] width 21 height 7
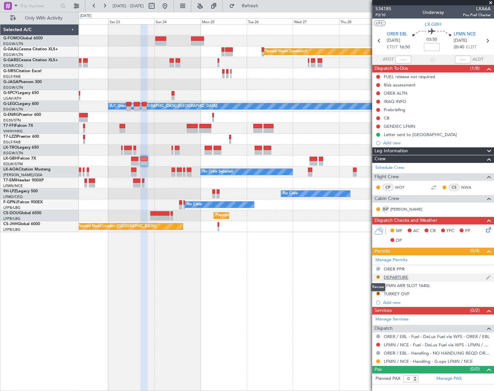
click at [379, 277] on button "R" at bounding box center [378, 277] width 4 height 4
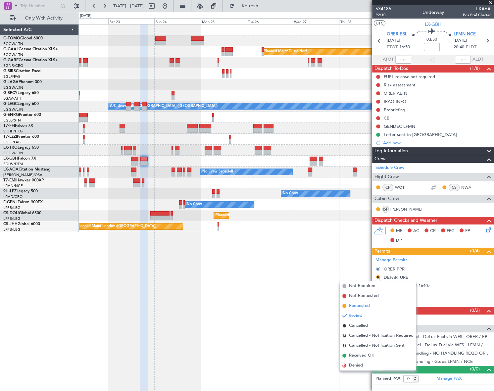
click at [364, 304] on span "Requested" at bounding box center [359, 306] width 21 height 7
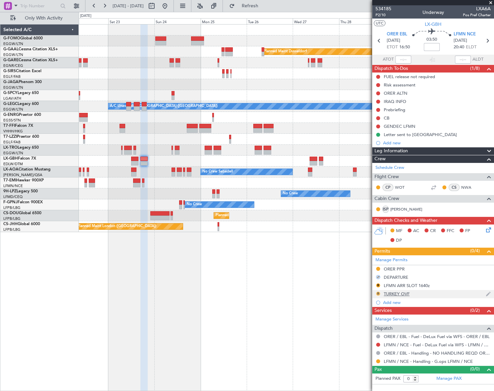
click at [378, 293] on button "R" at bounding box center [378, 294] width 4 height 4
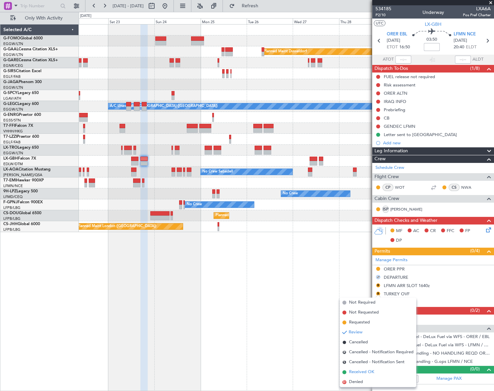
click at [356, 370] on span "Received OK" at bounding box center [361, 372] width 25 height 7
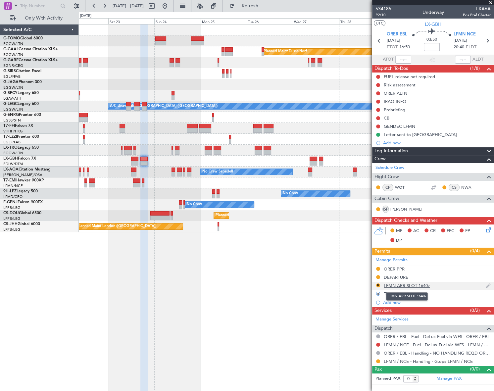
click at [420, 284] on div "LFMN ARR SLOT 1640z" at bounding box center [407, 286] width 46 height 6
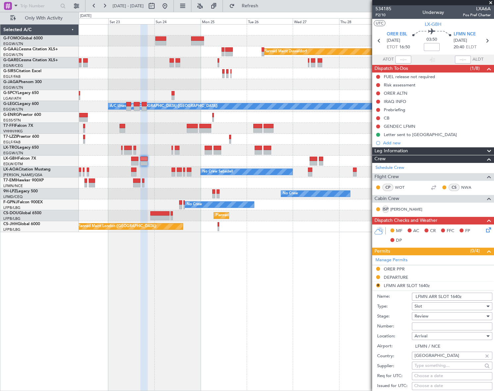
click at [455, 296] on input "LFMN ARR SLOT 1640z" at bounding box center [452, 297] width 80 height 8
type input "LFMN ARR SLOT 2040z"
click at [457, 314] on div "Review" at bounding box center [450, 316] width 71 height 10
click at [441, 358] on span "Requested" at bounding box center [450, 359] width 70 height 10
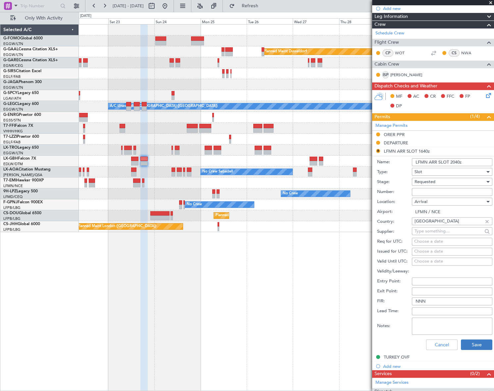
scroll to position [150, 0]
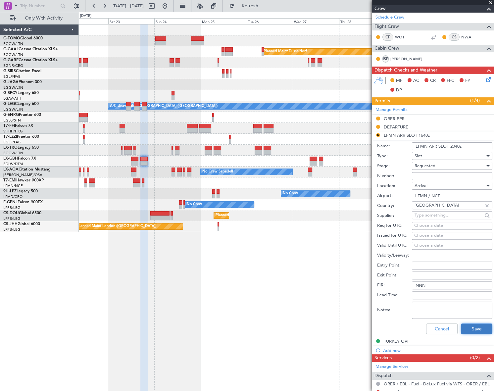
click at [482, 327] on button "Save" at bounding box center [476, 329] width 31 height 11
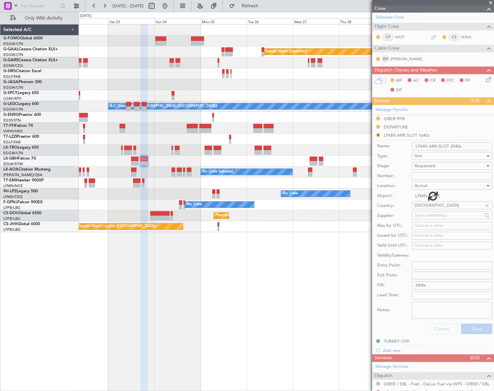
scroll to position [0, 0]
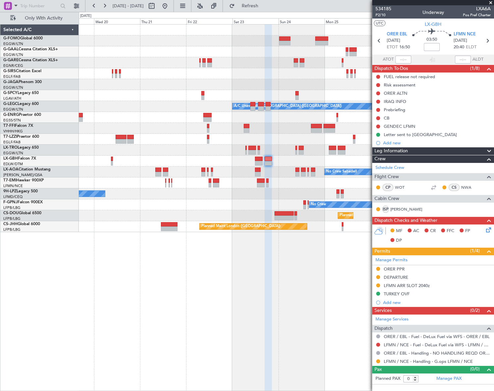
click at [304, 301] on div "Planned Maint Windsor Locks ([PERSON_NAME] Intl) Planned [GEOGRAPHIC_DATA] A/C …" at bounding box center [286, 207] width 415 height 367
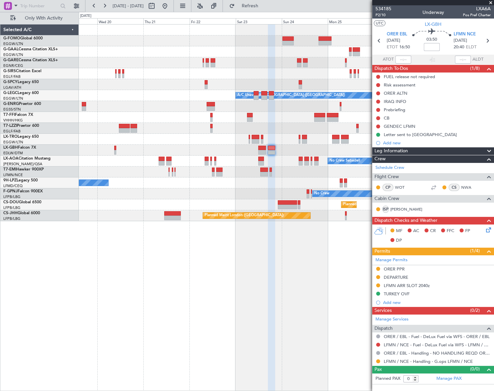
click at [192, 284] on div "Planned Maint Windsor Locks ([PERSON_NAME] Intl) Planned [GEOGRAPHIC_DATA] A/C …" at bounding box center [286, 207] width 415 height 367
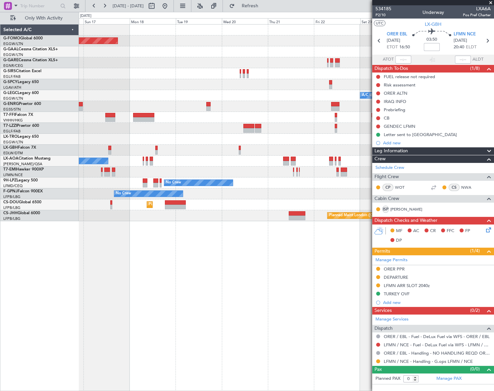
click at [333, 272] on div "Planned Maint Windsor Locks ([PERSON_NAME] Intl) Planned [GEOGRAPHIC_DATA] A/C …" at bounding box center [286, 207] width 415 height 367
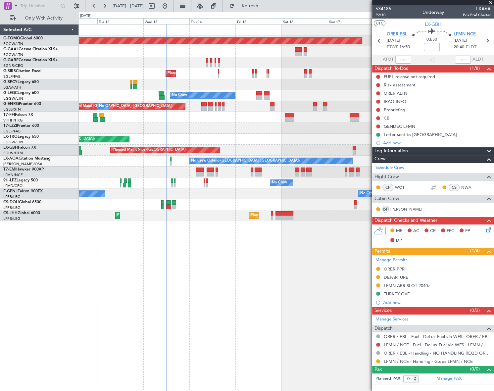
click at [273, 268] on div "Planned Maint Windsor Locks ([PERSON_NAME] Intl) Planned Maint [GEOGRAPHIC_DATA…" at bounding box center [286, 207] width 415 height 367
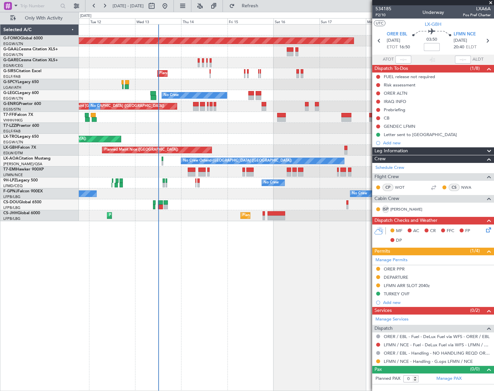
click at [206, 273] on div "Planned Maint Windsor Locks ([PERSON_NAME] Intl) Planned Maint [GEOGRAPHIC_DATA…" at bounding box center [286, 207] width 415 height 367
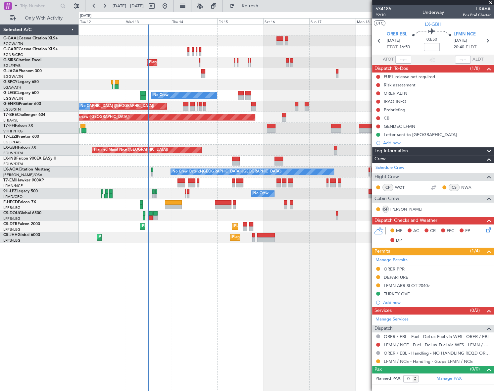
click at [279, 295] on div "Planned Maint [GEOGRAPHIC_DATA] ([GEOGRAPHIC_DATA]) No Crew A/C Unavailable [GE…" at bounding box center [286, 207] width 415 height 367
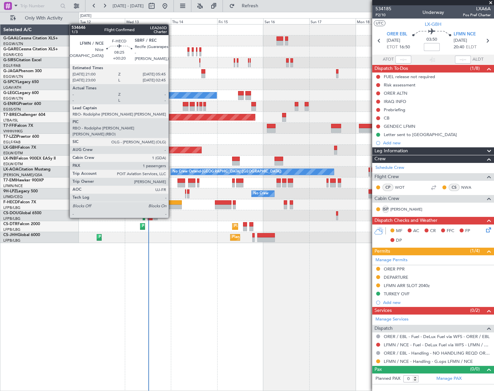
click at [172, 205] on div at bounding box center [173, 207] width 17 height 5
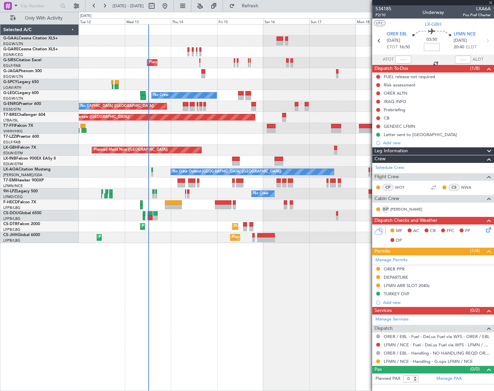
type input "+00:20"
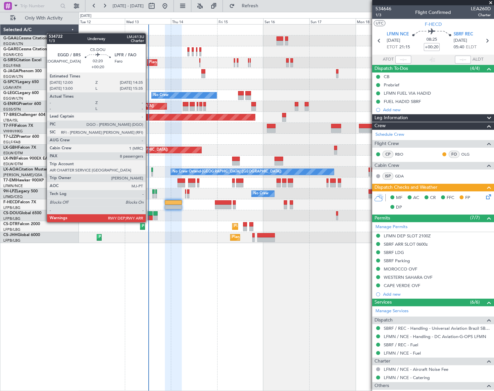
click at [149, 216] on div at bounding box center [150, 218] width 5 height 5
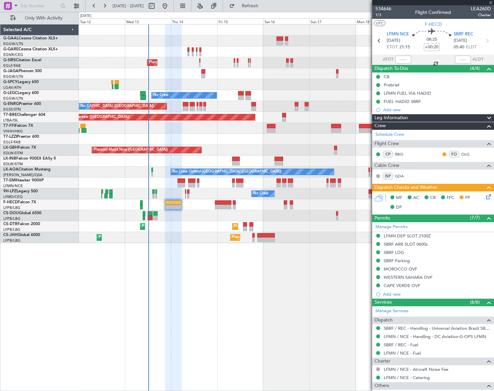
type input "8"
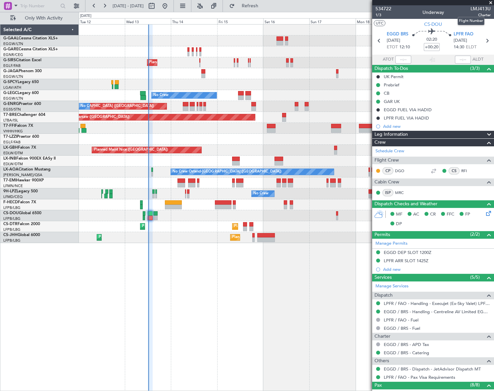
click at [472, 11] on span "LMJ413U" at bounding box center [481, 8] width 20 height 7
copy span "LMJ413U"
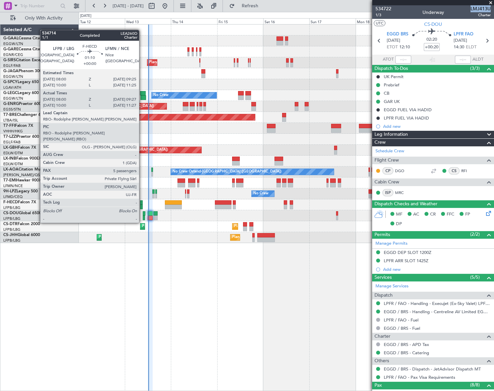
click at [142, 205] on div at bounding box center [141, 207] width 3 height 5
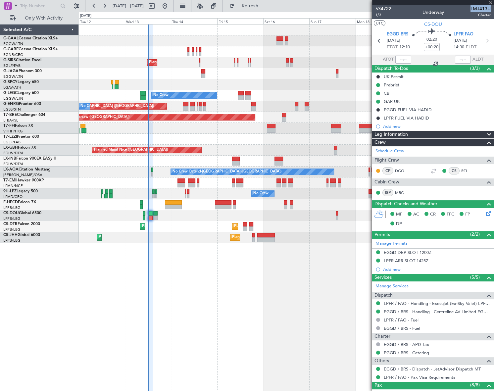
type input "08:10"
type input "09:22"
type input "5"
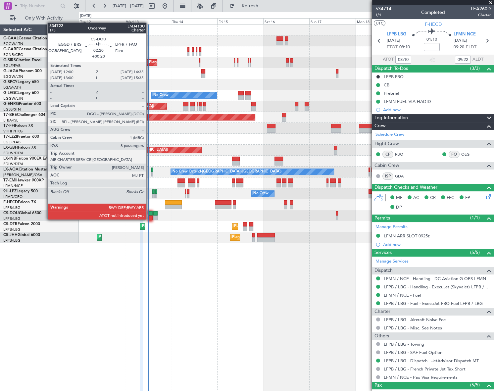
click at [149, 213] on div at bounding box center [150, 213] width 5 height 5
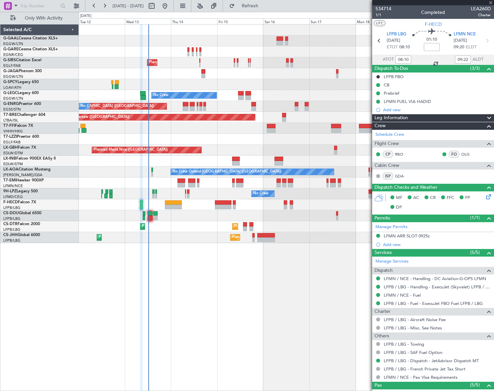
type input "+00:20"
type input "8"
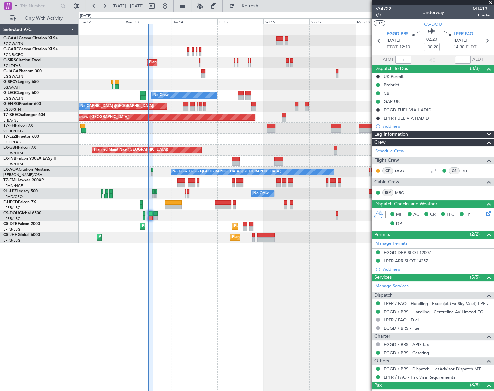
click at [290, 340] on div "Planned Maint [GEOGRAPHIC_DATA] ([GEOGRAPHIC_DATA]) No Crew A/C Unavailable [GE…" at bounding box center [286, 207] width 415 height 367
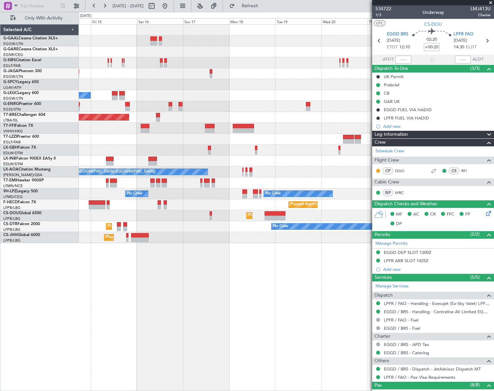
click at [87, 320] on div "Planned Maint [GEOGRAPHIC_DATA] ([GEOGRAPHIC_DATA]) No Crew A/C Unavailable [GE…" at bounding box center [286, 207] width 415 height 367
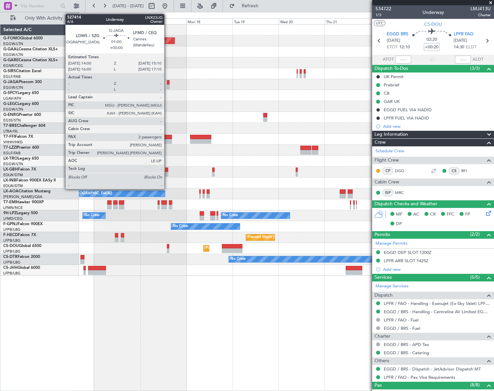
click at [167, 84] on div at bounding box center [168, 82] width 2 height 5
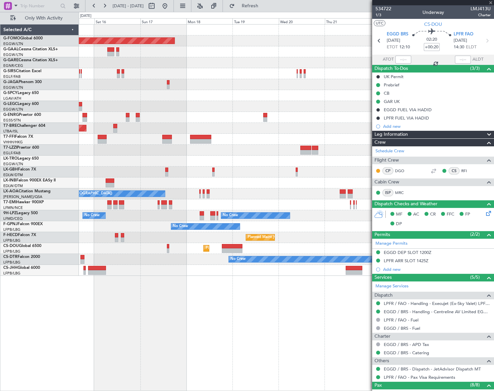
type input "2"
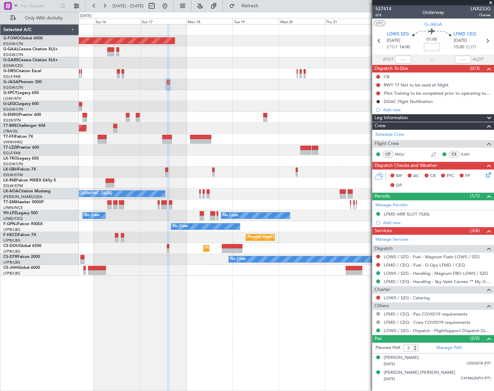
click at [339, 265] on div "Planned Maint Windsor Locks ([PERSON_NAME] Intl) Planned [GEOGRAPHIC_DATA] Plan…" at bounding box center [286, 150] width 415 height 251
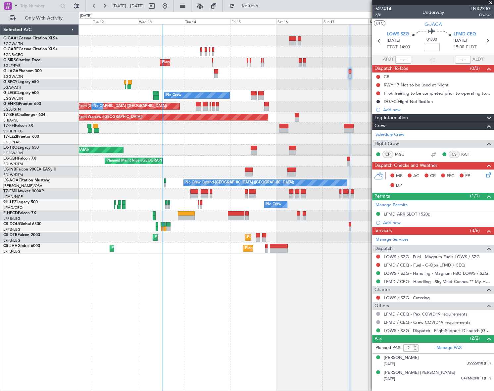
click at [0, 306] on html "[DATE] - [DATE] Refresh Quick Links Only With Activity Planned Maint [GEOGRAPHI…" at bounding box center [247, 195] width 494 height 391
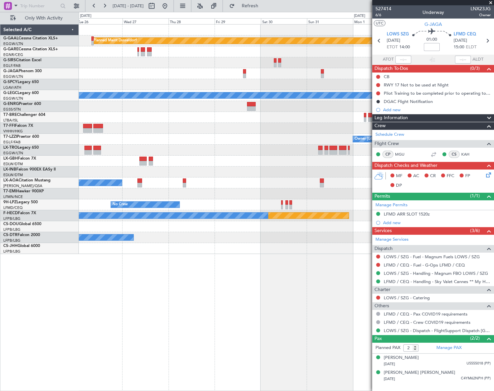
click at [13, 288] on div "Planned Maint Dusseldorf Planned Maint [GEOGRAPHIC_DATA] ([GEOGRAPHIC_DATA]) A/…" at bounding box center [247, 201] width 494 height 379
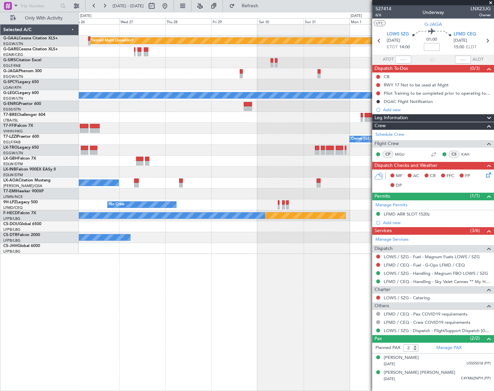
click at [0, 304] on html "[DATE] - [DATE] Refresh Quick Links Only With Activity Planned [GEOGRAPHIC_DATA…" at bounding box center [247, 195] width 494 height 391
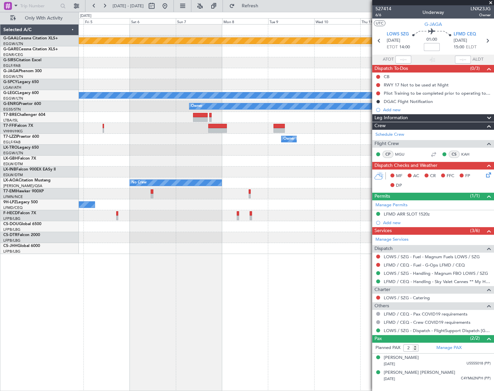
click at [21, 294] on div "Planned Maint Dusseldorf Planned Maint [GEOGRAPHIC_DATA] ([GEOGRAPHIC_DATA]) A/…" at bounding box center [247, 201] width 494 height 379
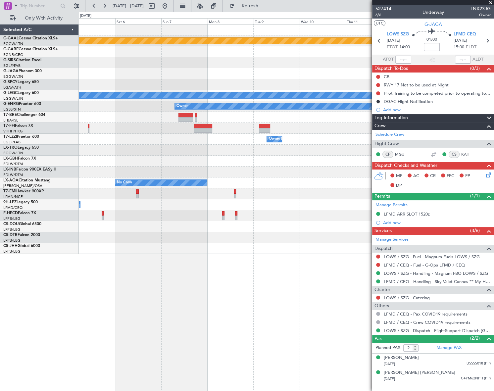
click at [0, 300] on html "[DATE] - [DATE] Refresh Quick Links Only With Activity Planned [GEOGRAPHIC_DATA…" at bounding box center [247, 195] width 494 height 391
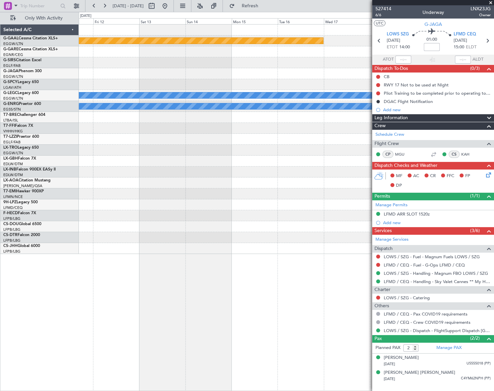
click at [0, 303] on html "[DATE] - [DATE] Refresh Quick Links Only With Activity Planned [GEOGRAPHIC_DATA…" at bounding box center [247, 195] width 494 height 391
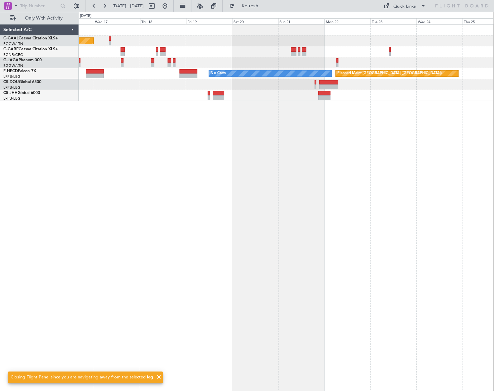
click at [225, 262] on div "Planned Maint Dusseldorf Planned Maint [GEOGRAPHIC_DATA] ([GEOGRAPHIC_DATA]) No…" at bounding box center [286, 207] width 415 height 367
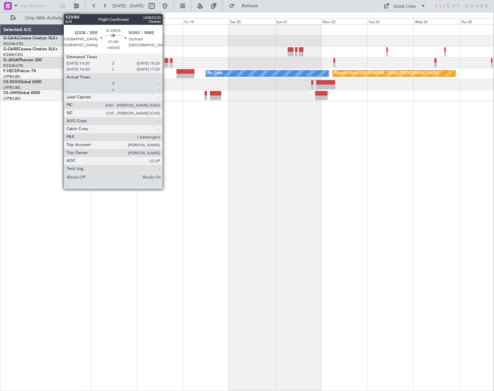
click at [166, 64] on div at bounding box center [167, 65] width 4 height 5
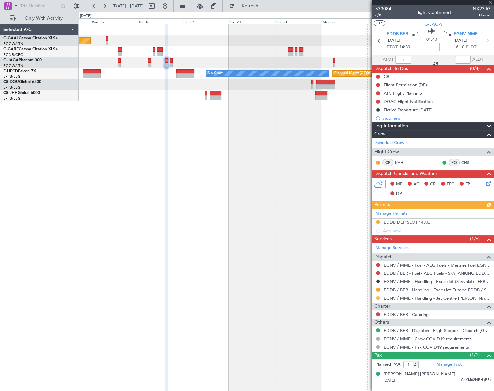
click at [378, 298] on button at bounding box center [378, 298] width 4 height 4
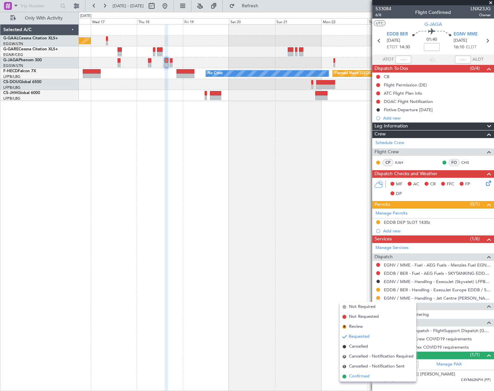
click at [356, 380] on span "Confirmed" at bounding box center [359, 376] width 21 height 7
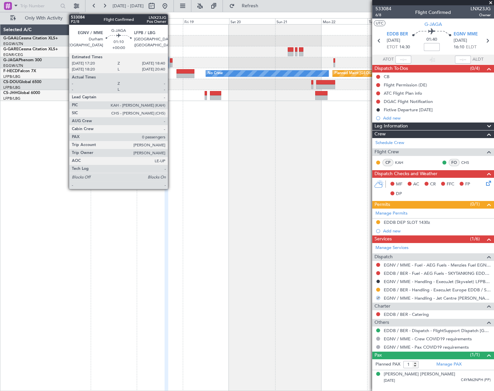
click at [171, 60] on div at bounding box center [171, 60] width 3 height 5
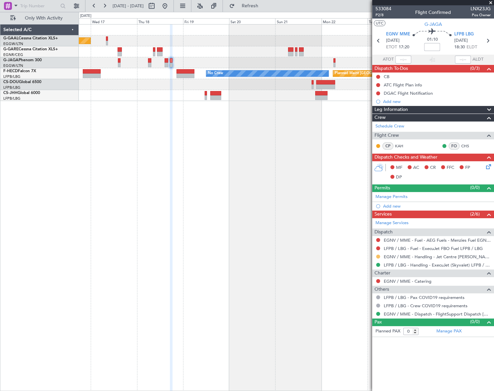
click at [378, 255] on button at bounding box center [378, 257] width 4 height 4
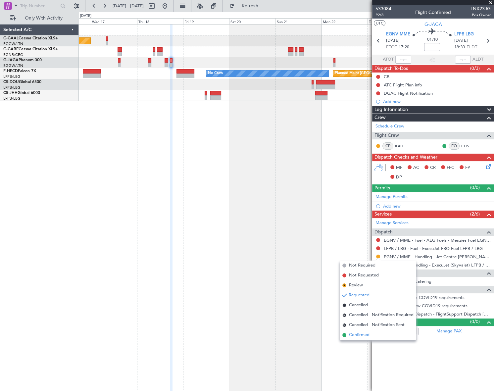
click at [359, 337] on span "Confirmed" at bounding box center [359, 335] width 21 height 7
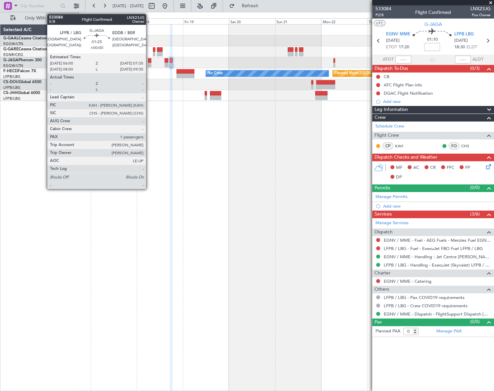
click at [149, 61] on div at bounding box center [149, 60] width 3 height 5
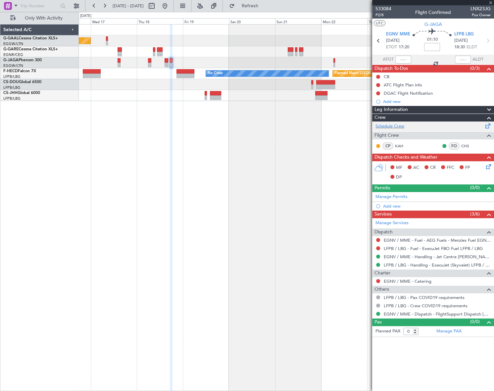
type input "1"
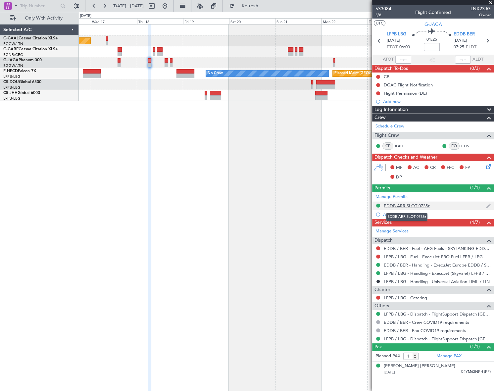
click at [423, 204] on div "EDDB ARR SLOT 0735z" at bounding box center [407, 206] width 46 height 6
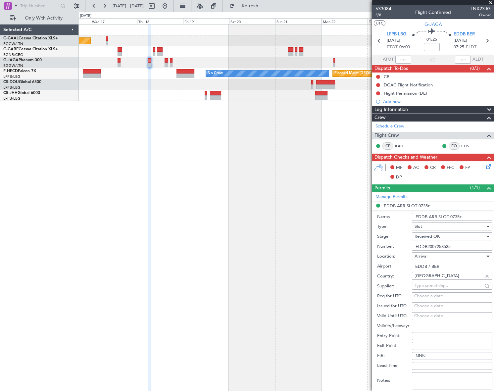
click at [431, 247] on input "EDDB2007253535" at bounding box center [452, 247] width 80 height 8
paste input "107253720"
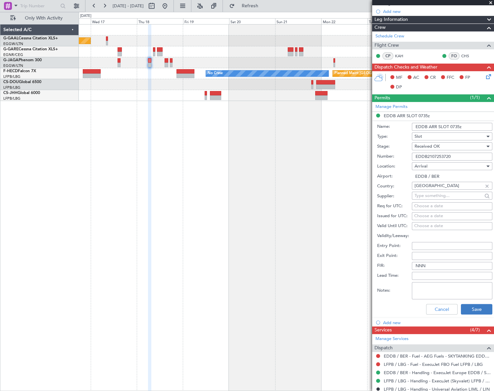
type input "EDDB2107253720"
click at [472, 307] on button "Save" at bounding box center [476, 309] width 31 height 11
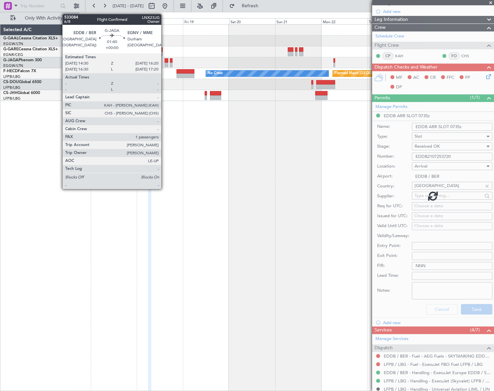
click at [165, 63] on div at bounding box center [167, 65] width 4 height 5
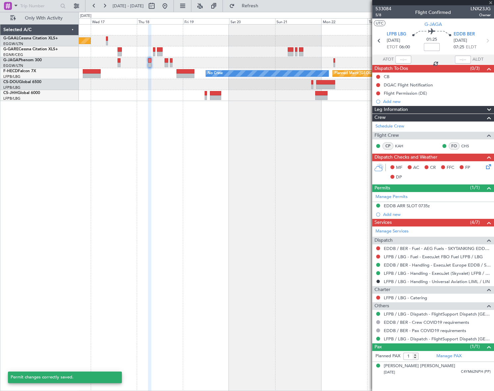
scroll to position [0, 0]
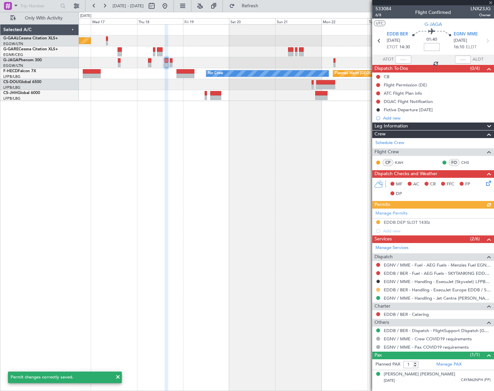
click at [379, 290] on button at bounding box center [378, 290] width 4 height 4
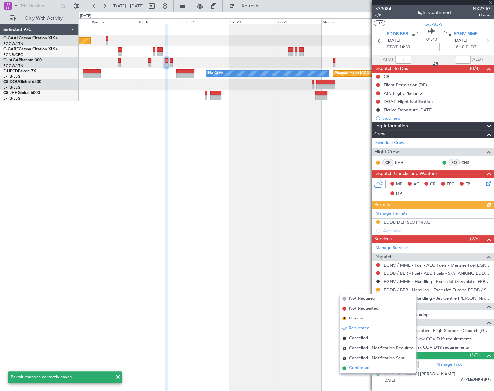
drag, startPoint x: 363, startPoint y: 370, endPoint x: 384, endPoint y: 333, distance: 42.9
click at [363, 369] on span "Confirmed" at bounding box center [359, 368] width 21 height 7
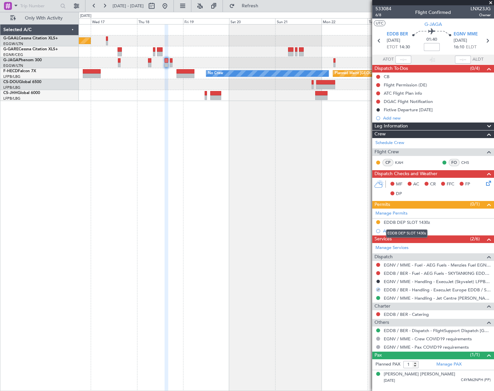
click at [421, 225] on mat-tooltip-component "EDDB DEP SLOT 1430z" at bounding box center [407, 234] width 51 height 18
click at [420, 221] on div "EDDB DEP SLOT 1430z" at bounding box center [407, 223] width 46 height 6
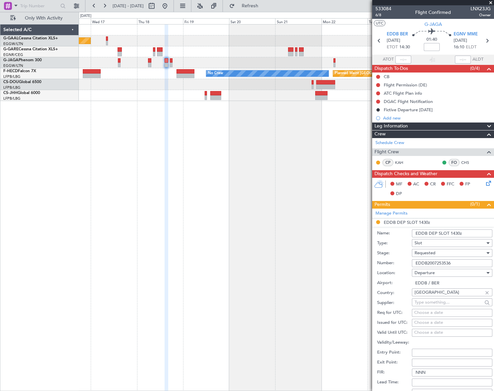
click at [431, 264] on input "EDDB2007253536" at bounding box center [452, 263] width 80 height 8
paste input "107253729"
type input "EDDB2107253729"
click at [438, 253] on div "Requested" at bounding box center [450, 253] width 71 height 10
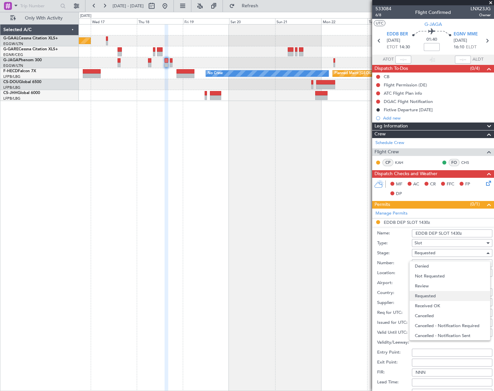
scroll to position [3, 0]
click at [440, 301] on span "Received OK" at bounding box center [450, 303] width 70 height 10
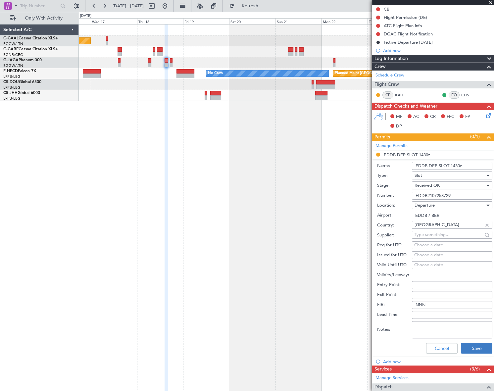
scroll to position [120, 0]
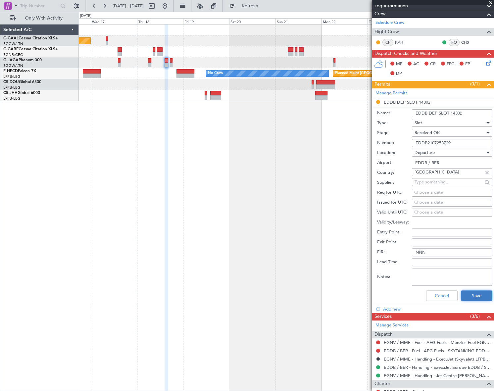
click at [484, 297] on button "Save" at bounding box center [476, 296] width 31 height 11
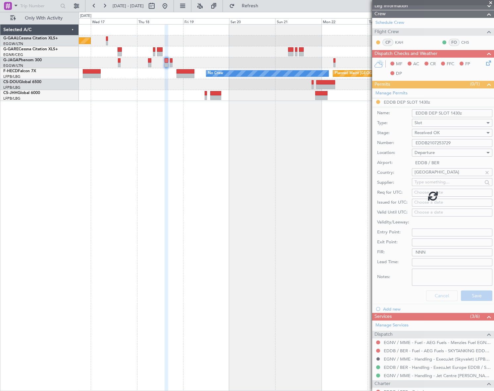
scroll to position [0, 0]
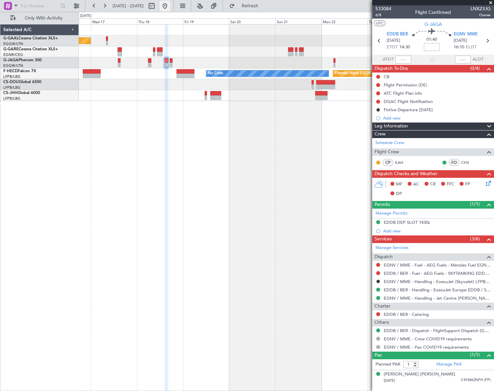
click at [170, 6] on button at bounding box center [165, 6] width 11 height 11
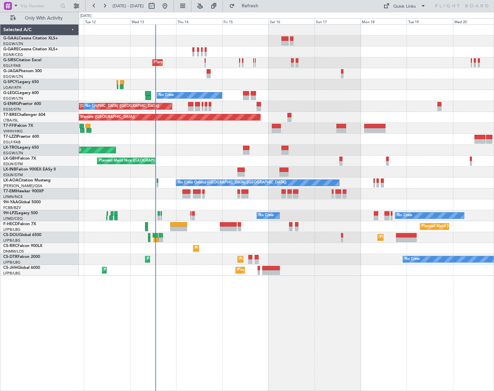
click at [216, 339] on div "Planned Maint [GEOGRAPHIC_DATA] ([GEOGRAPHIC_DATA]) No Crew A/C Unavailable [GE…" at bounding box center [286, 207] width 415 height 367
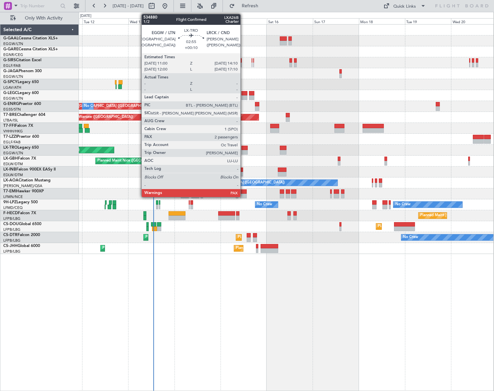
click at [243, 146] on div at bounding box center [244, 148] width 6 height 5
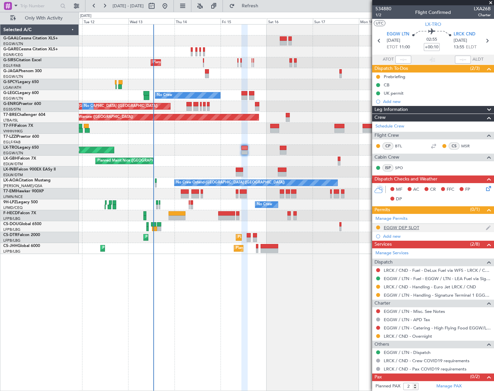
click at [410, 225] on div "EGGW DEP SLOT" at bounding box center [401, 228] width 35 height 6
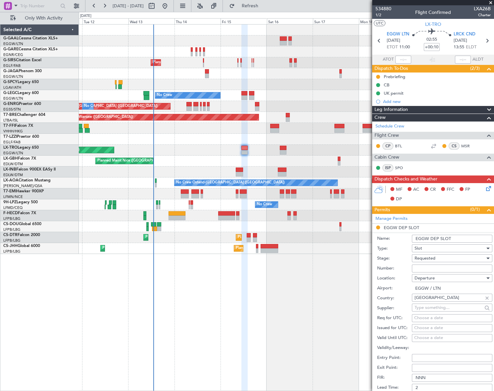
click at [460, 236] on input "EGGW DEP SLOT" at bounding box center [452, 239] width 80 height 8
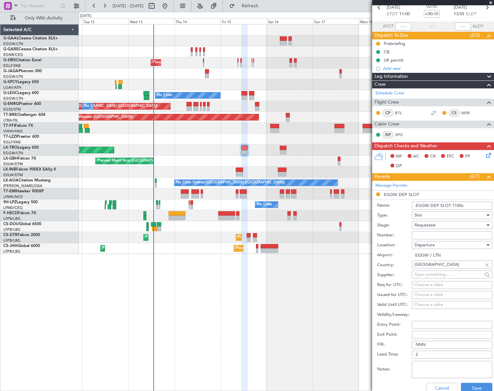
scroll to position [60, 0]
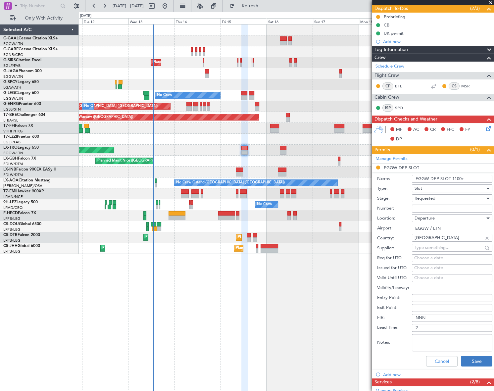
type input "EGGW DEP SLOT 1100z"
click at [483, 362] on button "Save" at bounding box center [476, 361] width 31 height 11
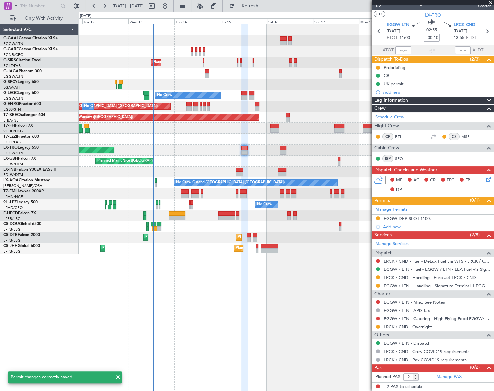
scroll to position [9, 0]
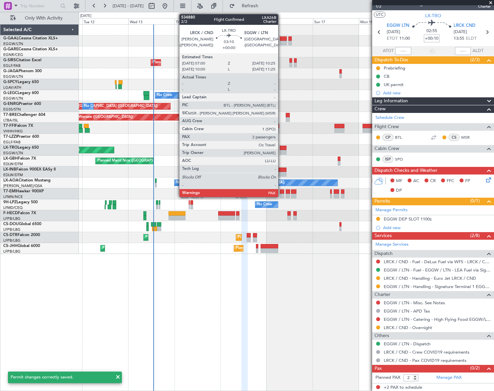
click at [281, 151] on div at bounding box center [283, 152] width 7 height 5
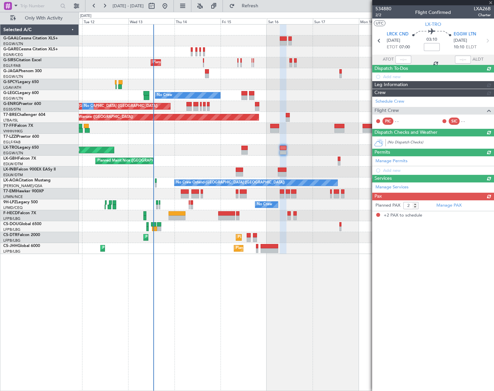
scroll to position [0, 0]
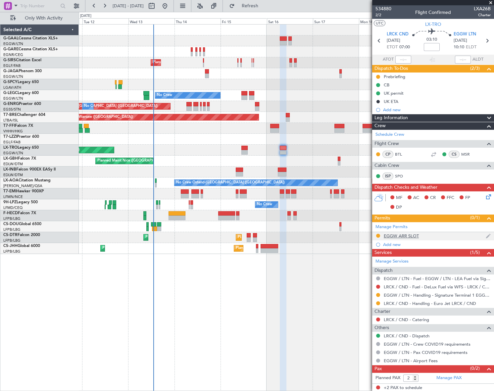
click at [412, 234] on div "EGGW ARR SLOT" at bounding box center [401, 236] width 35 height 6
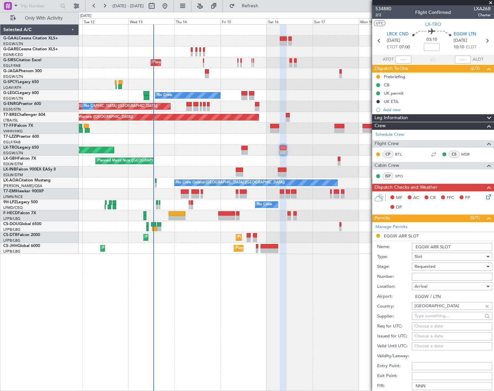
click at [453, 246] on input "EGGW ARR SLOT" at bounding box center [452, 247] width 80 height 8
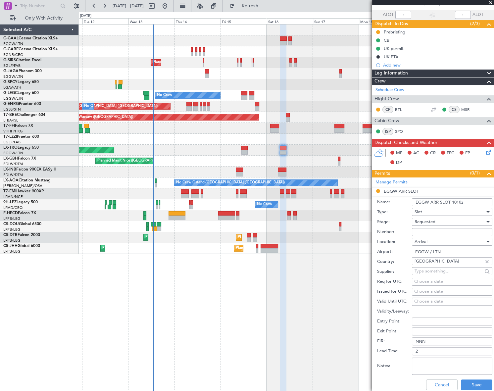
scroll to position [120, 0]
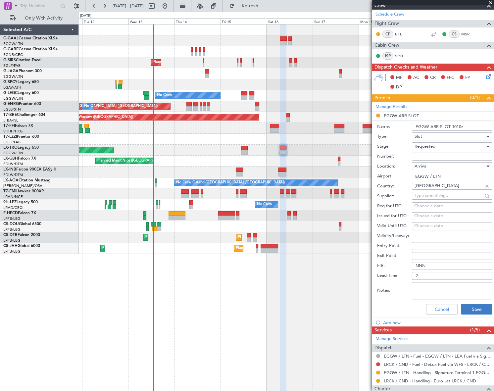
type input "EGGW ARR SLOT 1010z"
click at [471, 309] on button "Save" at bounding box center [476, 309] width 31 height 11
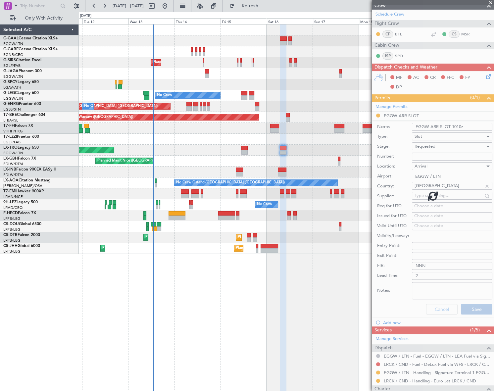
scroll to position [0, 0]
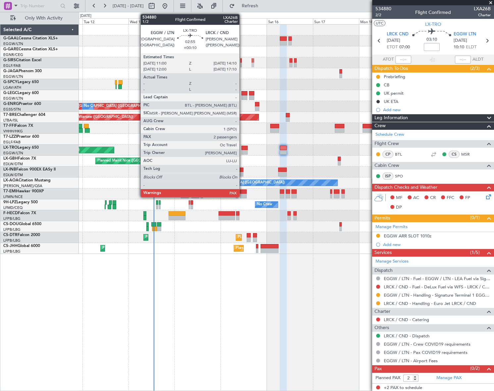
click at [242, 150] on div at bounding box center [244, 152] width 6 height 5
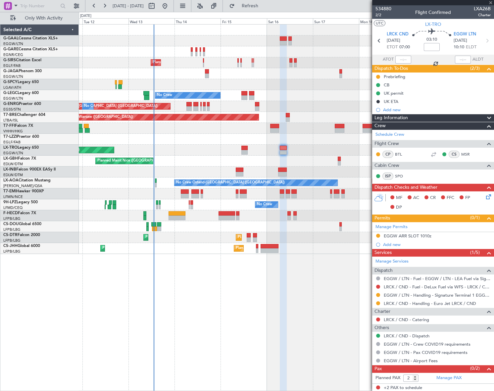
type input "+00:10"
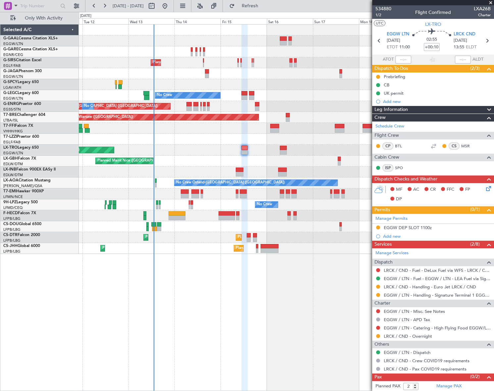
click at [485, 189] on icon at bounding box center [487, 187] width 5 height 5
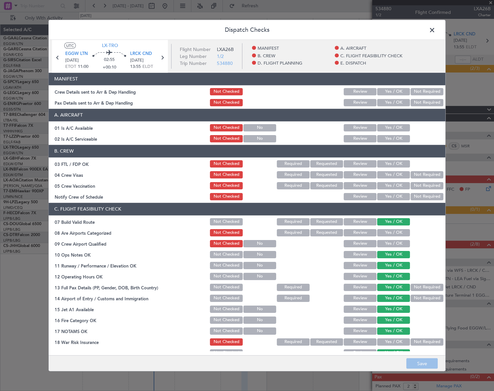
click at [398, 125] on button "Yes / OK" at bounding box center [393, 127] width 33 height 7
click at [400, 141] on button "Yes / OK" at bounding box center [393, 138] width 33 height 7
click at [432, 364] on button "Save" at bounding box center [421, 363] width 31 height 11
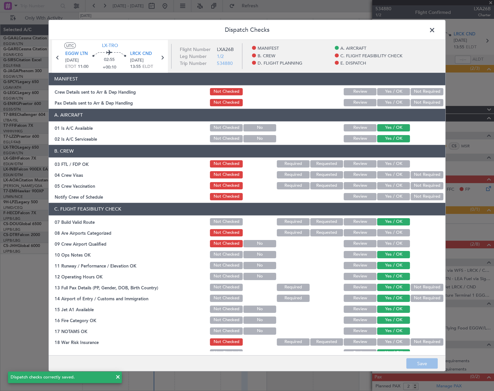
click at [436, 25] on span at bounding box center [436, 31] width 0 height 13
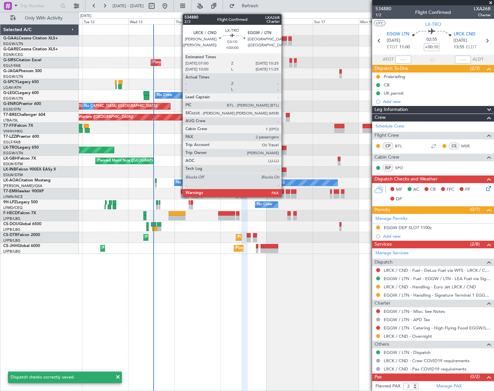
click at [284, 149] on div at bounding box center [283, 148] width 7 height 5
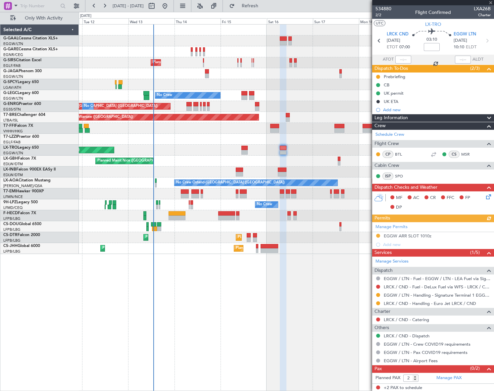
click at [486, 194] on icon at bounding box center [487, 195] width 5 height 5
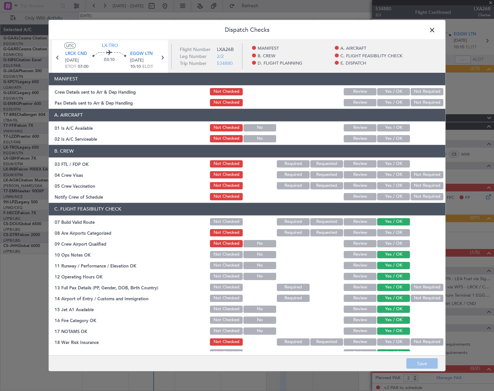
click at [397, 126] on button "Yes / OK" at bounding box center [393, 127] width 33 height 7
click at [396, 137] on button "Yes / OK" at bounding box center [393, 138] width 33 height 7
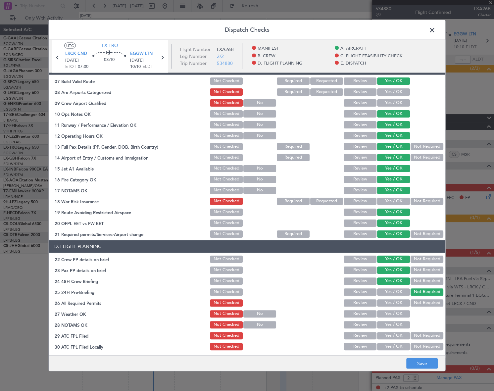
scroll to position [150, 0]
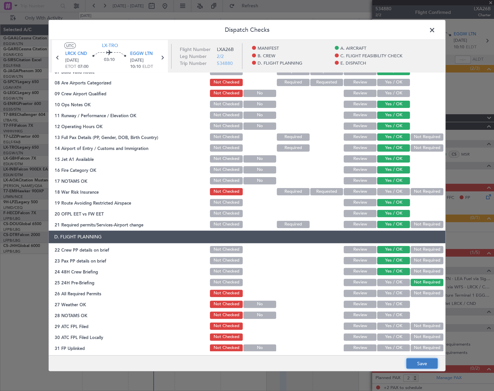
click at [417, 360] on button "Save" at bounding box center [421, 363] width 31 height 11
click at [436, 30] on span at bounding box center [436, 31] width 0 height 13
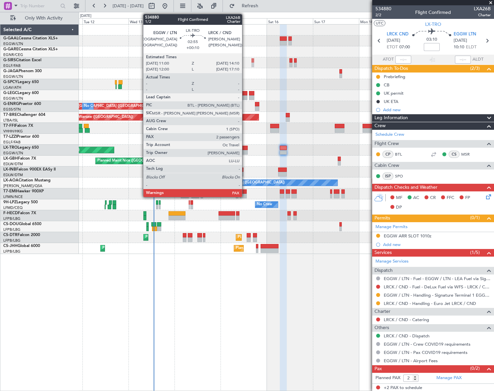
click at [245, 148] on div at bounding box center [244, 148] width 6 height 5
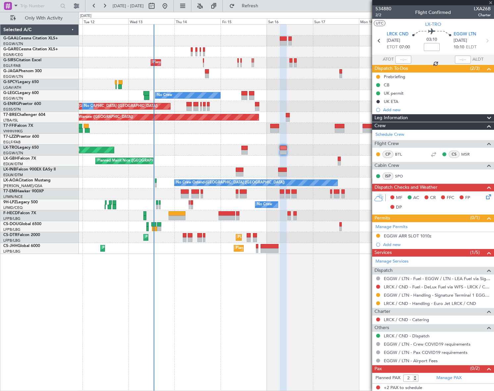
type input "+00:10"
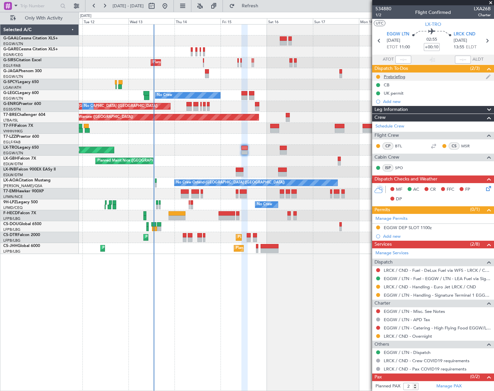
click at [395, 76] on div "Prebriefing" at bounding box center [395, 77] width 22 height 6
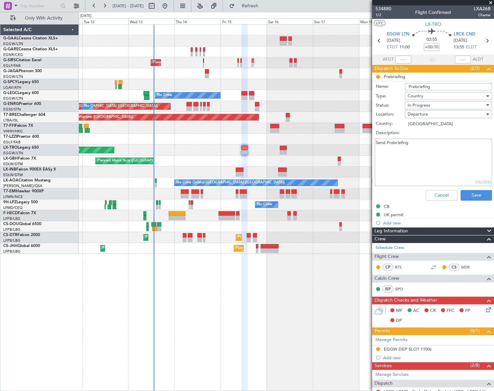
click at [417, 142] on textarea "Send Prebriefing" at bounding box center [433, 162] width 117 height 47
paste textarea "Please Plan with 7700kg of fuel for the 1st leg and 2nd leg remaining fuel 1st …"
type textarea "Send Prebriefing Please Plan with 7700kg of fuel for the 1st leg and 2nd leg re…"
click at [439, 104] on div "In Progress" at bounding box center [446, 105] width 77 height 10
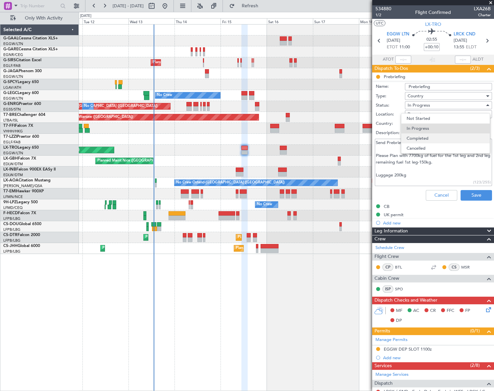
click at [436, 139] on span "Completed" at bounding box center [446, 138] width 78 height 10
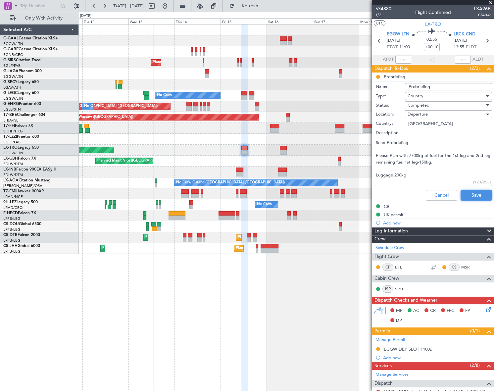
click at [477, 192] on button "Save" at bounding box center [476, 195] width 31 height 11
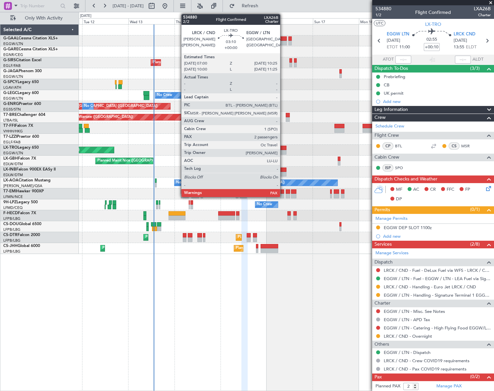
click at [283, 148] on div at bounding box center [283, 148] width 7 height 5
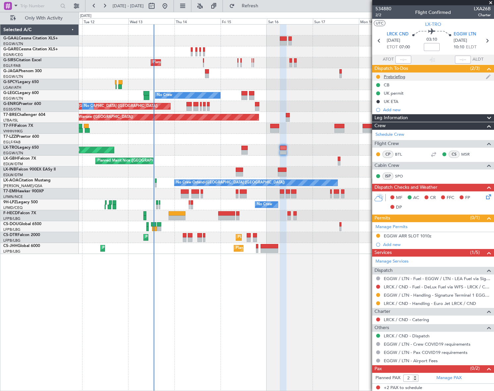
click at [388, 78] on div "Prebriefing" at bounding box center [395, 77] width 22 height 6
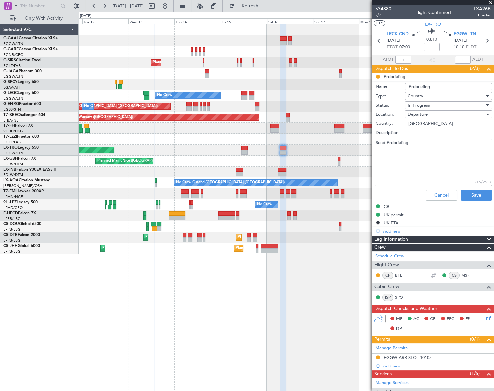
click at [416, 146] on textarea "Send Prebriefing" at bounding box center [433, 162] width 117 height 47
click at [391, 149] on textarea "Send Prebriefing re-150 200laguagge" at bounding box center [433, 162] width 117 height 47
type textarea "Send Prebriefing re-150 200laguagge"
click at [426, 106] on span "In Progress" at bounding box center [419, 105] width 23 height 6
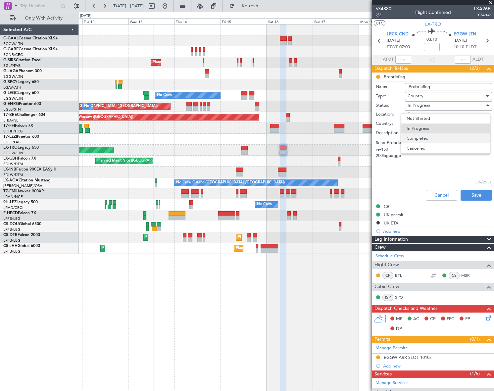
click at [426, 139] on span "Completed" at bounding box center [446, 138] width 78 height 10
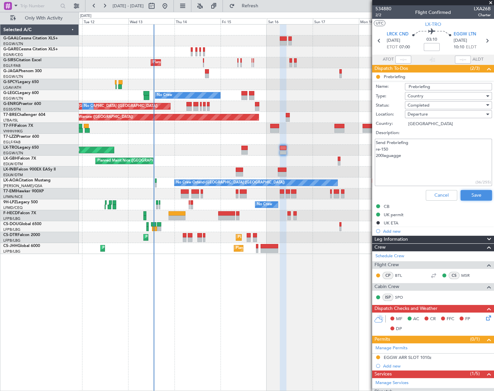
click at [466, 196] on button "Save" at bounding box center [476, 195] width 31 height 11
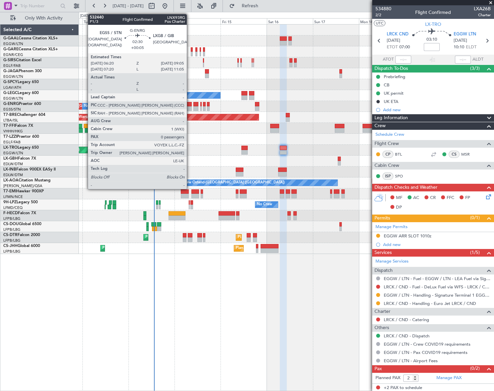
click at [190, 106] on div at bounding box center [189, 108] width 5 height 5
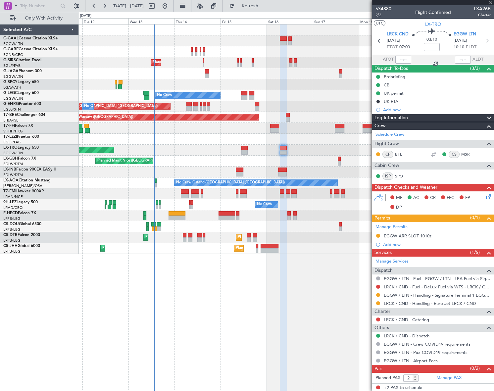
type input "+00:05"
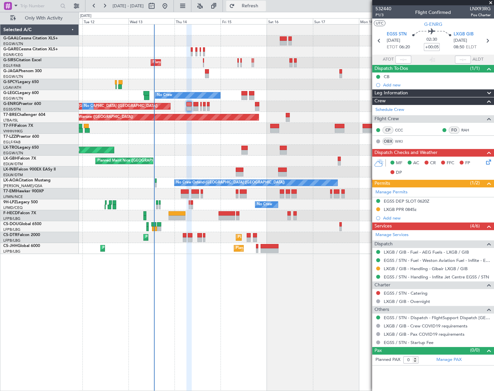
click at [264, 7] on span "Refresh" at bounding box center [250, 6] width 28 height 5
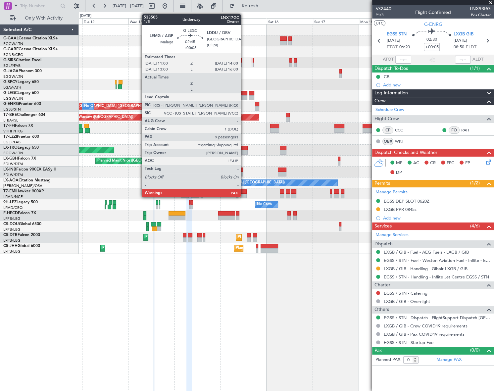
click at [244, 97] on div at bounding box center [244, 97] width 6 height 5
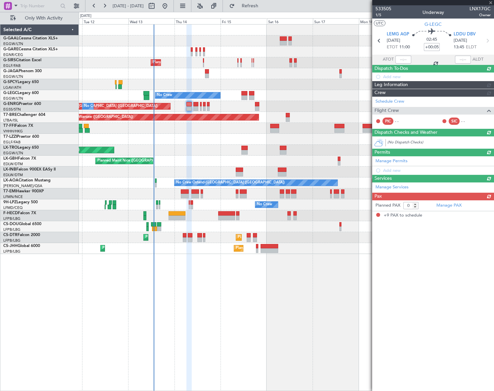
type input "9"
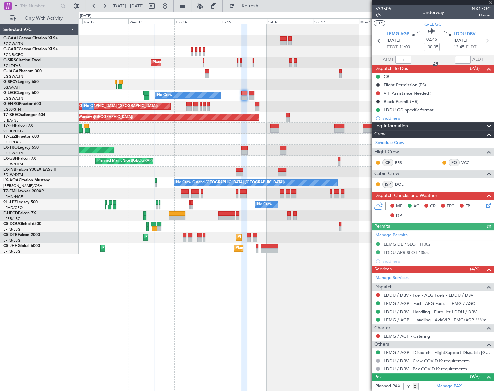
click at [379, 15] on span "1/5" at bounding box center [384, 15] width 16 height 6
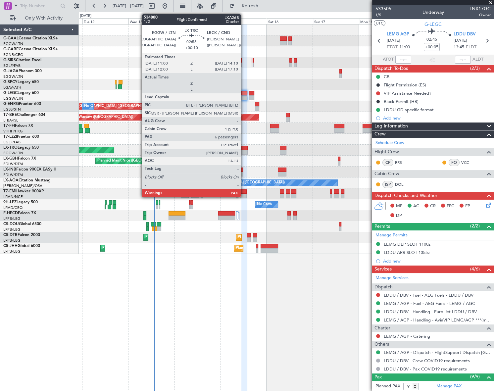
click at [244, 147] on div at bounding box center [244, 148] width 6 height 5
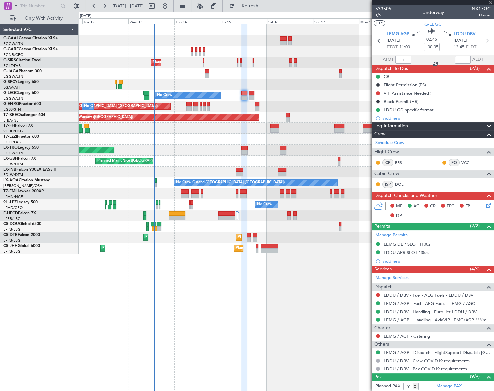
type input "+00:10"
type input "6"
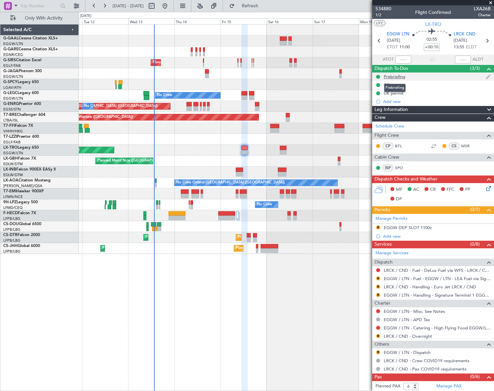
click at [389, 76] on div "Prebriefing" at bounding box center [395, 77] width 22 height 6
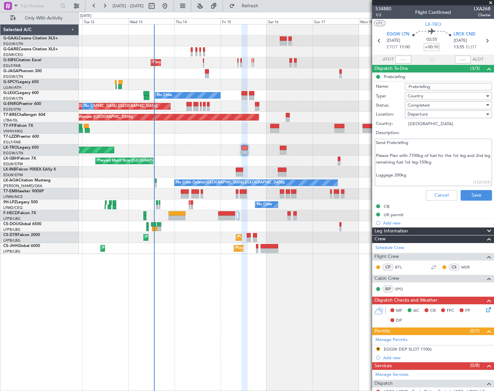
click at [422, 166] on textarea "Send Prebriefing Please Plan with 7700kg of fuel for the 1st leg and 2nd leg re…" at bounding box center [433, 162] width 117 height 47
paste textarea "Please use 1st Leg 7500kg and 2nd leg 5800kg of fuel. 200kg Luggage!"
type textarea "Please use 1st Leg 7500kg and 2nd leg 5800kg of fuel. 200kg Luggage!"
click at [474, 198] on button "Save" at bounding box center [476, 195] width 31 height 11
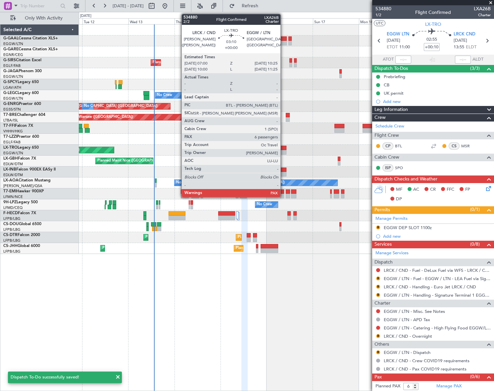
click at [284, 149] on div at bounding box center [283, 148] width 7 height 5
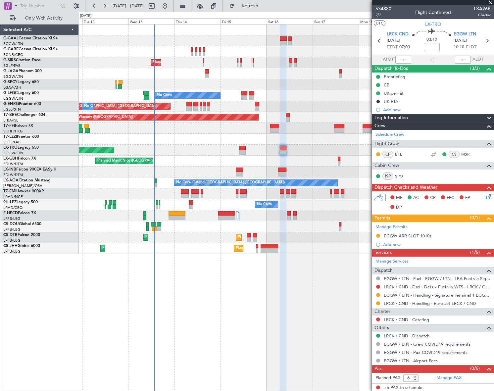
click at [398, 176] on link "SPO" at bounding box center [402, 176] width 15 height 6
click at [400, 75] on div "Prebriefing" at bounding box center [395, 77] width 22 height 6
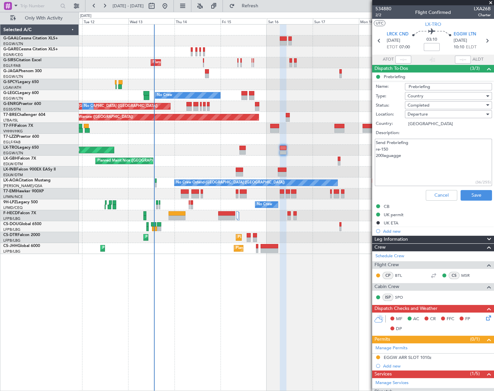
click at [412, 161] on textarea "Send Prebriefing re-150 200laguagge" at bounding box center [433, 162] width 117 height 47
paste textarea "[EMAIL_ADDRESS][DOMAIN_NAME]"
click at [398, 160] on textarea "[EMAIL_ADDRESS][DOMAIN_NAME]" at bounding box center [433, 162] width 117 height 47
paste textarea "Please use 1st Leg 7500kg and 2nd leg 5800kg of fuel. 200kg Luggage!"
type textarea "Please use 1st Leg 7500kg and 2nd leg 5800kg of fuel. 200kg Luggage!"
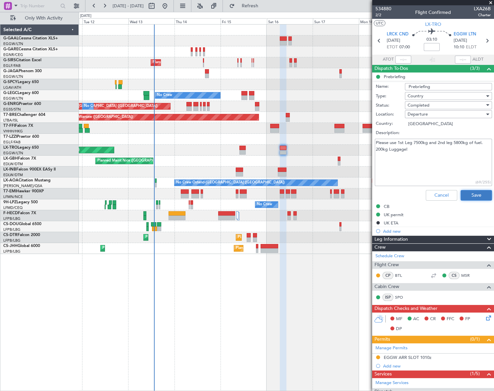
click at [468, 195] on button "Save" at bounding box center [476, 195] width 31 height 11
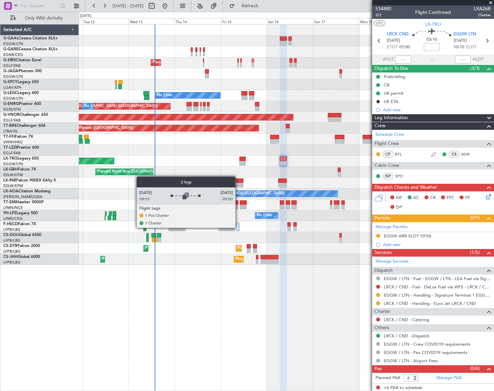
click at [239, 228] on div at bounding box center [238, 227] width 2 height 8
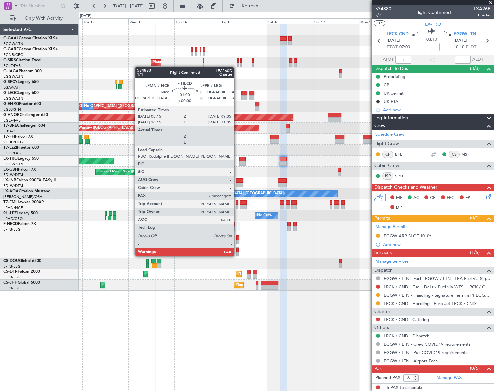
click at [237, 249] on div at bounding box center [238, 250] width 2 height 5
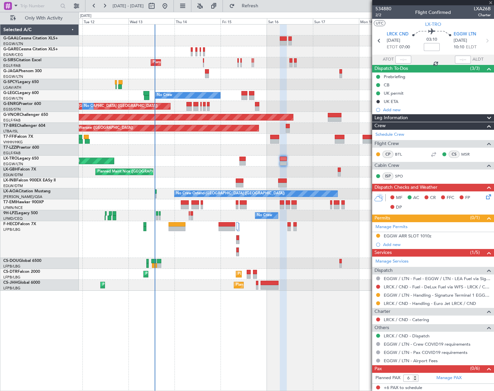
type input "7"
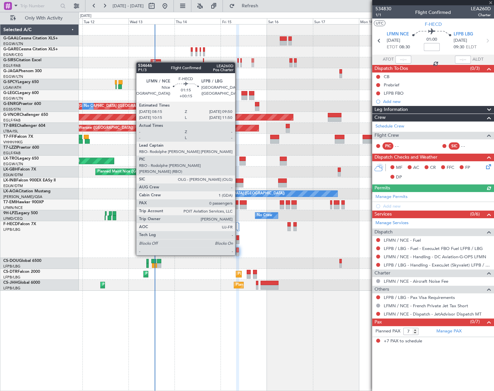
click at [238, 237] on div at bounding box center [238, 238] width 3 height 5
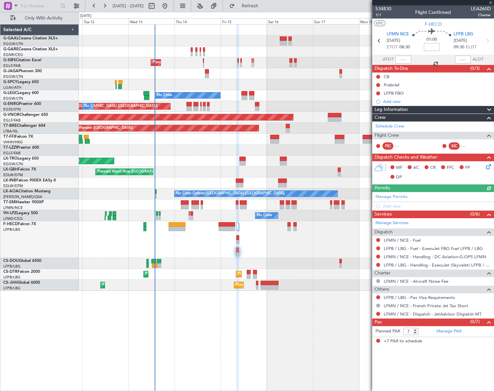
type input "+00:15"
type input "0"
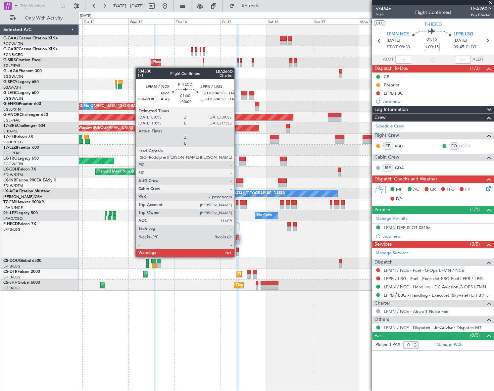
click at [238, 250] on div at bounding box center [238, 250] width 2 height 5
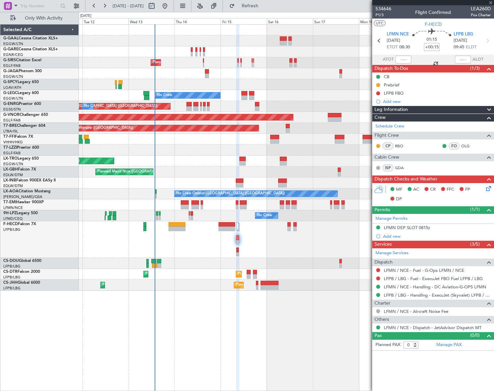
type input "7"
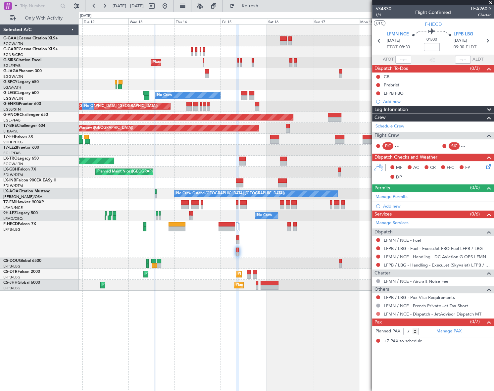
click at [376, 313] on button at bounding box center [378, 314] width 4 height 4
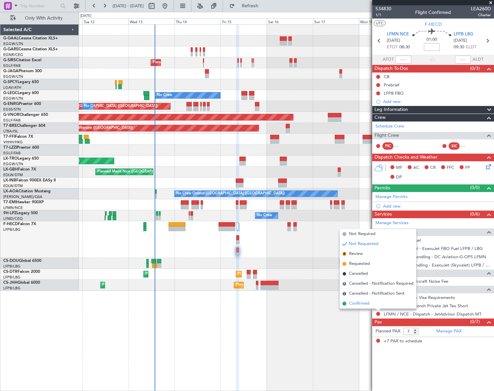
click at [358, 305] on span "Confirmed" at bounding box center [359, 303] width 21 height 7
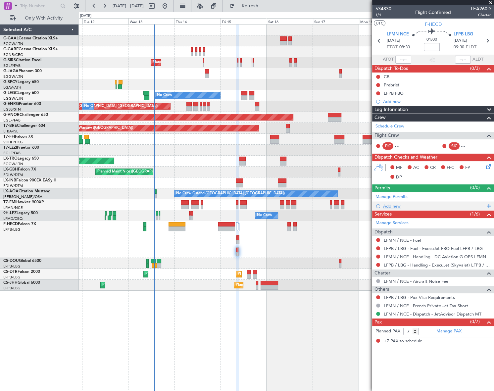
click at [394, 205] on div "Add new" at bounding box center [434, 206] width 102 height 6
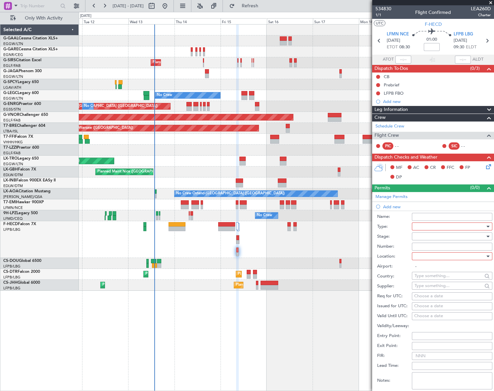
click at [444, 226] on div at bounding box center [450, 227] width 71 height 10
click at [423, 289] on span "Slot" at bounding box center [450, 289] width 70 height 10
click at [472, 239] on div at bounding box center [450, 237] width 71 height 10
click at [447, 286] on span "Received OK" at bounding box center [450, 290] width 70 height 10
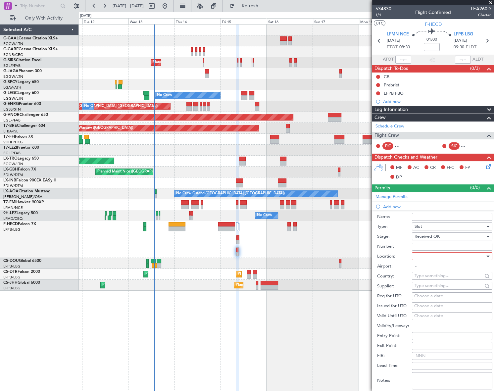
click at [473, 257] on div at bounding box center [450, 256] width 71 height 10
click at [440, 267] on span "Departure" at bounding box center [450, 270] width 70 height 10
type input "LFMN / NCE"
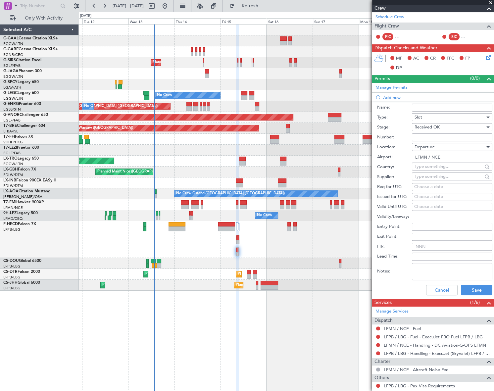
scroll to position [151, 0]
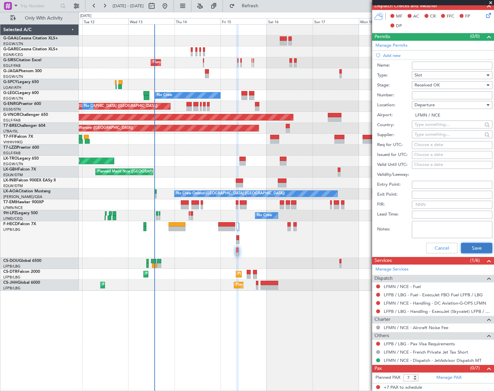
click at [477, 246] on button "Save" at bounding box center [476, 248] width 31 height 11
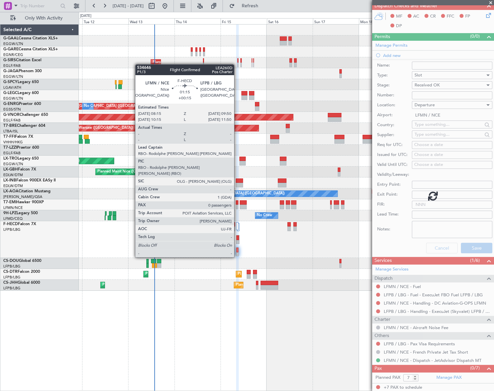
click at [237, 239] on div at bounding box center [238, 238] width 3 height 5
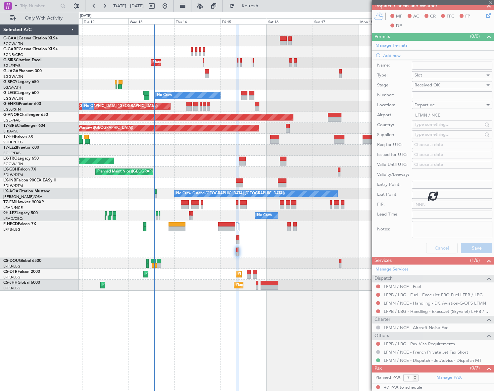
scroll to position [0, 0]
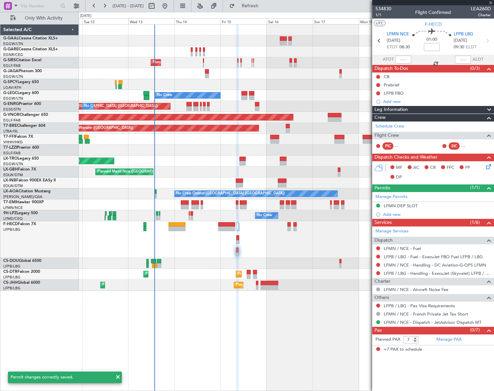
type input "+00:15"
type input "0"
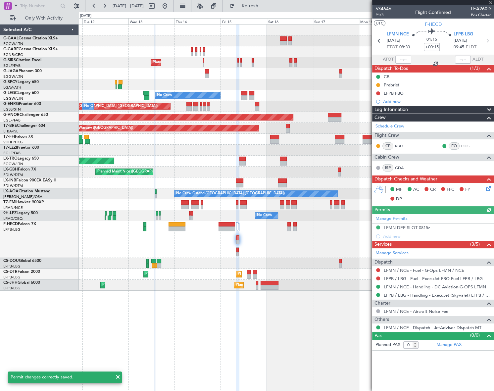
click at [421, 228] on div "Manage Permits LFMN DEP SLOT 0815z Add new" at bounding box center [433, 227] width 122 height 27
click at [423, 227] on div "LFMN DEP SLOT 0815z" at bounding box center [407, 228] width 46 height 6
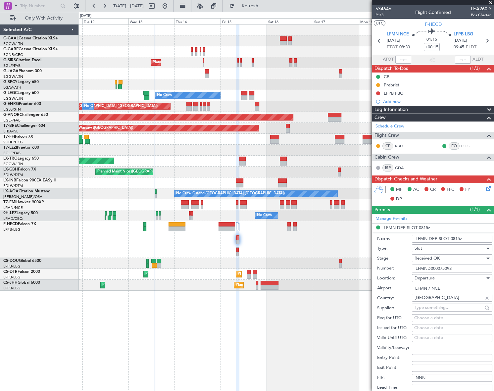
click at [441, 270] on input "LFMND000075093" at bounding box center [452, 269] width 80 height 8
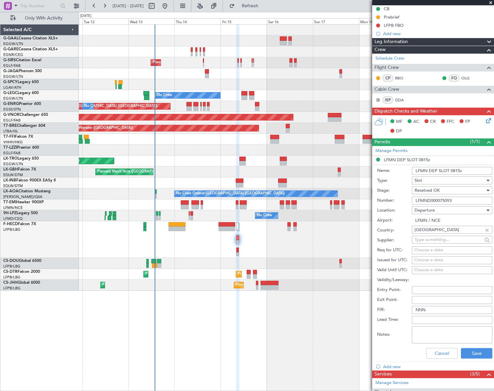
scroll to position [120, 0]
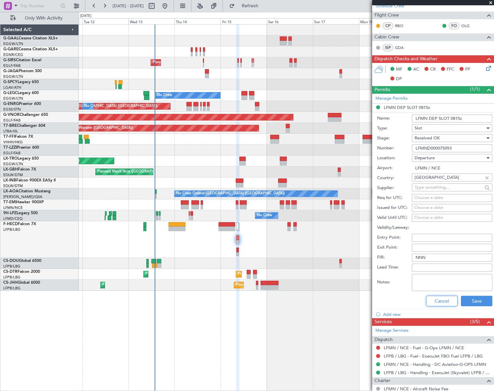
drag, startPoint x: 437, startPoint y: 303, endPoint x: 434, endPoint y: 301, distance: 3.6
click at [436, 301] on button "Cancel" at bounding box center [441, 301] width 31 height 11
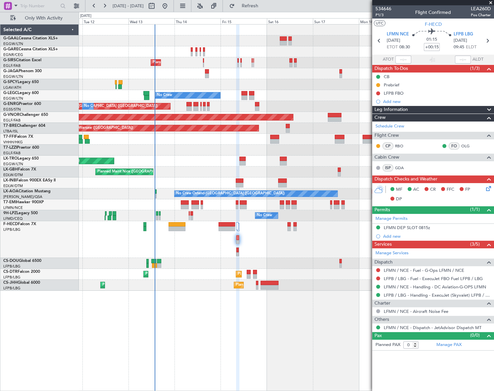
scroll to position [0, 0]
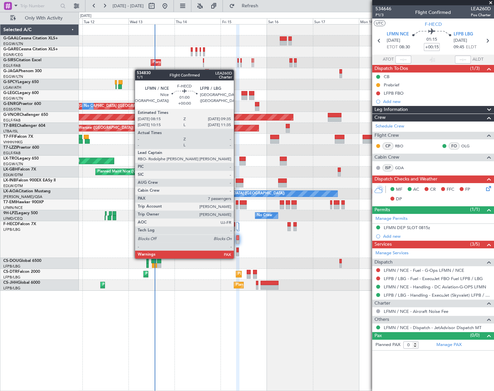
click at [237, 252] on div at bounding box center [238, 254] width 2 height 5
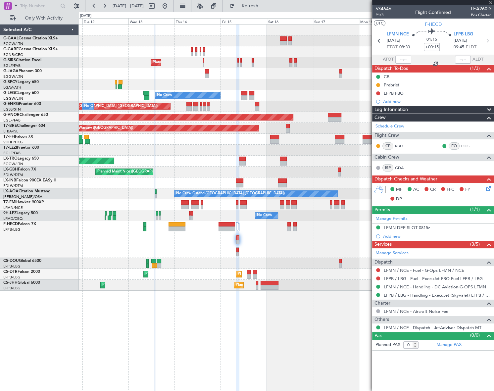
type input "7"
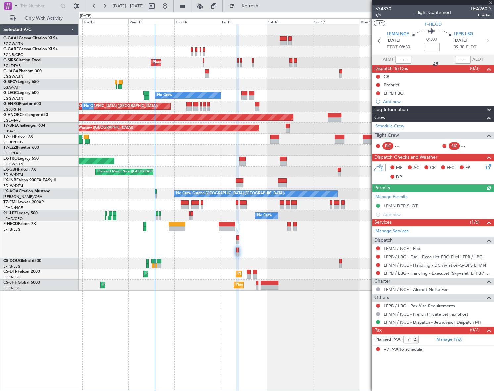
click at [413, 206] on div "Manage Permits LFMN DEP SLOT Add new" at bounding box center [433, 205] width 122 height 27
click at [412, 206] on div "LFMN DEP SLOT" at bounding box center [401, 206] width 34 height 6
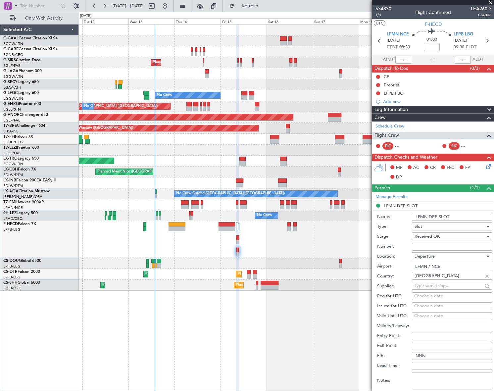
click at [449, 215] on input "LFMN DEP SLOT" at bounding box center [452, 217] width 80 height 8
type input "LFMN DEP SLOT 0815z"
click at [426, 246] on input "Number:" at bounding box center [452, 247] width 80 height 8
paste input "LFMND000075093"
type input "LFMND000075093"
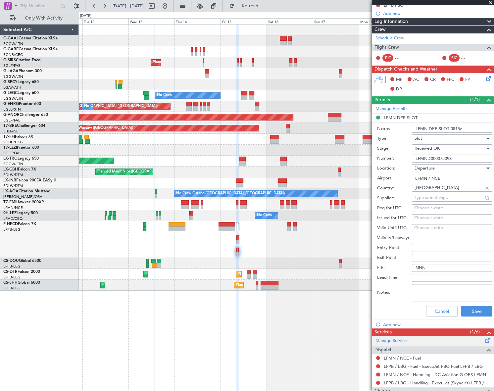
scroll to position [159, 0]
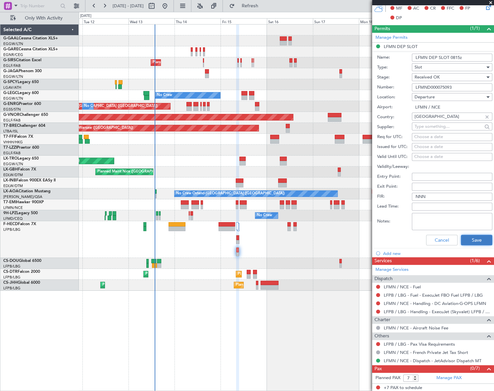
click at [478, 238] on button "Save" at bounding box center [476, 240] width 31 height 11
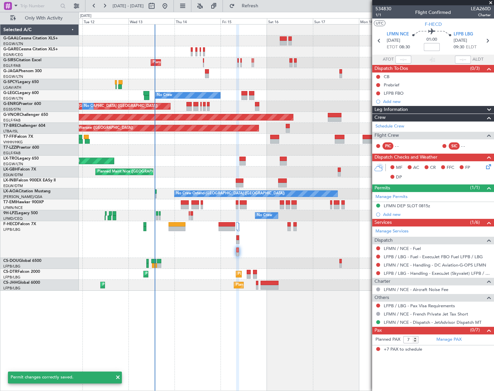
scroll to position [0, 0]
click at [378, 273] on button at bounding box center [378, 273] width 4 height 4
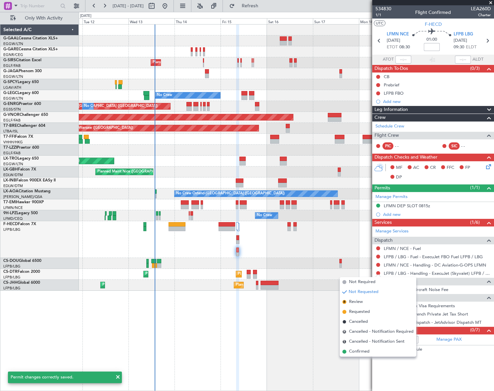
drag, startPoint x: 361, startPoint y: 352, endPoint x: 371, endPoint y: 328, distance: 26.0
click at [361, 352] on span "Confirmed" at bounding box center [359, 351] width 21 height 7
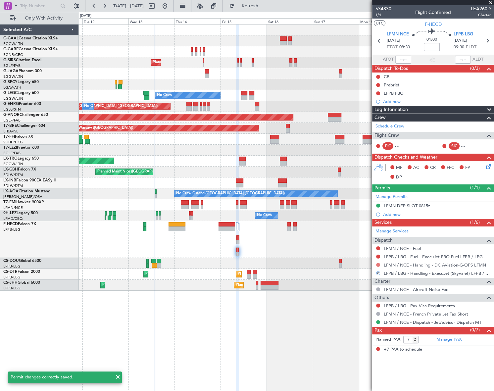
click at [377, 264] on button at bounding box center [378, 265] width 4 height 4
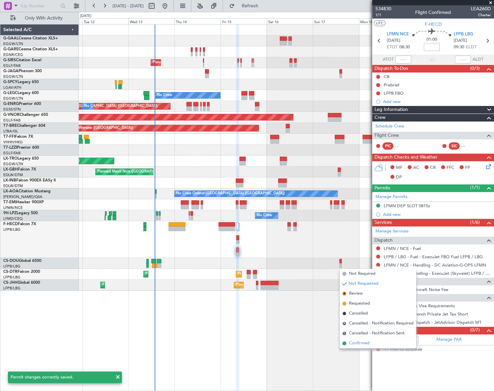
click at [358, 343] on span "Confirmed" at bounding box center [359, 343] width 21 height 7
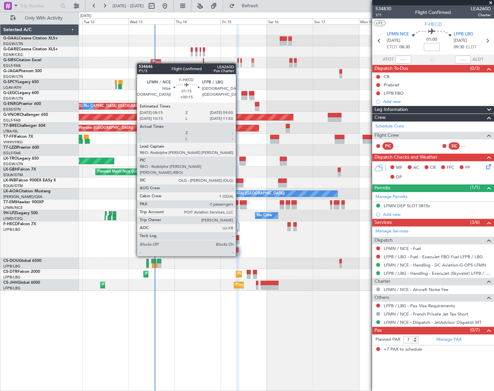
click at [239, 238] on div at bounding box center [238, 238] width 3 height 5
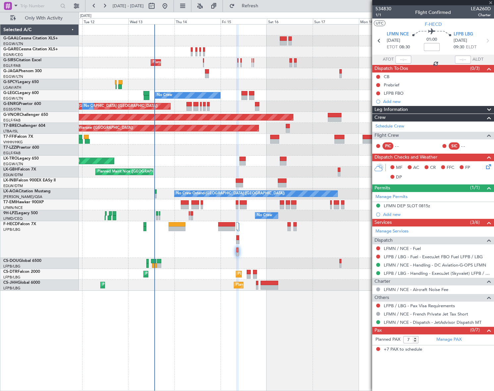
type input "+00:15"
type input "0"
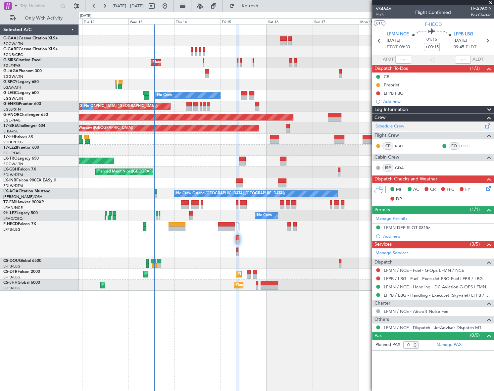
click at [391, 123] on link "Schedule Crew" at bounding box center [390, 126] width 29 height 7
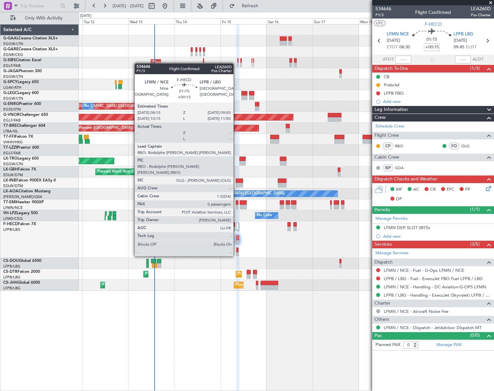
click at [237, 238] on div at bounding box center [238, 238] width 3 height 5
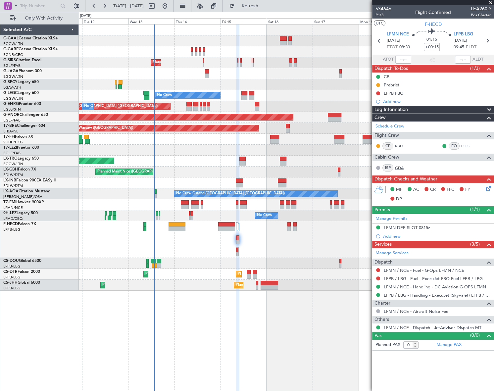
click at [399, 167] on link "GDA" at bounding box center [402, 168] width 15 height 6
click at [401, 165] on link "GDA" at bounding box center [402, 168] width 15 height 6
click at [264, 4] on span "Refresh" at bounding box center [250, 6] width 28 height 5
click at [266, 10] on button "Refresh" at bounding box center [246, 6] width 40 height 11
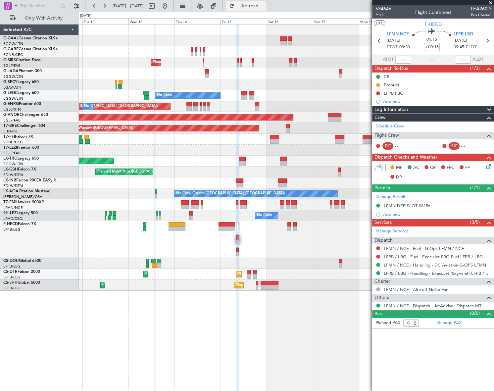
click at [264, 7] on span "Refresh" at bounding box center [250, 6] width 28 height 5
click at [264, 4] on span "Refresh" at bounding box center [250, 6] width 28 height 5
click at [266, 9] on button "Refresh" at bounding box center [246, 6] width 40 height 11
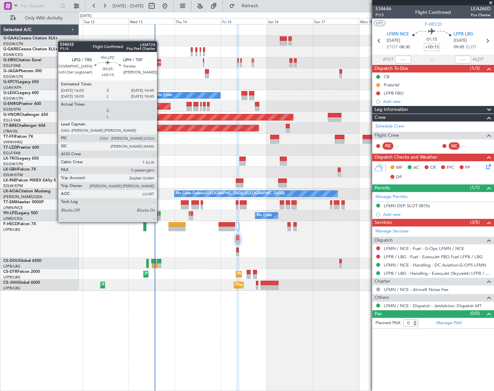
click at [160, 216] on div at bounding box center [159, 218] width 1 height 5
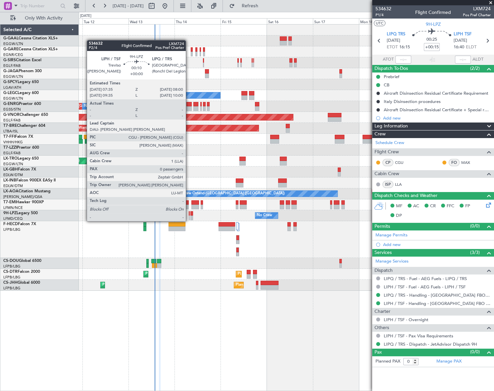
click at [189, 215] on div at bounding box center [189, 213] width 1 height 5
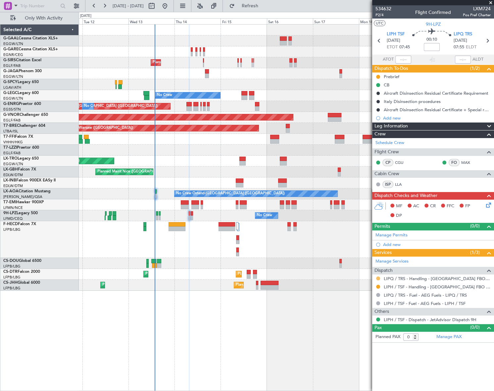
click at [378, 277] on button at bounding box center [378, 279] width 4 height 4
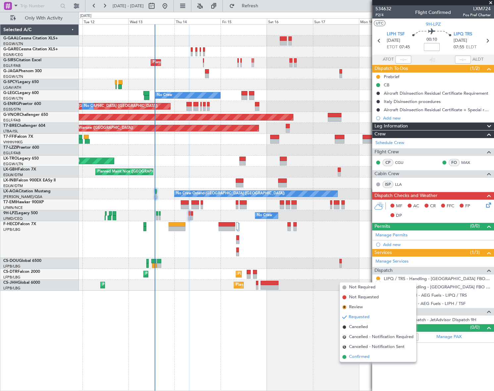
click at [360, 355] on span "Confirmed" at bounding box center [359, 357] width 21 height 7
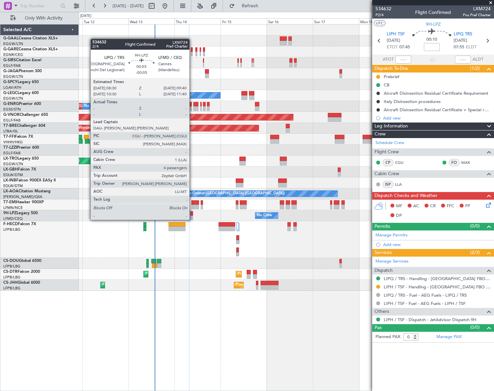
click at [192, 213] on div at bounding box center [191, 213] width 2 height 5
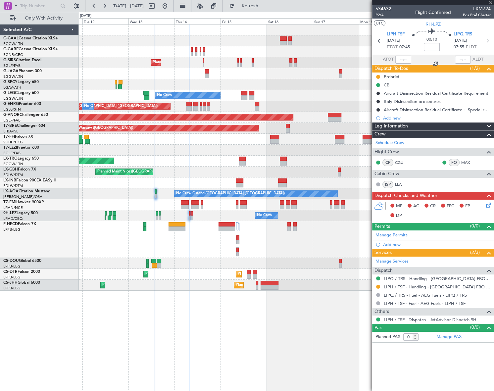
type input "-00:05"
type input "4"
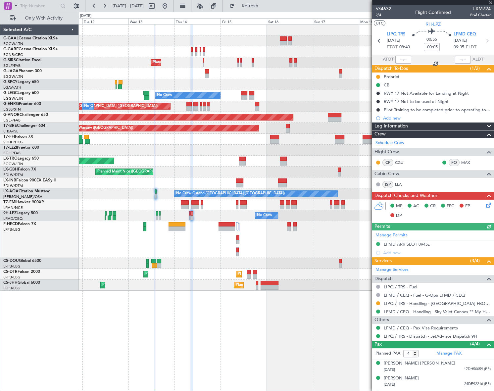
click at [395, 36] on span "LIPQ TRS" at bounding box center [396, 34] width 19 height 7
click at [378, 303] on button at bounding box center [378, 303] width 4 height 4
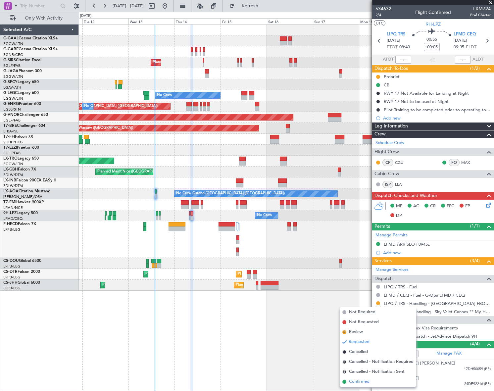
click at [360, 380] on span "Confirmed" at bounding box center [359, 382] width 21 height 7
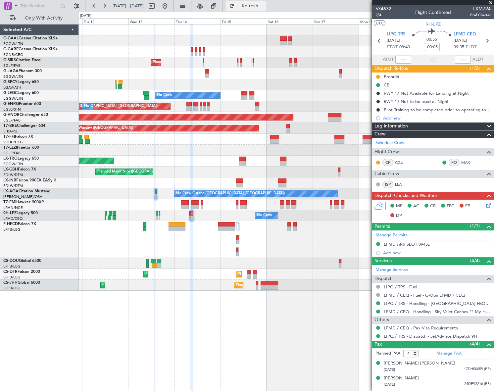
click at [266, 9] on button "Refresh" at bounding box center [246, 6] width 40 height 11
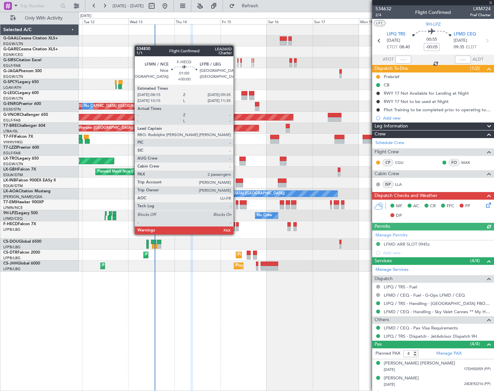
click at [237, 228] on div at bounding box center [237, 229] width 3 height 5
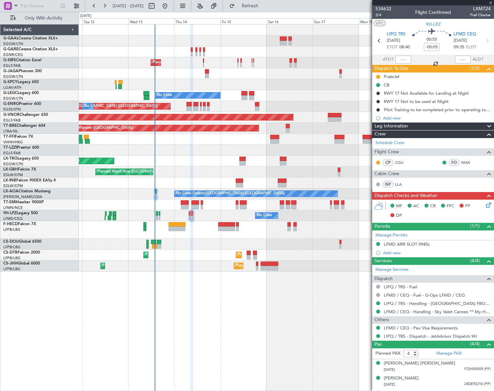
type input "7"
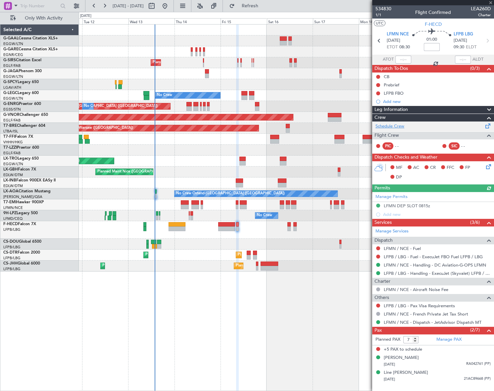
click at [394, 129] on link "Schedule Crew" at bounding box center [390, 126] width 29 height 7
click at [459, 341] on link "Manage PAX" at bounding box center [449, 340] width 25 height 7
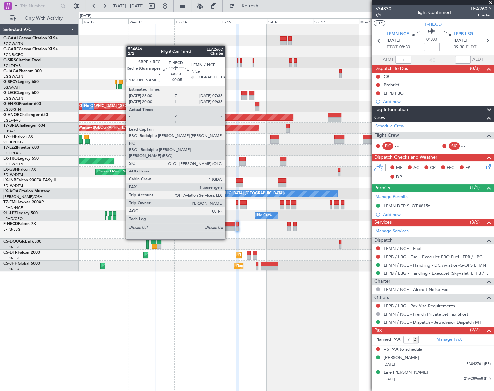
click at [228, 227] on div at bounding box center [226, 229] width 17 height 5
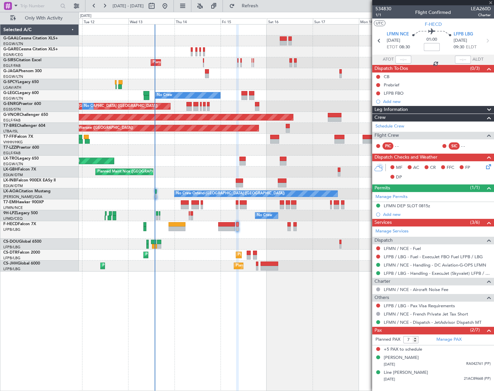
type input "+00:05"
type input "1"
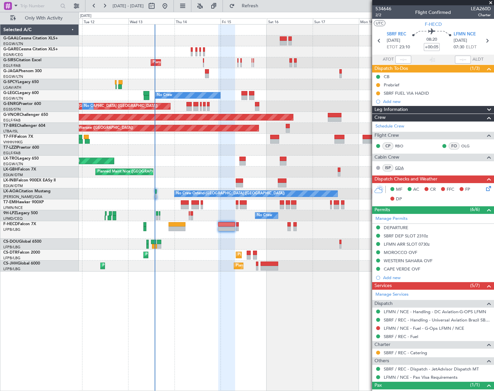
click at [400, 165] on link "GDA" at bounding box center [402, 168] width 15 height 6
click at [266, 9] on button "Refresh" at bounding box center [246, 6] width 40 height 11
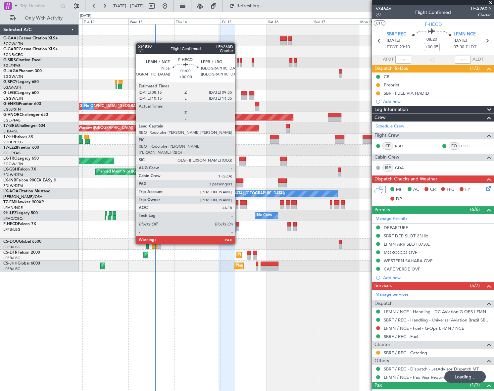
click at [238, 226] on div at bounding box center [237, 224] width 3 height 5
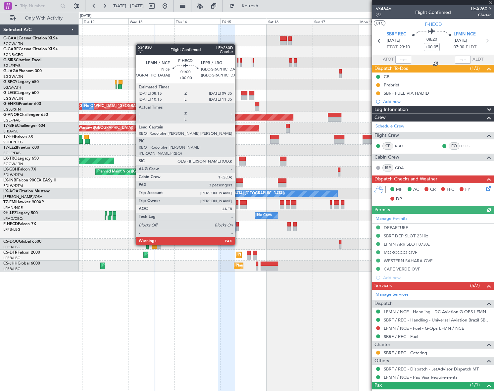
type input "7"
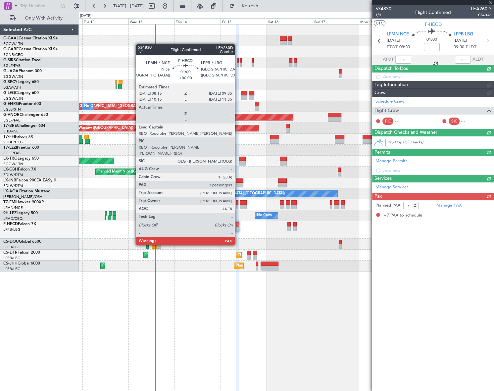
click at [238, 227] on div at bounding box center [237, 229] width 3 height 5
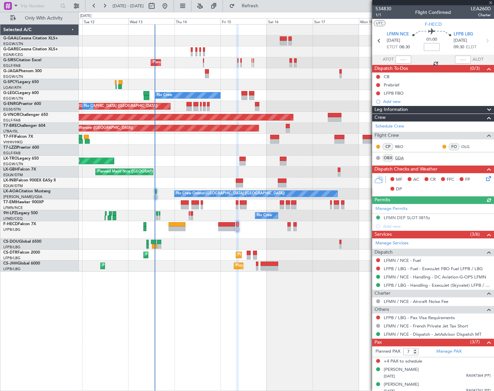
click at [396, 157] on link "GDA" at bounding box center [402, 158] width 15 height 6
click at [264, 4] on span "Refresh" at bounding box center [250, 6] width 28 height 5
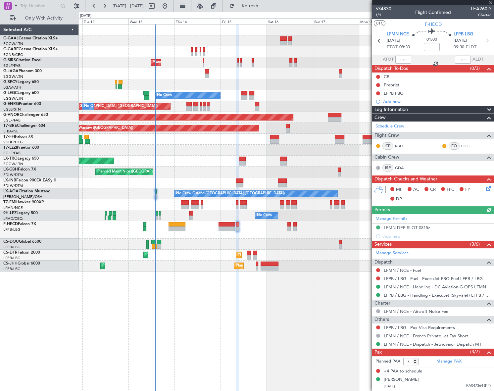
click at [486, 189] on icon at bounding box center [487, 187] width 5 height 5
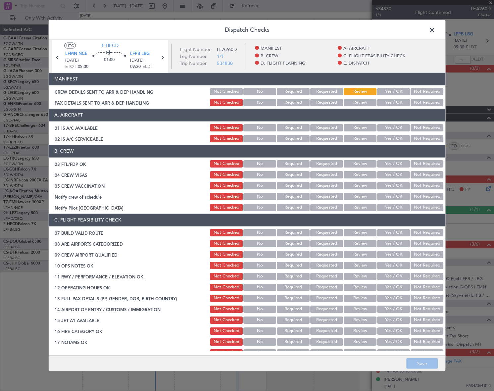
click at [391, 127] on button "Yes / OK" at bounding box center [393, 127] width 33 height 7
click at [392, 136] on button "Yes / OK" at bounding box center [393, 138] width 33 height 7
drag, startPoint x: 399, startPoint y: 231, endPoint x: 405, endPoint y: 228, distance: 6.4
click at [401, 229] on button "Yes / OK" at bounding box center [393, 232] width 33 height 7
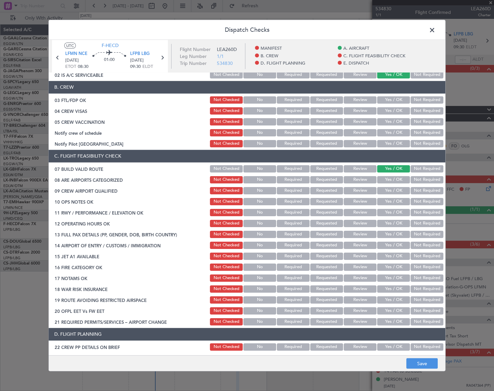
scroll to position [90, 0]
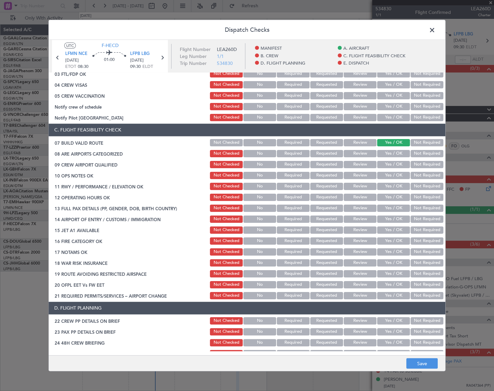
click at [399, 173] on button "Yes / OK" at bounding box center [393, 175] width 33 height 7
click at [400, 183] on button "Yes / OK" at bounding box center [393, 186] width 33 height 7
click at [400, 191] on section "C. FLIGHT FEASIBILITY CHECK 07 BUILD VALID ROUTE Not Checked No Required Reques…" at bounding box center [247, 212] width 397 height 177
click at [401, 197] on button "Yes / OK" at bounding box center [393, 196] width 33 height 7
click at [400, 206] on button "Yes / OK" at bounding box center [393, 207] width 33 height 7
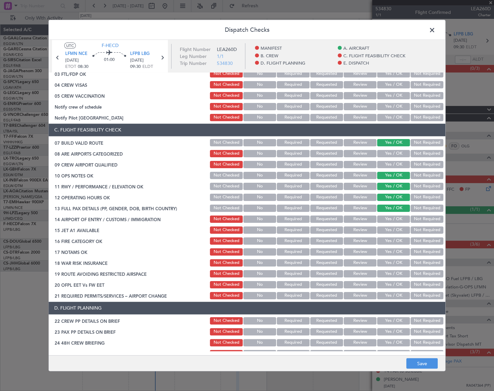
click at [400, 218] on button "Yes / OK" at bounding box center [393, 218] width 33 height 7
click at [400, 230] on button "Yes / OK" at bounding box center [393, 229] width 33 height 7
click at [401, 240] on button "Yes / OK" at bounding box center [393, 240] width 33 height 7
drag, startPoint x: 405, startPoint y: 248, endPoint x: 400, endPoint y: 252, distance: 6.3
click at [404, 248] on div "17 NOTAMS OK Not Checked No Required Requested Review Yes / OK Not Required" at bounding box center [247, 251] width 397 height 9
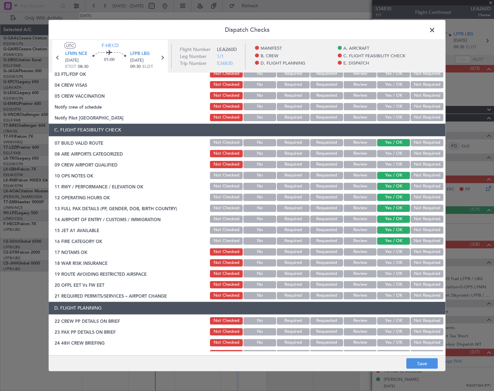
click at [400, 252] on button "Yes / OK" at bounding box center [393, 251] width 33 height 7
drag, startPoint x: 422, startPoint y: 268, endPoint x: 409, endPoint y: 272, distance: 13.9
click at [422, 268] on section "C. FLIGHT FEASIBILITY CHECK 07 BUILD VALID ROUTE Not Checked No Required Reques…" at bounding box center [247, 212] width 397 height 177
drag, startPoint x: 418, startPoint y: 264, endPoint x: 402, endPoint y: 273, distance: 18.4
click at [415, 265] on button "Not Required" at bounding box center [427, 262] width 33 height 7
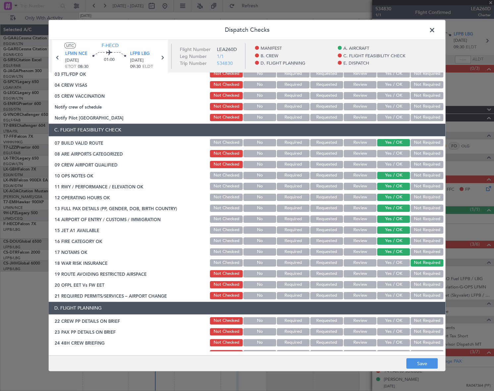
drag, startPoint x: 402, startPoint y: 273, endPoint x: 396, endPoint y: 282, distance: 11.1
click at [401, 274] on button "Yes / OK" at bounding box center [393, 273] width 33 height 7
drag, startPoint x: 396, startPoint y: 283, endPoint x: 396, endPoint y: 289, distance: 6.0
click at [396, 284] on button "Yes / OK" at bounding box center [393, 284] width 33 height 7
click at [394, 294] on button "Yes / OK" at bounding box center [393, 295] width 33 height 7
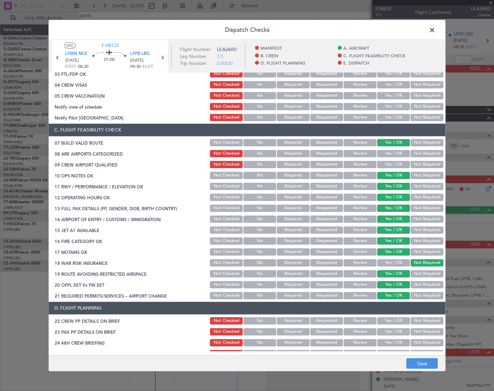
scroll to position [241, 0]
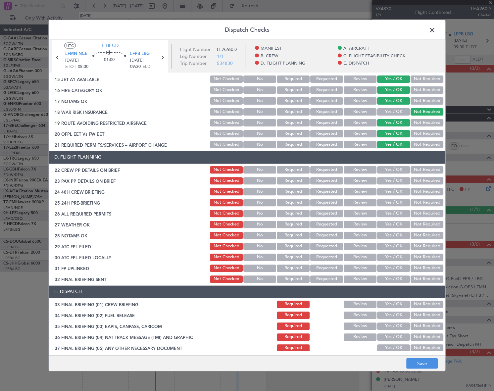
drag, startPoint x: 392, startPoint y: 170, endPoint x: 387, endPoint y: 179, distance: 10.5
click at [391, 170] on button "Yes / OK" at bounding box center [393, 169] width 33 height 7
click at [387, 179] on button "Yes / OK" at bounding box center [393, 180] width 33 height 7
click at [388, 192] on button "Yes / OK" at bounding box center [393, 191] width 33 height 7
click at [420, 204] on button "Not Required" at bounding box center [427, 202] width 33 height 7
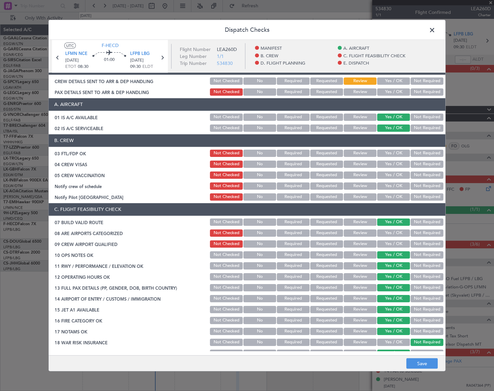
scroll to position [0, 0]
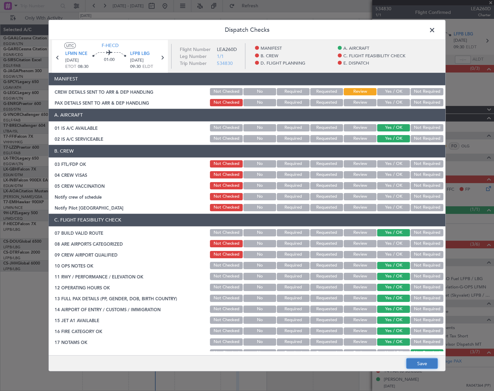
click at [429, 363] on button "Save" at bounding box center [421, 363] width 31 height 11
click at [436, 31] on span at bounding box center [436, 31] width 0 height 13
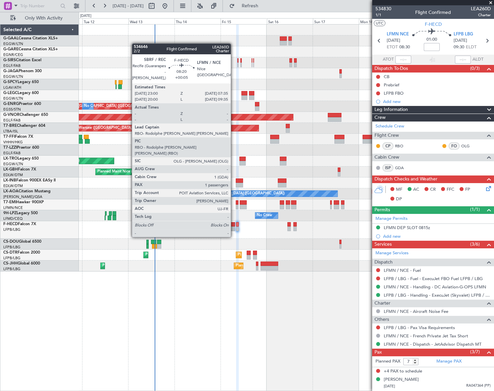
click at [234, 225] on div at bounding box center [226, 224] width 17 height 5
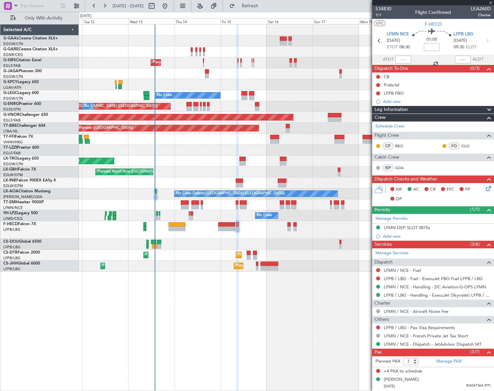
type input "+00:05"
type input "1"
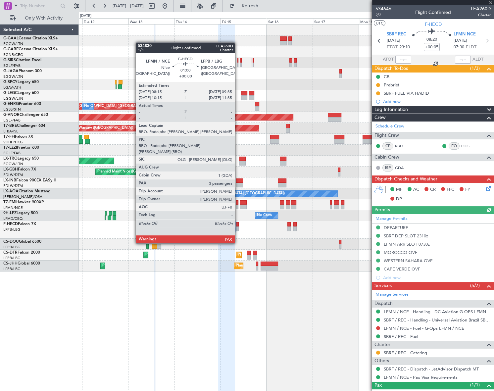
click at [238, 225] on div at bounding box center [237, 224] width 3 height 5
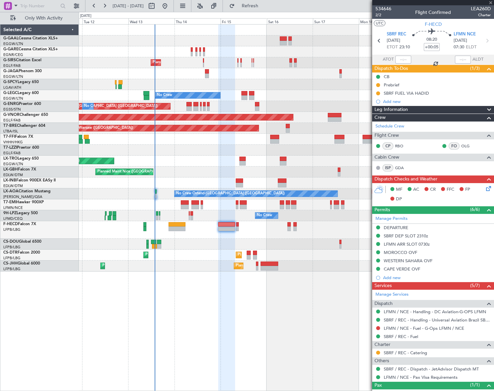
type input "7"
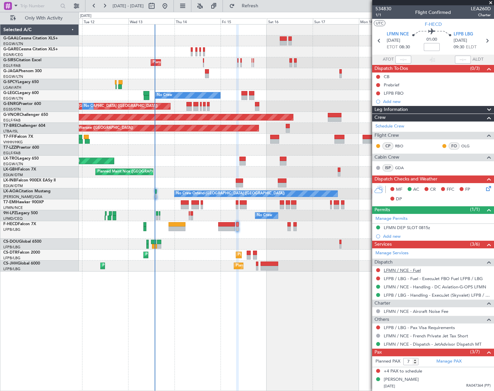
click at [417, 268] on link "LFMN / NCE - Fuel" at bounding box center [402, 271] width 37 height 6
click at [485, 188] on icon at bounding box center [487, 187] width 5 height 5
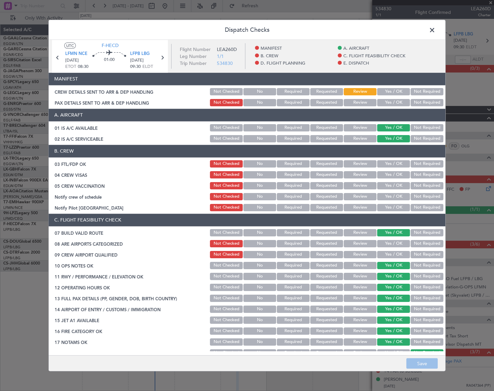
click at [399, 161] on button "Yes / OK" at bounding box center [393, 163] width 33 height 7
click at [397, 174] on button "Yes / OK" at bounding box center [393, 174] width 33 height 7
click at [397, 182] on button "Yes / OK" at bounding box center [393, 185] width 33 height 7
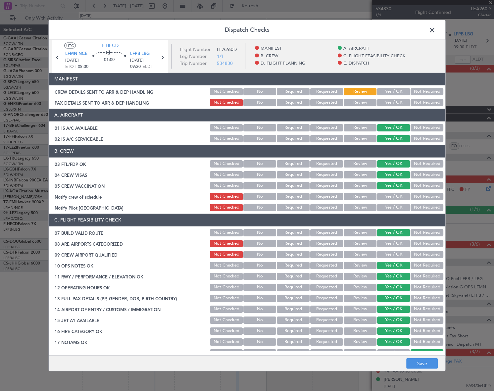
click at [400, 196] on button "Yes / OK" at bounding box center [393, 196] width 33 height 7
click at [400, 207] on button "Yes / OK" at bounding box center [393, 207] width 33 height 7
click at [402, 240] on button "Yes / OK" at bounding box center [393, 243] width 33 height 7
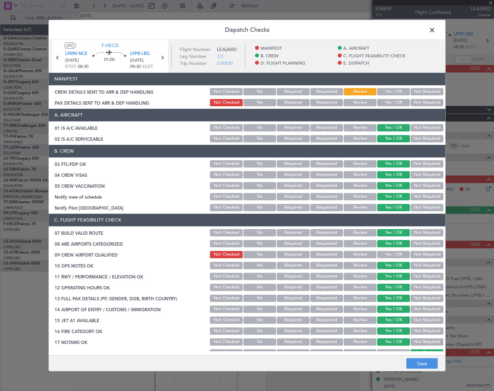
click at [398, 255] on button "Yes / OK" at bounding box center [393, 254] width 33 height 7
click at [417, 187] on button "Not Required" at bounding box center [427, 185] width 33 height 7
click at [419, 179] on div "Not Required" at bounding box center [426, 174] width 33 height 9
click at [419, 175] on button "Not Required" at bounding box center [427, 174] width 33 height 7
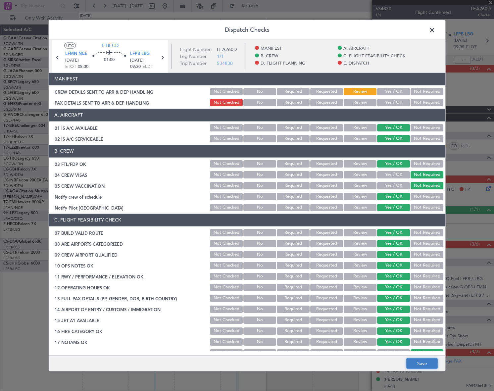
click at [428, 363] on button "Save" at bounding box center [421, 363] width 31 height 11
click at [436, 27] on span at bounding box center [436, 31] width 0 height 13
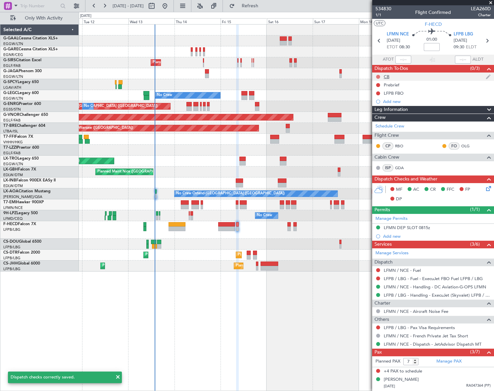
click at [378, 76] on button at bounding box center [378, 77] width 4 height 4
click at [377, 107] on span "Completed" at bounding box center [381, 106] width 22 height 7
click at [379, 84] on button at bounding box center [378, 85] width 4 height 4
click at [381, 102] on span "In Progress" at bounding box center [381, 104] width 23 height 7
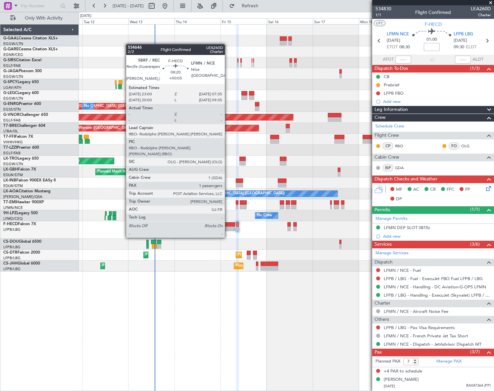
click at [228, 225] on div at bounding box center [226, 224] width 17 height 5
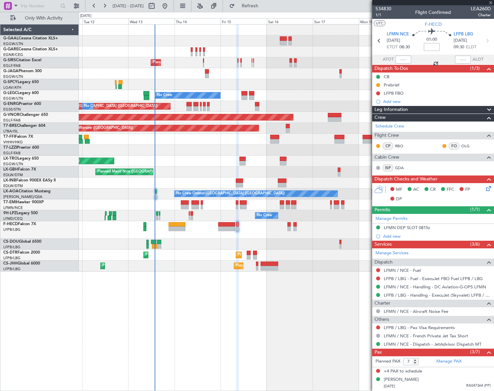
type input "+00:05"
type input "1"
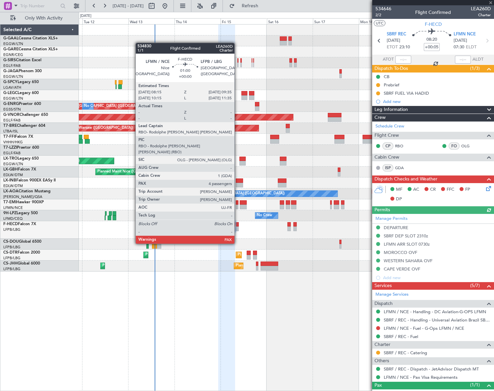
click at [237, 225] on div at bounding box center [237, 224] width 3 height 5
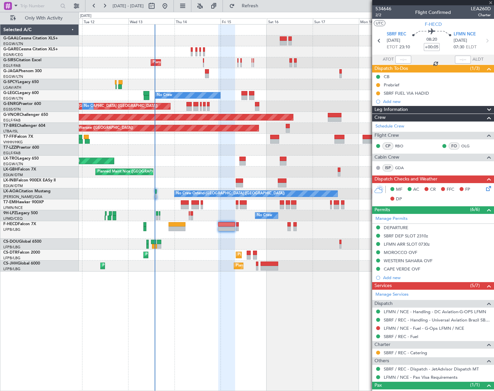
type input "7"
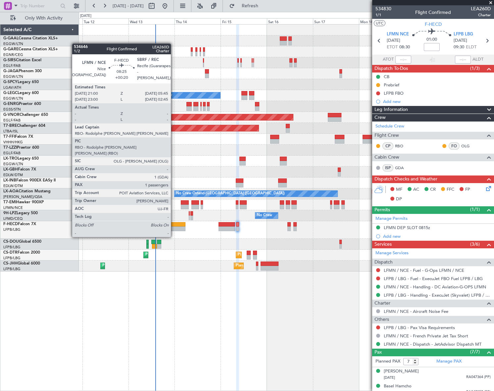
click at [174, 225] on div at bounding box center [177, 224] width 17 height 5
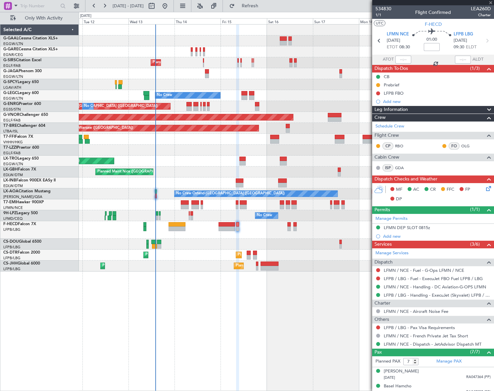
type input "+00:20"
type input "1"
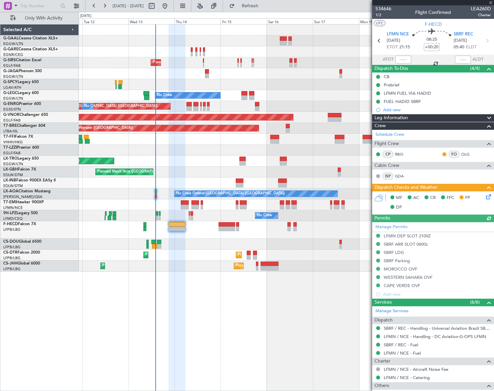
click at [485, 198] on icon at bounding box center [487, 195] width 5 height 5
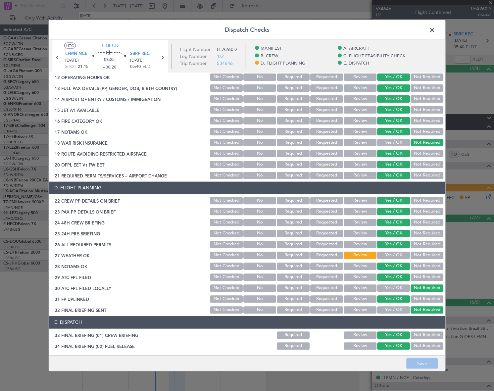
scroll to position [211, 0]
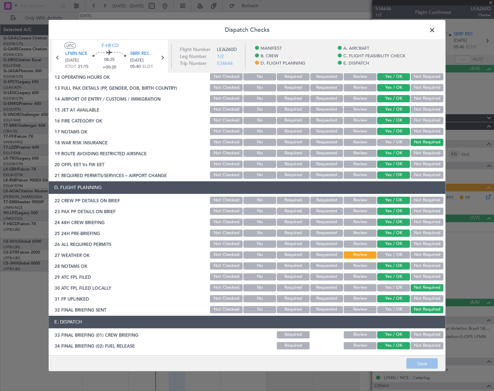
click at [436, 29] on span at bounding box center [436, 31] width 0 height 13
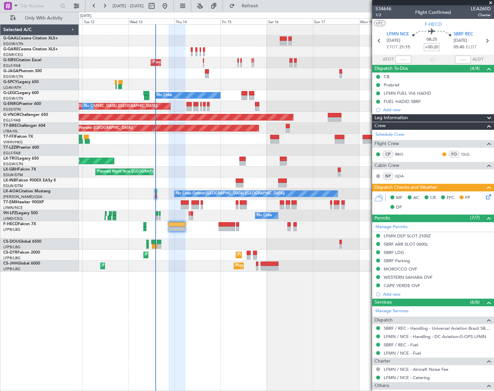
click at [227, 305] on div "Planned Maint London (Farnborough) No Crew A/C Unavailable London (Luton) Plann…" at bounding box center [286, 207] width 415 height 367
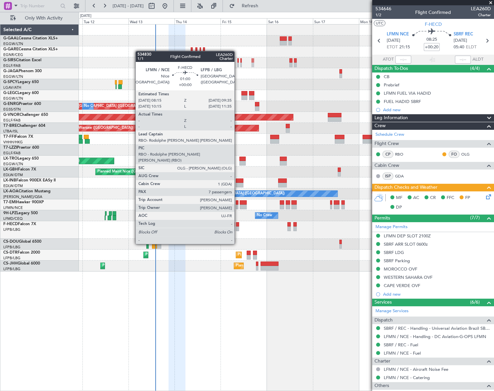
click at [238, 226] on div at bounding box center [237, 224] width 3 height 5
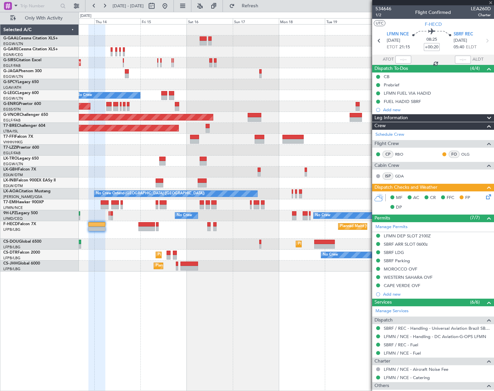
click at [217, 255] on div "Planned Maint London (Farnborough) No Crew A/C Unavailable London (Luton) Plann…" at bounding box center [286, 148] width 415 height 247
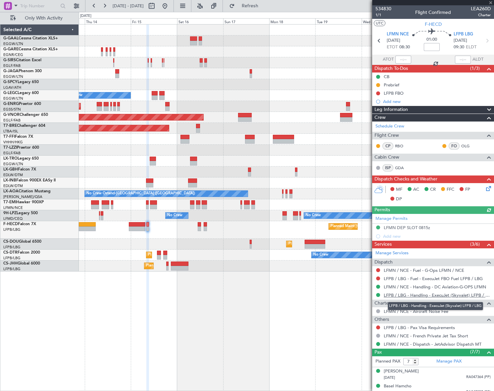
click at [433, 293] on link "LFPB / LBG - Handling - ExecuJet (Skyvalet) LFPB / LBG" at bounding box center [437, 296] width 107 height 6
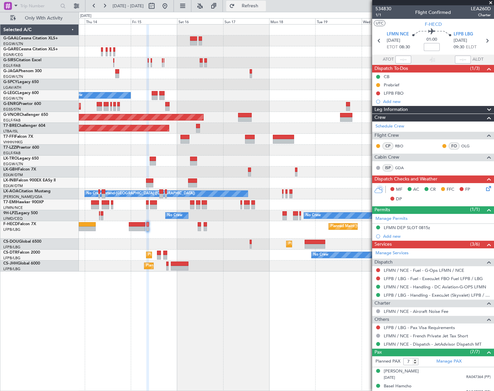
click at [261, 7] on span "Refresh" at bounding box center [250, 6] width 28 height 5
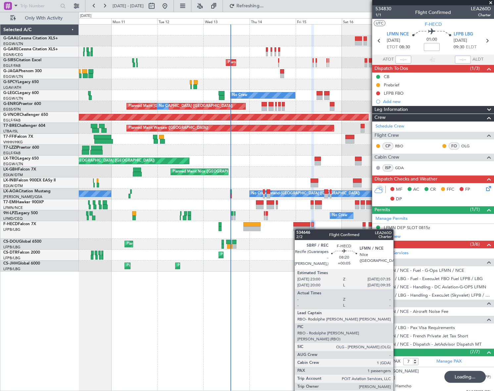
click at [298, 229] on div "No Crew Planned Maint London (Farnborough) No Crew Planned Maint London (Stanst…" at bounding box center [286, 148] width 415 height 247
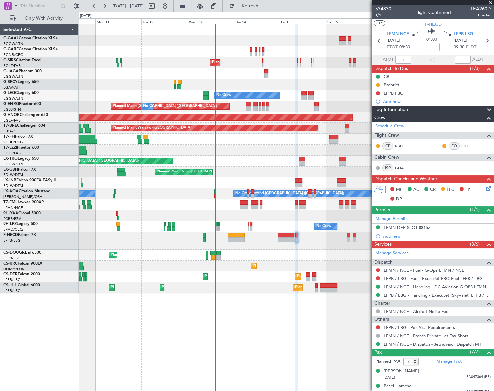
click at [161, 171] on div "No Crew Planned Maint London (Farnborough) No Crew Planned Maint London (Stanst…" at bounding box center [286, 159] width 415 height 269
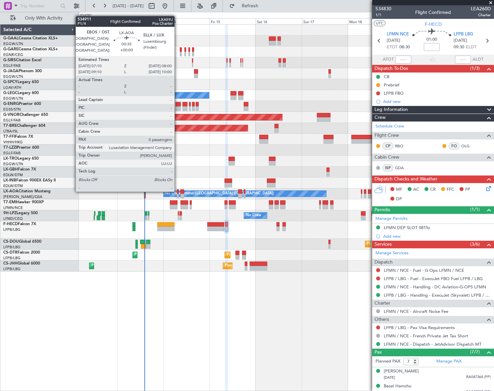
click at [178, 190] on div at bounding box center [178, 191] width 2 height 5
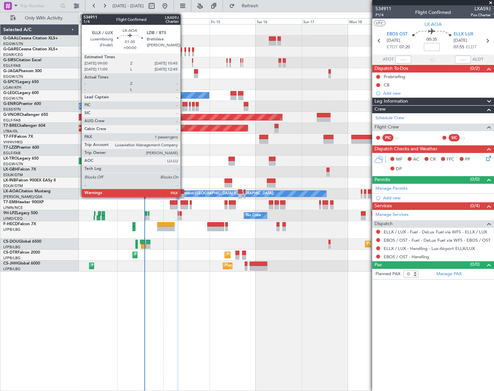
click at [184, 194] on div at bounding box center [183, 196] width 4 height 5
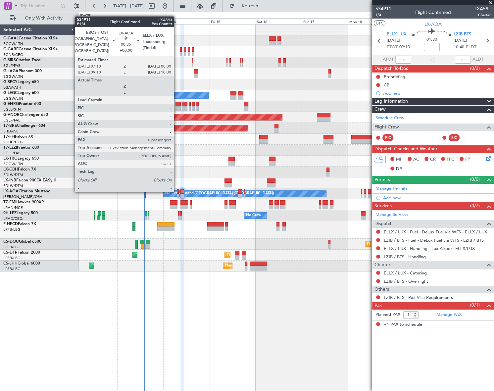
click at [179, 192] on div "No Crew Ostend-[GEOGRAPHIC_DATA] ([GEOGRAPHIC_DATA])" at bounding box center [219, 194] width 109 height 10
click at [178, 192] on div at bounding box center [178, 191] width 2 height 5
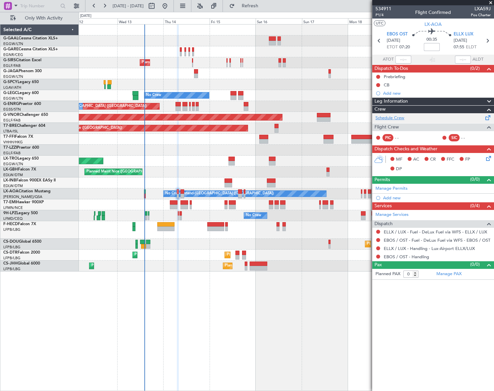
click at [388, 119] on link "Schedule Crew" at bounding box center [390, 118] width 29 height 7
click at [378, 75] on button at bounding box center [378, 77] width 4 height 4
click at [373, 97] on span "In Progress" at bounding box center [381, 96] width 23 height 7
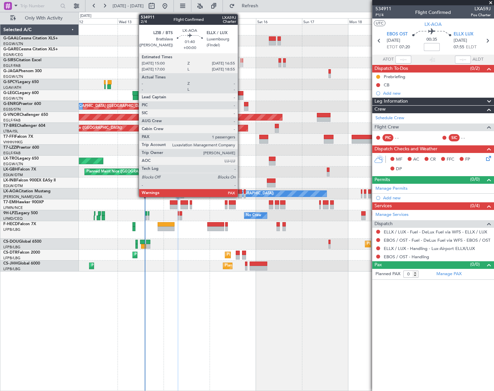
click at [241, 194] on div at bounding box center [240, 196] width 4 height 5
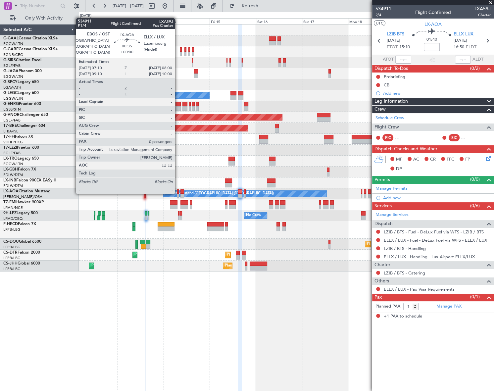
click at [178, 192] on div at bounding box center [178, 191] width 2 height 5
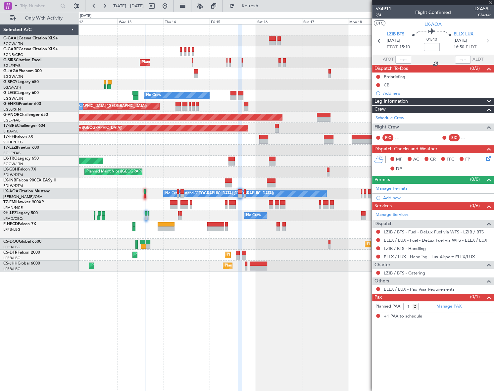
type input "0"
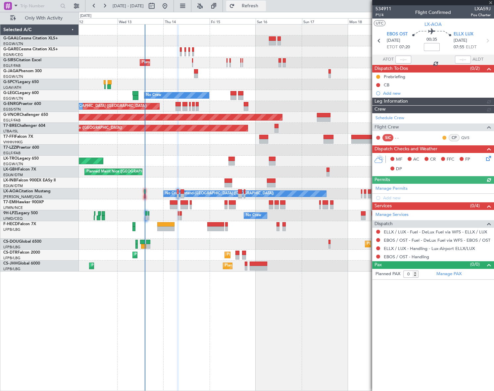
click at [261, 4] on span "Refresh" at bounding box center [250, 6] width 28 height 5
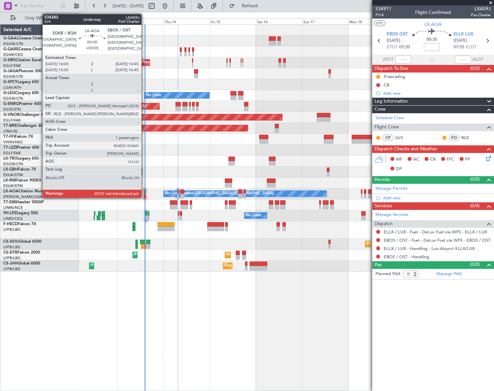
click at [144, 194] on div at bounding box center [145, 196] width 2 height 5
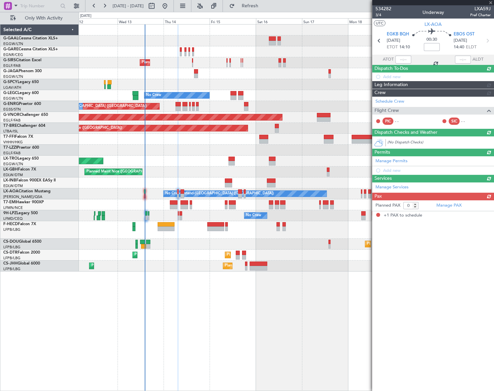
type input "+00:05"
type input "1"
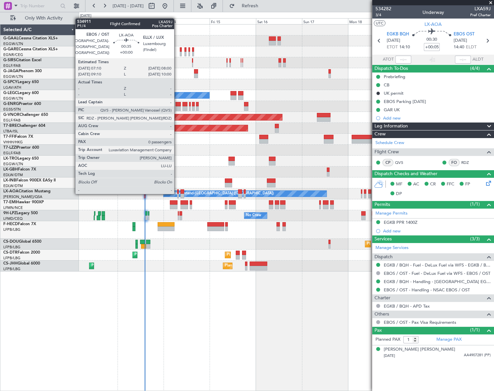
click at [177, 193] on div at bounding box center [178, 191] width 2 height 5
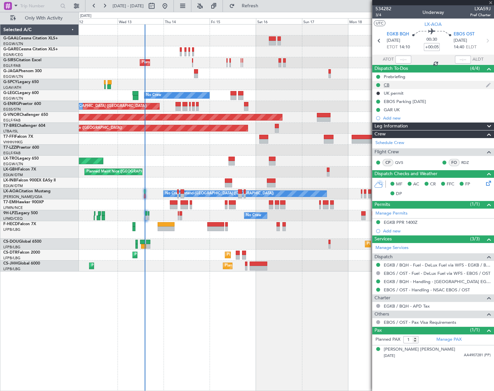
type input "0"
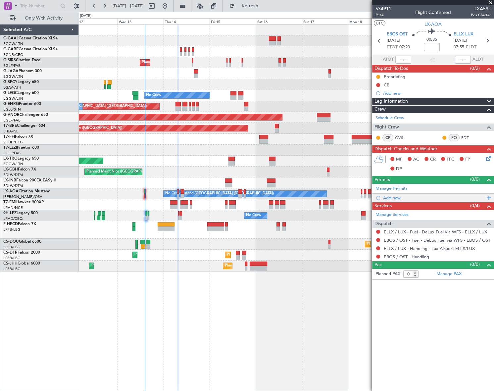
click at [393, 199] on div "Add new" at bounding box center [434, 198] width 102 height 6
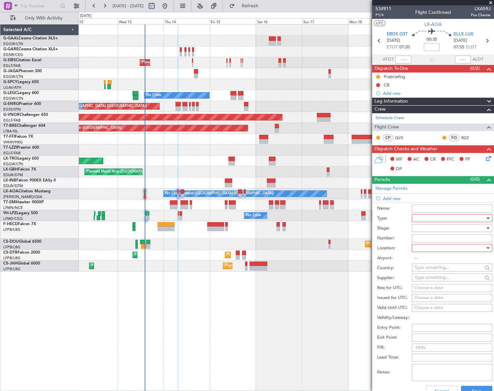
click at [434, 220] on div at bounding box center [450, 218] width 71 height 10
click at [428, 254] on span "PPR" at bounding box center [450, 251] width 70 height 10
click at [485, 226] on div at bounding box center [487, 228] width 5 height 5
drag, startPoint x: 434, startPoint y: 254, endPoint x: 474, endPoint y: 236, distance: 44.8
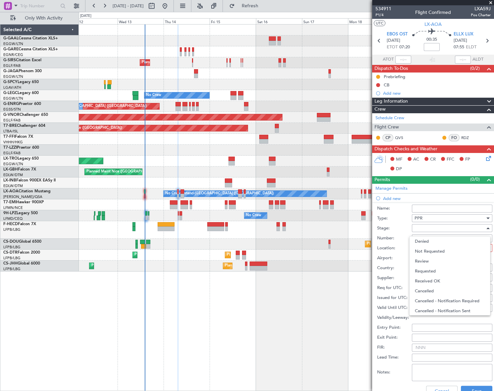
click at [433, 254] on span "Not Requested" at bounding box center [450, 251] width 70 height 10
click at [477, 246] on div at bounding box center [450, 248] width 71 height 10
click at [435, 282] on span "Arrival" at bounding box center [450, 281] width 70 height 10
type input "ELLX / LUX"
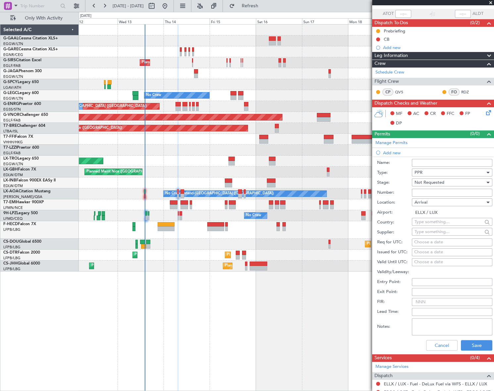
scroll to position [60, 0]
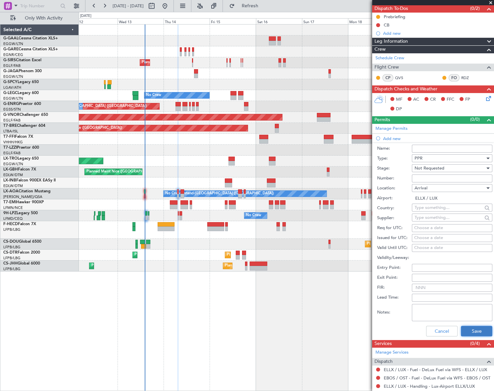
click at [481, 331] on button "Save" at bounding box center [476, 331] width 31 height 11
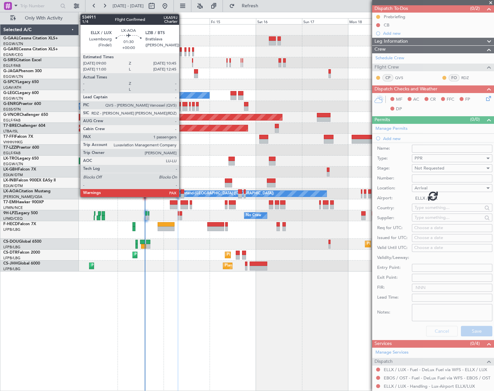
click at [182, 193] on div at bounding box center [183, 191] width 4 height 5
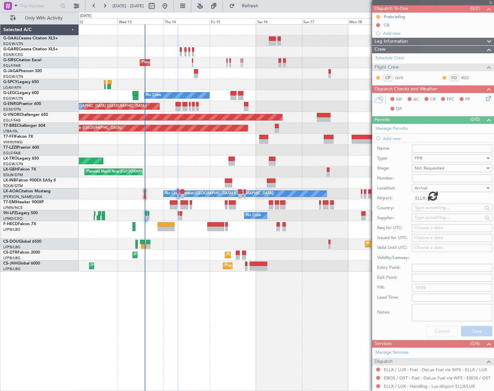
scroll to position [0, 0]
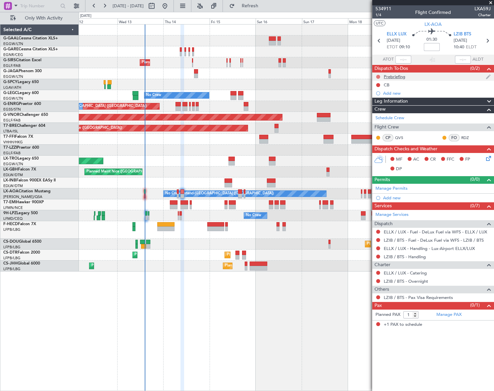
click at [379, 76] on button at bounding box center [378, 77] width 4 height 4
click at [374, 98] on span "In Progress" at bounding box center [381, 96] width 23 height 7
click at [377, 85] on button at bounding box center [378, 85] width 4 height 4
click at [378, 112] on span "Completed" at bounding box center [381, 114] width 22 height 7
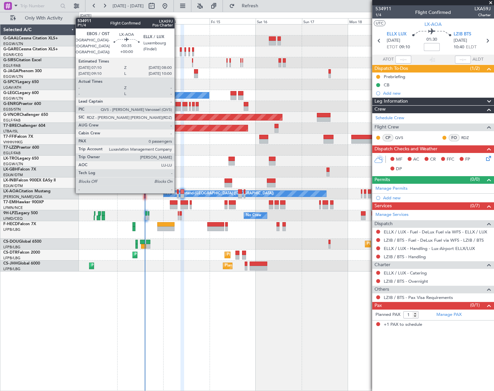
click at [178, 192] on div at bounding box center [178, 191] width 2 height 5
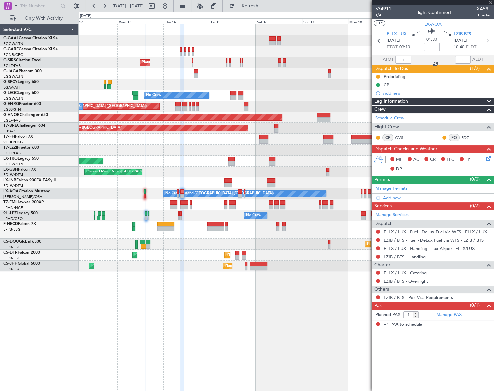
type input "0"
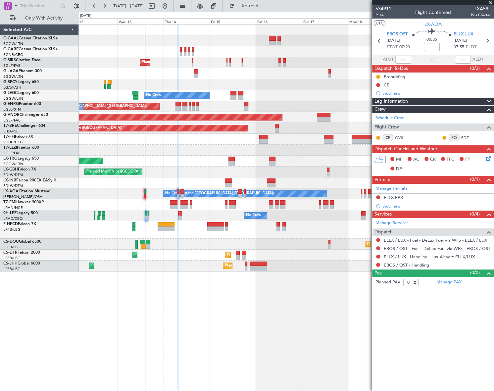
click at [488, 158] on icon at bounding box center [487, 157] width 5 height 5
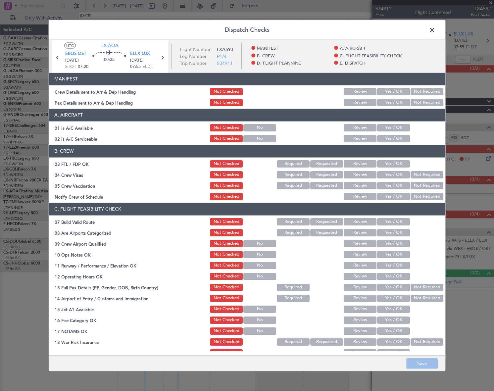
click at [384, 127] on button "Yes / OK" at bounding box center [393, 127] width 33 height 7
click at [385, 138] on button "Yes / OK" at bounding box center [393, 138] width 33 height 7
click at [390, 222] on button "Yes / OK" at bounding box center [393, 221] width 33 height 7
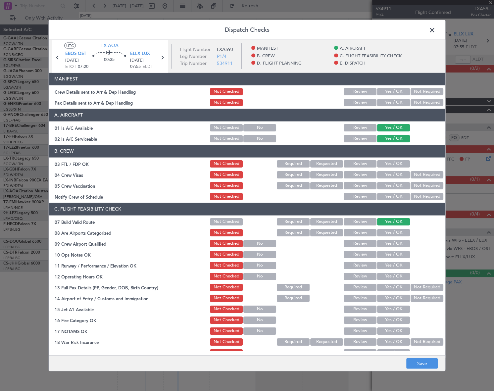
scroll to position [90, 0]
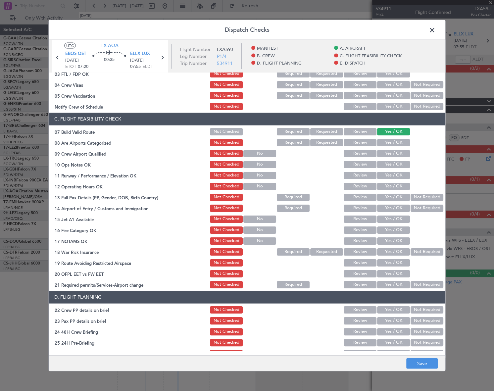
drag, startPoint x: 401, startPoint y: 166, endPoint x: 398, endPoint y: 172, distance: 7.1
click at [401, 166] on button "Yes / OK" at bounding box center [393, 164] width 33 height 7
click at [398, 176] on button "Yes / OK" at bounding box center [393, 175] width 33 height 7
click at [399, 185] on button "Yes / OK" at bounding box center [393, 186] width 33 height 7
click at [399, 193] on button "Yes / OK" at bounding box center [393, 196] width 33 height 7
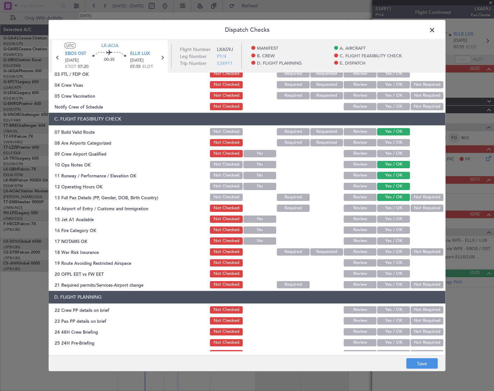
drag, startPoint x: 401, startPoint y: 204, endPoint x: 398, endPoint y: 217, distance: 13.3
click at [401, 204] on button "Yes / OK" at bounding box center [393, 207] width 33 height 7
click at [398, 217] on button "Yes / OK" at bounding box center [393, 218] width 33 height 7
click at [401, 228] on button "Yes / OK" at bounding box center [393, 229] width 33 height 7
click at [401, 237] on button "Yes / OK" at bounding box center [393, 240] width 33 height 7
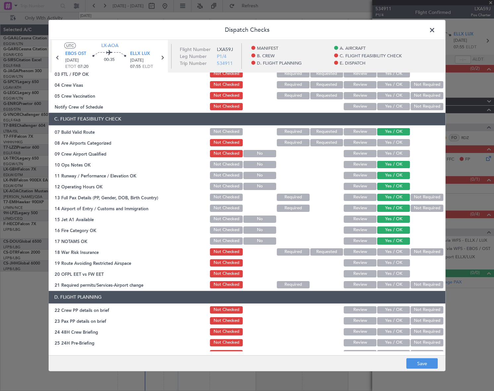
click at [423, 250] on button "Not Required" at bounding box center [427, 251] width 33 height 7
click at [400, 263] on button "Yes / OK" at bounding box center [393, 262] width 33 height 7
click at [399, 275] on button "Yes / OK" at bounding box center [393, 273] width 33 height 7
click at [398, 287] on button "Yes / OK" at bounding box center [393, 284] width 33 height 7
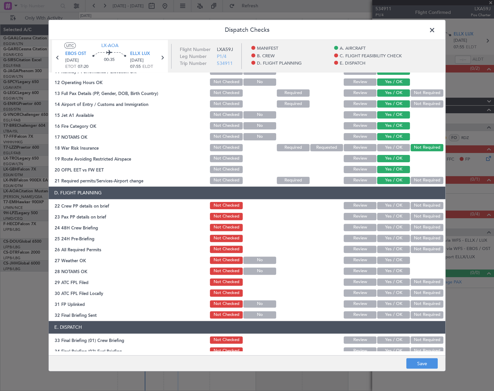
scroll to position [211, 0]
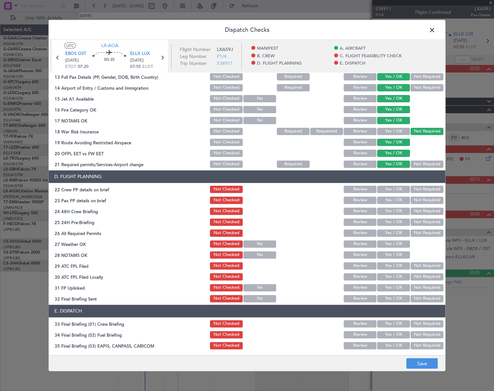
click at [392, 185] on div "Yes / OK" at bounding box center [392, 189] width 33 height 9
drag, startPoint x: 396, startPoint y: 188, endPoint x: 394, endPoint y: 194, distance: 7.1
click at [396, 188] on button "Yes / OK" at bounding box center [393, 189] width 33 height 7
click at [393, 200] on button "Yes / OK" at bounding box center [393, 199] width 33 height 7
click at [394, 212] on button "Yes / OK" at bounding box center [393, 210] width 33 height 7
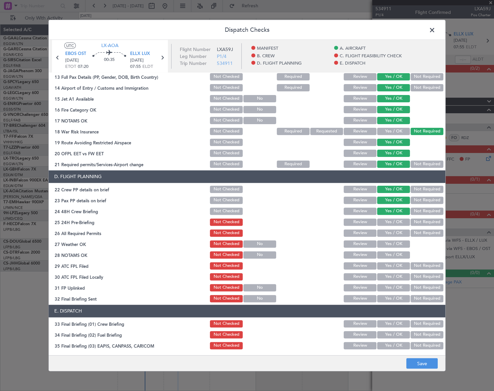
click at [421, 223] on button "Not Required" at bounding box center [427, 221] width 33 height 7
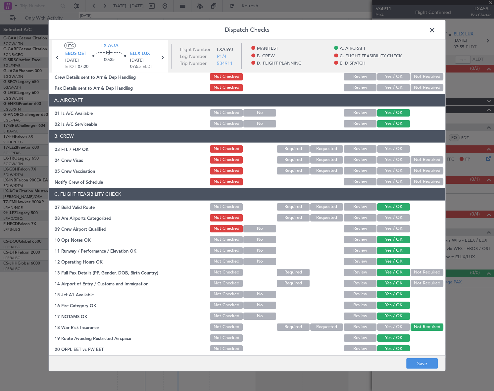
scroll to position [0, 0]
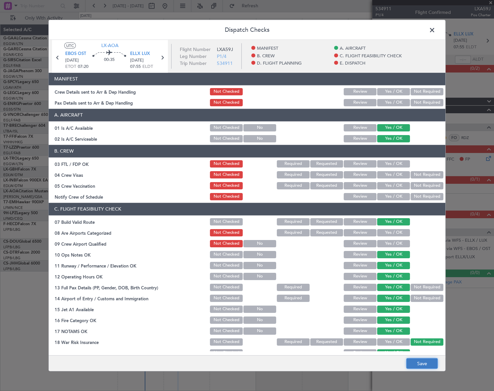
click at [433, 366] on button "Save" at bounding box center [421, 363] width 31 height 11
click at [436, 30] on span at bounding box center [436, 31] width 0 height 13
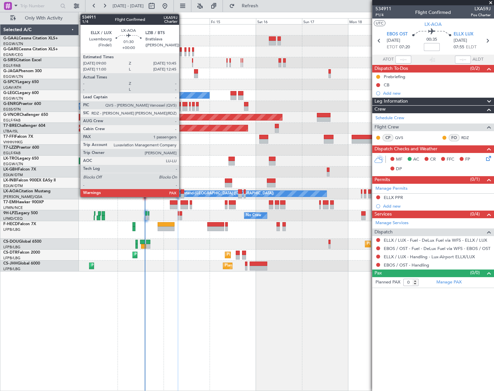
click at [182, 194] on div at bounding box center [183, 196] width 4 height 5
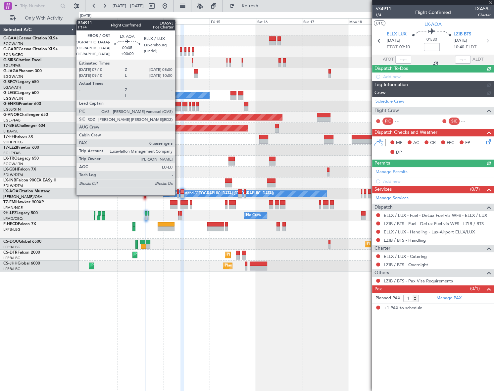
click at [178, 194] on div at bounding box center [178, 196] width 2 height 5
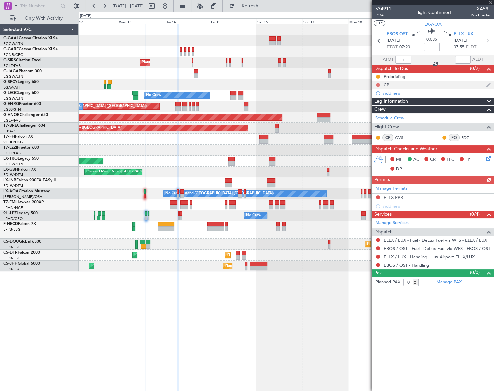
click at [377, 85] on button at bounding box center [378, 85] width 4 height 4
click at [372, 114] on span "Completed" at bounding box center [381, 114] width 22 height 7
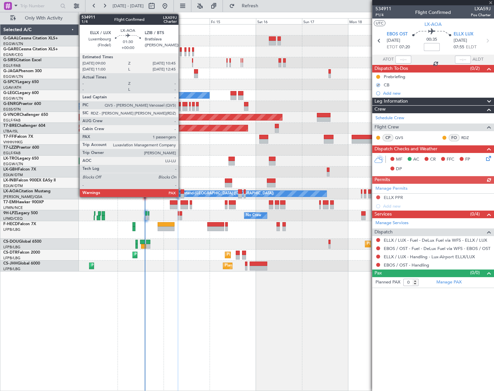
click at [182, 193] on div at bounding box center [183, 191] width 4 height 5
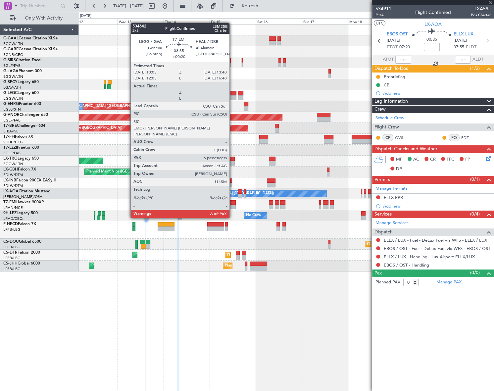
type input "1"
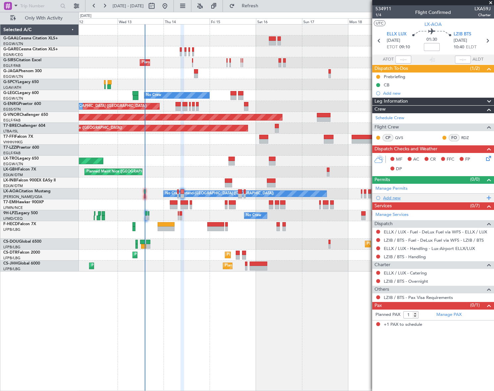
click at [395, 196] on div "Add new" at bounding box center [434, 198] width 102 height 6
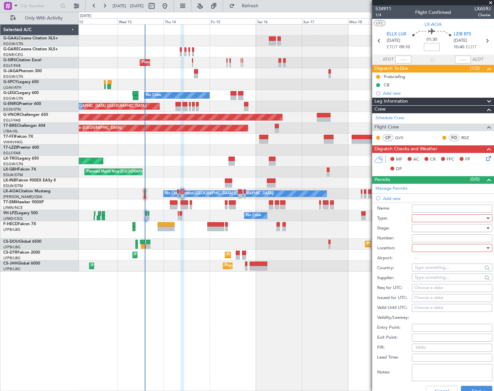
click at [424, 216] on div at bounding box center [450, 218] width 71 height 10
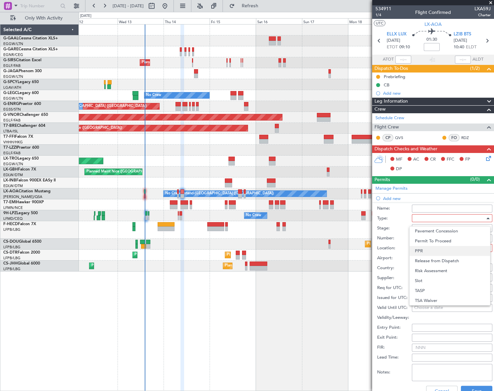
click at [424, 252] on span "PPR" at bounding box center [450, 251] width 70 height 10
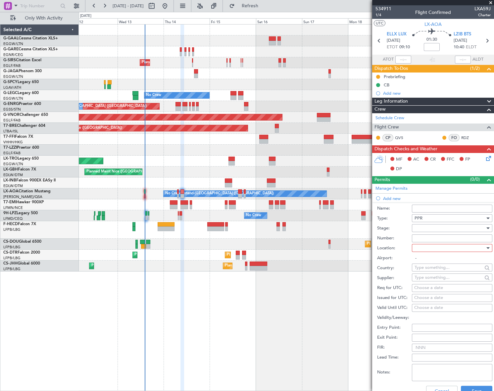
click at [474, 227] on div at bounding box center [450, 228] width 71 height 10
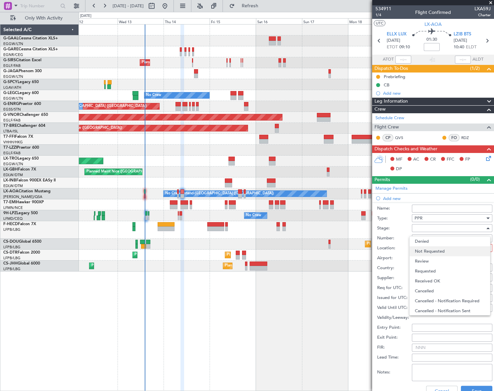
click at [435, 253] on span "Not Requested" at bounding box center [450, 251] width 70 height 10
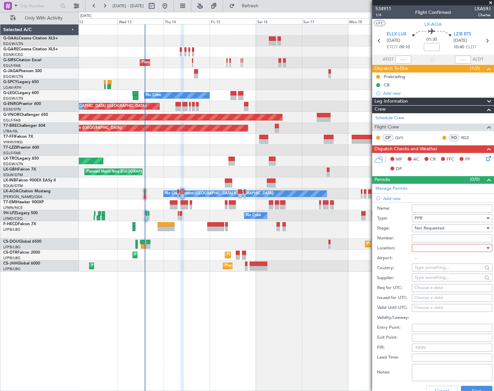
click at [464, 248] on div at bounding box center [450, 248] width 71 height 10
click at [432, 264] on span "Departure" at bounding box center [450, 261] width 70 height 10
type input "ELLX / LUX"
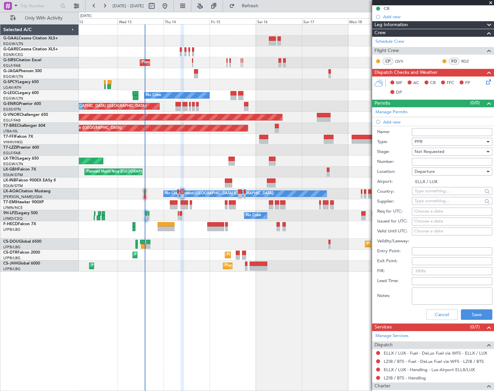
scroll to position [90, 0]
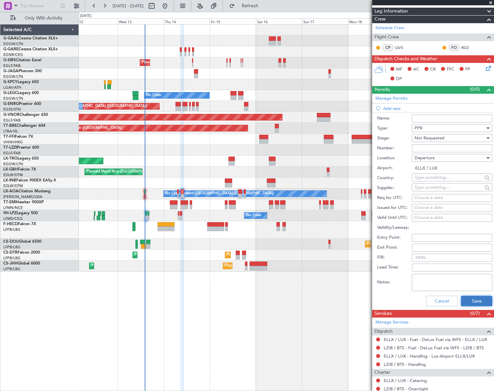
click at [486, 302] on button "Save" at bounding box center [476, 301] width 31 height 11
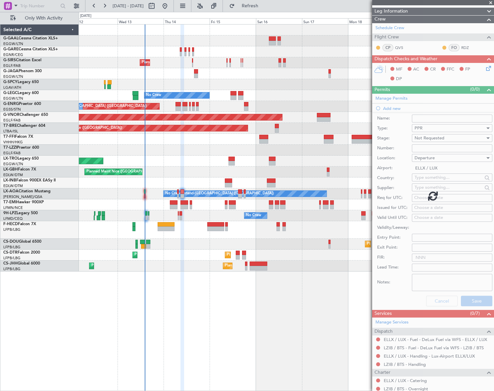
click at [483, 301] on div at bounding box center [433, 195] width 122 height 391
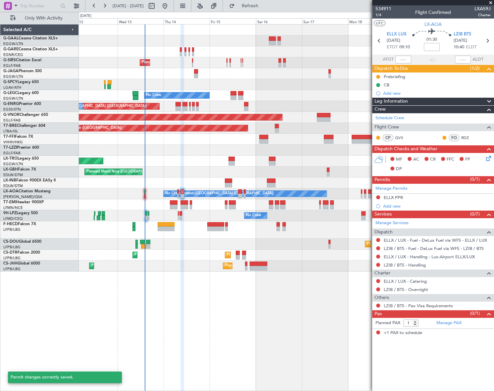
scroll to position [0, 0]
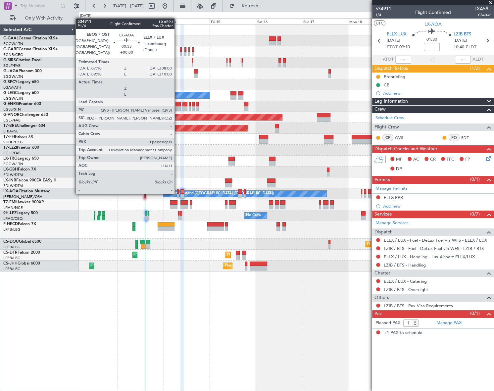
click at [178, 193] on div at bounding box center [178, 191] width 2 height 5
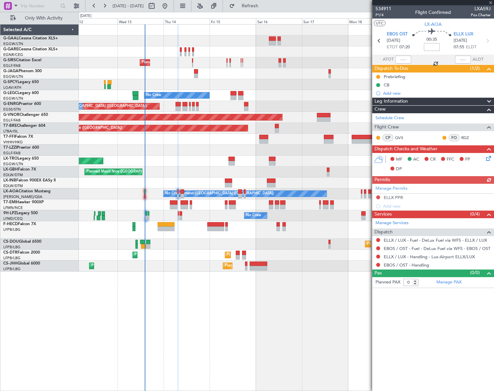
click at [416, 102] on div "Leg Information" at bounding box center [433, 102] width 122 height 8
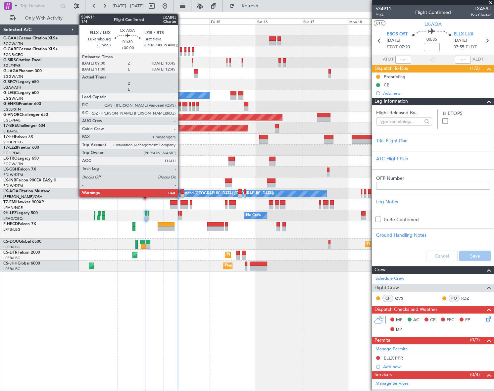
click at [181, 194] on div at bounding box center [183, 196] width 4 height 5
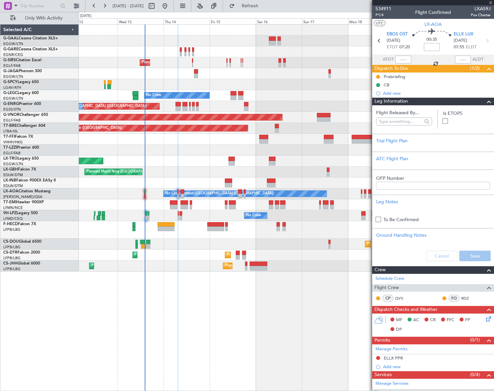
type input "1"
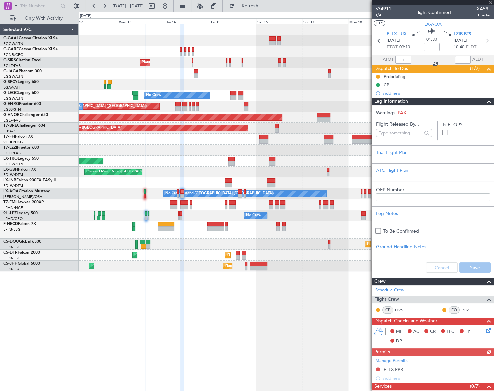
click at [485, 102] on span at bounding box center [489, 102] width 8 height 8
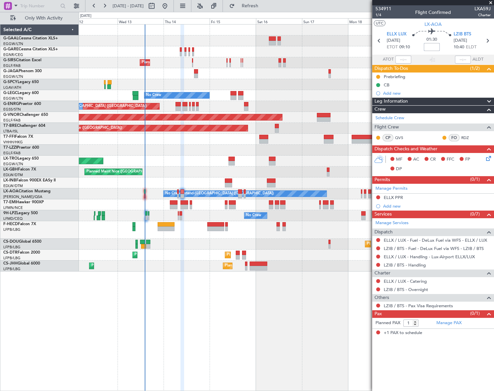
click at [431, 46] on input at bounding box center [432, 47] width 16 height 8
click at [436, 48] on div "Flight Time" at bounding box center [431, 51] width 21 height 8
click at [437, 47] on div "Flight Time" at bounding box center [431, 51] width 21 height 8
click at [437, 45] on mat-tooltip-component "Flight Time" at bounding box center [432, 52] width 30 height 18
click at [435, 46] on input "+00:10" at bounding box center [432, 47] width 16 height 8
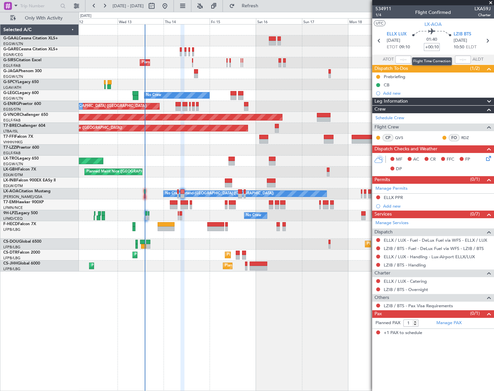
click at [436, 46] on input "+00:10" at bounding box center [432, 47] width 16 height 8
type input "+00:20"
click at [404, 101] on span "Leg Information" at bounding box center [391, 102] width 33 height 8
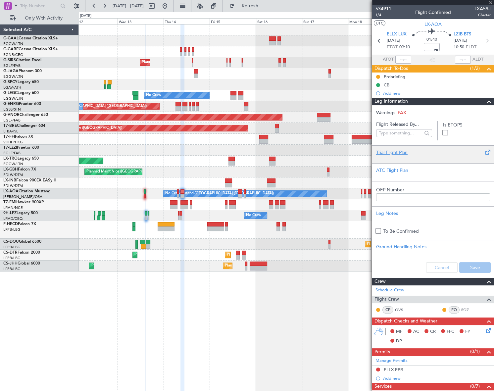
click at [404, 152] on div "Trial Flight Plan" at bounding box center [433, 152] width 114 height 7
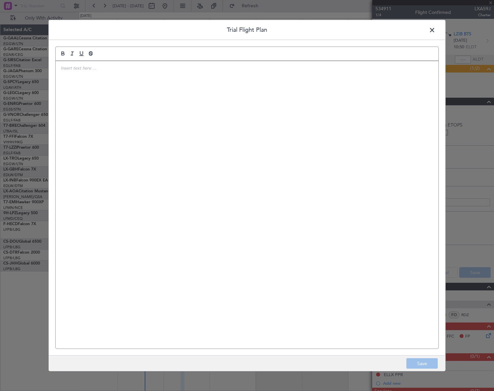
click at [183, 109] on div at bounding box center [247, 205] width 383 height 288
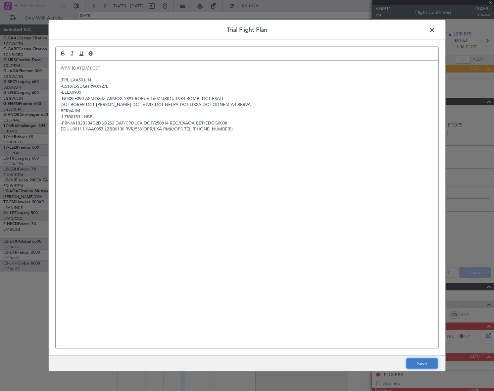
click at [426, 360] on button "Save" at bounding box center [421, 363] width 31 height 11
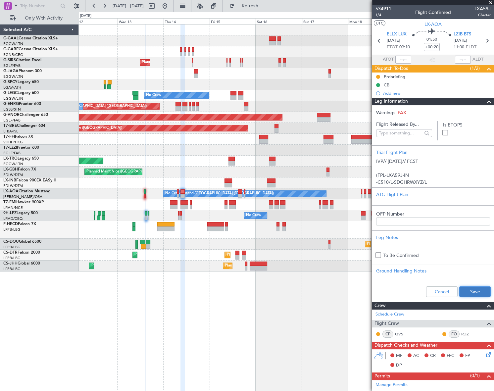
click at [467, 291] on button "Save" at bounding box center [474, 292] width 31 height 11
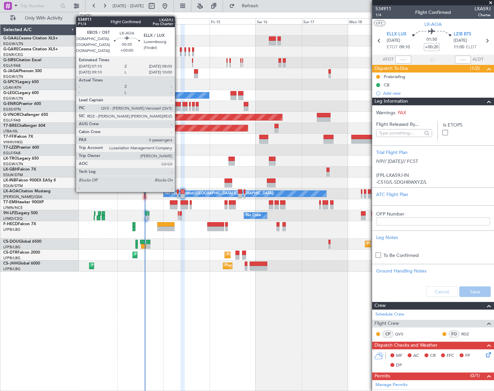
click at [178, 191] on div at bounding box center [178, 191] width 2 height 5
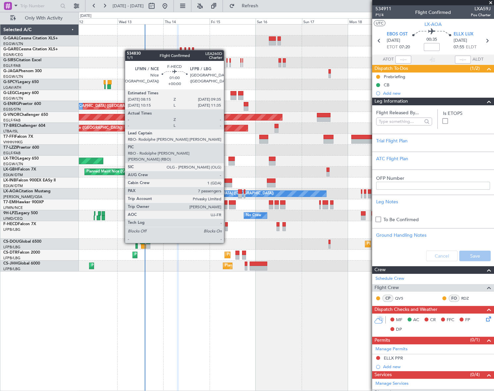
click at [227, 225] on div at bounding box center [226, 224] width 3 height 5
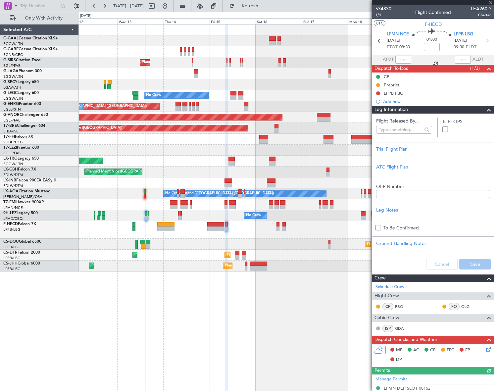
click at [485, 110] on span at bounding box center [489, 110] width 8 height 8
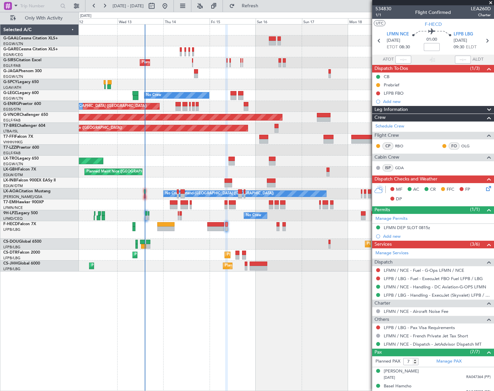
click at [485, 187] on icon at bounding box center [487, 187] width 5 height 5
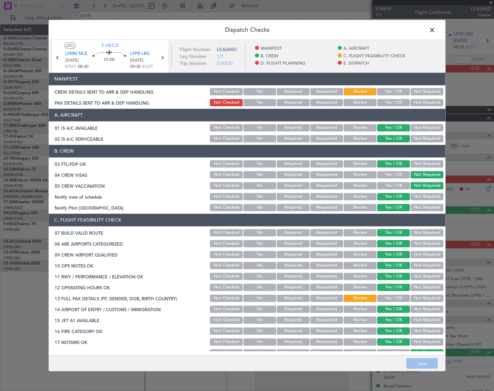
click at [436, 30] on span at bounding box center [436, 31] width 0 height 13
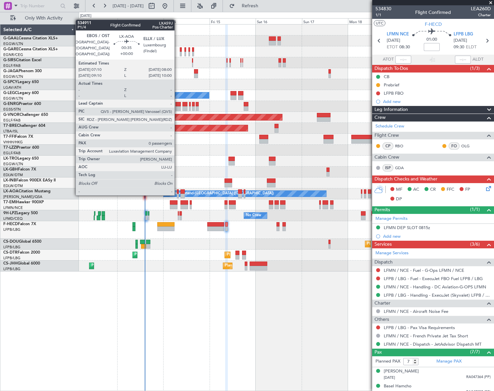
click at [178, 194] on div at bounding box center [178, 196] width 2 height 5
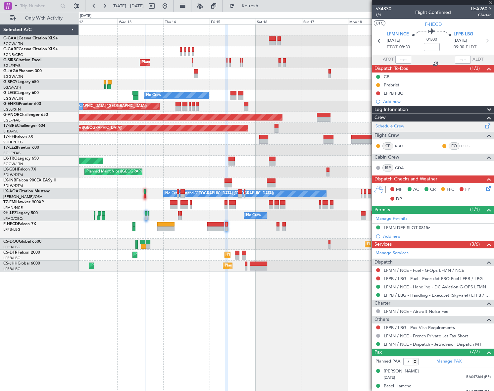
type input "0"
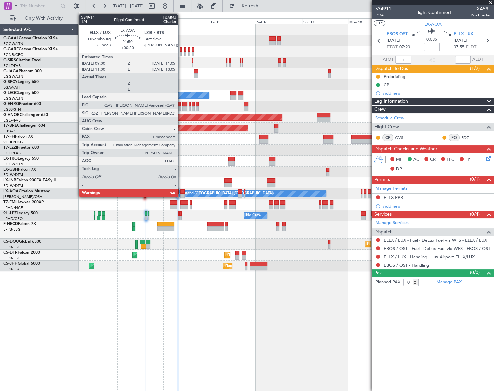
click at [181, 192] on div at bounding box center [183, 191] width 4 height 5
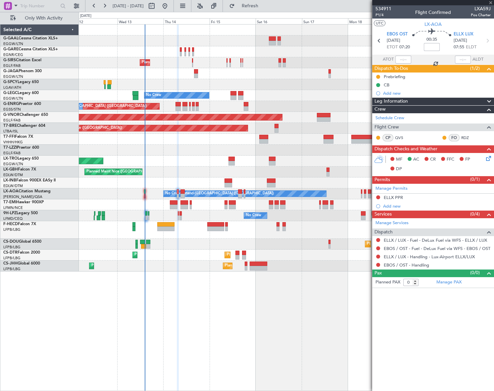
type input "+00:20"
type input "1"
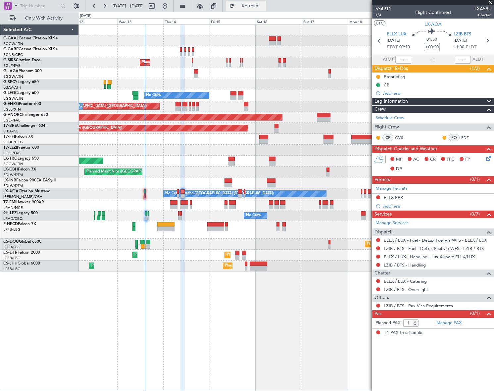
click at [262, 6] on span "Refresh" at bounding box center [250, 6] width 28 height 5
click at [469, 100] on div "Leg Information" at bounding box center [433, 102] width 122 height 8
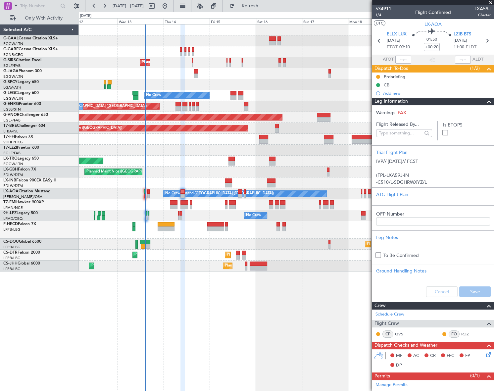
click at [469, 100] on div "Leg Information" at bounding box center [433, 102] width 122 height 8
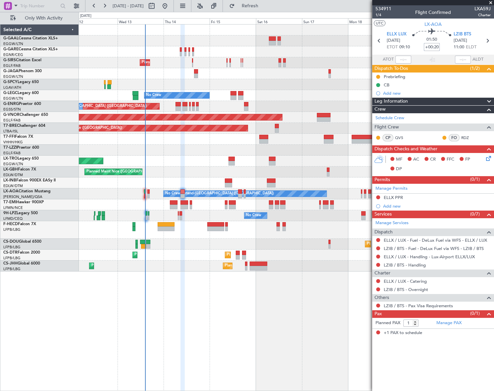
click at [437, 46] on input "+00:20" at bounding box center [432, 47] width 16 height 8
click at [437, 47] on input "+00:20" at bounding box center [432, 47] width 16 height 8
type input "+00:25"
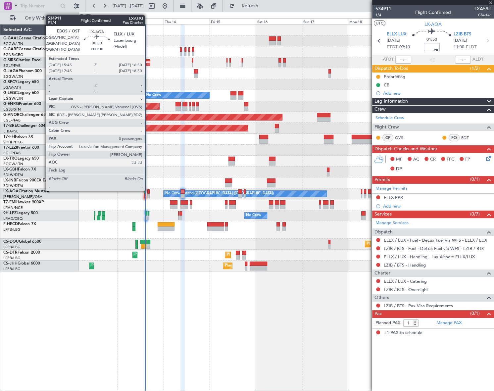
click at [148, 189] on div at bounding box center [148, 191] width 2 height 5
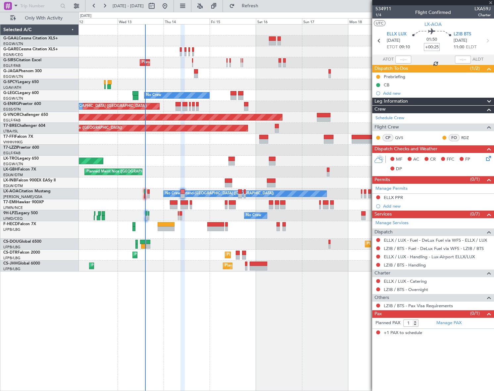
type input "0"
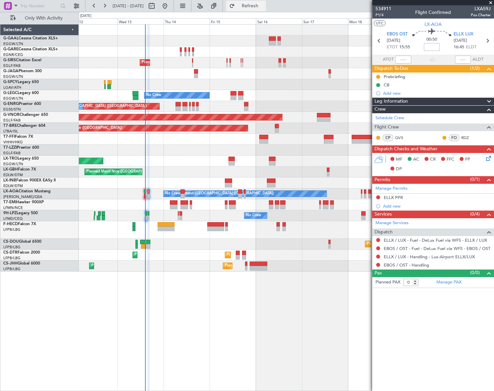
drag, startPoint x: 268, startPoint y: 6, endPoint x: 267, endPoint y: 10, distance: 3.9
click at [264, 6] on span "Refresh" at bounding box center [250, 6] width 28 height 5
click at [446, 256] on link "ELLX / LUX - Handling - Lux-Airport ELLX/LUX" at bounding box center [429, 257] width 91 height 6
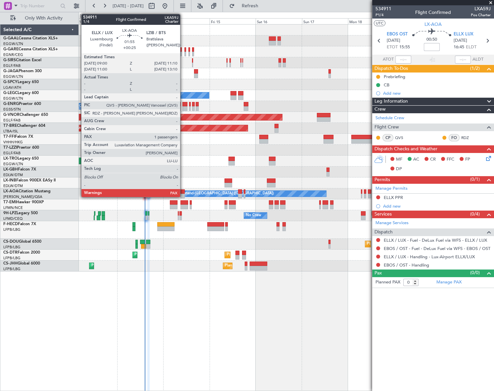
click at [183, 192] on div at bounding box center [183, 191] width 4 height 5
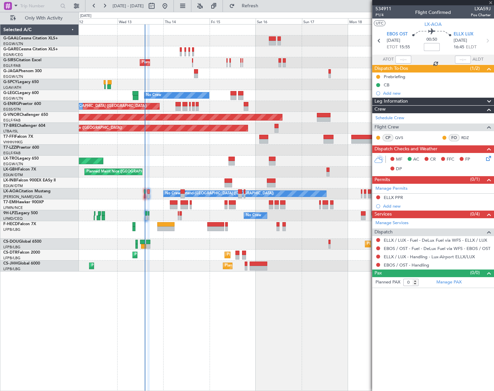
type input "+00:25"
type input "1"
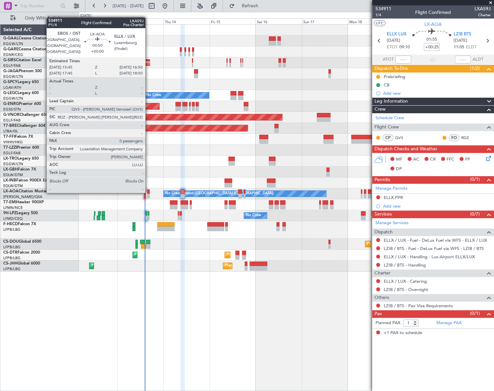
click at [148, 192] on div at bounding box center [148, 191] width 2 height 5
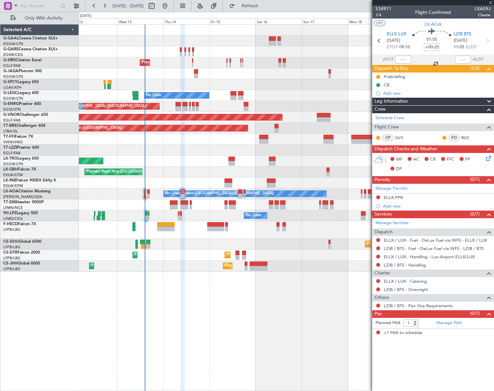
type input "0"
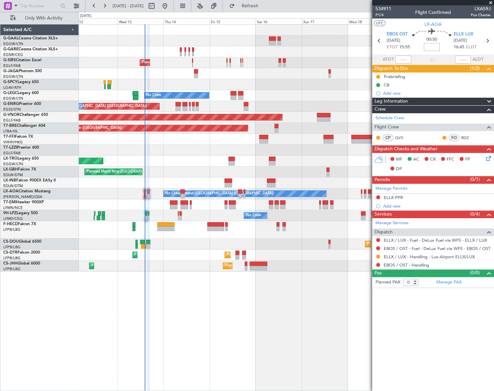
click at [427, 48] on input at bounding box center [432, 47] width 16 height 8
paste input "-0.05"
type input "-00:05"
click at [442, 101] on div "Leg Information" at bounding box center [433, 102] width 122 height 8
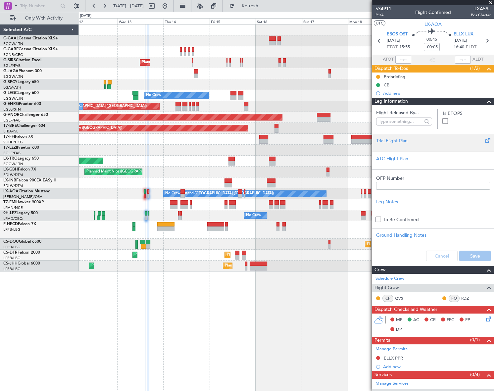
click at [393, 145] on div at bounding box center [433, 146] width 114 height 4
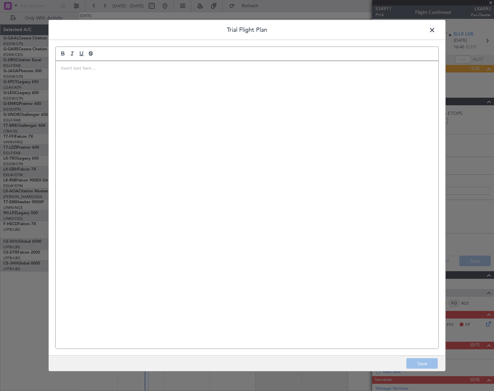
click at [145, 135] on div at bounding box center [247, 205] width 383 height 288
drag, startPoint x: 395, startPoint y: 27, endPoint x: 391, endPoint y: 30, distance: 5.6
click at [394, 28] on header "Trial Flight Plan" at bounding box center [247, 30] width 397 height 20
click at [209, 108] on div "IVP// [DATE]// FCST" at bounding box center [247, 205] width 383 height 288
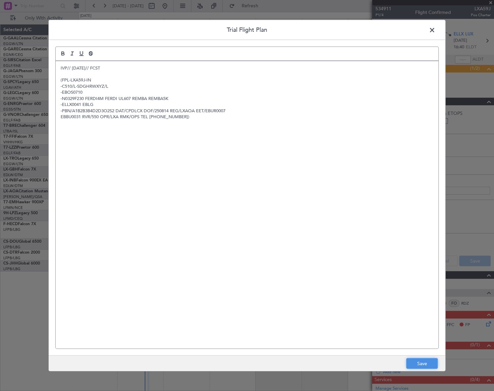
click at [427, 361] on button "Save" at bounding box center [421, 363] width 31 height 11
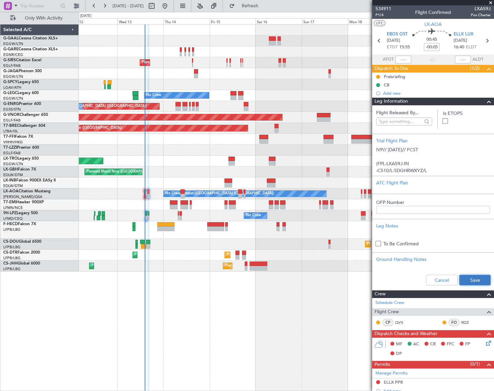
click at [474, 279] on button "Save" at bounding box center [474, 280] width 31 height 11
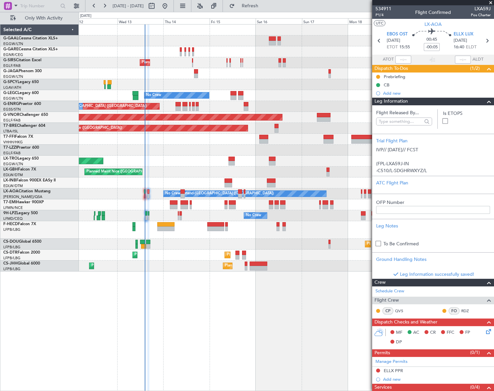
click at [485, 102] on span at bounding box center [489, 102] width 8 height 8
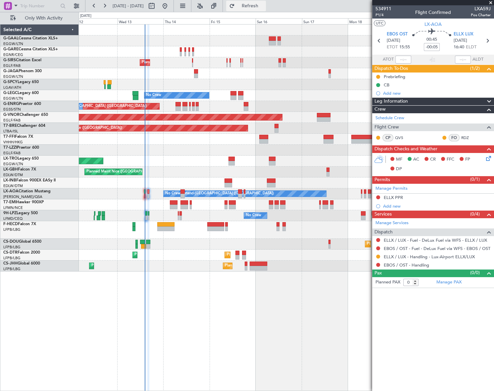
click at [264, 7] on span "Refresh" at bounding box center [250, 6] width 28 height 5
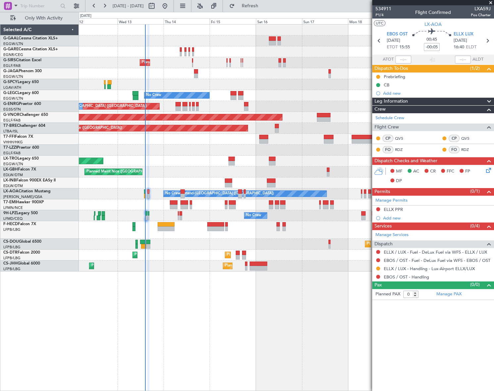
click at [396, 210] on div "ELLX PPR" at bounding box center [393, 210] width 19 height 6
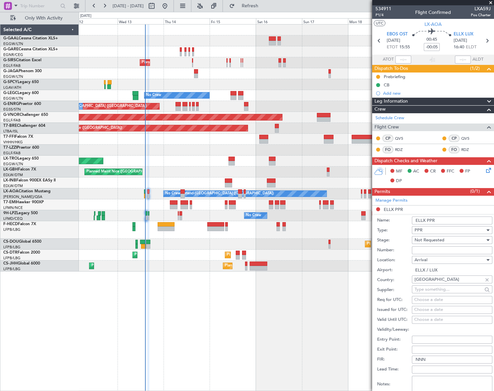
click at [446, 222] on input "ELLX PPR" at bounding box center [452, 221] width 80 height 8
type input "ELLX PPR 1640Z"
click at [438, 240] on span "Not Requested" at bounding box center [430, 240] width 30 height 6
click at [433, 283] on span "Requested" at bounding box center [450, 283] width 70 height 10
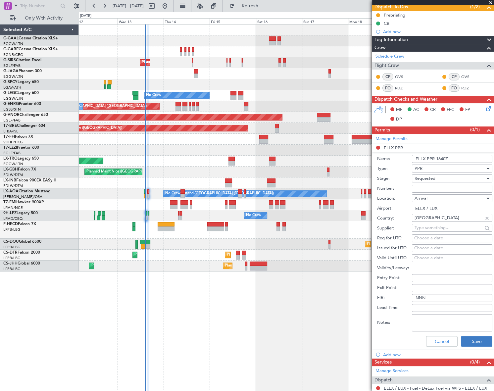
scroll to position [90, 0]
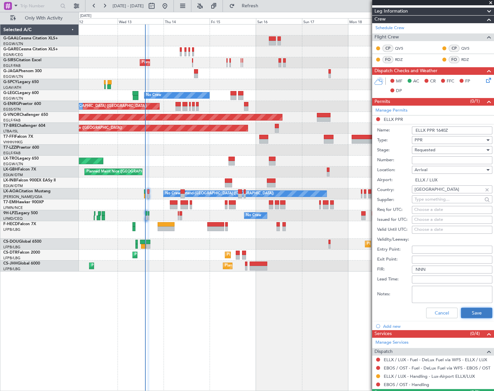
click at [482, 311] on button "Save" at bounding box center [476, 313] width 31 height 11
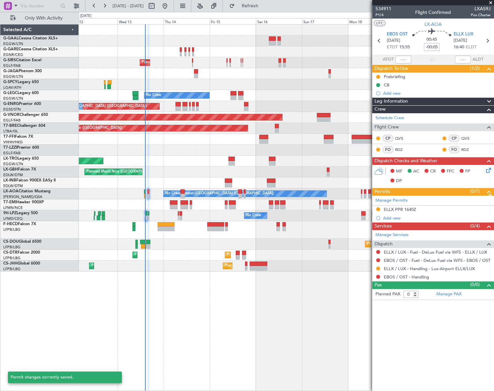
scroll to position [0, 0]
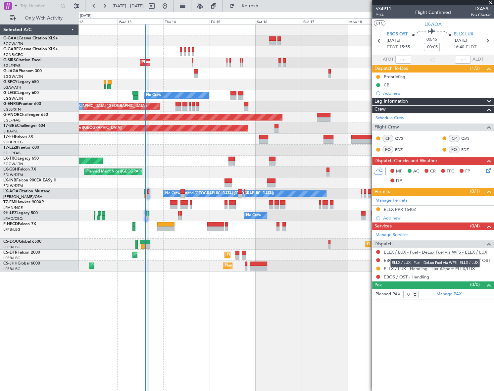
click at [448, 252] on link "ELLX / LUX - Fuel - DeLux Fuel via WFS - ELLX / LUX" at bounding box center [435, 252] width 103 height 6
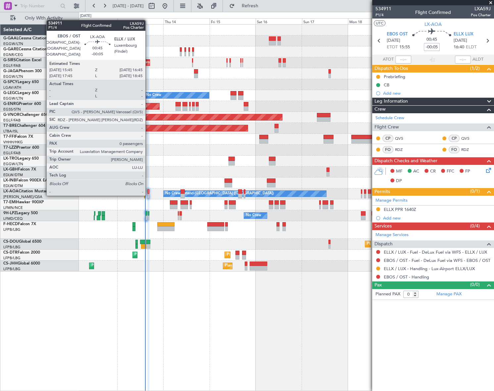
click at [148, 194] on div at bounding box center [148, 196] width 2 height 5
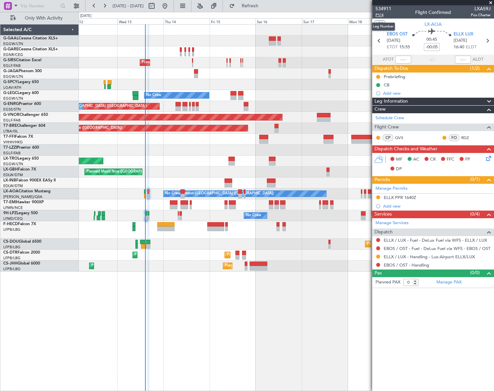
click at [381, 15] on span "P1/4" at bounding box center [384, 15] width 16 height 6
click at [264, 5] on span "Refresh" at bounding box center [250, 6] width 28 height 5
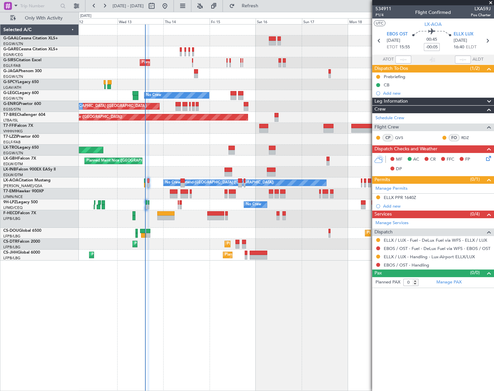
click at [487, 158] on icon at bounding box center [487, 157] width 5 height 5
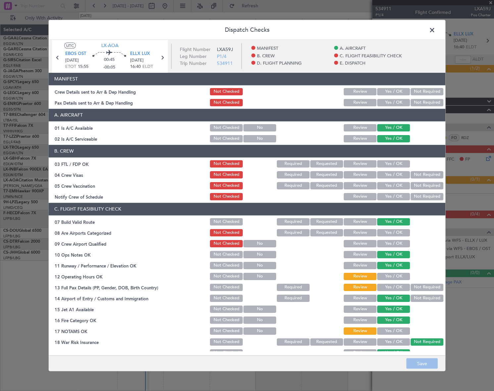
scroll to position [90, 0]
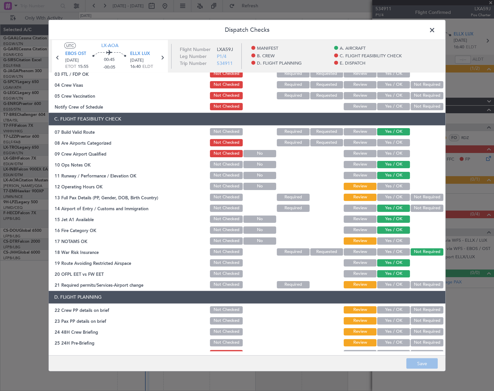
click at [399, 184] on button "Yes / OK" at bounding box center [393, 186] width 33 height 7
click at [398, 200] on button "Yes / OK" at bounding box center [393, 196] width 33 height 7
click at [397, 240] on button "Yes / OK" at bounding box center [393, 240] width 33 height 7
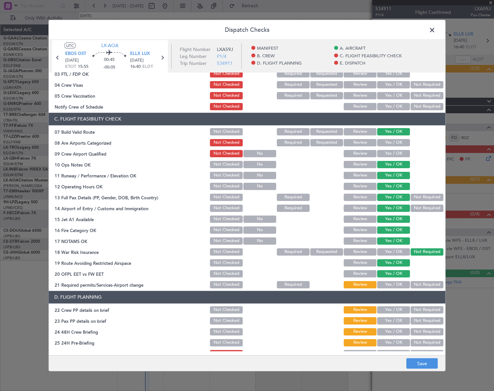
click at [401, 281] on button "Yes / OK" at bounding box center [393, 284] width 33 height 7
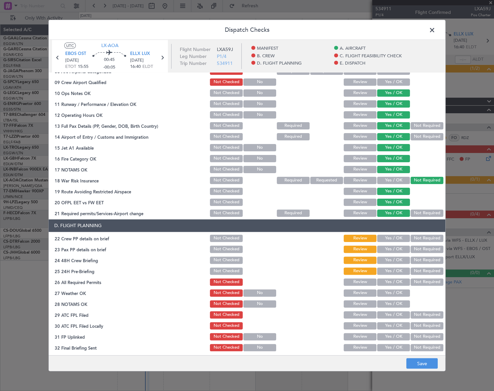
scroll to position [181, 0]
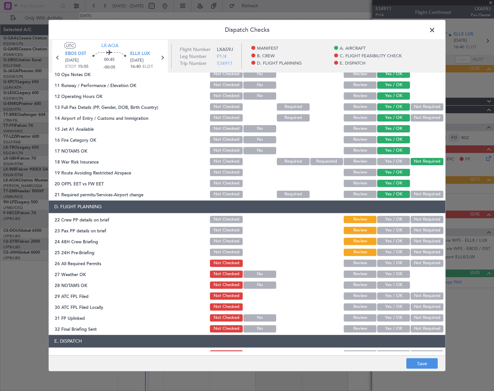
drag, startPoint x: 397, startPoint y: 214, endPoint x: 395, endPoint y: 221, distance: 7.3
click at [396, 219] on section "D. FLIGHT PLANNING 22 Crew PP details on brief Not Checked Review Yes / OK Not …" at bounding box center [247, 266] width 397 height 133
click at [395, 221] on button "Yes / OK" at bounding box center [393, 219] width 33 height 7
click at [394, 233] on button "Yes / OK" at bounding box center [393, 230] width 33 height 7
click at [398, 243] on button "Yes / OK" at bounding box center [393, 241] width 33 height 7
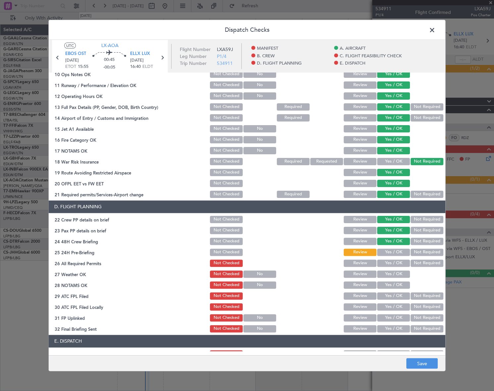
click at [424, 255] on div "Not Required" at bounding box center [426, 251] width 33 height 9
click at [424, 251] on button "Not Required" at bounding box center [427, 251] width 33 height 7
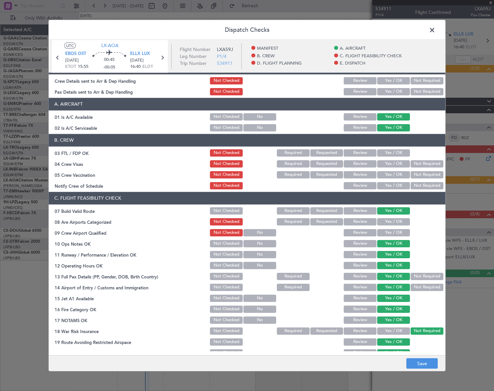
scroll to position [0, 0]
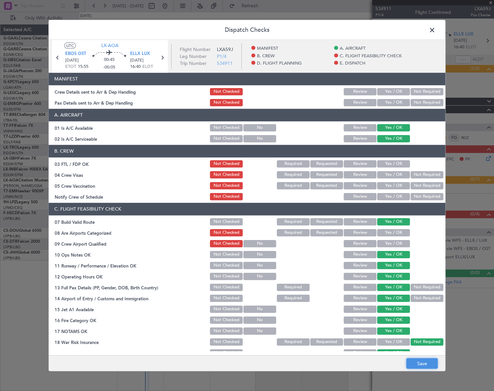
click at [429, 362] on button "Save" at bounding box center [421, 363] width 31 height 11
click at [436, 32] on span at bounding box center [436, 31] width 0 height 13
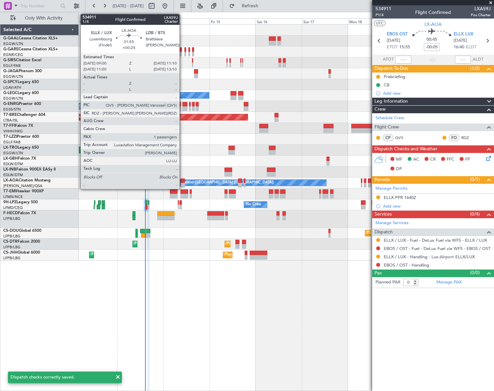
click at [183, 181] on div at bounding box center [183, 181] width 4 height 5
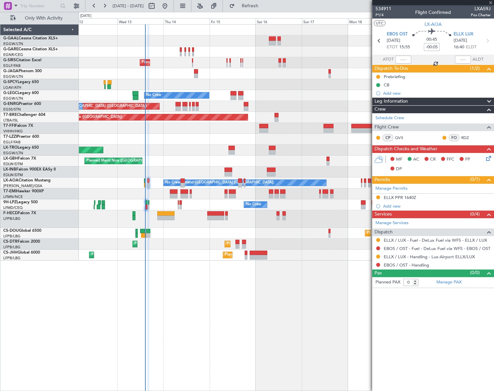
type input "+00:25"
type input "1"
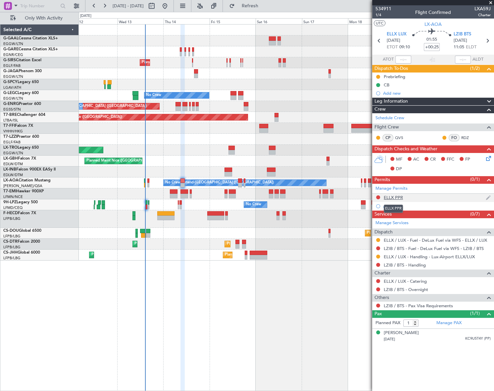
click at [400, 195] on div "ELLX PPR" at bounding box center [393, 198] width 19 height 6
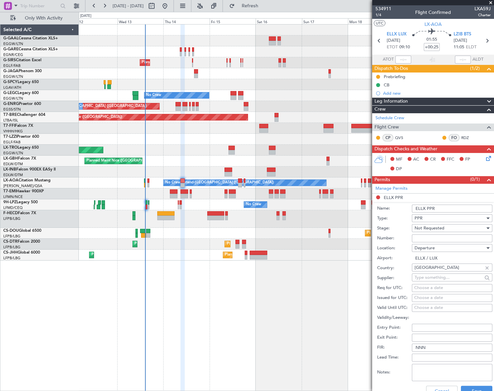
click at [444, 206] on input "ELLX PPR" at bounding box center [452, 209] width 80 height 8
type input "ELLX PPR 0900Z"
click at [457, 229] on div "Not Requested" at bounding box center [450, 228] width 71 height 10
click at [433, 267] on span "Requested" at bounding box center [450, 271] width 70 height 10
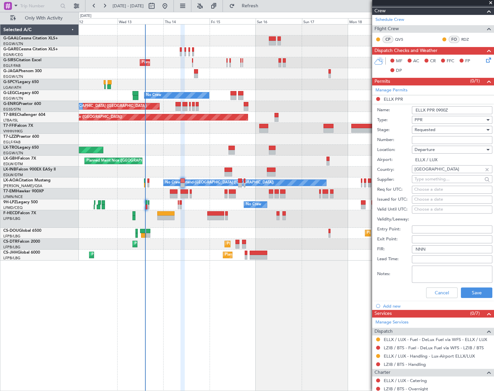
scroll to position [120, 0]
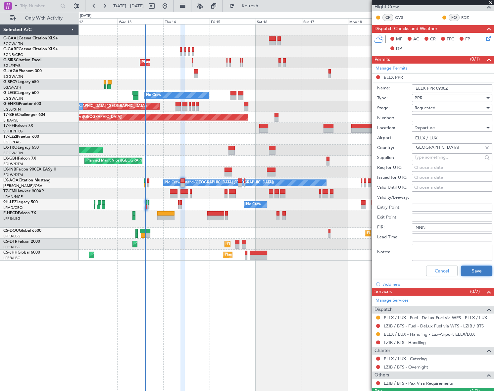
click at [479, 268] on button "Save" at bounding box center [476, 271] width 31 height 11
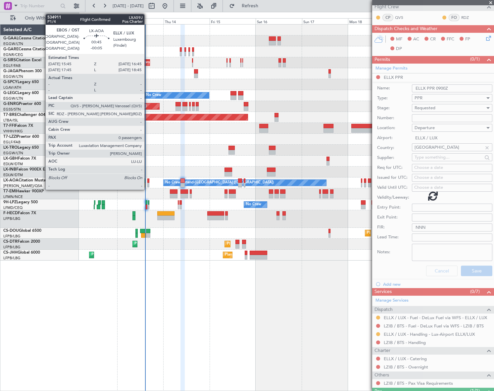
scroll to position [0, 0]
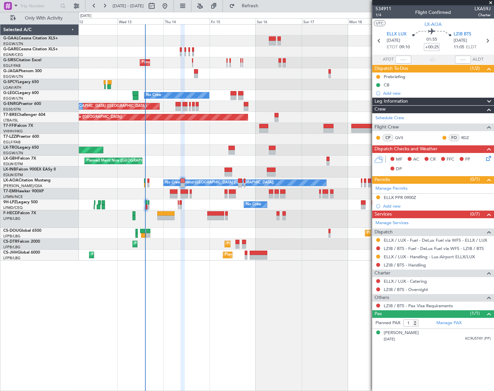
click at [488, 159] on icon at bounding box center [487, 157] width 5 height 5
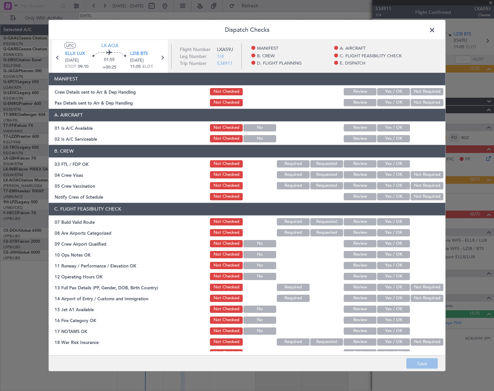
click at [396, 128] on button "Yes / OK" at bounding box center [393, 127] width 33 height 7
click at [395, 135] on button "Yes / OK" at bounding box center [393, 138] width 33 height 7
click at [402, 221] on button "Yes / OK" at bounding box center [393, 221] width 33 height 7
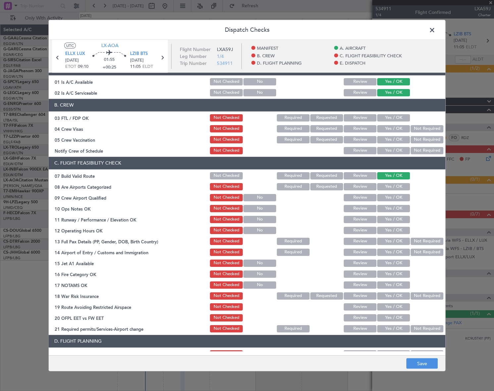
scroll to position [60, 0]
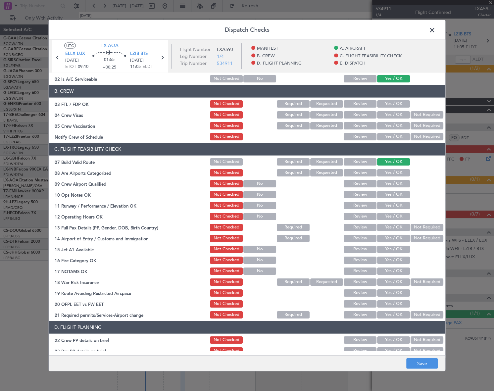
click at [401, 191] on button "Yes / OK" at bounding box center [393, 194] width 33 height 7
drag, startPoint x: 401, startPoint y: 203, endPoint x: 400, endPoint y: 215, distance: 12.3
click at [401, 203] on button "Yes / OK" at bounding box center [393, 205] width 33 height 7
drag, startPoint x: 400, startPoint y: 215, endPoint x: 401, endPoint y: 225, distance: 9.3
click at [400, 216] on button "Yes / OK" at bounding box center [393, 216] width 33 height 7
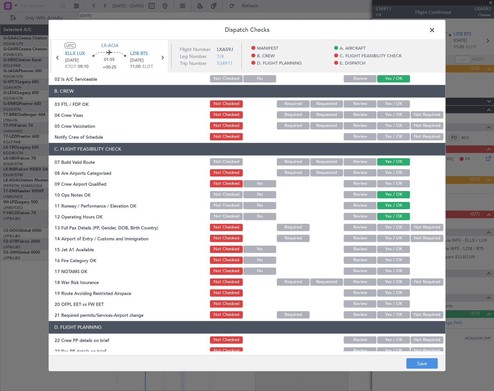
click at [401, 225] on button "Yes / OK" at bounding box center [393, 227] width 33 height 7
click at [400, 238] on button "Yes / OK" at bounding box center [393, 238] width 33 height 7
click at [403, 245] on div "Yes / OK" at bounding box center [392, 248] width 33 height 9
click at [402, 258] on button "Yes / OK" at bounding box center [393, 259] width 33 height 7
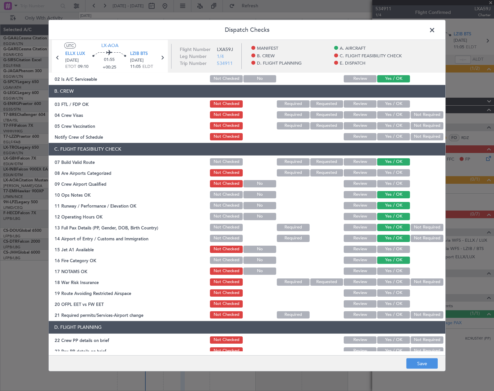
click at [400, 246] on button "Yes / OK" at bounding box center [393, 248] width 33 height 7
click at [400, 273] on button "Yes / OK" at bounding box center [393, 270] width 33 height 7
click at [418, 281] on button "Not Required" at bounding box center [427, 281] width 33 height 7
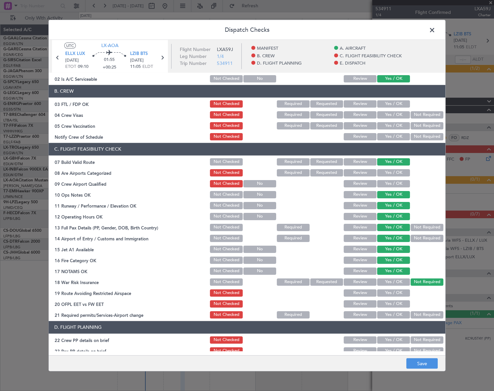
click at [402, 292] on button "Yes / OK" at bounding box center [393, 292] width 33 height 7
click at [400, 303] on button "Yes / OK" at bounding box center [393, 303] width 33 height 7
click at [398, 313] on button "Yes / OK" at bounding box center [393, 314] width 33 height 7
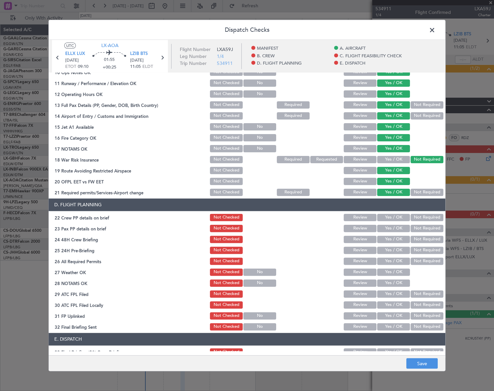
scroll to position [211, 0]
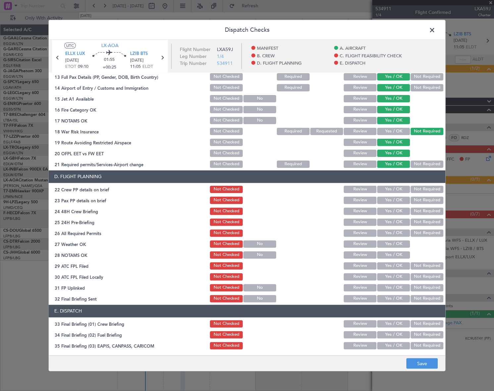
click at [395, 187] on button "Yes / OK" at bounding box center [393, 189] width 33 height 7
click at [394, 200] on button "Yes / OK" at bounding box center [393, 199] width 33 height 7
drag, startPoint x: 395, startPoint y: 210, endPoint x: 416, endPoint y: 220, distance: 24.2
click at [395, 210] on button "Yes / OK" at bounding box center [393, 210] width 33 height 7
click at [421, 223] on button "Not Required" at bounding box center [427, 221] width 33 height 7
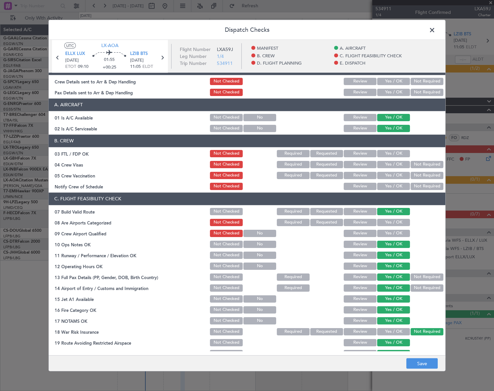
scroll to position [0, 0]
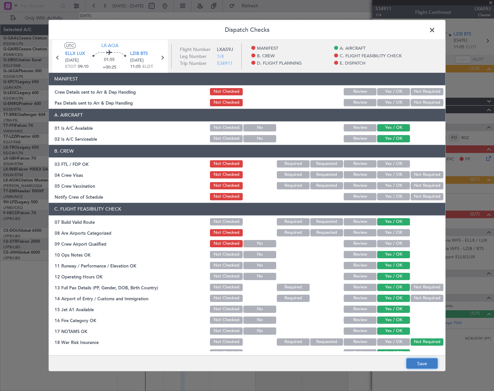
click at [425, 361] on button "Save" at bounding box center [421, 363] width 31 height 11
click at [436, 29] on span at bounding box center [436, 31] width 0 height 13
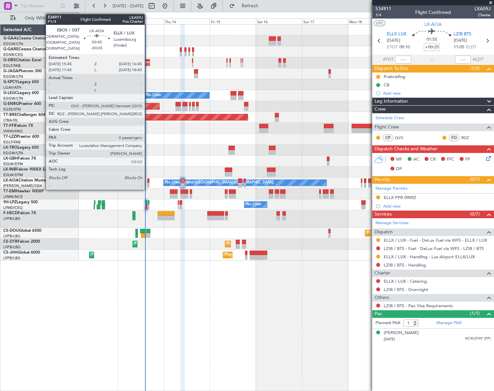
click at [148, 182] on div at bounding box center [148, 181] width 2 height 5
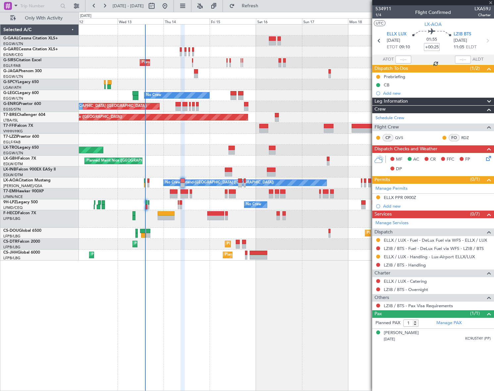
type input "-00:05"
type input "0"
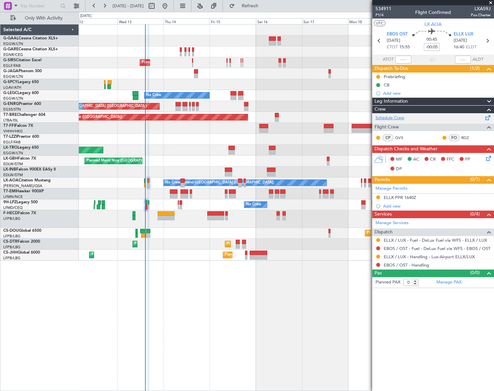
click at [401, 117] on link "Schedule Crew" at bounding box center [390, 118] width 29 height 7
click at [266, 7] on button "Refresh" at bounding box center [246, 6] width 40 height 11
click at [264, 5] on span "Refresh" at bounding box center [250, 6] width 28 height 5
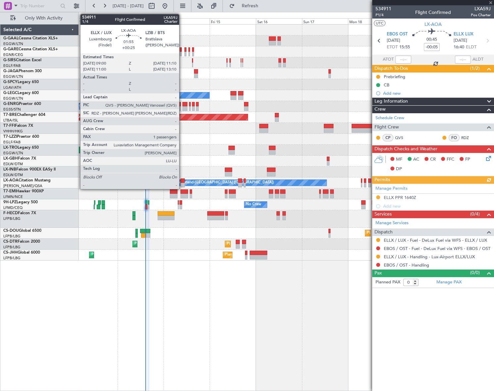
click at [182, 182] on div at bounding box center [183, 181] width 4 height 5
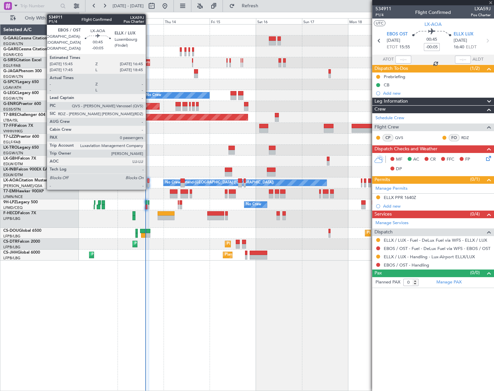
type input "+00:25"
type input "1"
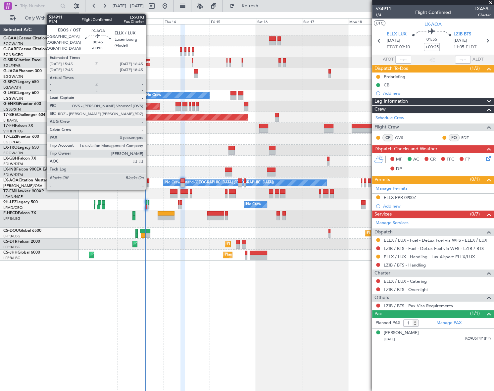
click at [149, 181] on div at bounding box center [148, 181] width 2 height 5
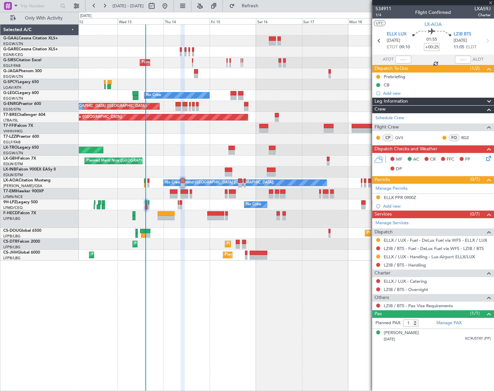
type input "-00:05"
type input "0"
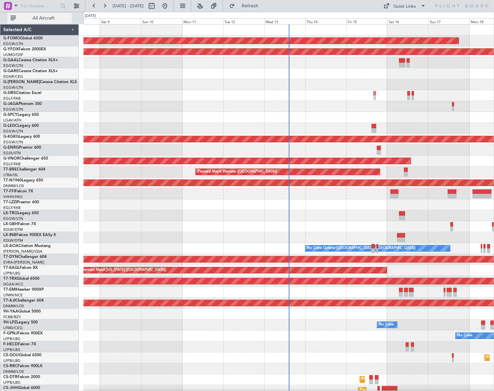
click at [42, 20] on span "All Aircraft" at bounding box center [43, 18] width 53 height 5
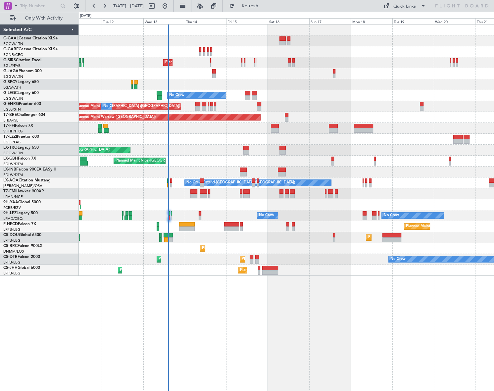
click at [164, 267] on div "Planned Maint [GEOGRAPHIC_DATA] ([GEOGRAPHIC_DATA]) Planned Maint [GEOGRAPHIC_D…" at bounding box center [286, 270] width 415 height 11
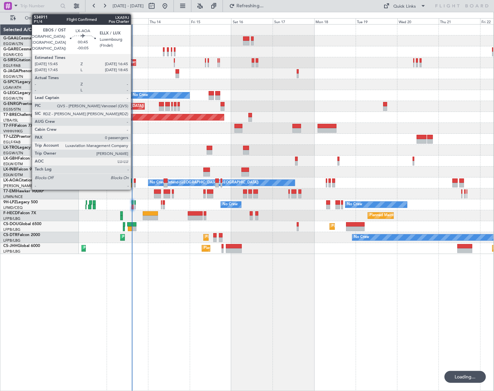
click at [134, 181] on div at bounding box center [135, 181] width 2 height 5
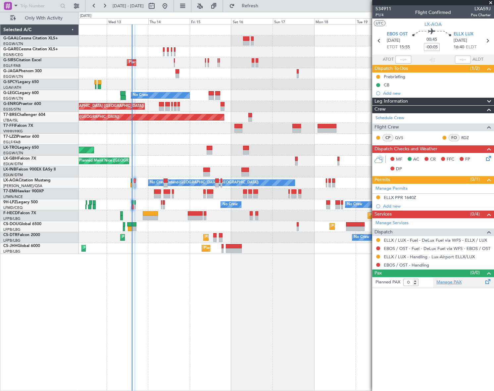
click at [457, 283] on link "Manage PAX" at bounding box center [449, 282] width 25 height 7
click at [262, 3] on button "Refresh" at bounding box center [246, 6] width 40 height 11
click at [428, 264] on link "EBOS / OST - Handling - NSAC EBOS / OST" at bounding box center [427, 265] width 86 height 6
click at [279, 315] on div "Planned Maint [GEOGRAPHIC_DATA] ([GEOGRAPHIC_DATA]) No Crew A/C Unavailable [GE…" at bounding box center [286, 207] width 415 height 367
click at [262, 8] on span "Refresh" at bounding box center [250, 6] width 28 height 5
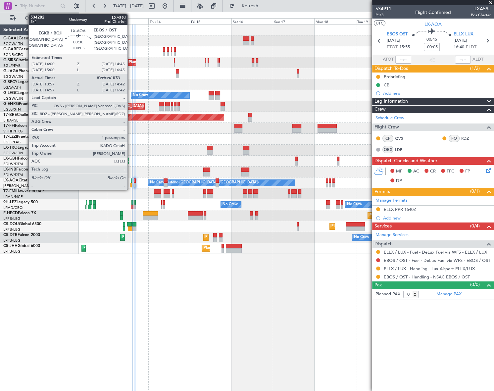
click at [131, 180] on div at bounding box center [131, 181] width 1 height 5
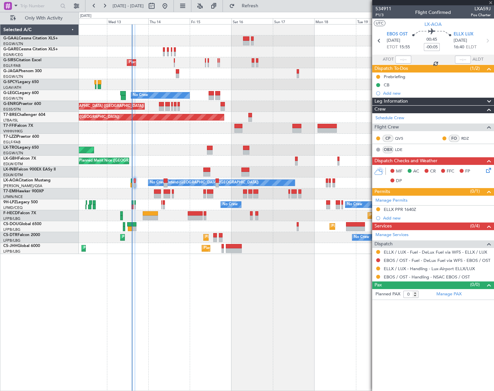
type input "+00:05"
type input "14:07"
type input "1"
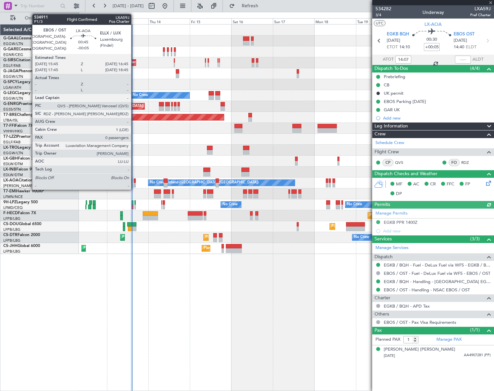
click at [134, 183] on div at bounding box center [135, 185] width 2 height 5
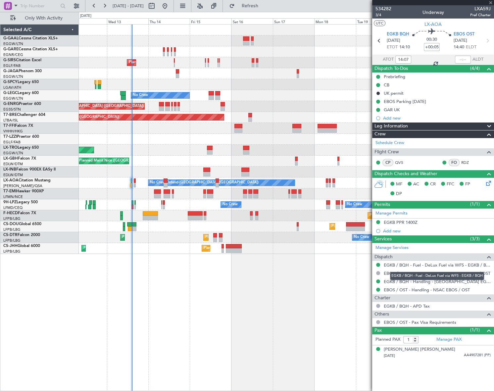
type input "-00:05"
type input "0"
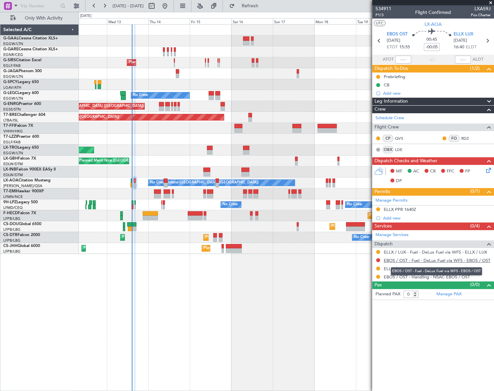
click at [425, 260] on link "EBOS / OST - Fuel - DeLux Fuel via WFS - EBOS / OST" at bounding box center [437, 261] width 107 height 6
click at [383, 16] on span "P1/3" at bounding box center [384, 15] width 16 height 6
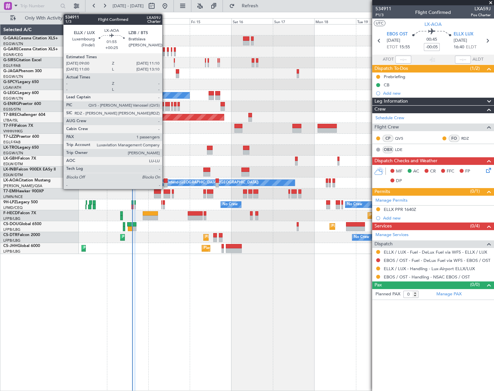
click at [165, 180] on div at bounding box center [166, 181] width 4 height 5
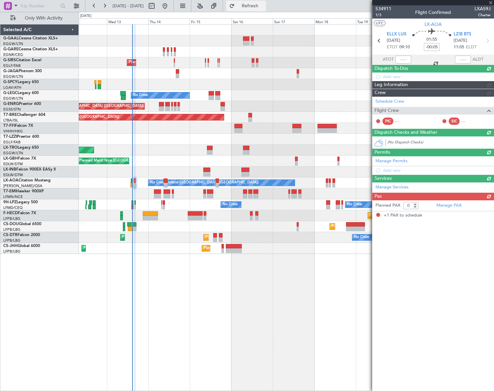
type input "+00:25"
type input "1"
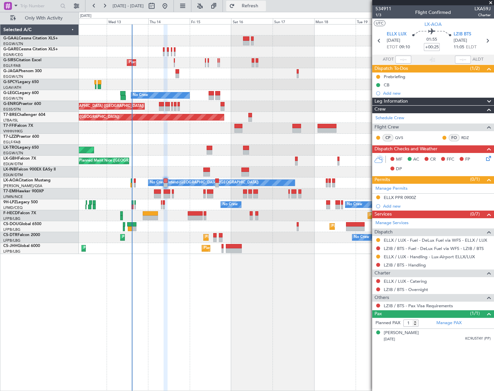
click at [264, 5] on span "Refresh" at bounding box center [250, 6] width 28 height 5
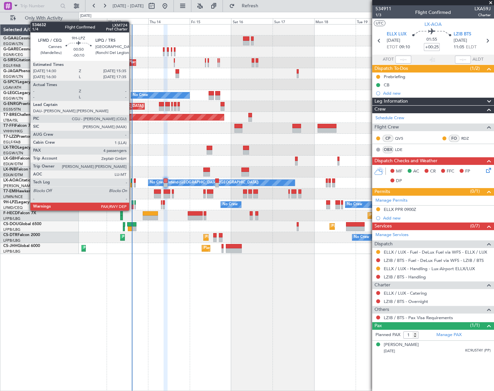
click at [132, 204] on div at bounding box center [133, 202] width 2 height 5
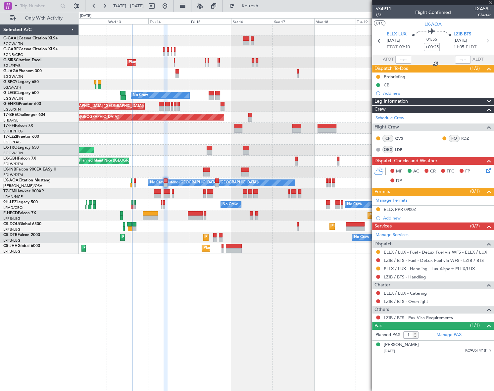
type input "-00:10"
type input "4"
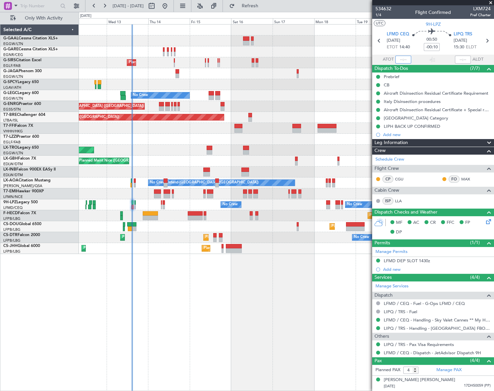
click at [404, 60] on input "text" at bounding box center [404, 60] width 16 height 8
click at [283, 293] on div "Planned Maint [GEOGRAPHIC_DATA] ([GEOGRAPHIC_DATA]) No Crew A/C Unavailable [GE…" at bounding box center [286, 207] width 415 height 367
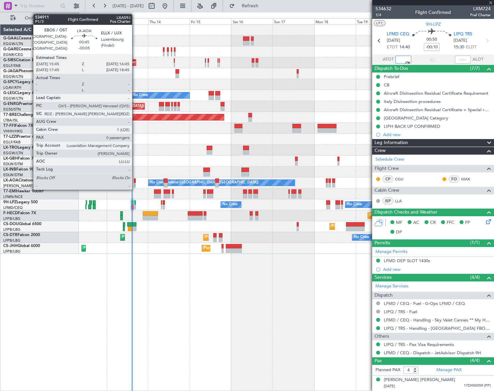
click at [135, 182] on div at bounding box center [135, 181] width 2 height 5
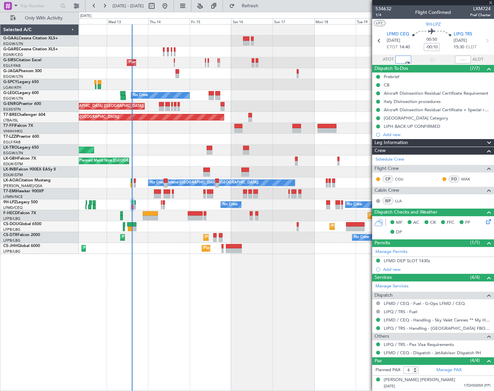
type input "14:36"
type input "-00:05"
type input "0"
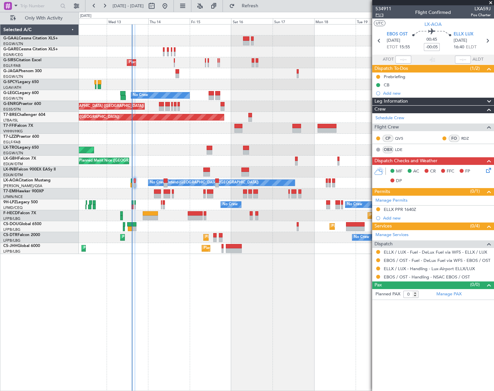
click at [378, 14] on span "P1/3" at bounding box center [384, 15] width 16 height 6
click at [490, 170] on icon at bounding box center [487, 169] width 5 height 5
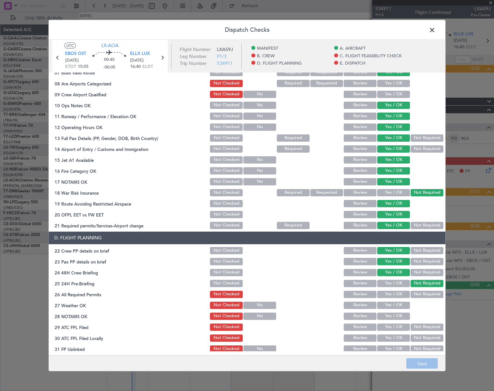
scroll to position [211, 0]
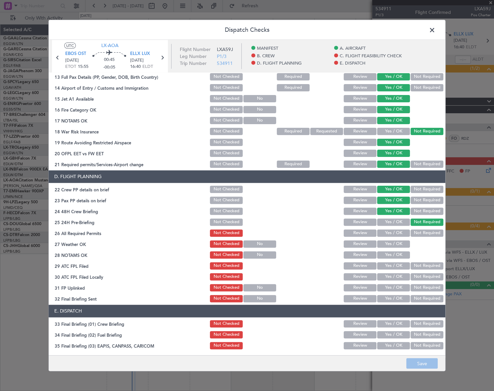
click at [436, 27] on span at bounding box center [436, 31] width 0 height 13
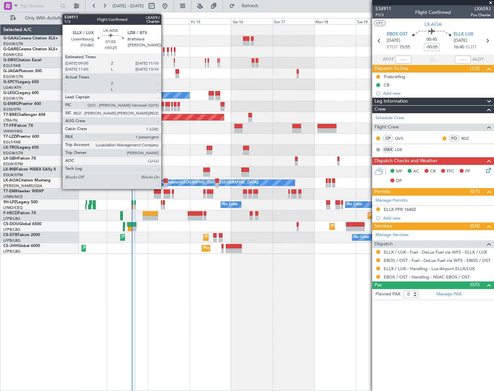
click at [164, 181] on div at bounding box center [166, 181] width 4 height 5
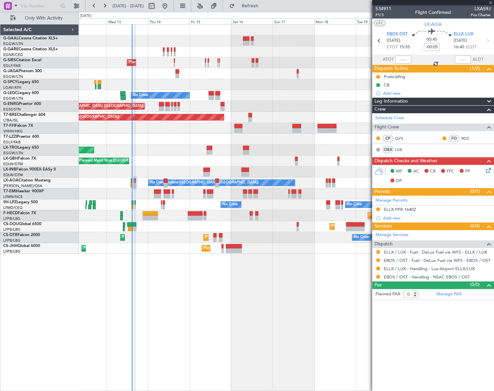
type input "+00:25"
type input "1"
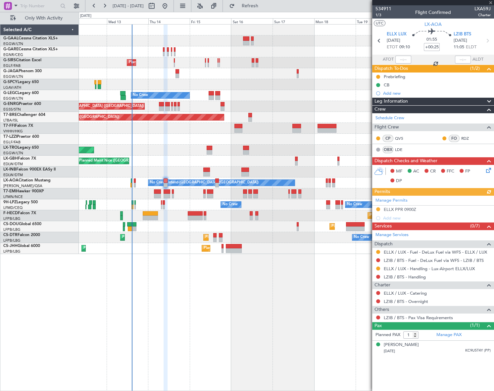
click at [487, 171] on icon at bounding box center [487, 169] width 5 height 5
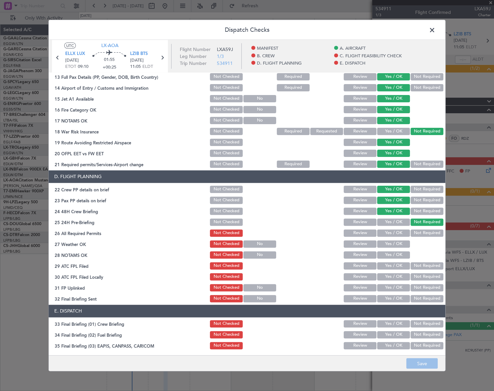
drag, startPoint x: 434, startPoint y: 29, endPoint x: 430, endPoint y: 42, distance: 13.7
click at [436, 29] on span at bounding box center [436, 31] width 0 height 13
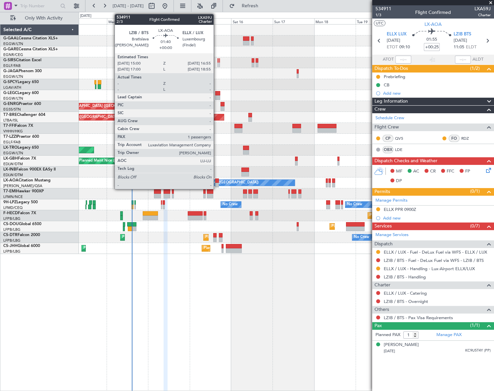
click at [217, 182] on div at bounding box center [217, 181] width 4 height 5
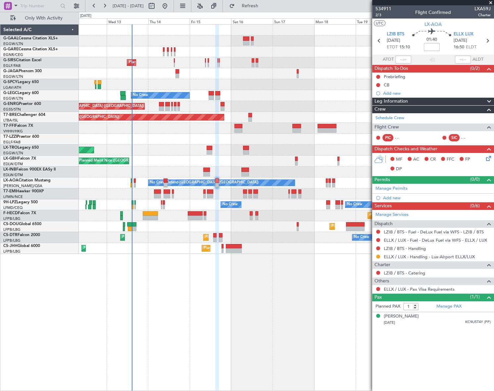
click at [377, 76] on button at bounding box center [378, 77] width 4 height 4
click at [373, 98] on span "In Progress" at bounding box center [381, 96] width 23 height 7
click at [431, 46] on input at bounding box center [432, 47] width 16 height 8
type input "+00:05"
click at [417, 101] on div "Leg Information" at bounding box center [433, 102] width 122 height 8
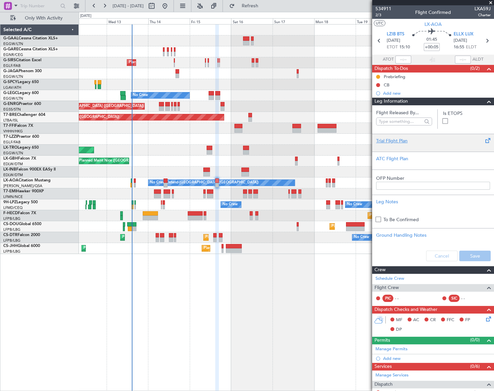
click at [398, 141] on div "Trial Flight Plan" at bounding box center [433, 140] width 114 height 7
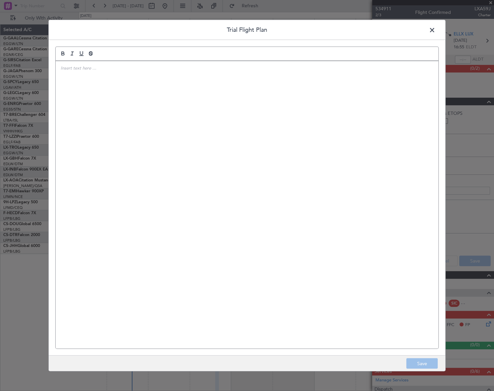
click at [318, 141] on div at bounding box center [247, 205] width 383 height 288
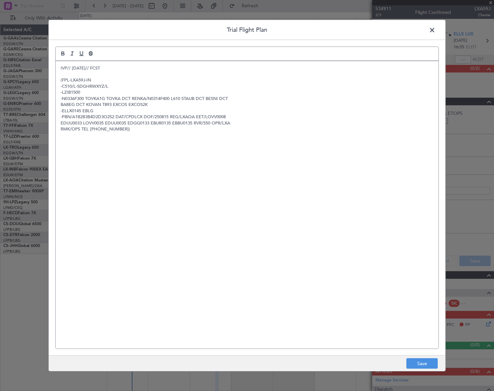
scroll to position [0, 0]
click at [428, 360] on button "Save" at bounding box center [421, 363] width 31 height 11
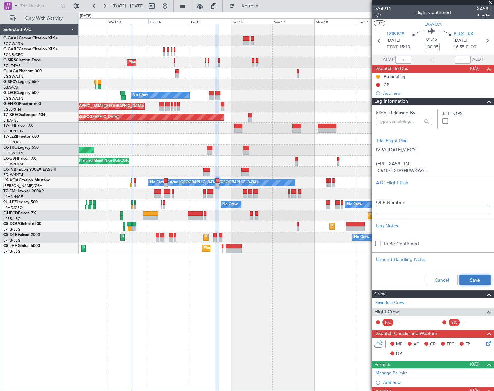
click at [478, 280] on button "Save" at bounding box center [474, 280] width 31 height 11
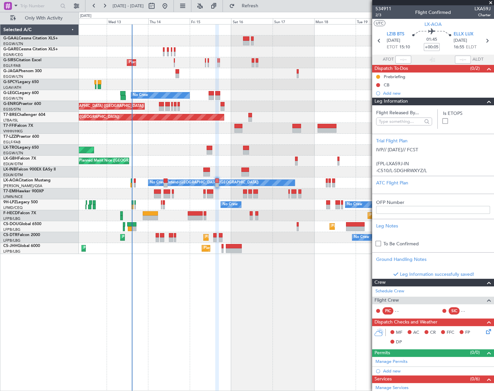
click at [487, 100] on span at bounding box center [489, 102] width 8 height 8
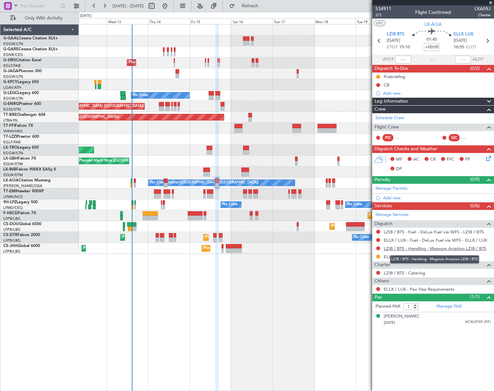
click at [437, 247] on link "LZIB / BTS - Handling - Magnum Aviation LZIB / BTS" at bounding box center [435, 249] width 103 height 6
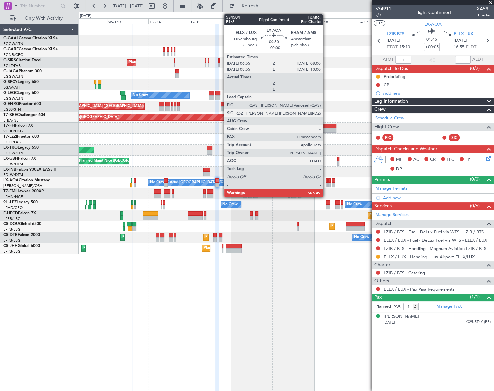
click at [326, 185] on div at bounding box center [327, 185] width 2 height 5
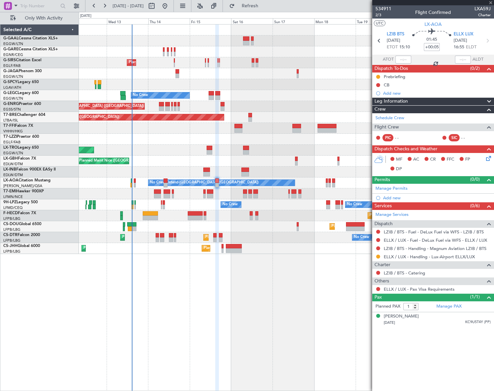
type input "0"
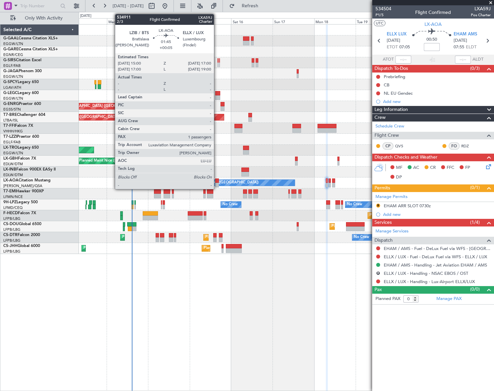
click at [217, 181] on div at bounding box center [217, 181] width 4 height 5
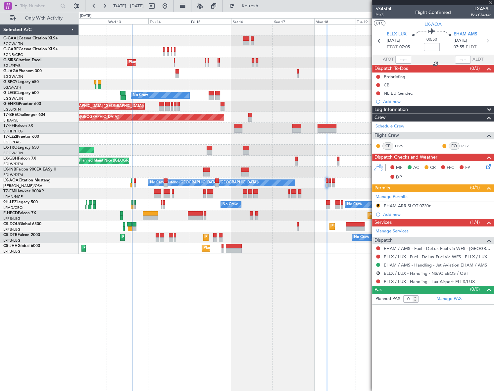
type input "+00:05"
type input "1"
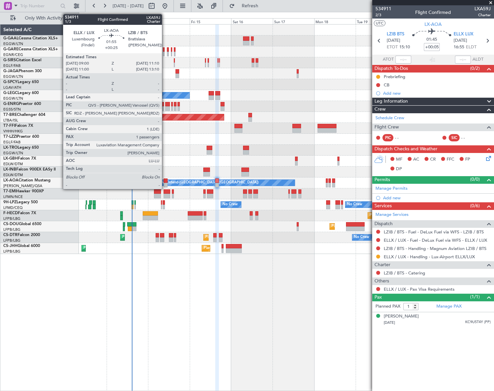
click at [165, 180] on div at bounding box center [166, 181] width 4 height 5
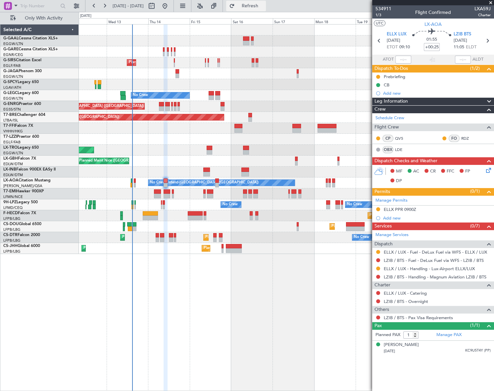
click at [264, 8] on span "Refresh" at bounding box center [250, 6] width 28 height 5
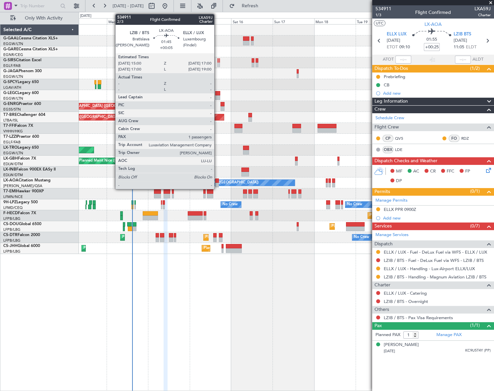
click at [217, 182] on div at bounding box center [217, 181] width 4 height 5
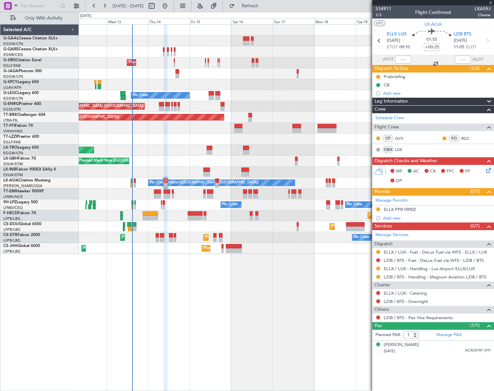
type input "+00:05"
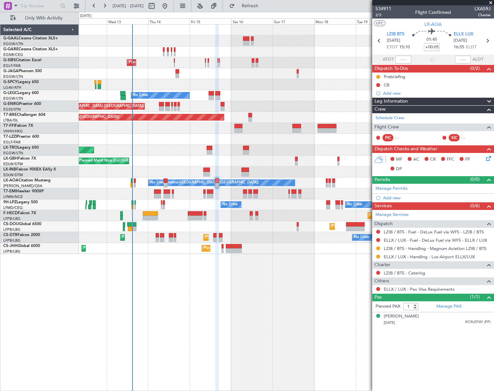
click at [388, 195] on div "Add new" at bounding box center [437, 198] width 108 height 6
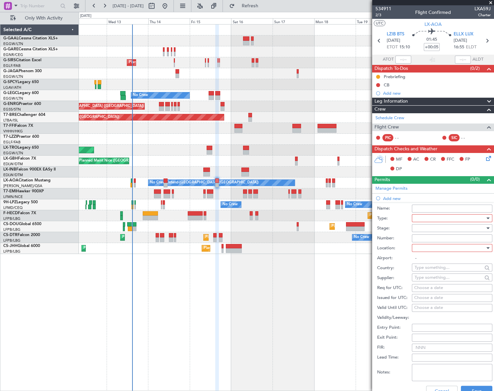
click at [451, 216] on div at bounding box center [450, 218] width 71 height 10
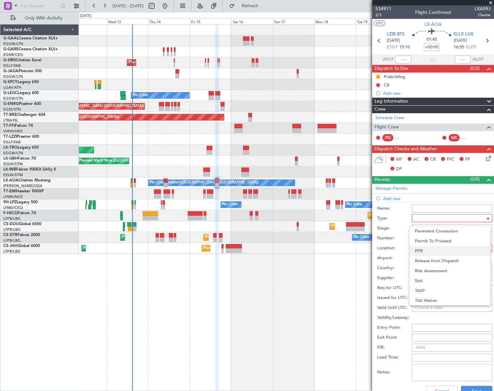
drag, startPoint x: 434, startPoint y: 252, endPoint x: 453, endPoint y: 239, distance: 23.7
click at [433, 251] on span "PPR" at bounding box center [450, 251] width 70 height 10
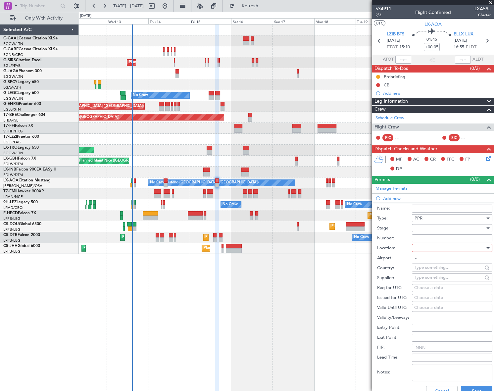
click at [476, 224] on div at bounding box center [450, 228] width 71 height 10
click at [439, 268] on span "Requested" at bounding box center [450, 271] width 70 height 10
click at [472, 246] on div at bounding box center [450, 248] width 71 height 10
click at [431, 281] on span "Arrival" at bounding box center [450, 281] width 70 height 10
type input "ELLX / LUX"
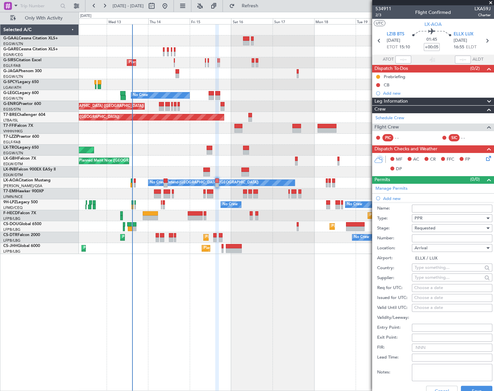
scroll to position [90, 0]
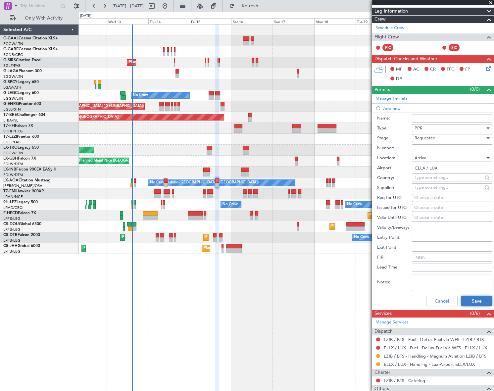
click at [480, 298] on button "Save" at bounding box center [476, 301] width 31 height 11
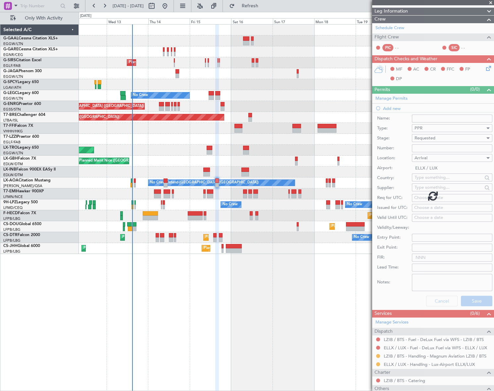
scroll to position [0, 0]
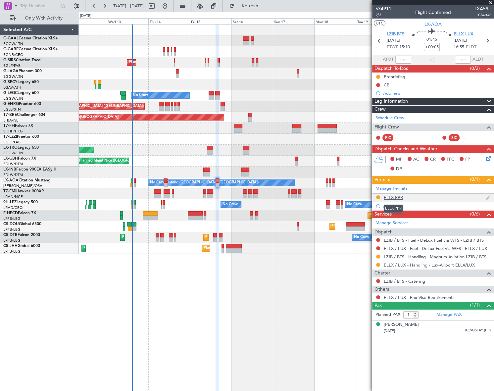
click at [392, 197] on div "ELLX PPR" at bounding box center [393, 198] width 19 height 6
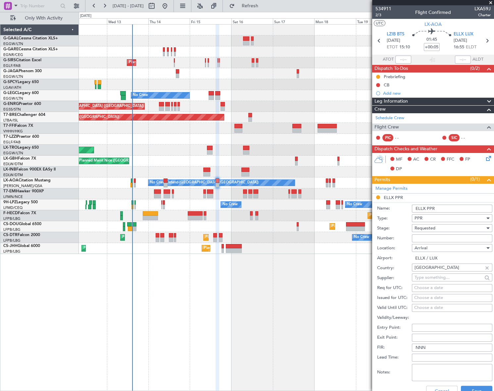
click at [445, 210] on input "ELLX PPR" at bounding box center [452, 209] width 80 height 8
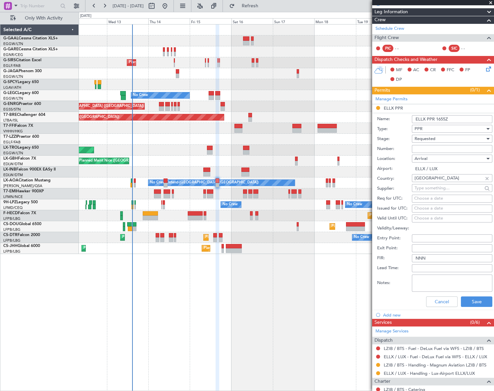
scroll to position [90, 0]
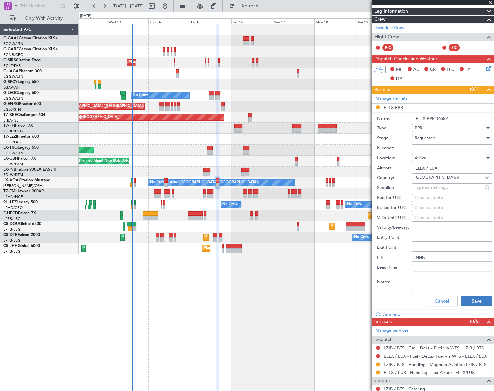
type input "ELLX PPR 1655Z"
click at [480, 300] on button "Save" at bounding box center [476, 301] width 31 height 11
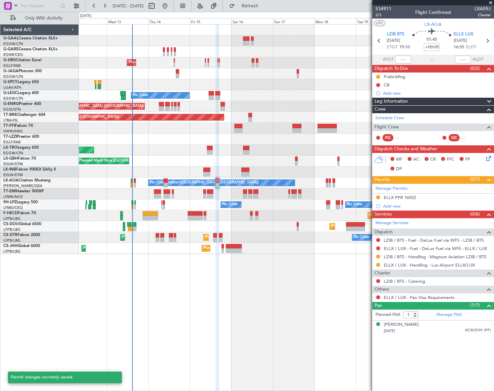
scroll to position [0, 0]
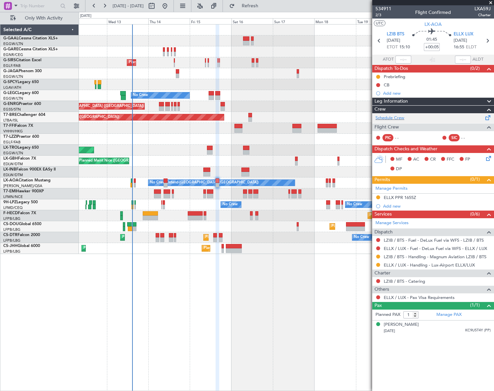
click at [398, 114] on div "Schedule Crew" at bounding box center [433, 118] width 122 height 10
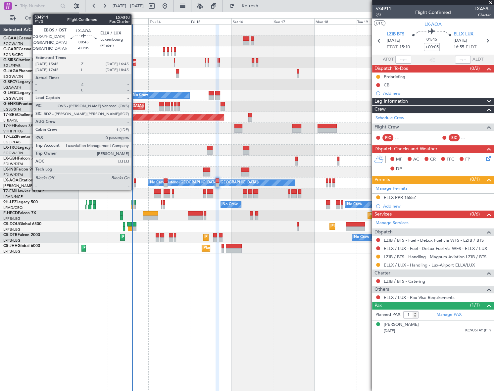
click at [134, 183] on div at bounding box center [135, 185] width 2 height 5
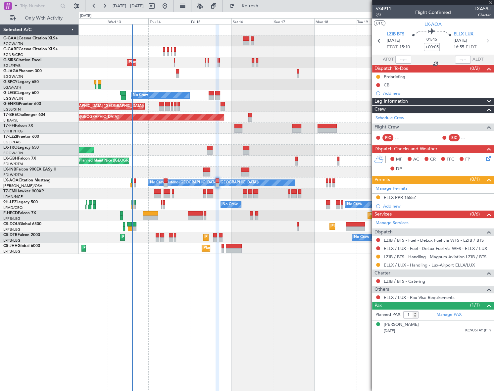
type input "-00:05"
type input "0"
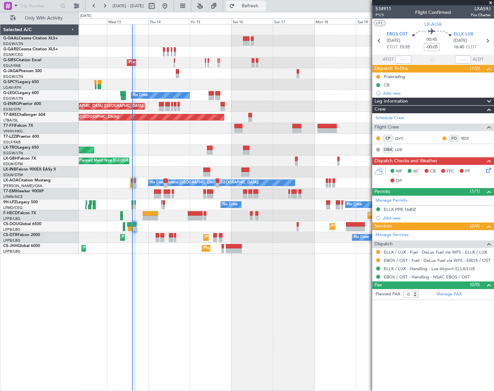
click at [266, 9] on button "Refresh" at bounding box center [246, 6] width 40 height 11
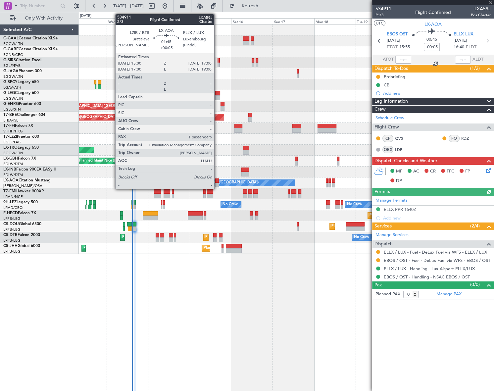
click at [217, 181] on div at bounding box center [217, 181] width 4 height 5
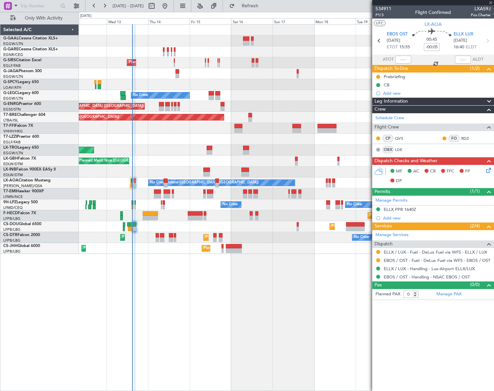
type input "+00:05"
type input "1"
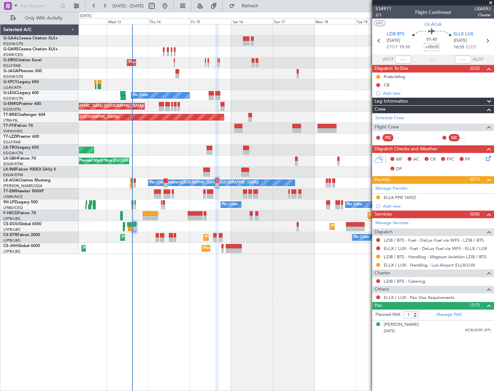
click at [489, 160] on icon at bounding box center [487, 157] width 5 height 5
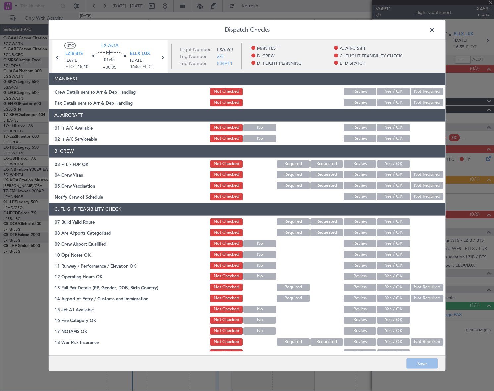
click at [386, 131] on button "Yes / OK" at bounding box center [393, 127] width 33 height 7
click at [391, 139] on button "Yes / OK" at bounding box center [393, 138] width 33 height 7
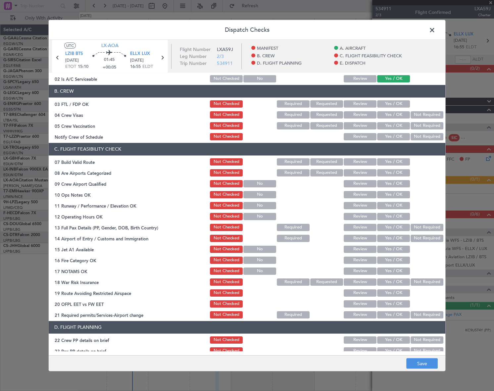
click at [398, 159] on button "Yes / OK" at bounding box center [393, 161] width 33 height 7
click at [396, 192] on button "Yes / OK" at bounding box center [393, 194] width 33 height 7
drag, startPoint x: 398, startPoint y: 203, endPoint x: 397, endPoint y: 208, distance: 4.4
click at [398, 205] on button "Yes / OK" at bounding box center [393, 205] width 33 height 7
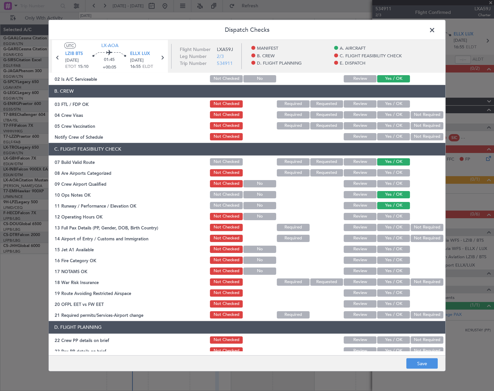
click at [396, 215] on button "Yes / OK" at bounding box center [393, 216] width 33 height 7
click at [397, 226] on button "Yes / OK" at bounding box center [393, 227] width 33 height 7
click at [396, 245] on button "Yes / OK" at bounding box center [393, 248] width 33 height 7
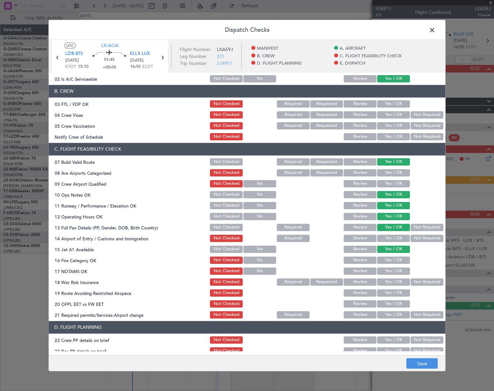
click at [396, 239] on button "Yes / OK" at bounding box center [393, 238] width 33 height 7
click at [396, 260] on button "Yes / OK" at bounding box center [393, 259] width 33 height 7
click at [215, 226] on button "Not Checked" at bounding box center [226, 227] width 33 height 7
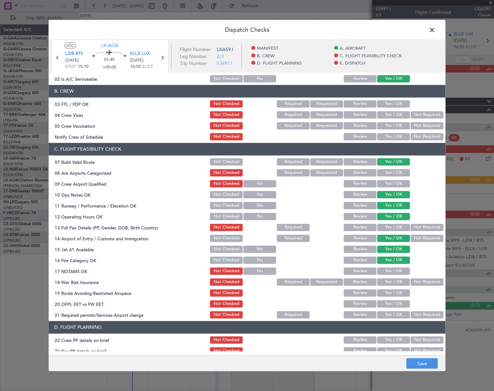
click at [400, 270] on button "Yes / OK" at bounding box center [393, 270] width 33 height 7
click at [411, 281] on button "Not Required" at bounding box center [427, 281] width 33 height 7
click at [400, 293] on button "Yes / OK" at bounding box center [393, 292] width 33 height 7
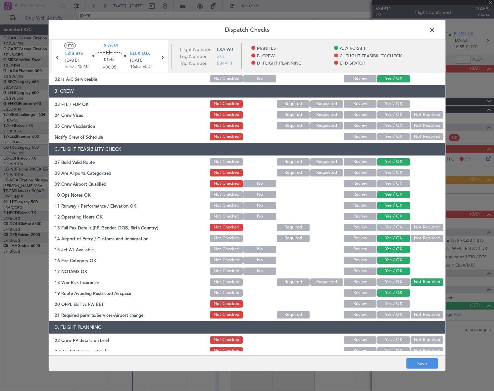
click at [399, 302] on button "Yes / OK" at bounding box center [393, 303] width 33 height 7
click at [399, 314] on button "Yes / OK" at bounding box center [393, 314] width 33 height 7
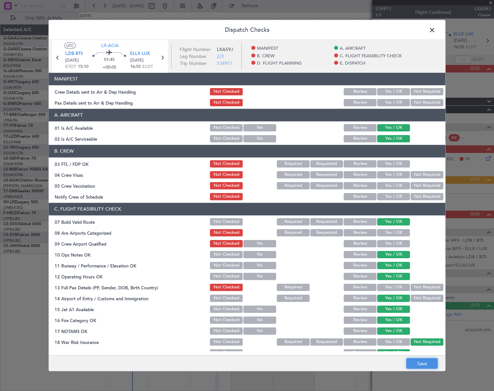
click at [427, 361] on button "Save" at bounding box center [421, 363] width 31 height 11
click at [436, 30] on span at bounding box center [436, 31] width 0 height 13
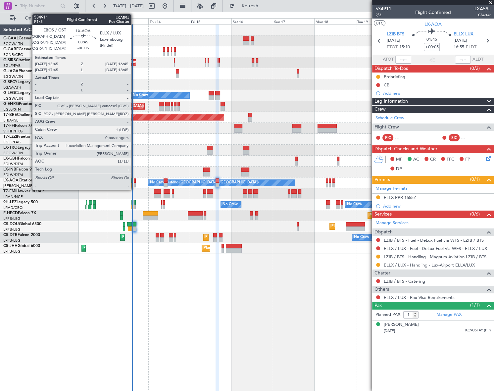
click at [134, 183] on div at bounding box center [135, 185] width 2 height 5
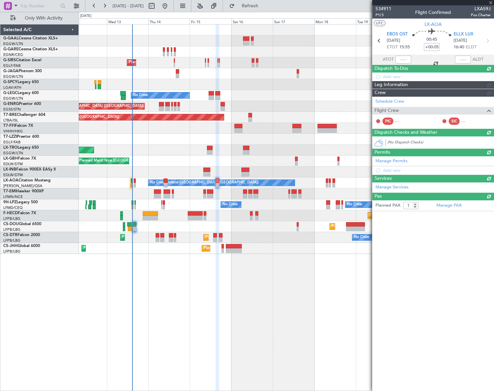
type input "-00:05"
type input "0"
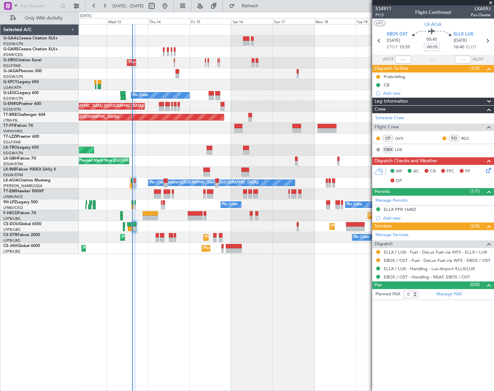
click at [402, 208] on div "ELLX PPR 1640Z" at bounding box center [400, 210] width 32 height 6
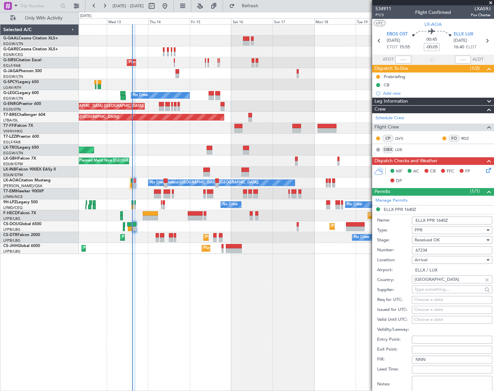
click at [420, 249] on input "67234" at bounding box center [452, 250] width 80 height 8
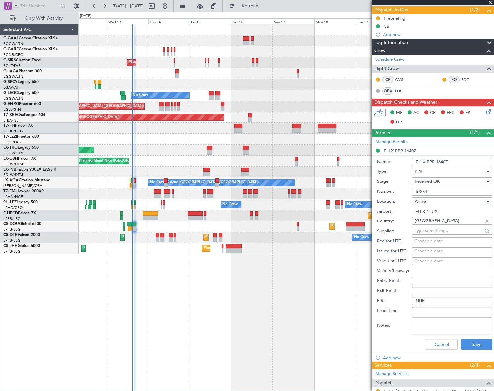
scroll to position [106, 0]
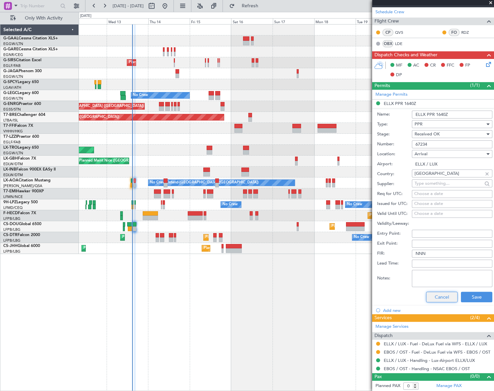
click at [439, 295] on button "Cancel" at bounding box center [441, 297] width 31 height 11
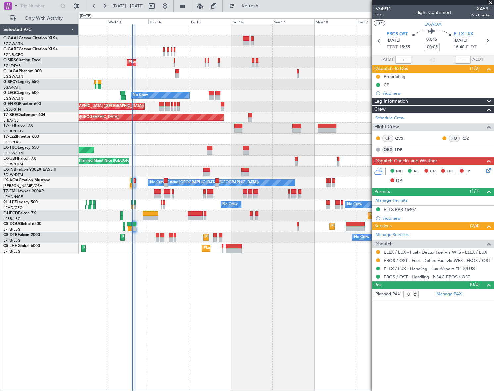
click at [489, 169] on icon at bounding box center [487, 169] width 5 height 5
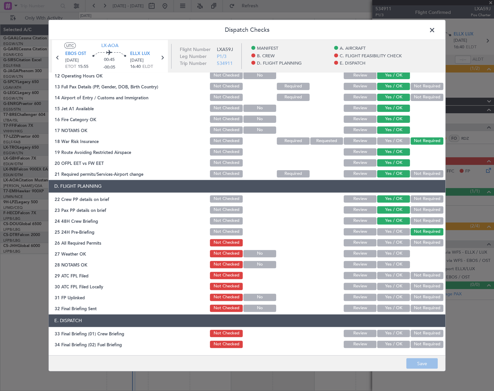
scroll to position [241, 0]
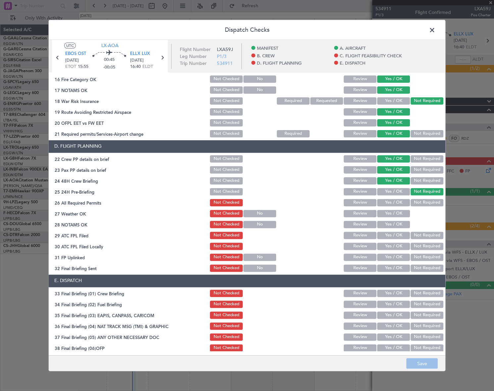
click at [395, 204] on button "Yes / OK" at bounding box center [393, 202] width 33 height 7
click at [401, 218] on div "Yes / OK" at bounding box center [392, 213] width 33 height 9
click at [399, 212] on button "Yes / OK" at bounding box center [393, 213] width 33 height 7
click at [399, 224] on button "Yes / OK" at bounding box center [393, 224] width 33 height 7
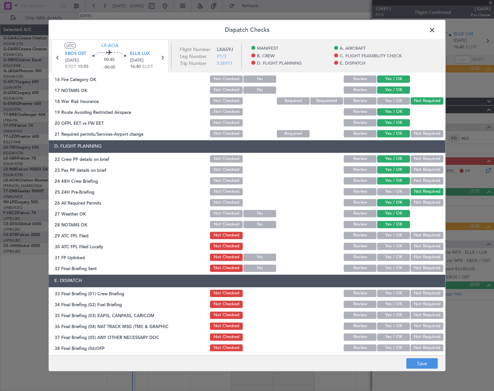
drag, startPoint x: 397, startPoint y: 237, endPoint x: 400, endPoint y: 240, distance: 4.9
click at [396, 237] on button "Yes / OK" at bounding box center [393, 235] width 33 height 7
click at [422, 246] on button "Not Required" at bounding box center [427, 246] width 33 height 7
click at [401, 257] on button "Yes / OK" at bounding box center [393, 257] width 33 height 7
click at [398, 268] on button "Yes / OK" at bounding box center [393, 268] width 33 height 7
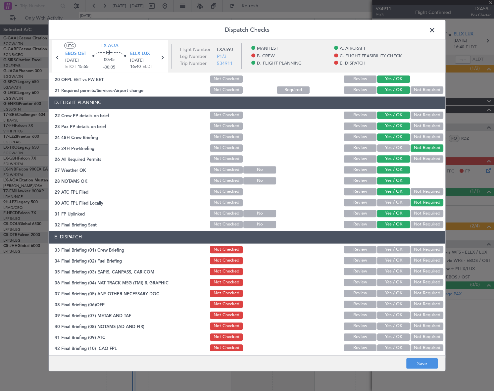
scroll to position [309, 0]
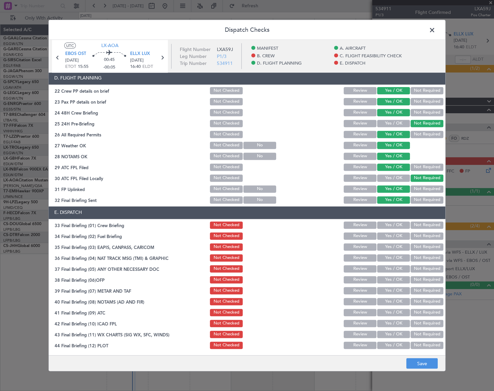
click at [400, 225] on button "Yes / OK" at bounding box center [393, 225] width 33 height 7
click at [400, 235] on button "Yes / OK" at bounding box center [393, 236] width 33 height 7
click at [413, 244] on button "Not Required" at bounding box center [427, 246] width 33 height 7
click at [414, 255] on button "Not Required" at bounding box center [427, 257] width 33 height 7
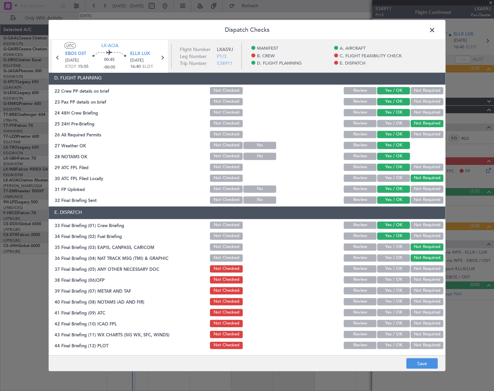
click at [398, 268] on button "Yes / OK" at bounding box center [393, 268] width 33 height 7
click at [397, 281] on button "Yes / OK" at bounding box center [393, 279] width 33 height 7
click at [397, 291] on button "Yes / OK" at bounding box center [393, 290] width 33 height 7
click at [398, 298] on div "Yes / OK" at bounding box center [392, 301] width 33 height 9
click at [401, 302] on button "Yes / OK" at bounding box center [393, 301] width 33 height 7
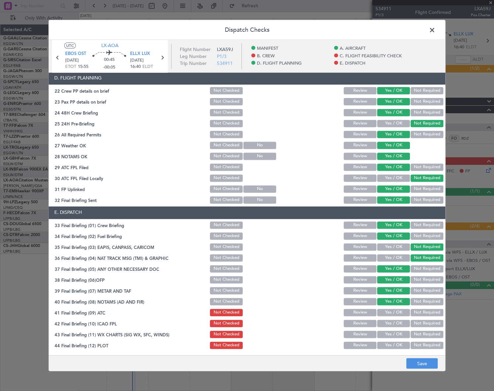
drag, startPoint x: 400, startPoint y: 312, endPoint x: 400, endPoint y: 318, distance: 5.6
click at [400, 313] on button "Yes / OK" at bounding box center [393, 312] width 33 height 7
click at [401, 323] on button "Yes / OK" at bounding box center [393, 323] width 33 height 7
drag, startPoint x: 400, startPoint y: 331, endPoint x: 400, endPoint y: 345, distance: 13.3
click at [400, 333] on button "Yes / OK" at bounding box center [393, 334] width 33 height 7
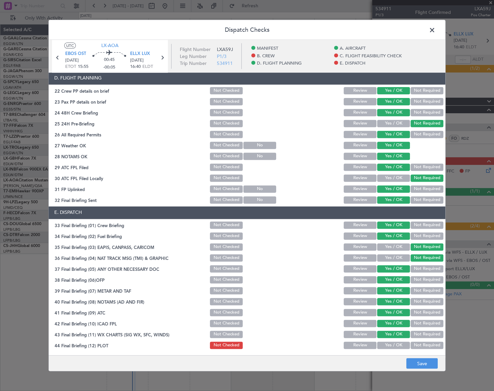
click at [400, 345] on button "Yes / OK" at bounding box center [393, 345] width 33 height 7
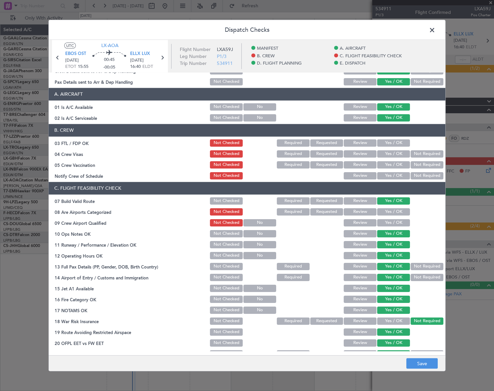
scroll to position [0, 0]
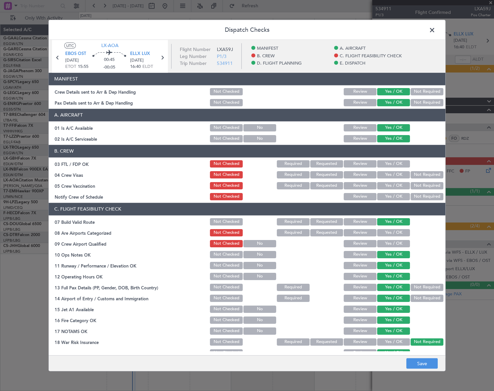
click at [392, 161] on button "Yes / OK" at bounding box center [393, 163] width 33 height 7
click at [396, 172] on button "Yes / OK" at bounding box center [393, 174] width 33 height 7
click at [398, 183] on button "Yes / OK" at bounding box center [393, 185] width 33 height 7
click at [398, 192] on div "Yes / OK" at bounding box center [392, 196] width 33 height 9
click at [398, 200] on div "Yes / OK" at bounding box center [392, 196] width 33 height 9
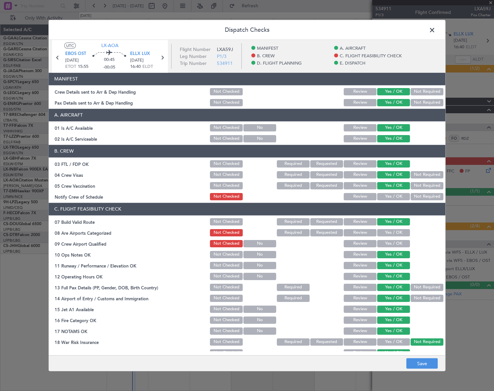
click at [397, 197] on button "Yes / OK" at bounding box center [393, 196] width 33 height 7
click at [392, 232] on button "Yes / OK" at bounding box center [393, 232] width 33 height 7
click at [390, 243] on button "Yes / OK" at bounding box center [393, 243] width 33 height 7
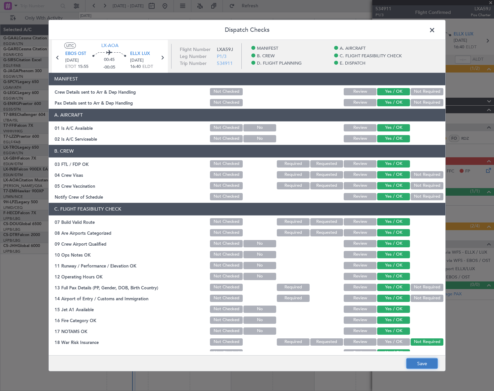
click at [423, 361] on button "Save" at bounding box center [421, 363] width 31 height 11
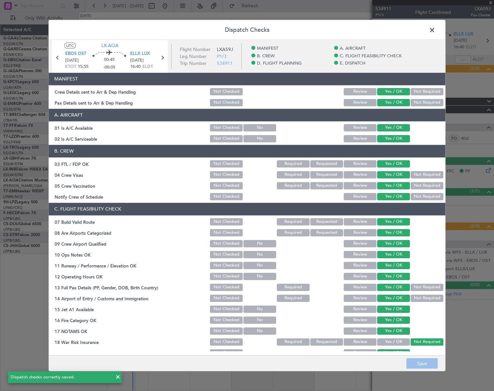
click at [436, 30] on span at bounding box center [436, 31] width 0 height 13
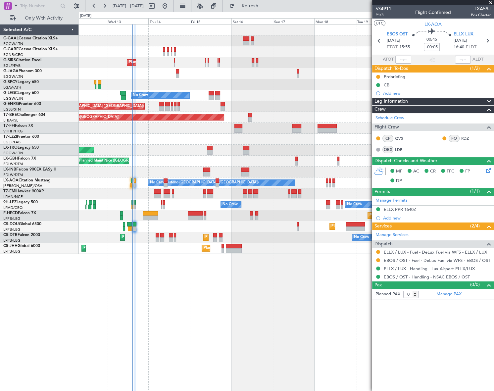
drag, startPoint x: 403, startPoint y: 100, endPoint x: 406, endPoint y: 109, distance: 9.1
click at [403, 100] on span "Leg Information" at bounding box center [391, 102] width 33 height 8
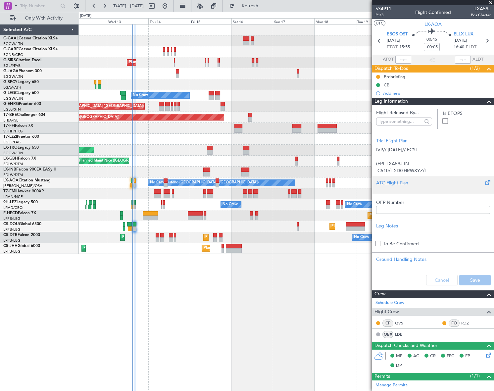
click at [387, 181] on div "ATC Flight Plan" at bounding box center [433, 183] width 114 height 7
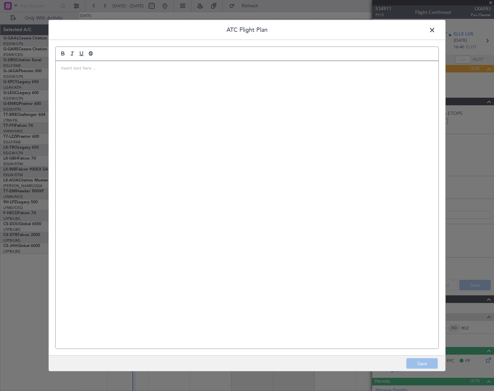
click at [275, 180] on div at bounding box center [247, 205] width 383 height 288
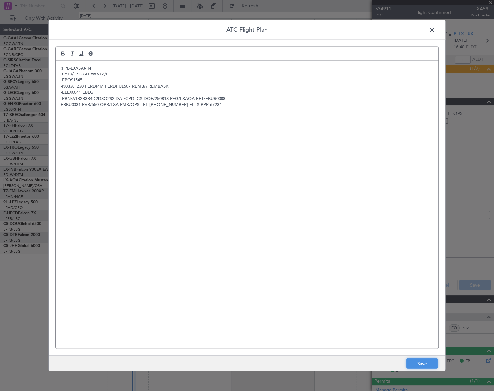
drag, startPoint x: 430, startPoint y: 365, endPoint x: 457, endPoint y: 321, distance: 52.4
click at [430, 364] on button "Save" at bounding box center [421, 363] width 31 height 11
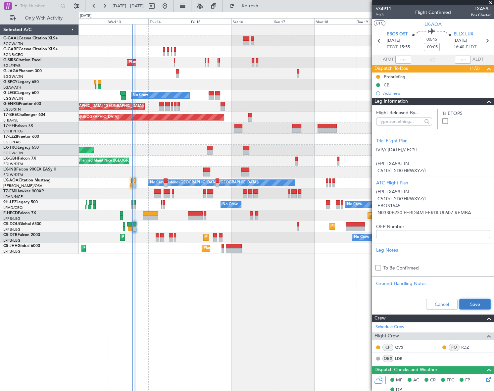
click at [475, 302] on button "Save" at bounding box center [474, 304] width 31 height 11
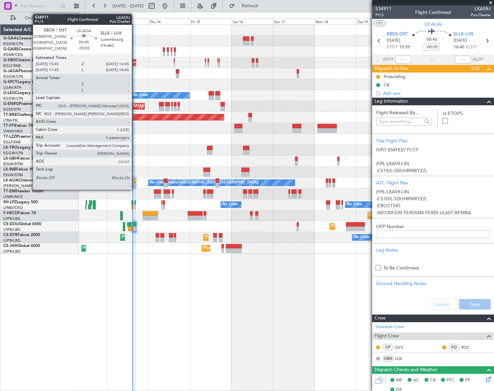
click at [134, 182] on div at bounding box center [135, 181] width 2 height 5
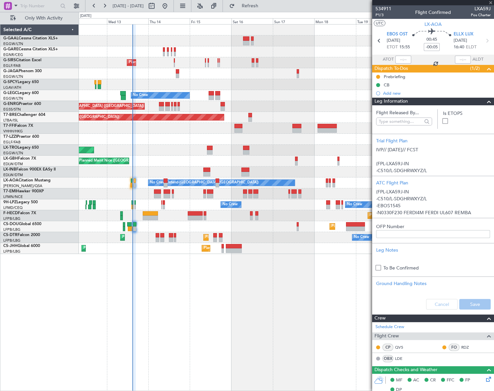
click at [488, 105] on div "Flight Released By... Is ETOPS Trial Flight Plan IVP// 13AUG// FCST (FPL-LXA59J…" at bounding box center [433, 209] width 122 height 209
click at [485, 100] on span at bounding box center [489, 102] width 8 height 8
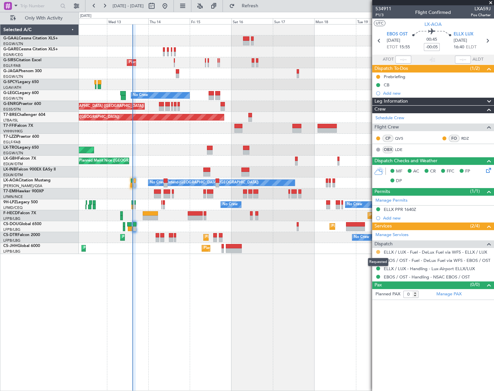
click at [378, 251] on button at bounding box center [378, 252] width 4 height 4
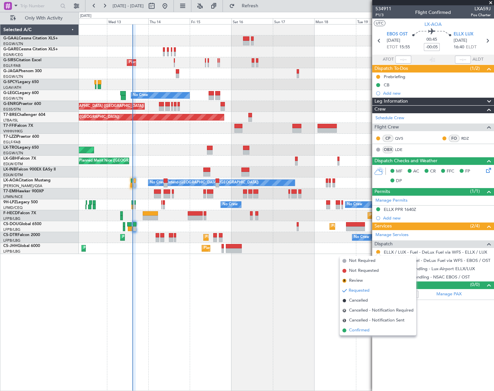
click at [354, 331] on span "Confirmed" at bounding box center [359, 330] width 21 height 7
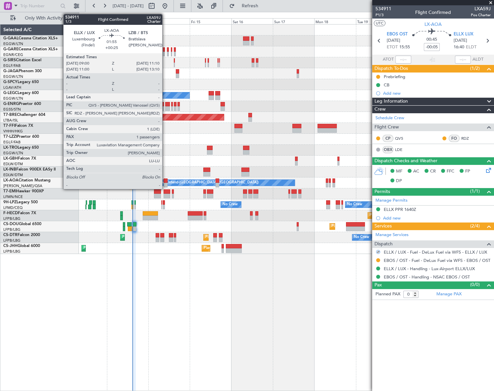
click at [165, 182] on div at bounding box center [166, 181] width 4 height 5
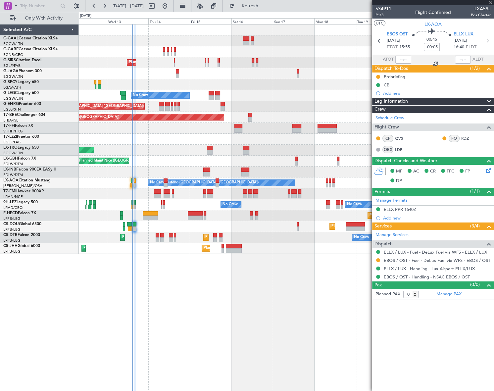
type input "+00:25"
type input "1"
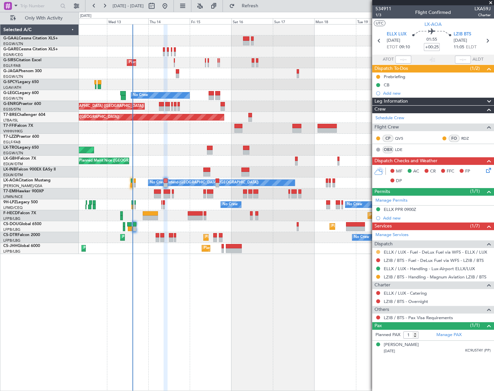
click at [379, 252] on button at bounding box center [378, 252] width 4 height 4
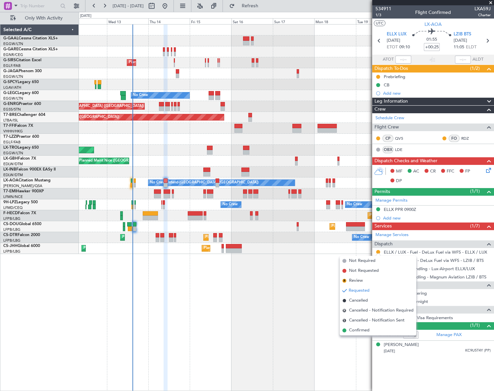
click at [359, 330] on span "Confirmed" at bounding box center [359, 330] width 21 height 7
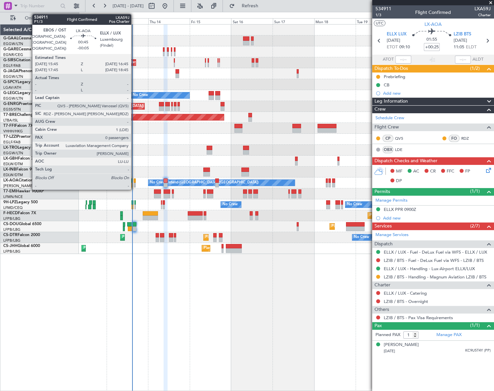
click at [134, 182] on div at bounding box center [135, 181] width 2 height 5
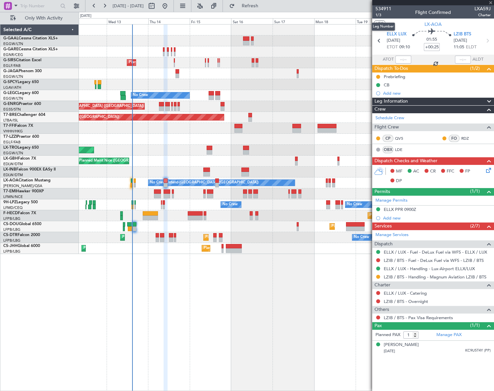
type input "-00:05"
type input "0"
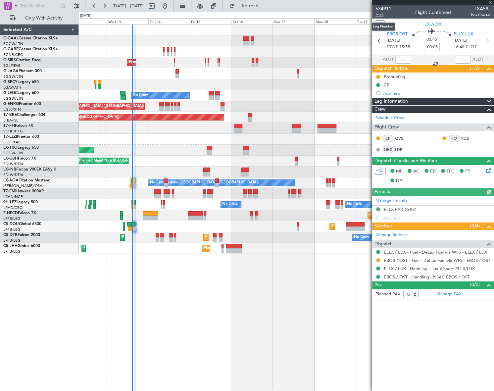
click at [381, 15] on span "P1/3" at bounding box center [384, 15] width 16 height 6
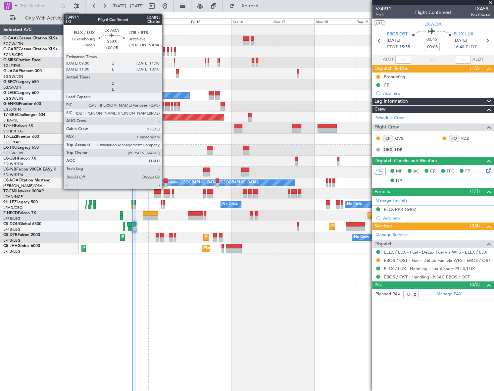
click at [165, 181] on div at bounding box center [166, 181] width 4 height 5
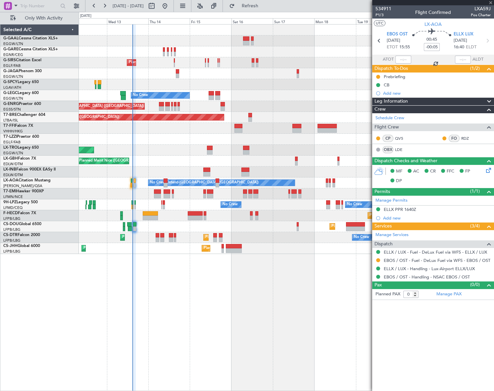
type input "+00:25"
type input "1"
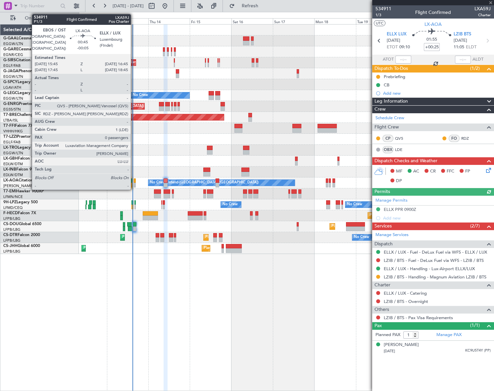
click at [134, 182] on div at bounding box center [135, 181] width 2 height 5
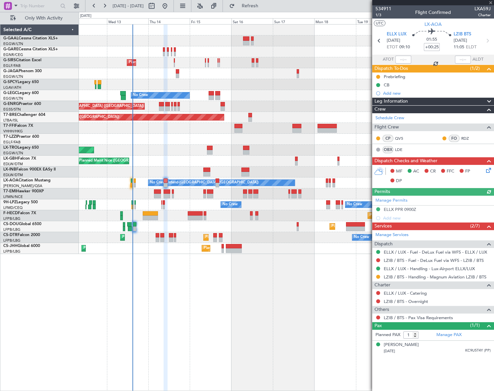
type input "-00:05"
type input "0"
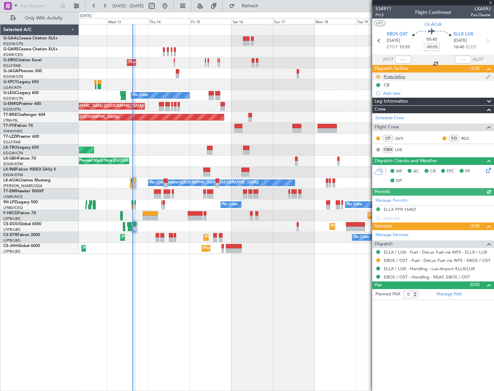
click at [378, 77] on button at bounding box center [378, 77] width 4 height 4
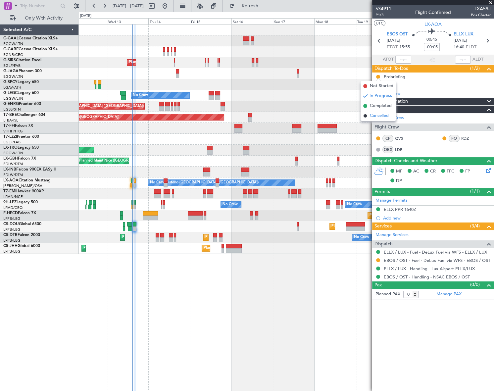
click at [381, 117] on span "Cancelled" at bounding box center [379, 116] width 19 height 7
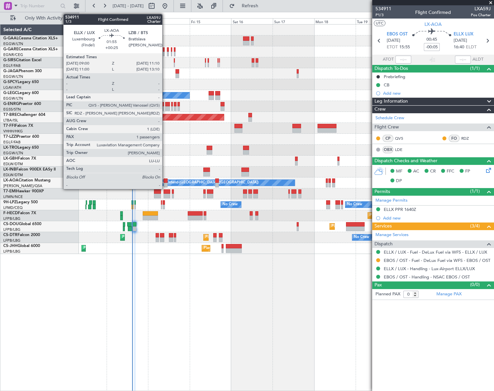
click at [165, 179] on div at bounding box center [166, 181] width 4 height 5
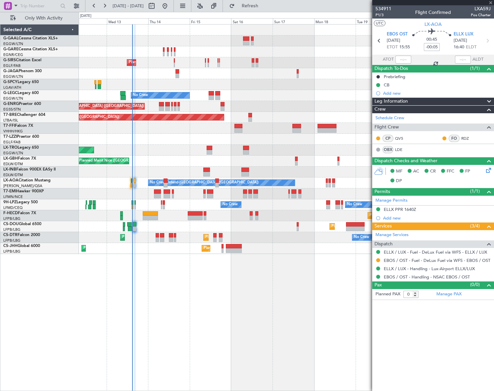
type input "+00:25"
type input "1"
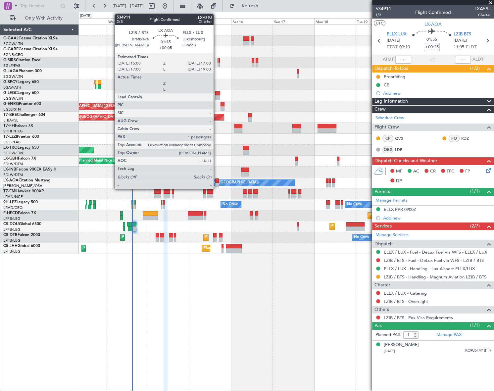
click at [217, 183] on div at bounding box center [217, 185] width 4 height 5
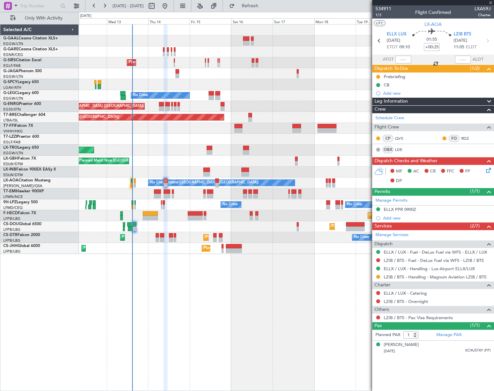
type input "+00:05"
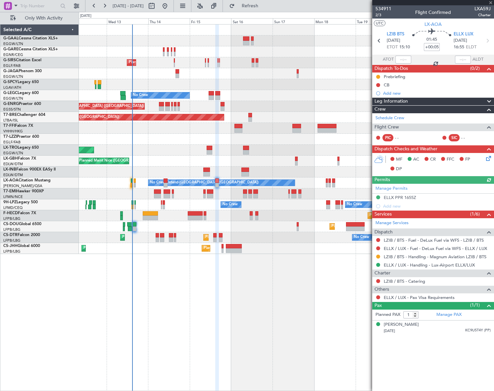
click at [489, 159] on icon at bounding box center [487, 157] width 5 height 5
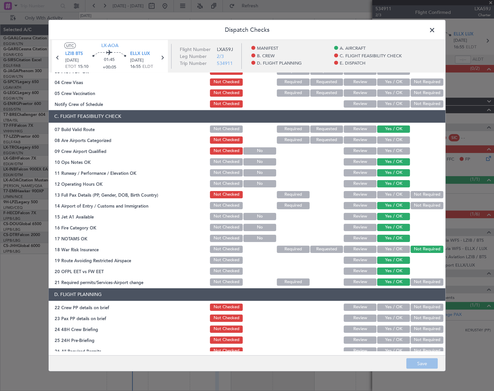
scroll to position [150, 0]
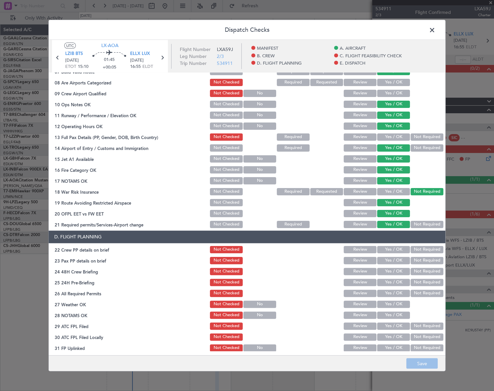
click at [436, 32] on span at bounding box center [436, 31] width 0 height 13
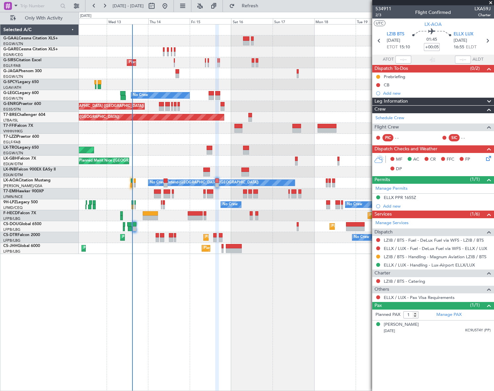
click at [413, 353] on article "534911 2/3 Flight Confirmed LXA59J Charter UTC LX-AOA LZIB BTS [DATE] ETOT 15:1…" at bounding box center [433, 198] width 122 height 386
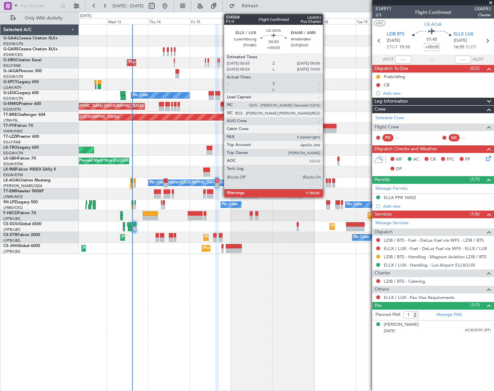
click at [326, 183] on div at bounding box center [327, 185] width 2 height 5
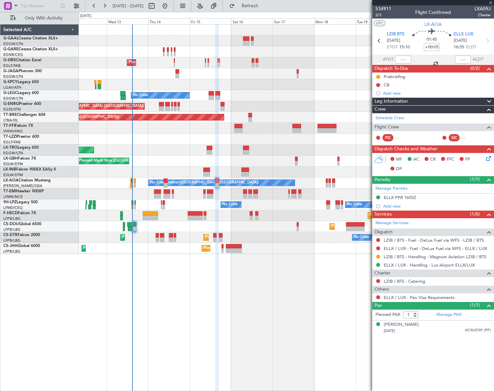
type input "0"
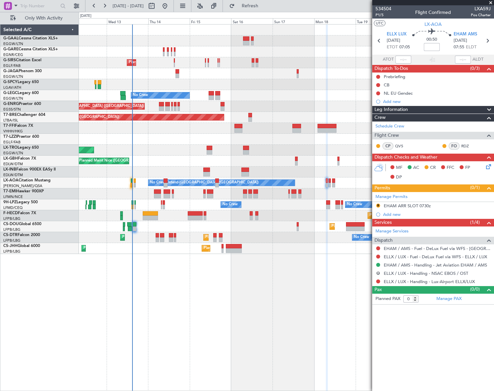
click at [378, 273] on button "R" at bounding box center [378, 273] width 4 height 4
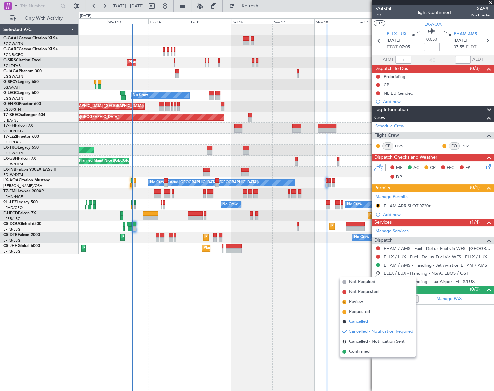
click at [361, 323] on span "Cancelled" at bounding box center [358, 322] width 19 height 7
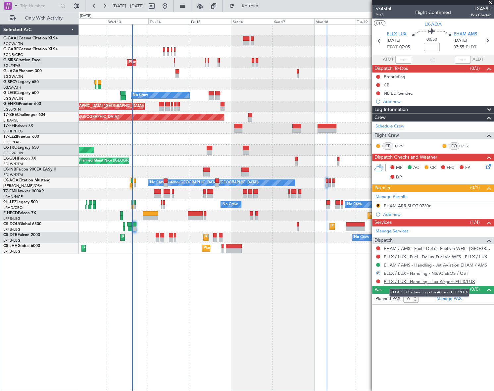
click at [439, 282] on link "ELLX / LUX - Handling - Lux-Airport ELLX/LUX" at bounding box center [429, 282] width 91 height 6
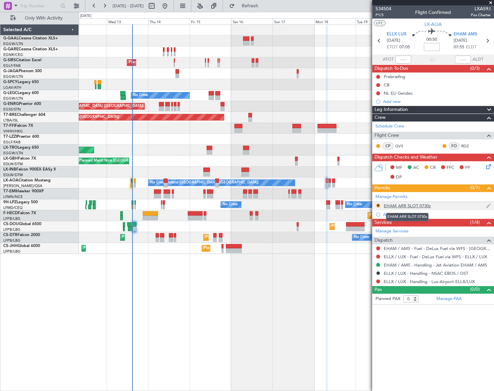
click at [425, 205] on div "EHAM ARR SLOT 0730z" at bounding box center [407, 206] width 47 height 6
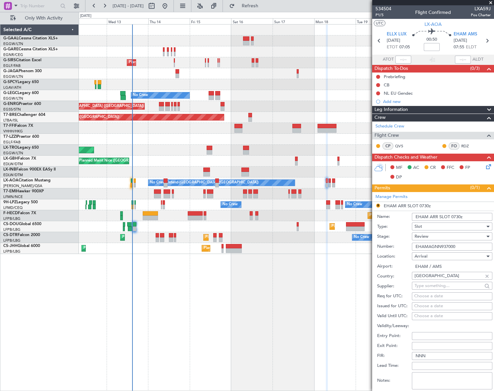
click at [460, 216] on input "EHAM ARR SLOT 0730z" at bounding box center [452, 217] width 80 height 8
type input "EHAM ARR SLOT 0755z"
click at [440, 234] on div "Review" at bounding box center [450, 237] width 71 height 10
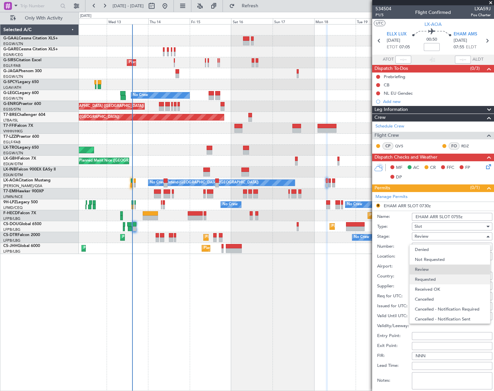
click at [431, 280] on span "Requested" at bounding box center [450, 280] width 70 height 10
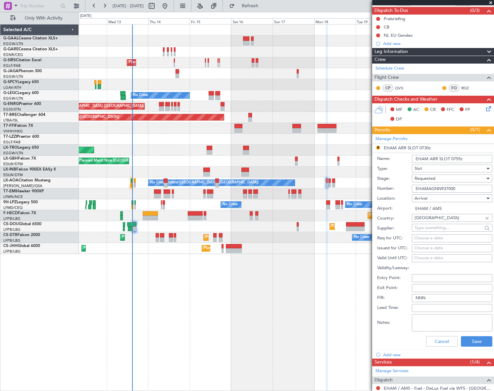
scroll to position [90, 0]
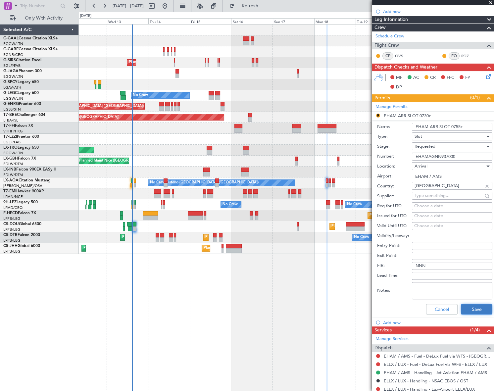
click at [483, 309] on button "Save" at bounding box center [476, 309] width 31 height 11
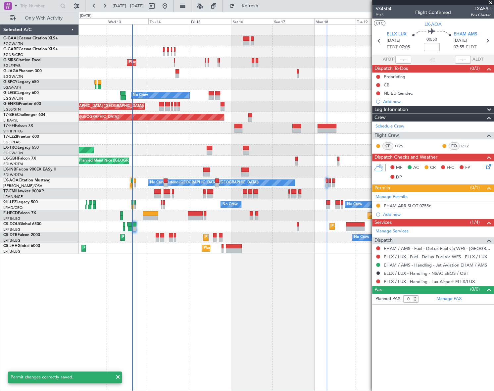
scroll to position [0, 0]
click at [290, 308] on div "Planned Maint [GEOGRAPHIC_DATA] ([GEOGRAPHIC_DATA]) No Crew A/C Unavailable [GE…" at bounding box center [286, 207] width 415 height 367
click at [440, 263] on link "EHAM / AMS - Handling - Jet Aviation EHAM / AMS" at bounding box center [435, 265] width 103 height 6
click at [264, 7] on span "Refresh" at bounding box center [250, 6] width 28 height 5
click at [448, 283] on link "ELLX / LUX - Handling - Lux-Airport ELLX/LUX" at bounding box center [429, 282] width 91 height 6
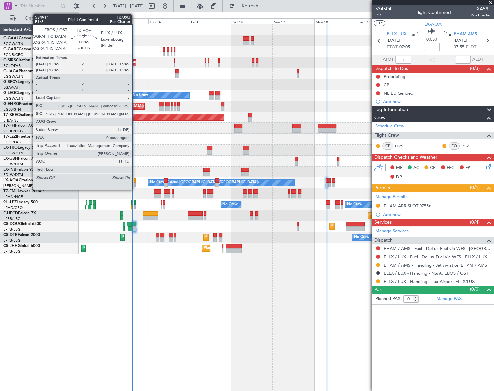
click at [135, 185] on div at bounding box center [135, 185] width 2 height 5
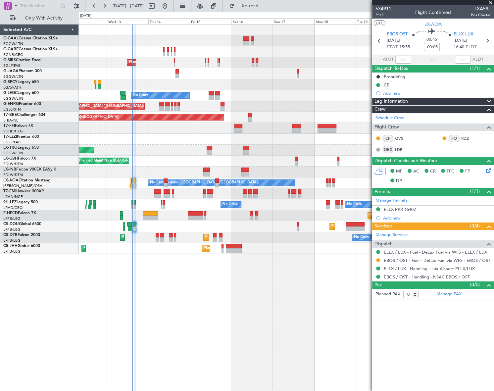
click at [194, 275] on div "Planned Maint [GEOGRAPHIC_DATA] ([GEOGRAPHIC_DATA]) No Crew A/C Unavailable [GE…" at bounding box center [286, 207] width 415 height 367
click at [226, 337] on div "Planned Maint [GEOGRAPHIC_DATA] ([GEOGRAPHIC_DATA]) No Crew A/C Unavailable [GE…" at bounding box center [286, 207] width 415 height 367
click at [378, 260] on button at bounding box center [378, 260] width 4 height 4
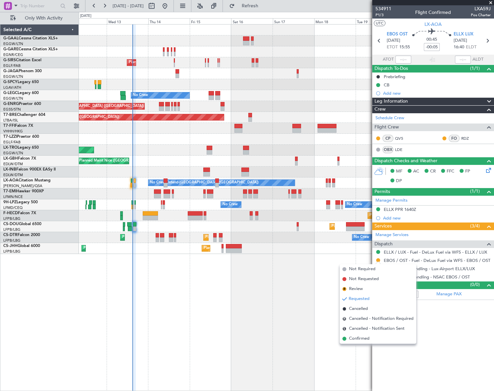
click at [353, 339] on span "Confirmed" at bounding box center [359, 339] width 21 height 7
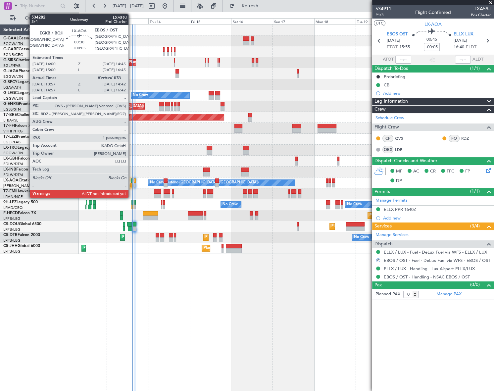
click at [132, 182] on div at bounding box center [131, 181] width 1 height 5
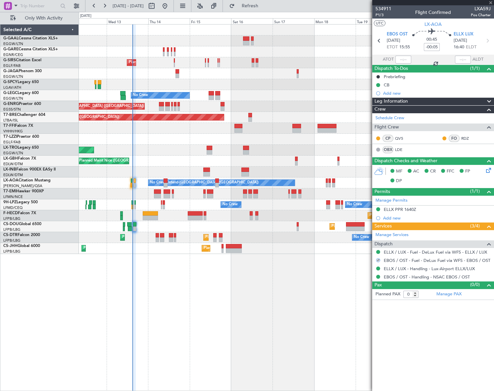
type input "+00:05"
type input "14:07"
type input "1"
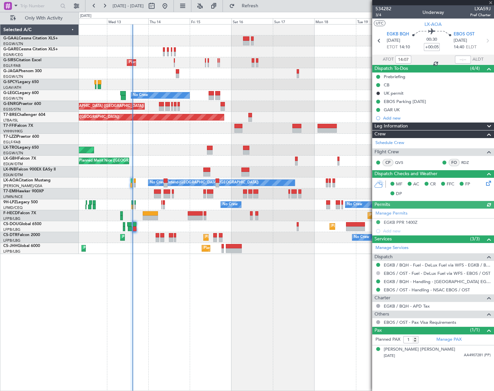
click at [378, 272] on button at bounding box center [378, 273] width 4 height 4
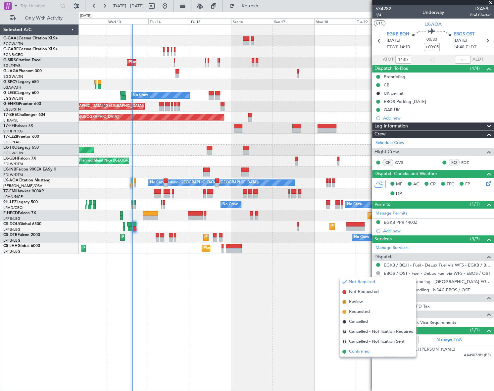
click at [358, 353] on span "Confirmed" at bounding box center [359, 351] width 21 height 7
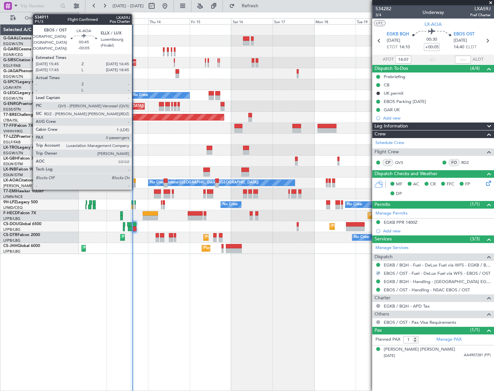
click at [135, 183] on div at bounding box center [135, 185] width 2 height 5
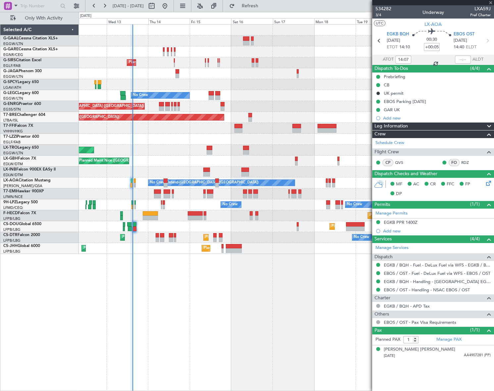
type input "-00:05"
type input "0"
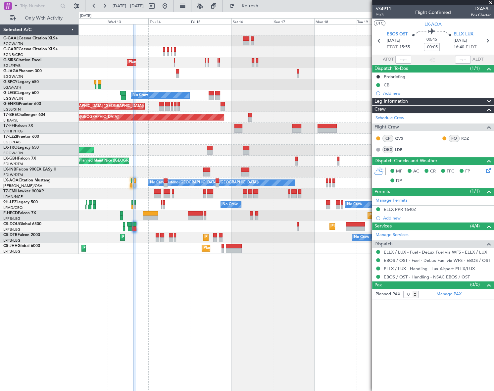
click at [252, 292] on div "Planned Maint [GEOGRAPHIC_DATA] ([GEOGRAPHIC_DATA]) No Crew A/C Unavailable [GE…" at bounding box center [286, 207] width 415 height 367
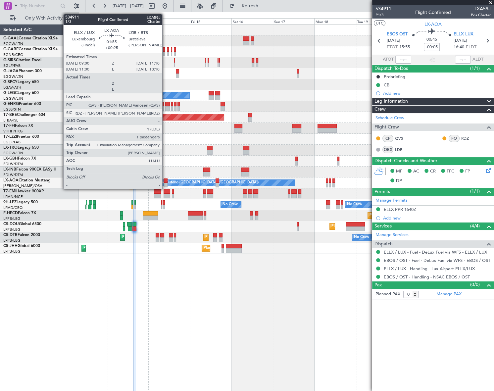
click at [165, 183] on div at bounding box center [166, 185] width 4 height 5
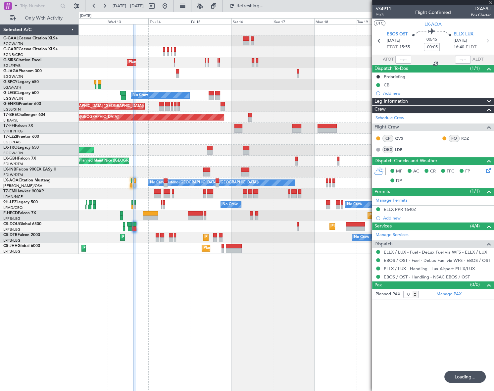
type input "+00:25"
type input "1"
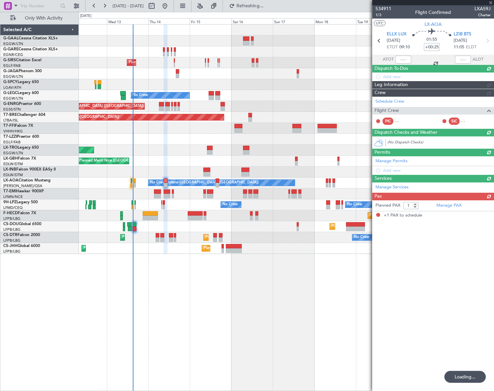
type input "-00:05"
type input "0"
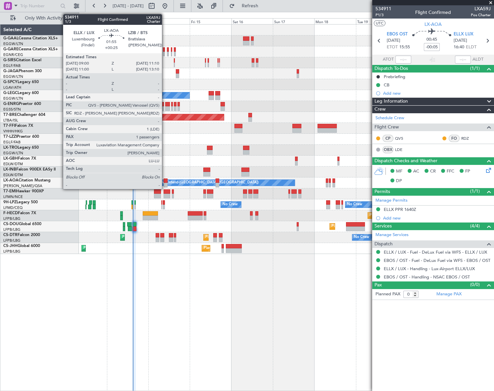
click at [165, 180] on div at bounding box center [166, 181] width 4 height 5
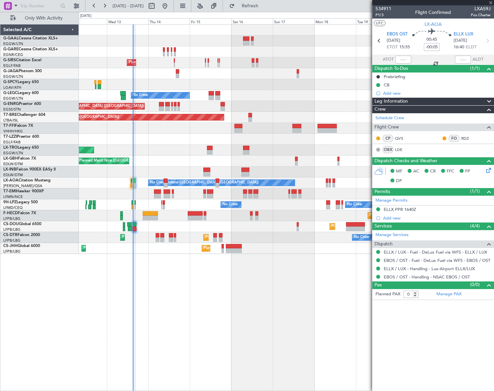
type input "+00:25"
type input "1"
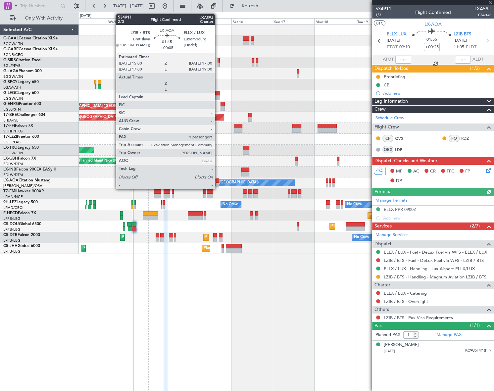
click at [218, 181] on div at bounding box center [218, 181] width 4 height 5
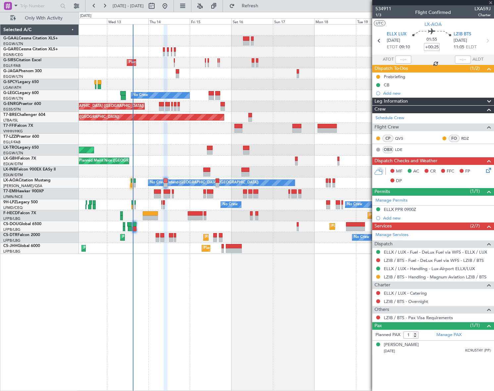
type input "+00:05"
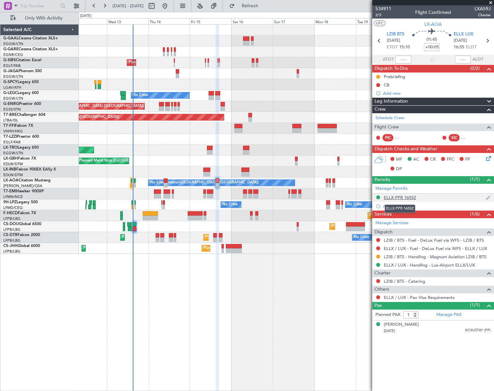
click at [396, 197] on div "ELLX PPR 1655Z" at bounding box center [400, 198] width 32 height 6
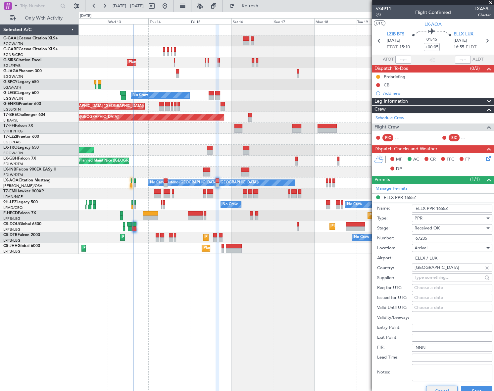
click at [441, 389] on button "Cancel" at bounding box center [441, 391] width 31 height 11
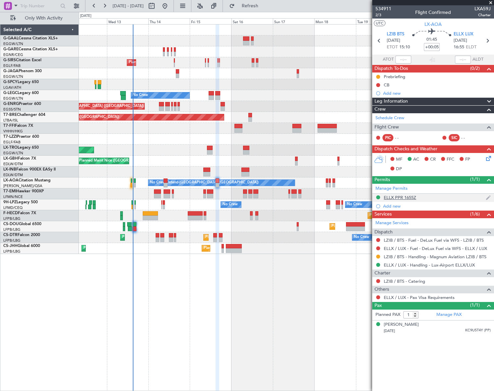
click at [405, 199] on div "ELLX PPR 1655Z" at bounding box center [400, 198] width 32 height 6
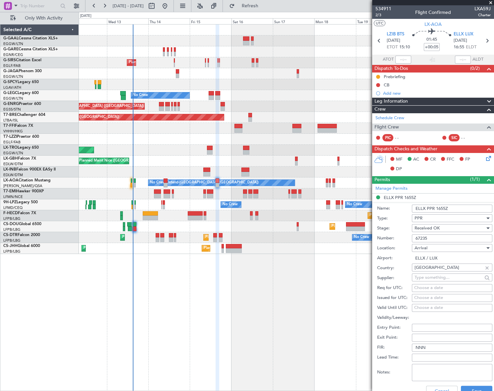
click at [423, 238] on input "67235" at bounding box center [452, 239] width 80 height 8
click at [437, 389] on button "Cancel" at bounding box center [441, 391] width 31 height 11
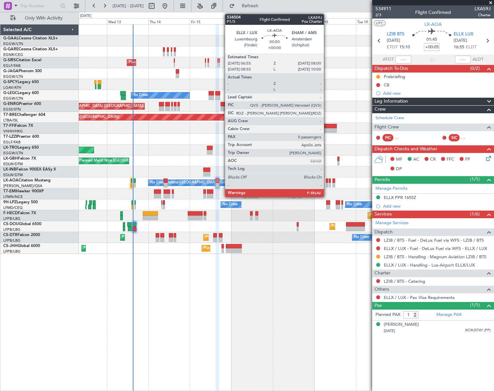
click at [327, 184] on div at bounding box center [327, 185] width 2 height 5
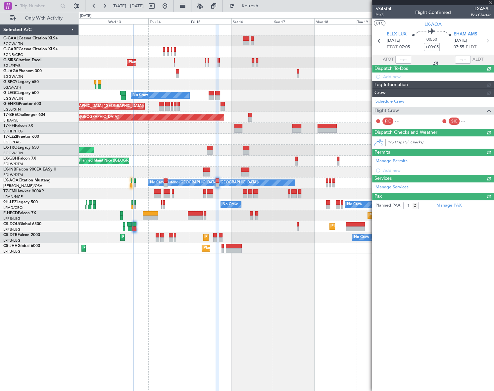
type input "0"
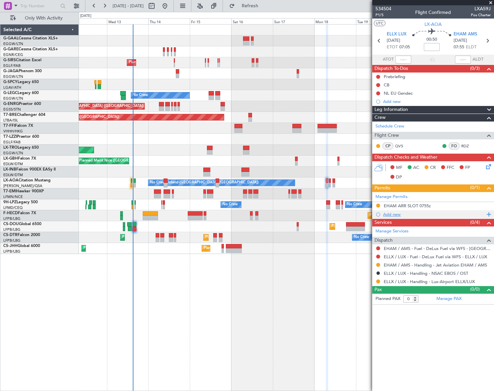
click at [406, 215] on div "Add new" at bounding box center [434, 215] width 102 height 6
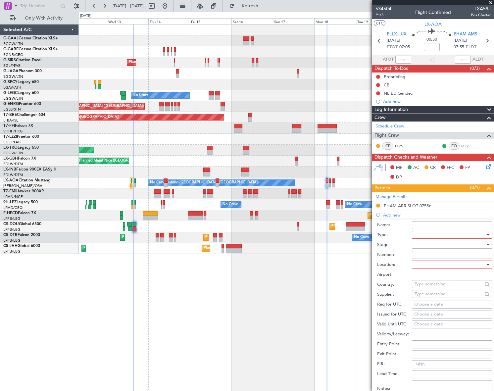
click at [430, 235] on div at bounding box center [450, 235] width 71 height 10
drag, startPoint x: 427, startPoint y: 268, endPoint x: 436, endPoint y: 261, distance: 11.1
click at [427, 268] on span "PPR" at bounding box center [450, 268] width 70 height 10
click at [467, 243] on div at bounding box center [450, 245] width 71 height 10
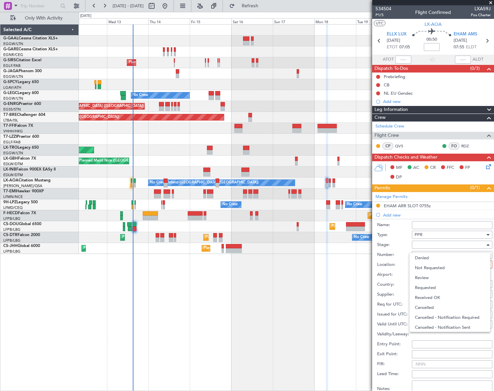
drag, startPoint x: 441, startPoint y: 296, endPoint x: 439, endPoint y: 279, distance: 16.9
click at [440, 296] on span "Received OK" at bounding box center [450, 298] width 70 height 10
click at [426, 250] on div "Number:" at bounding box center [434, 255] width 115 height 10
click at [425, 252] on input "Number:" at bounding box center [452, 255] width 80 height 8
paste input "67235"
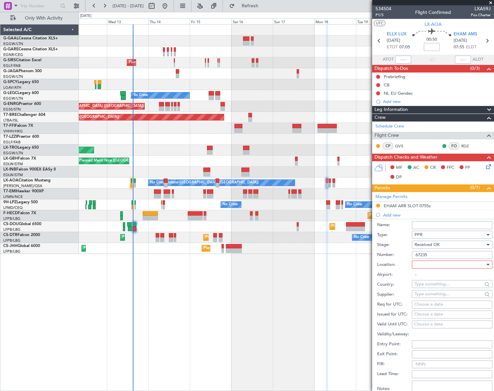
type input "67235"
click at [460, 264] on div at bounding box center [450, 265] width 71 height 10
click at [439, 280] on span "Departure" at bounding box center [450, 278] width 70 height 10
type input "ELLX / LUX"
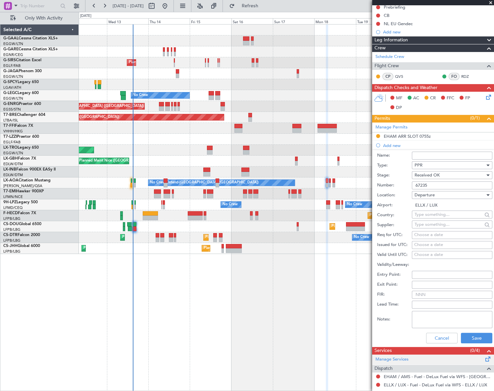
scroll to position [110, 0]
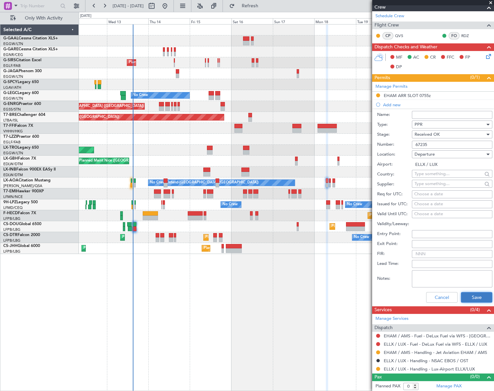
click at [473, 294] on button "Save" at bounding box center [476, 297] width 31 height 11
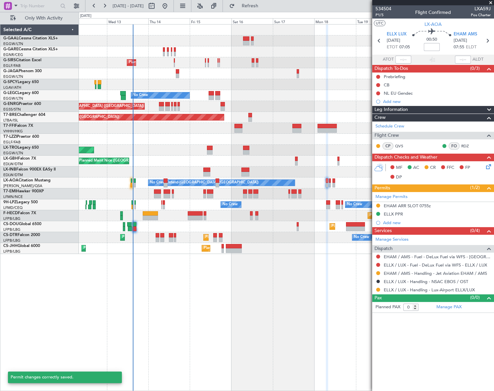
scroll to position [0, 0]
click at [379, 290] on button at bounding box center [378, 290] width 4 height 4
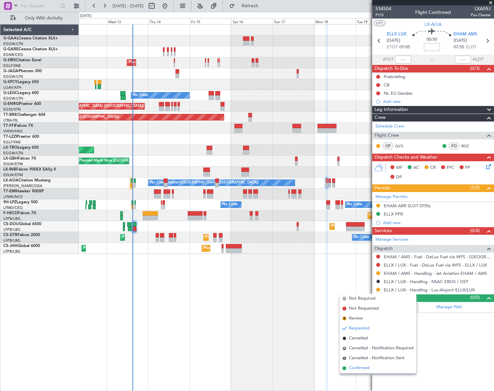
click at [354, 369] on span "Confirmed" at bounding box center [359, 368] width 21 height 7
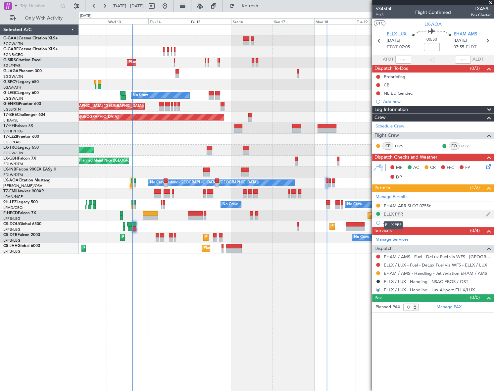
click at [397, 212] on div "ELLX PPR" at bounding box center [393, 214] width 19 height 6
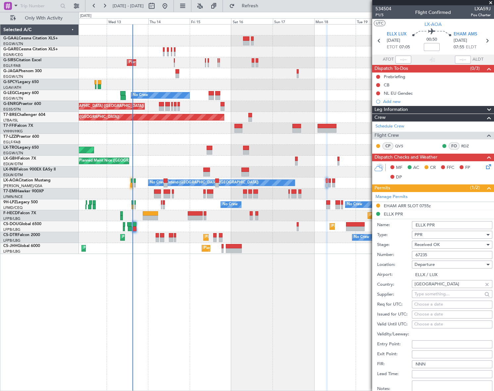
click at [444, 225] on input "ELLX PPR" at bounding box center [452, 225] width 80 height 8
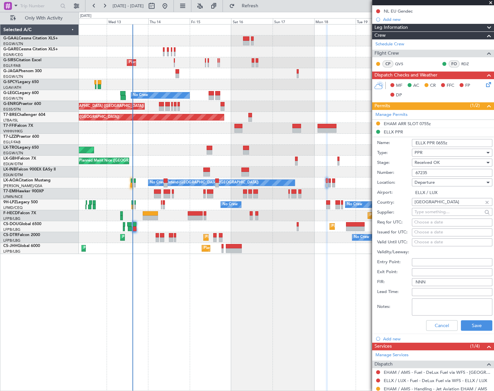
scroll to position [119, 0]
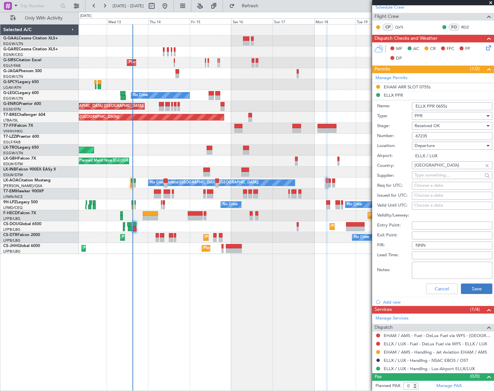
type input "ELLX PPR 0655z"
click at [479, 290] on button "Save" at bounding box center [476, 289] width 31 height 11
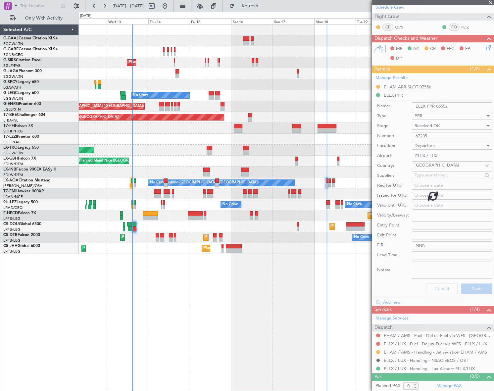
scroll to position [0, 0]
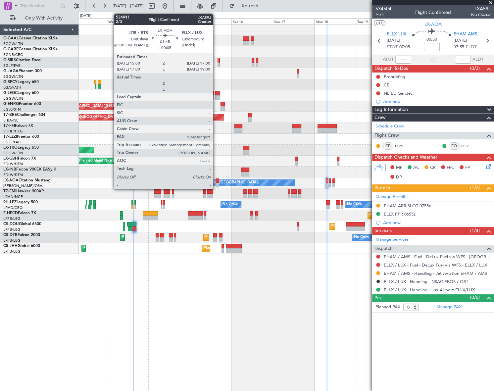
click at [216, 182] on div at bounding box center [218, 181] width 4 height 5
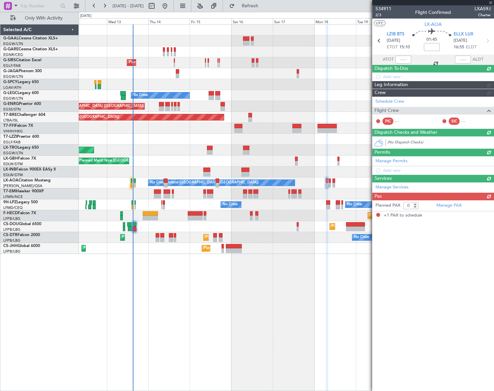
type input "+00:05"
type input "1"
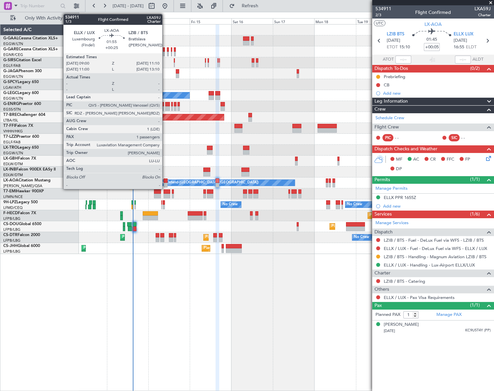
click at [165, 184] on div at bounding box center [166, 185] width 4 height 5
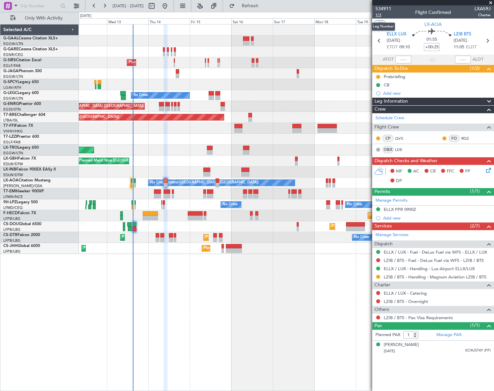
click at [380, 16] on span "1/3" at bounding box center [384, 15] width 16 height 6
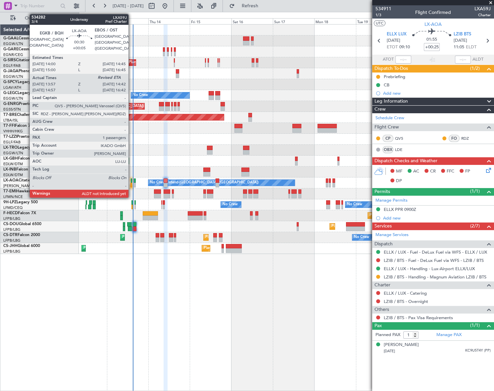
click at [132, 183] on div at bounding box center [131, 185] width 1 height 5
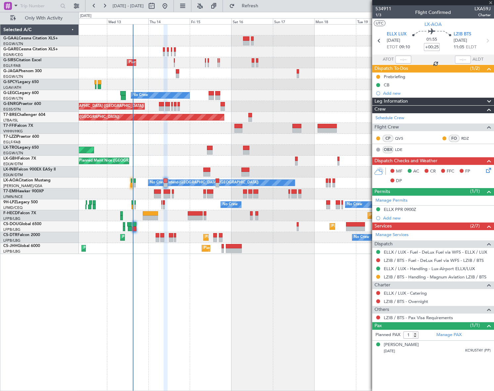
type input "+00:05"
type input "14:07"
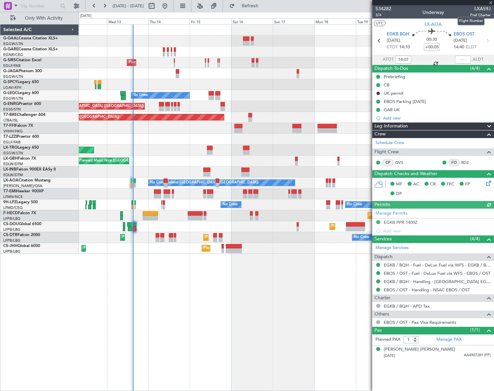
click at [483, 9] on span "LXA59J" at bounding box center [480, 8] width 21 height 7
copy span "LXA59J"
click at [464, 60] on input "text" at bounding box center [463, 60] width 16 height 8
click at [288, 285] on div "Planned Maint [GEOGRAPHIC_DATA] ([GEOGRAPHIC_DATA]) No Crew A/C Unavailable [GE…" at bounding box center [286, 207] width 415 height 367
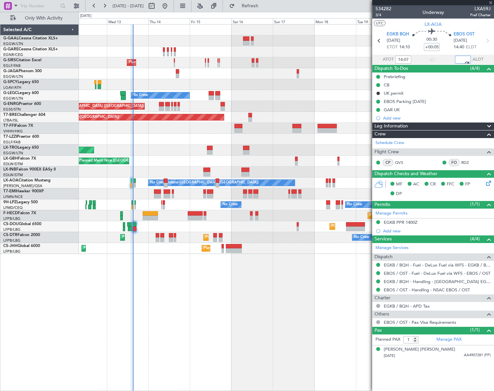
type input "14:39"
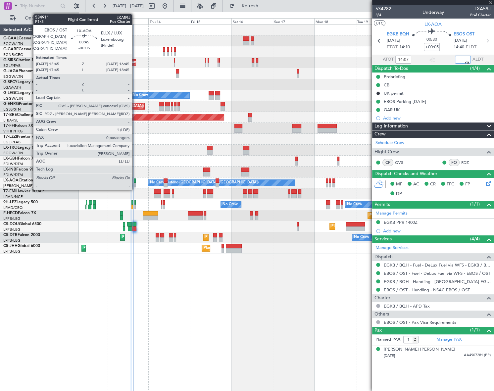
click at [135, 182] on div at bounding box center [135, 181] width 2 height 5
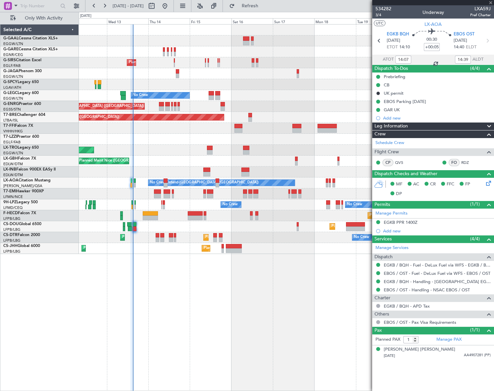
type input "-00:05"
type input "0"
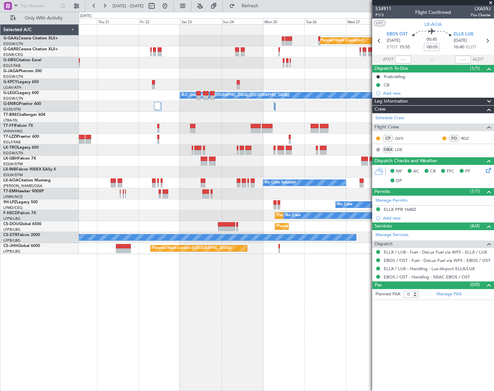
click at [0, 291] on html "[DATE] - [DATE] Refresh Quick Links Only With Activity Planned [GEOGRAPHIC_DATA…" at bounding box center [247, 195] width 494 height 391
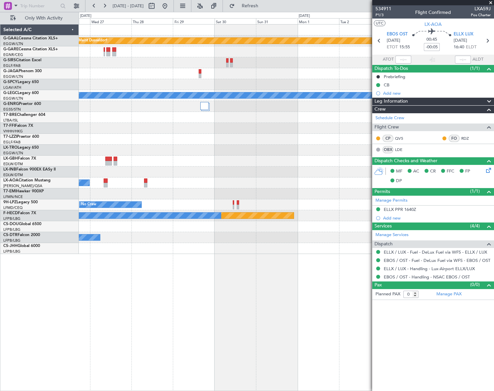
click at [0, 332] on html "[DATE] - [DATE] Refresh Quick Links Only With Activity Planned [GEOGRAPHIC_DATA…" at bounding box center [247, 195] width 494 height 391
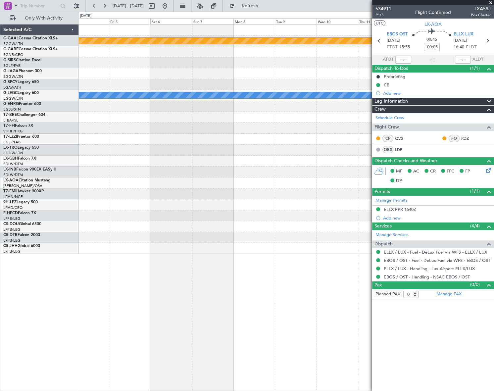
click at [0, 345] on html "[DATE] - [DATE] Refresh Quick Links Only With Activity Planned [GEOGRAPHIC_DATA…" at bounding box center [247, 195] width 494 height 391
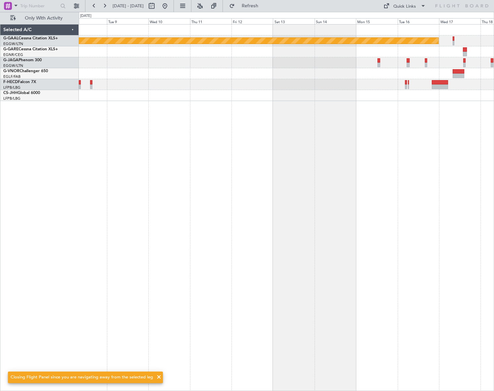
click at [465, 255] on div "Planned Maint Dusseldorf No Crew" at bounding box center [286, 207] width 415 height 367
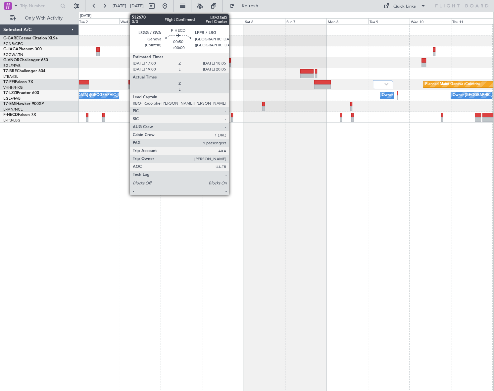
click at [232, 118] on div at bounding box center [232, 119] width 2 height 5
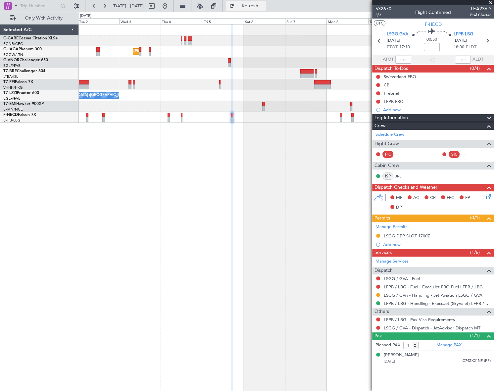
click at [264, 4] on span "Refresh" at bounding box center [250, 6] width 28 height 5
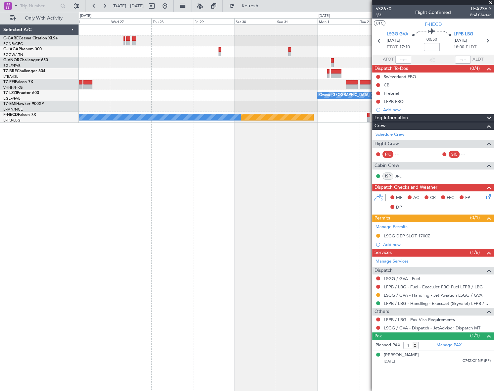
click at [494, 188] on html "[DATE] - [DATE] Refresh Quick Links Only With Activity Planned Maint [GEOGRAPHI…" at bounding box center [247, 195] width 494 height 391
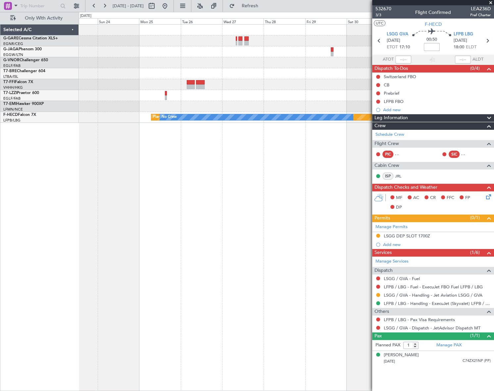
click at [462, 217] on fb-app "[DATE] - [DATE] Refresh Quick Links Only With Activity Planned Maint [GEOGRAPHI…" at bounding box center [247, 198] width 494 height 386
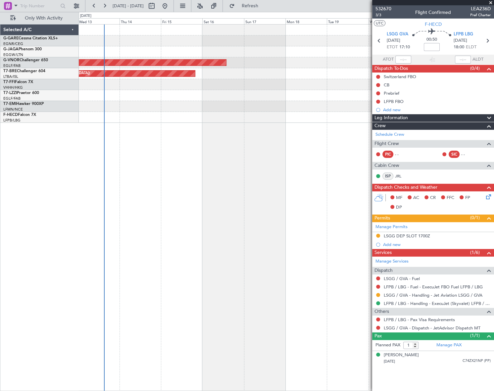
click at [427, 221] on fb-app "[DATE] - [DATE] Refresh Quick Links Only With Activity Planned Maint [GEOGRAPHI…" at bounding box center [247, 198] width 494 height 386
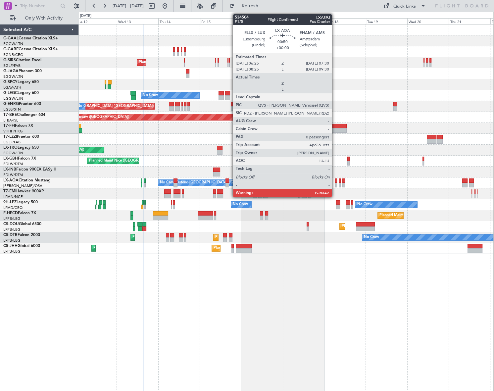
click at [335, 184] on div at bounding box center [336, 185] width 2 height 5
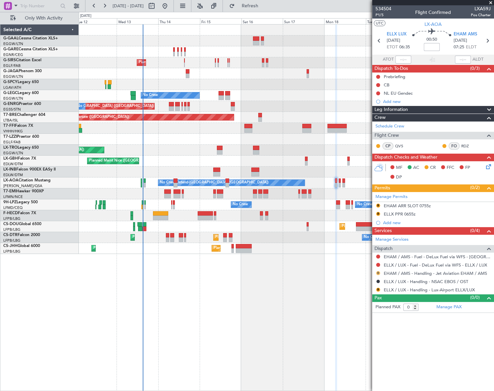
click at [379, 273] on button "R" at bounding box center [378, 273] width 4 height 4
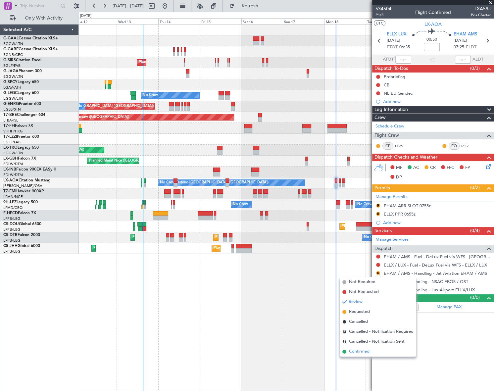
click at [361, 350] on span "Confirmed" at bounding box center [359, 351] width 21 height 7
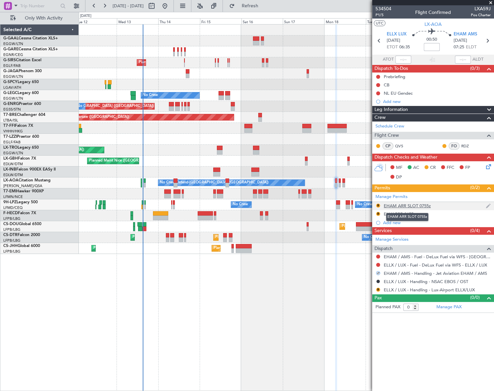
click at [420, 205] on div "EHAM ARR SLOT 0755z" at bounding box center [407, 206] width 47 height 6
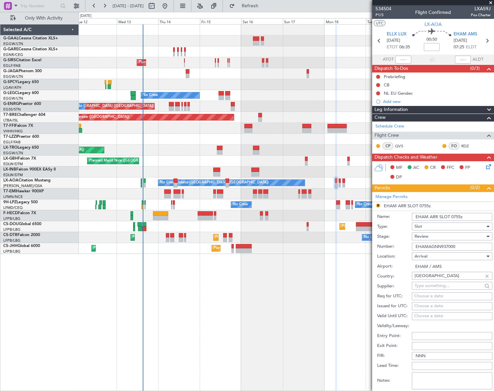
drag, startPoint x: 468, startPoint y: 217, endPoint x: 451, endPoint y: 218, distance: 16.6
click at [451, 218] on input "EHAM ARR SLOT 0755z" at bounding box center [452, 217] width 80 height 8
type input "EHAM ARR SLOT 0800z"
click at [420, 234] on span "Review" at bounding box center [422, 237] width 14 height 6
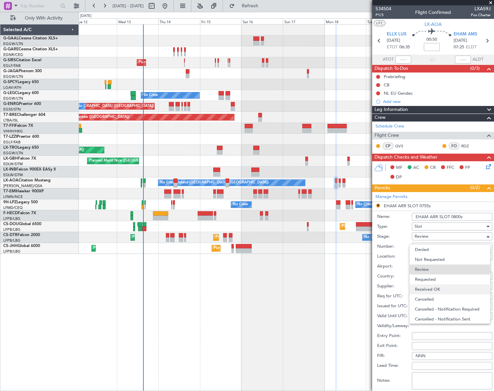
click at [434, 288] on span "Received OK" at bounding box center [450, 290] width 70 height 10
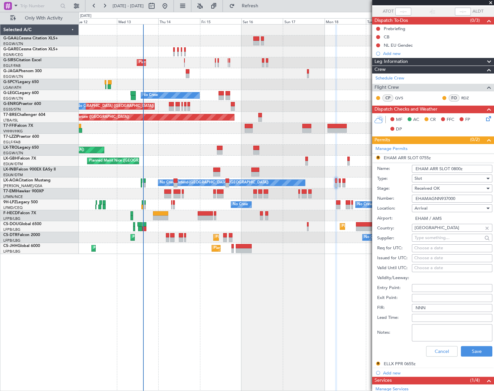
scroll to position [119, 0]
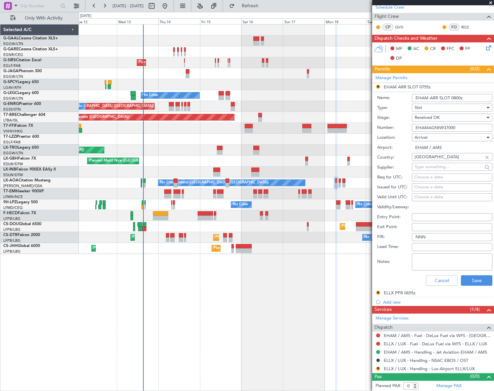
click at [449, 127] on input "EHAMAGNN937000" at bounding box center [452, 128] width 80 height 8
click at [485, 280] on button "Save" at bounding box center [476, 280] width 31 height 11
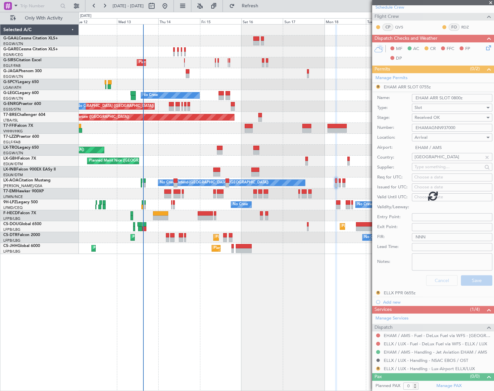
scroll to position [0, 0]
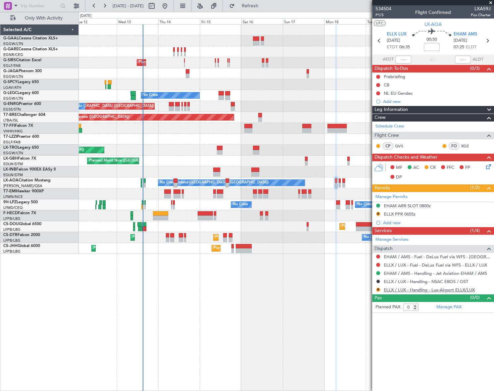
click at [460, 288] on link "ELLX / LUX - Handling - Lux-Airport ELLX/LUX" at bounding box center [429, 290] width 91 height 6
click at [280, 317] on div "Planned Maint [GEOGRAPHIC_DATA] ([GEOGRAPHIC_DATA]) No Crew A/C Unavailable [GE…" at bounding box center [286, 207] width 415 height 367
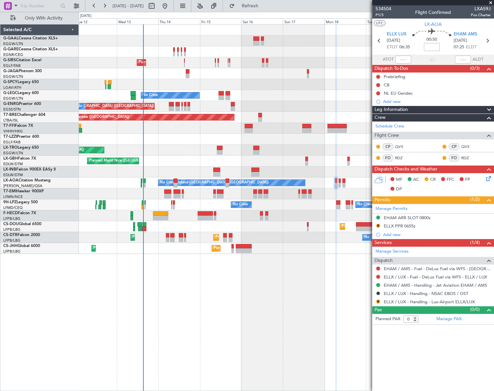
click at [0, 304] on html "[DATE] - [DATE] Refresh Quick Links Only With Activity Planned Maint [GEOGRAPHI…" at bounding box center [247, 195] width 494 height 391
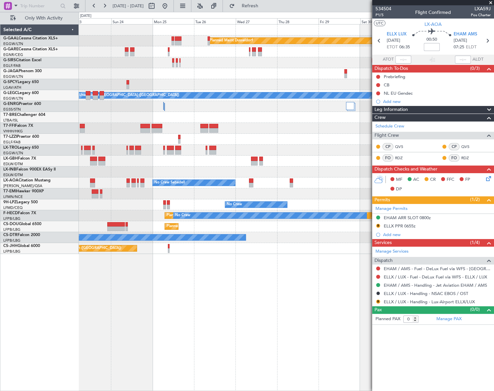
click at [48, 297] on div "Planned Maint Dusseldorf Planned Maint [GEOGRAPHIC_DATA] ([GEOGRAPHIC_DATA]) A/…" at bounding box center [247, 201] width 494 height 379
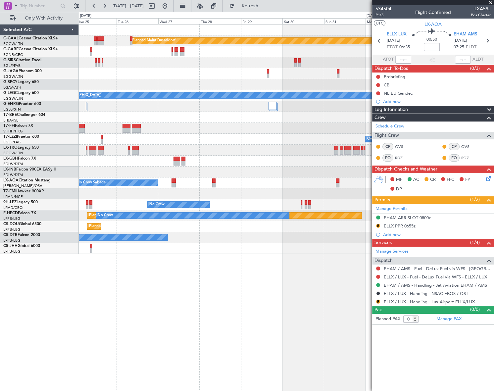
click at [26, 330] on div "Planned Maint Dusseldorf Planned Maint [GEOGRAPHIC_DATA] ([GEOGRAPHIC_DATA]) A/…" at bounding box center [247, 201] width 494 height 379
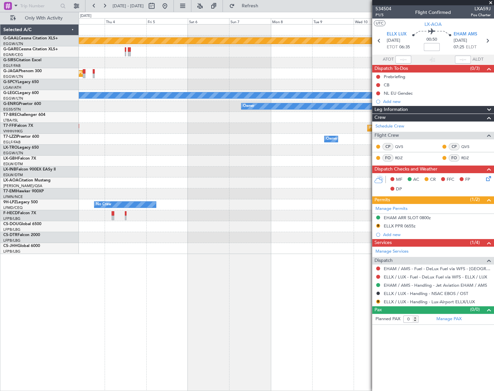
click at [16, 322] on div "Planned Maint Dusseldorf Planned Maint [GEOGRAPHIC_DATA] ([GEOGRAPHIC_DATA]) A/…" at bounding box center [247, 201] width 494 height 379
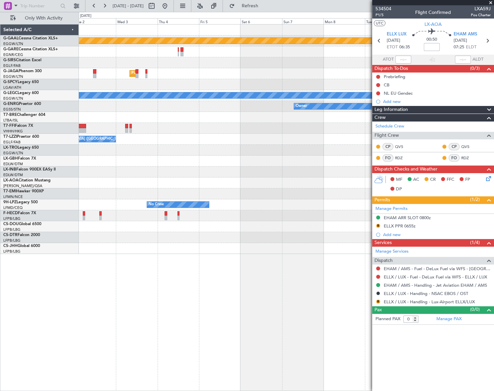
click at [236, 261] on div "Planned Maint Dusseldorf Planned Maint [GEOGRAPHIC_DATA] ([GEOGRAPHIC_DATA]) A/…" at bounding box center [286, 207] width 415 height 367
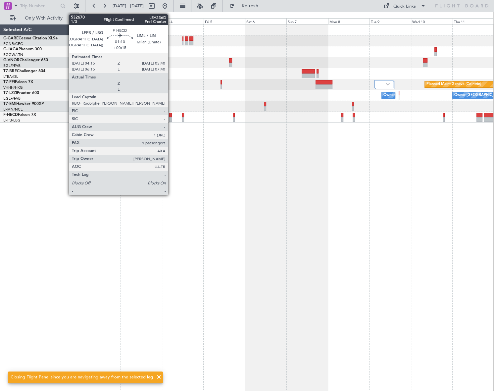
click at [171, 117] on div at bounding box center [170, 119] width 3 height 5
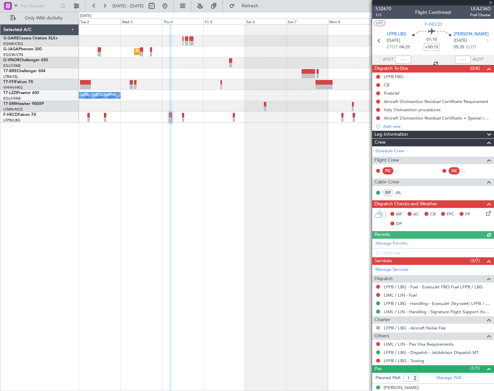
click at [184, 119] on div "Planned Maint [GEOGRAPHIC_DATA] ([GEOGRAPHIC_DATA])" at bounding box center [286, 117] width 415 height 11
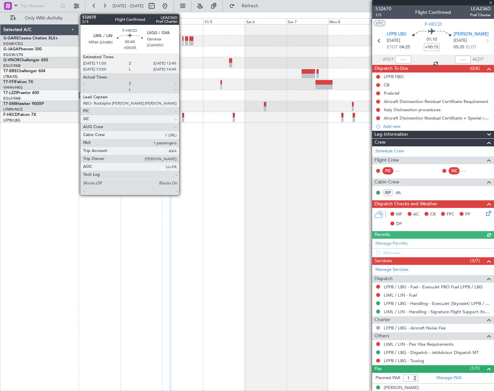
click at [182, 119] on div at bounding box center [183, 119] width 2 height 5
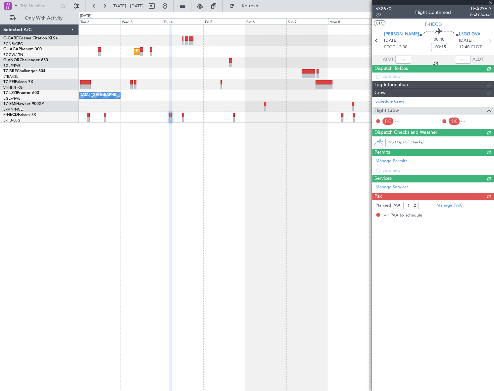
type input "+00:05"
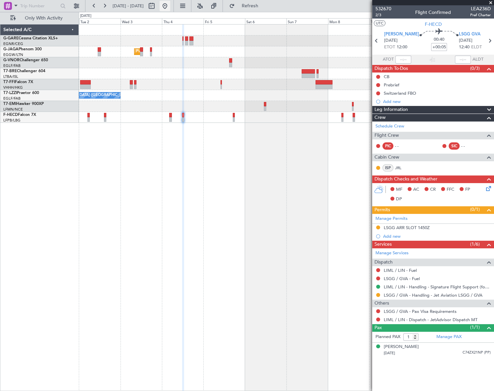
click at [170, 3] on button at bounding box center [165, 6] width 11 height 11
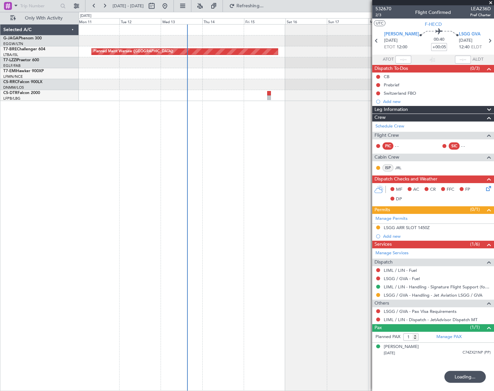
click at [150, 293] on div "Planned Maint Warsaw ([GEOGRAPHIC_DATA]) No Crew" at bounding box center [286, 207] width 415 height 367
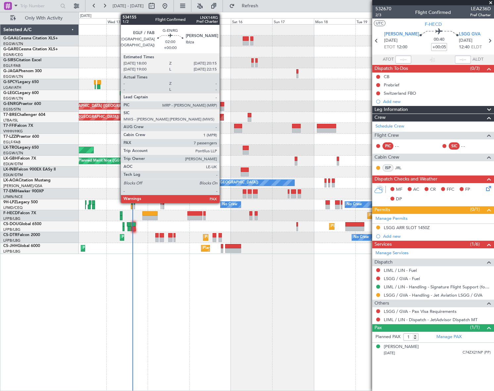
click at [223, 106] on div at bounding box center [222, 104] width 4 height 5
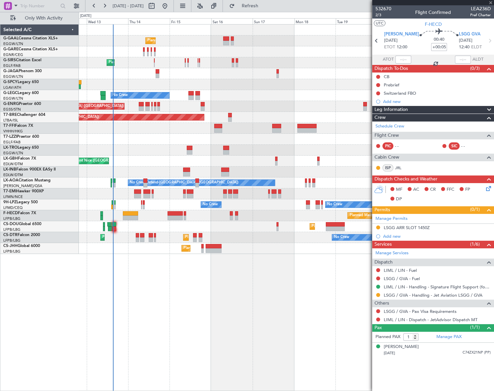
click at [263, 134] on div "Planned Maint Planned Maint [GEOGRAPHIC_DATA] ([GEOGRAPHIC_DATA]) No Crew A/C U…" at bounding box center [286, 140] width 415 height 230
type input "7"
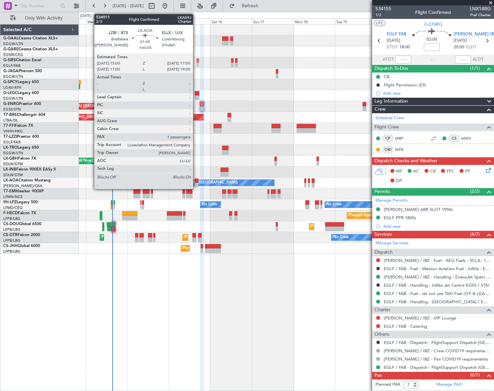
click at [196, 181] on div at bounding box center [197, 181] width 4 height 5
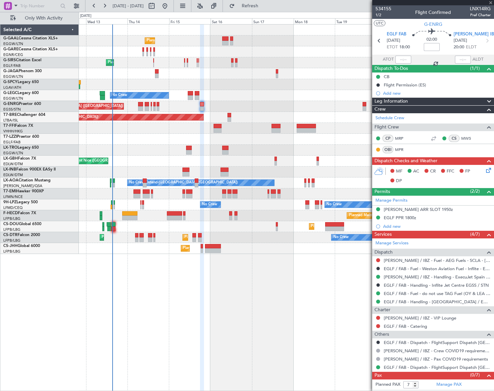
type input "+00:05"
type input "1"
